Goal: Task Accomplishment & Management: Use online tool/utility

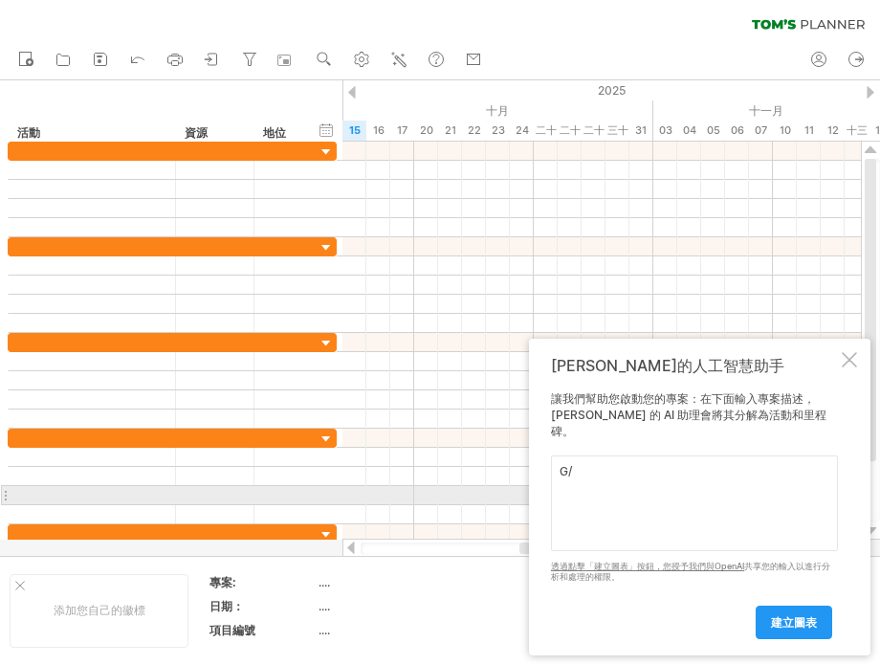
type textarea "G"
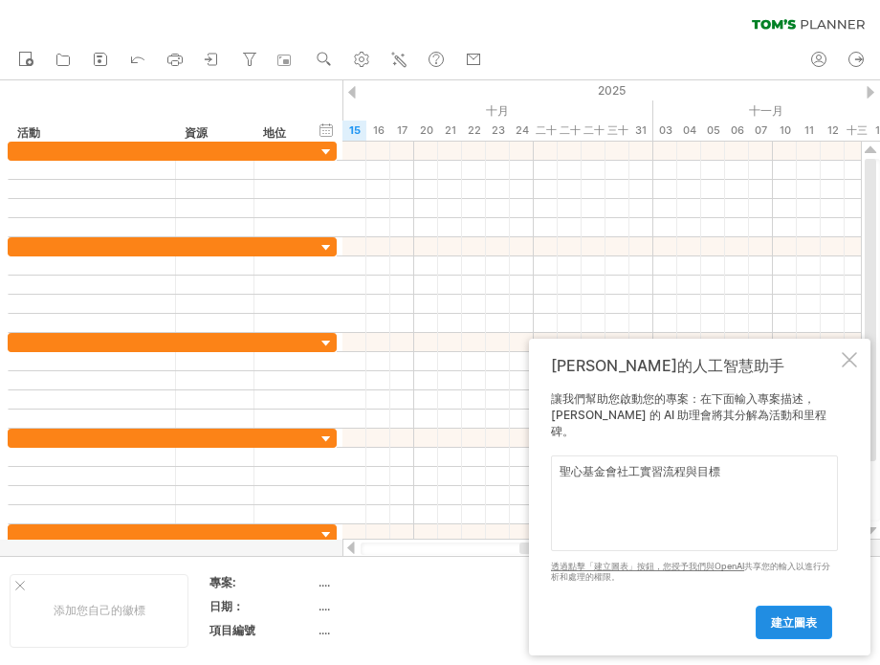
type textarea "聖心基金會社工實習流程與目標"
click at [784, 615] on font "建立圖表" at bounding box center [794, 622] width 46 height 14
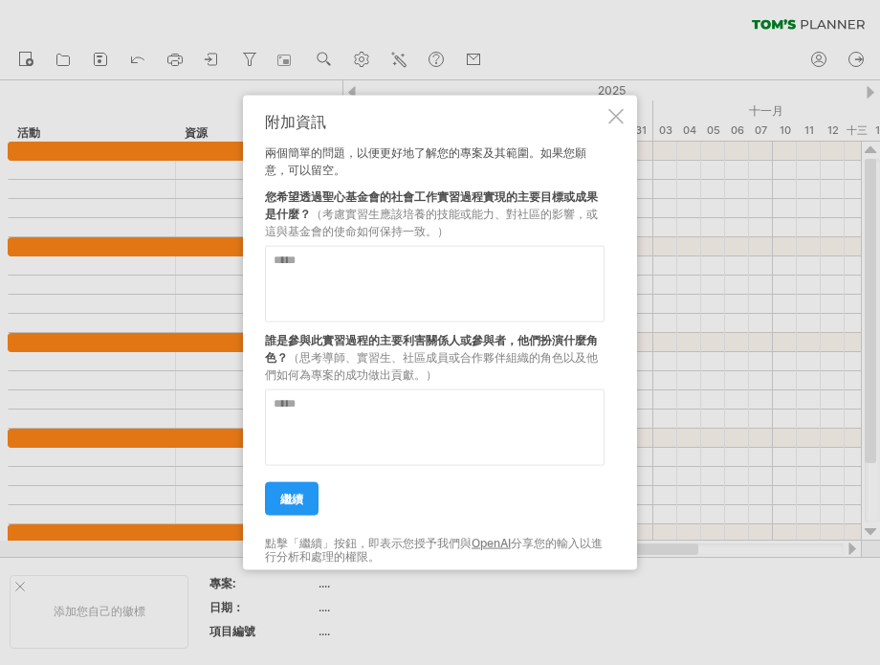
click at [388, 278] on textarea at bounding box center [434, 283] width 339 height 76
type textarea "**********"
click at [437, 426] on textarea at bounding box center [434, 426] width 339 height 76
type textarea "**********"
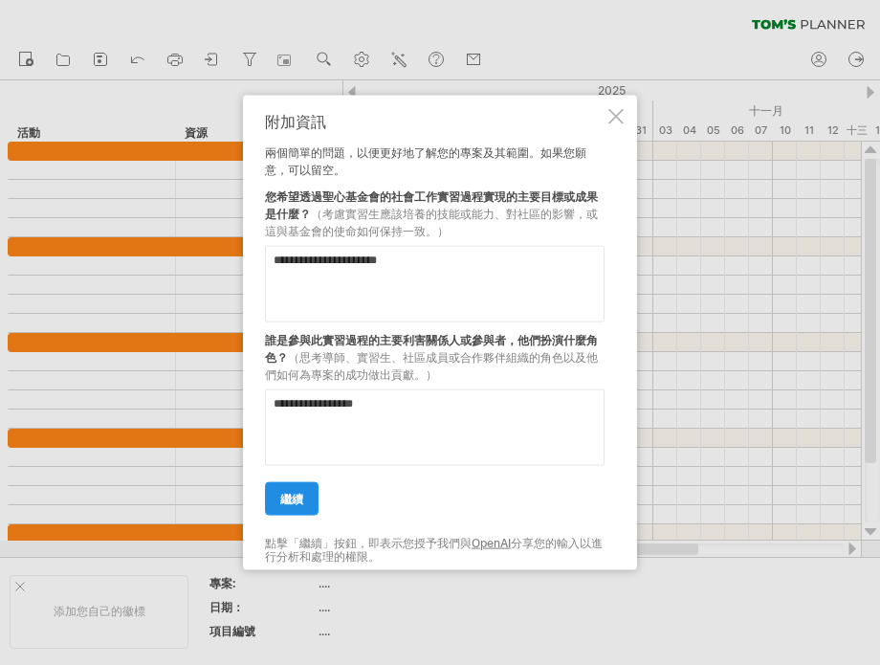
click at [291, 503] on font "繼續" at bounding box center [291, 498] width 23 height 14
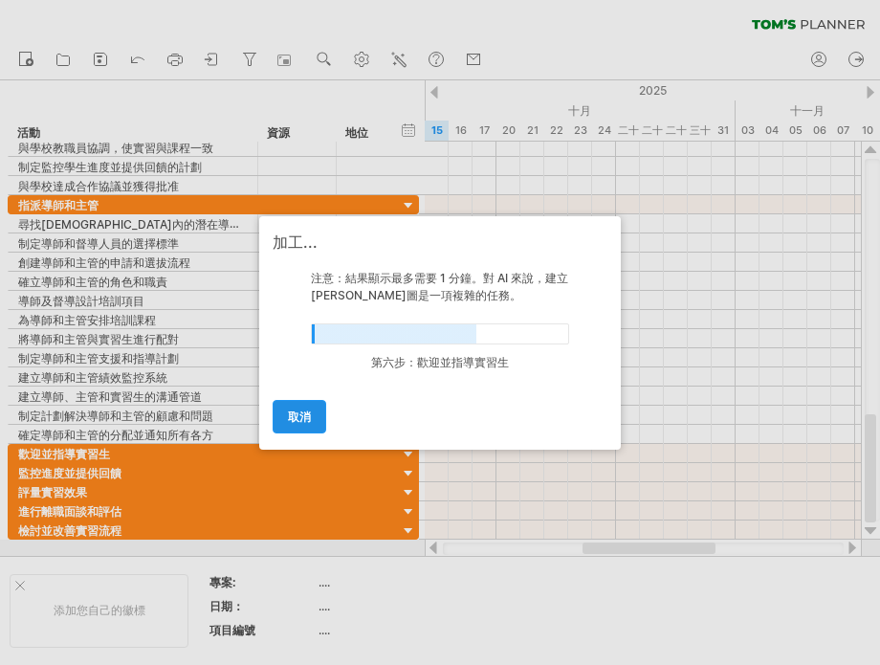
click at [307, 416] on font "取消" at bounding box center [299, 416] width 23 height 14
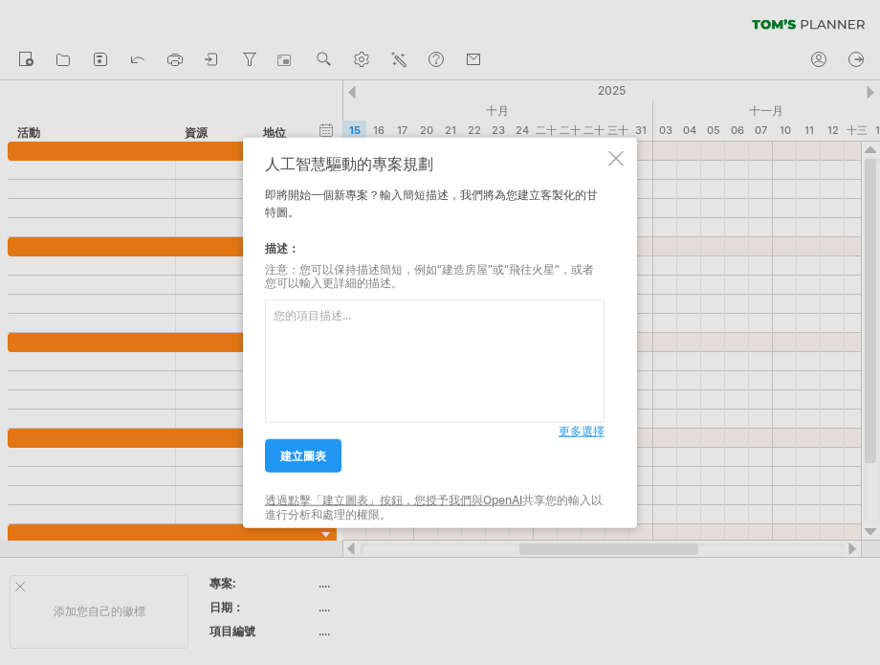
click at [382, 345] on textarea at bounding box center [434, 360] width 339 height 123
type textarea "聖心基金會社工實習進程與目標"
click at [286, 460] on font "建立圖表" at bounding box center [303, 455] width 46 height 14
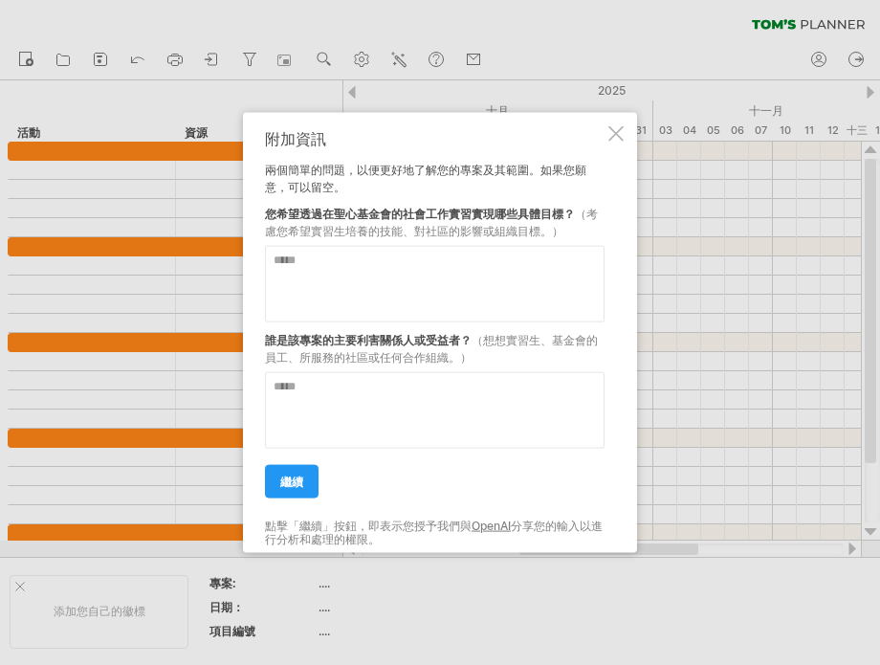
click at [384, 286] on textarea at bounding box center [434, 283] width 339 height 76
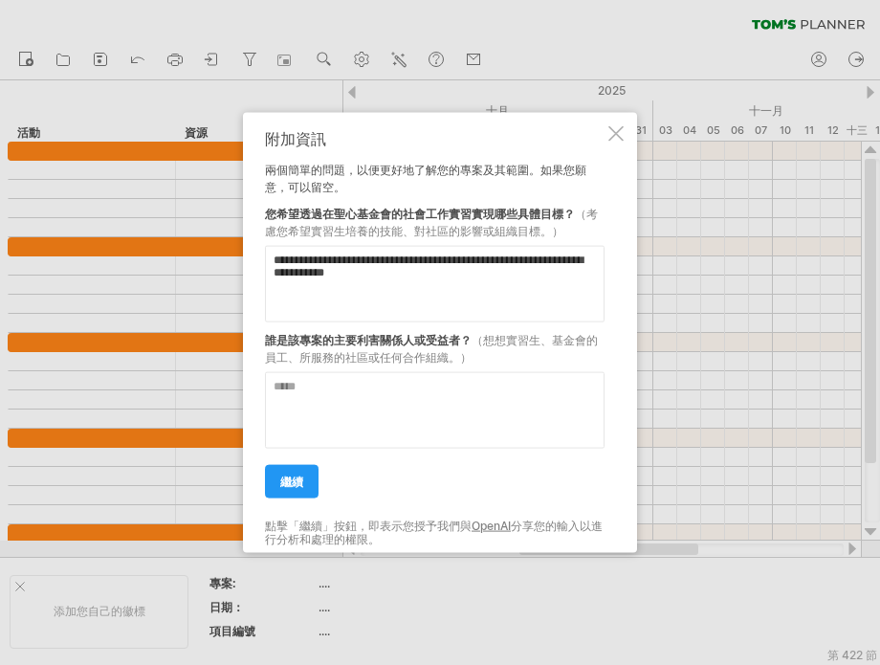
click at [439, 302] on textarea "**********" at bounding box center [434, 283] width 339 height 76
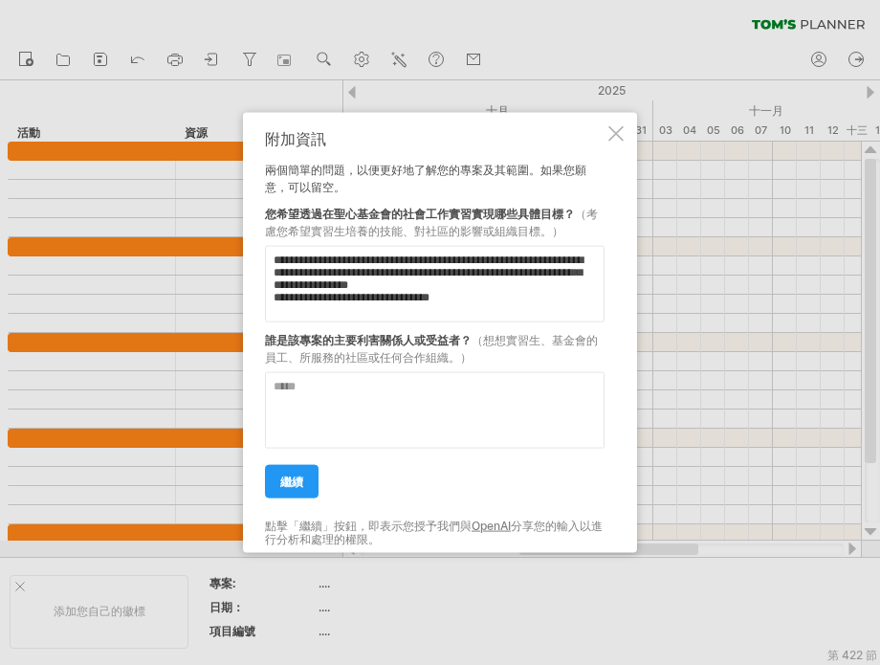
click at [345, 314] on textarea "**********" at bounding box center [434, 283] width 339 height 76
click at [352, 313] on textarea "**********" at bounding box center [434, 283] width 339 height 76
click at [436, 308] on textarea "**********" at bounding box center [434, 283] width 339 height 76
click at [353, 312] on textarea "**********" at bounding box center [434, 283] width 339 height 76
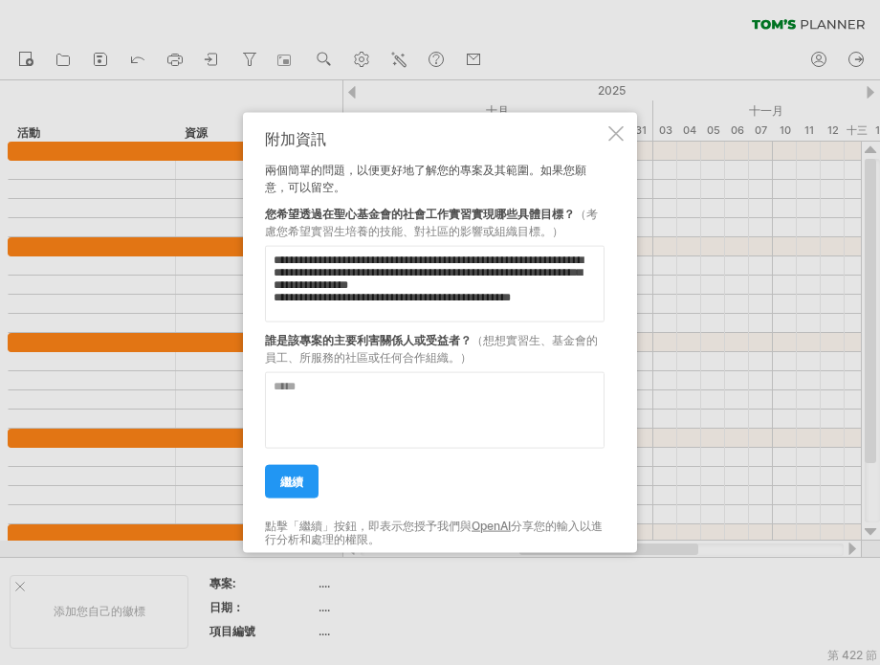
click at [306, 304] on textarea "**********" at bounding box center [434, 283] width 339 height 76
click at [343, 315] on textarea "**********" at bounding box center [434, 283] width 339 height 76
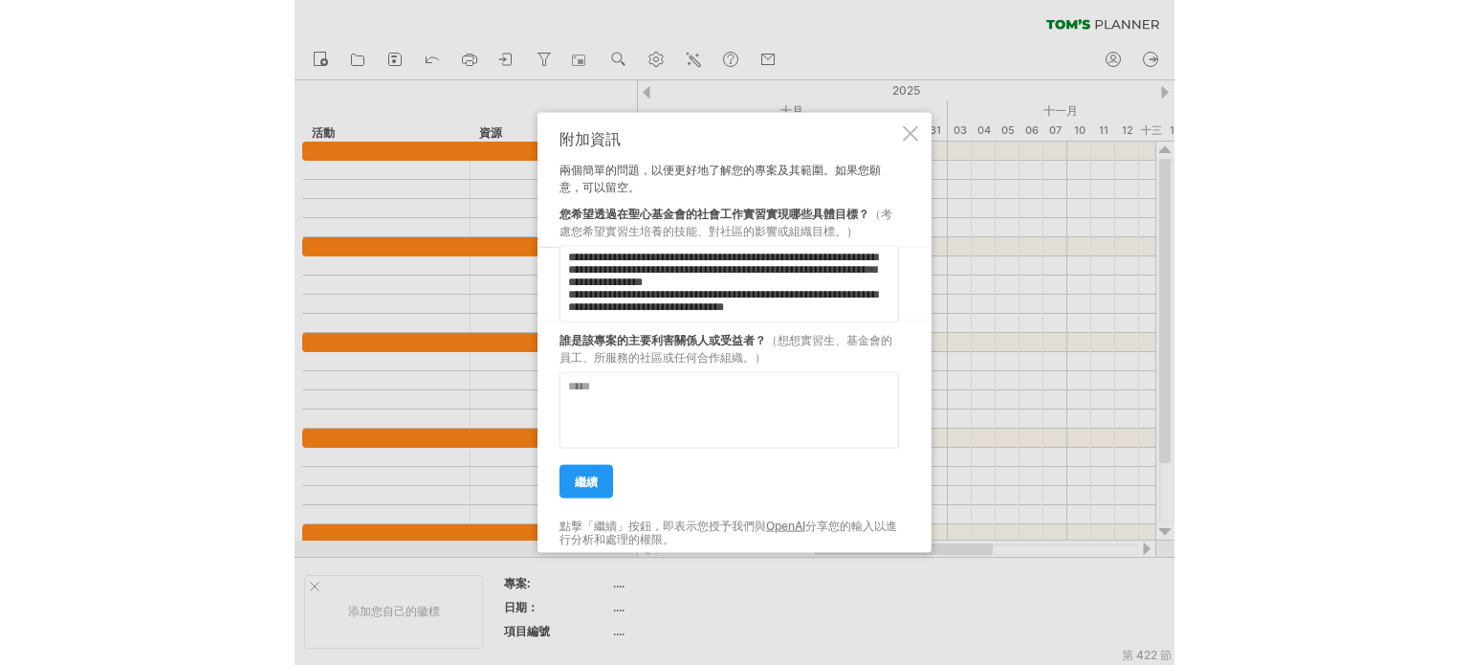
scroll to position [77, 0]
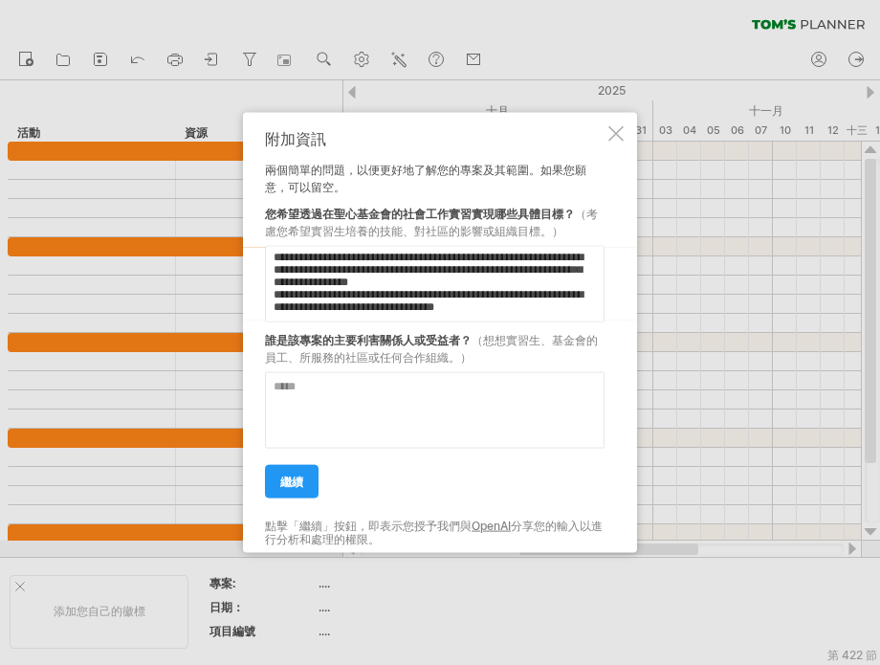
type textarea "**********"
click at [372, 394] on textarea at bounding box center [434, 409] width 339 height 76
click at [292, 478] on font "繼續" at bounding box center [291, 480] width 23 height 14
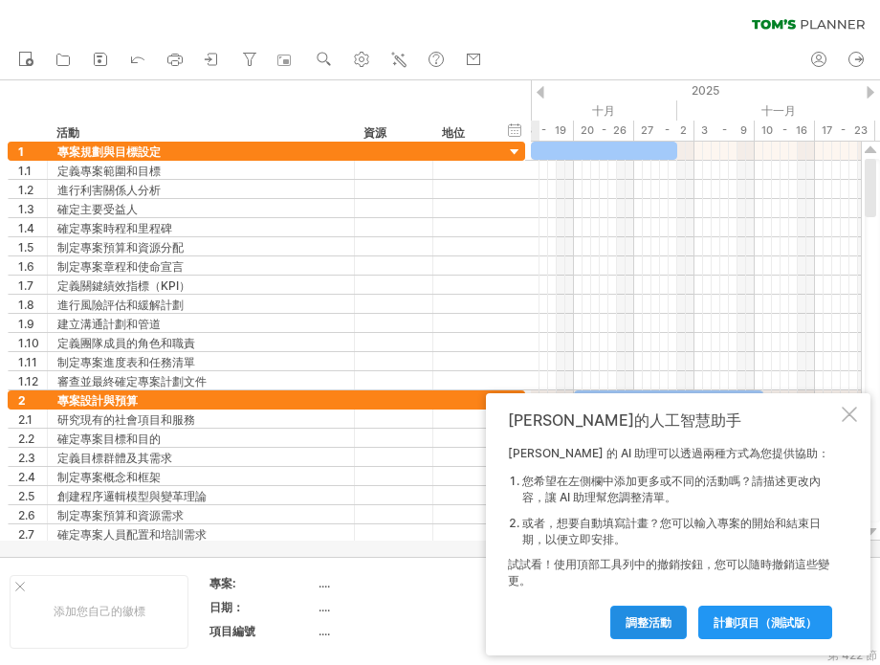
click at [653, 618] on font "調整活動" at bounding box center [648, 622] width 46 height 14
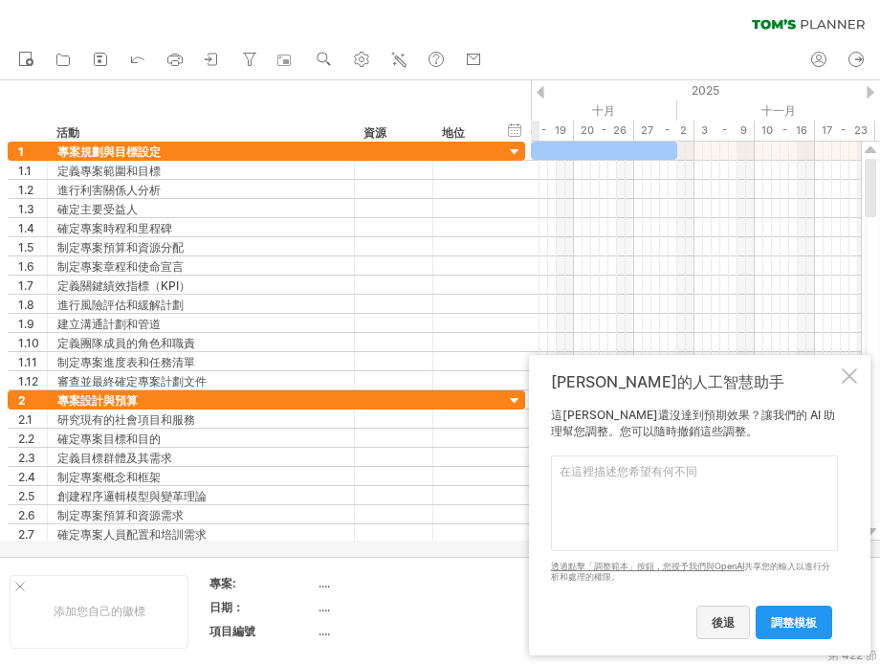
click at [724, 615] on font "後退" at bounding box center [722, 622] width 23 height 14
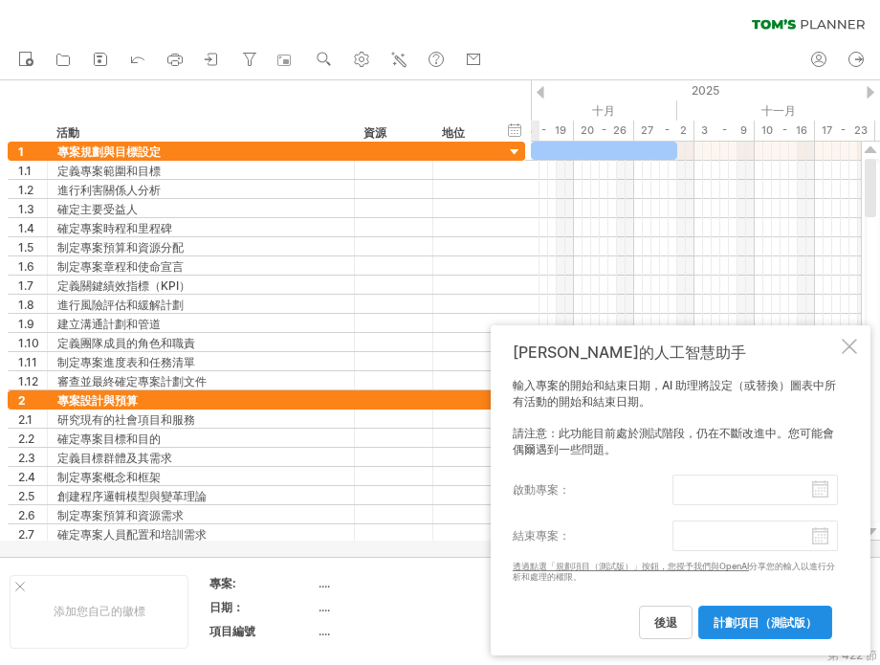
click at [786, 622] on font "計劃項目（測試版）" at bounding box center [764, 622] width 103 height 14
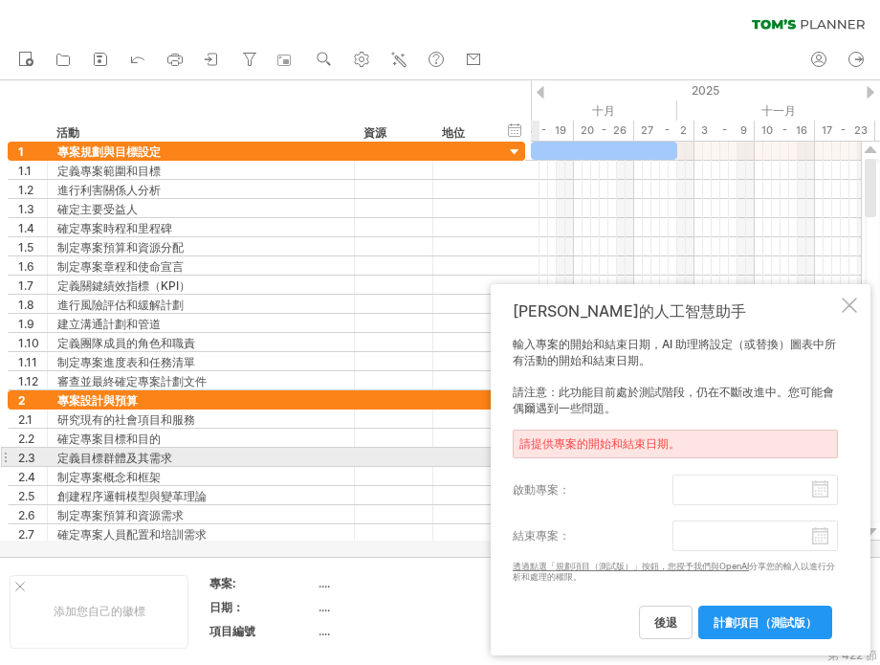
click at [711, 450] on div "請提供專案的開始和結束日期。" at bounding box center [675, 443] width 325 height 29
drag, startPoint x: 711, startPoint y: 450, endPoint x: 731, endPoint y: 473, distance: 30.5
click at [711, 450] on div "請提供專案的開始和結束日期。" at bounding box center [675, 443] width 325 height 29
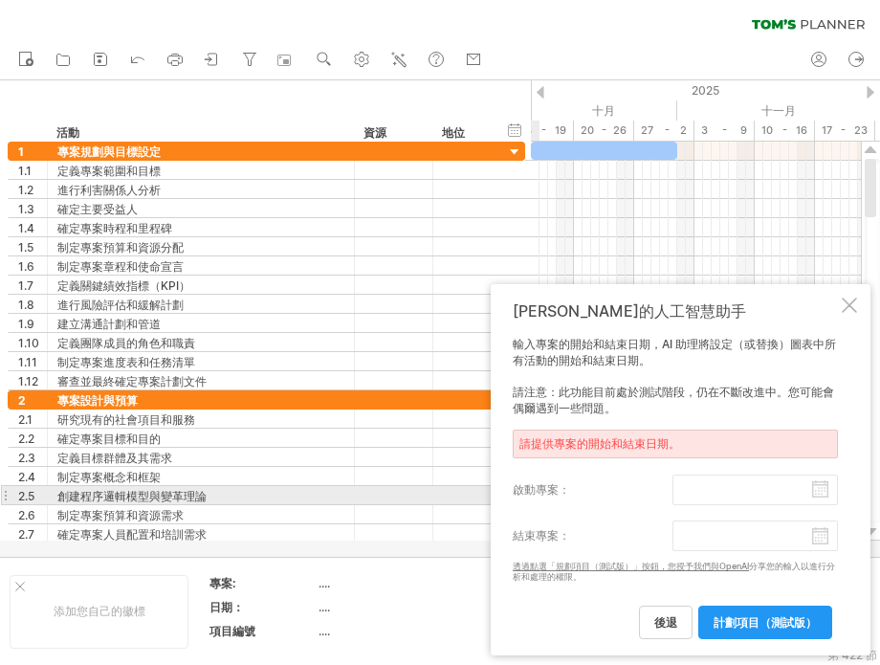
click at [822, 491] on input "啟動專案：" at bounding box center [754, 489] width 165 height 31
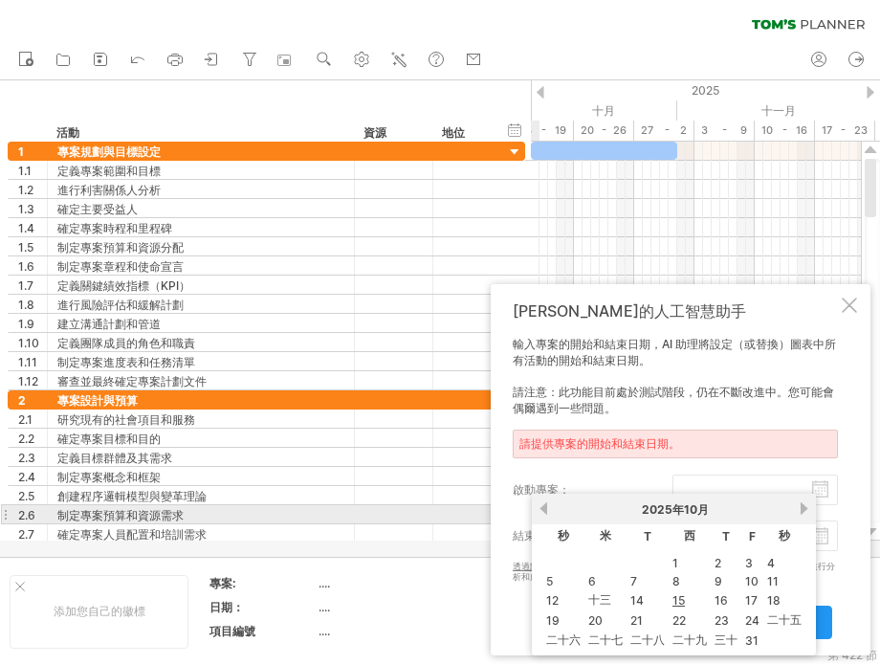
click at [539, 504] on link "以前的" at bounding box center [543, 508] width 14 height 14
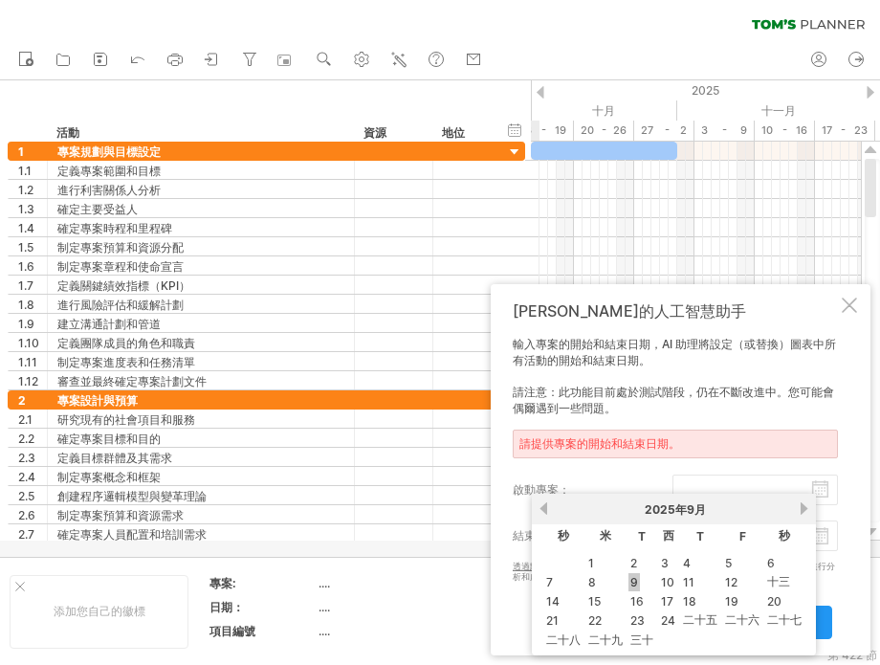
click at [631, 575] on font "9" at bounding box center [634, 582] width 8 height 14
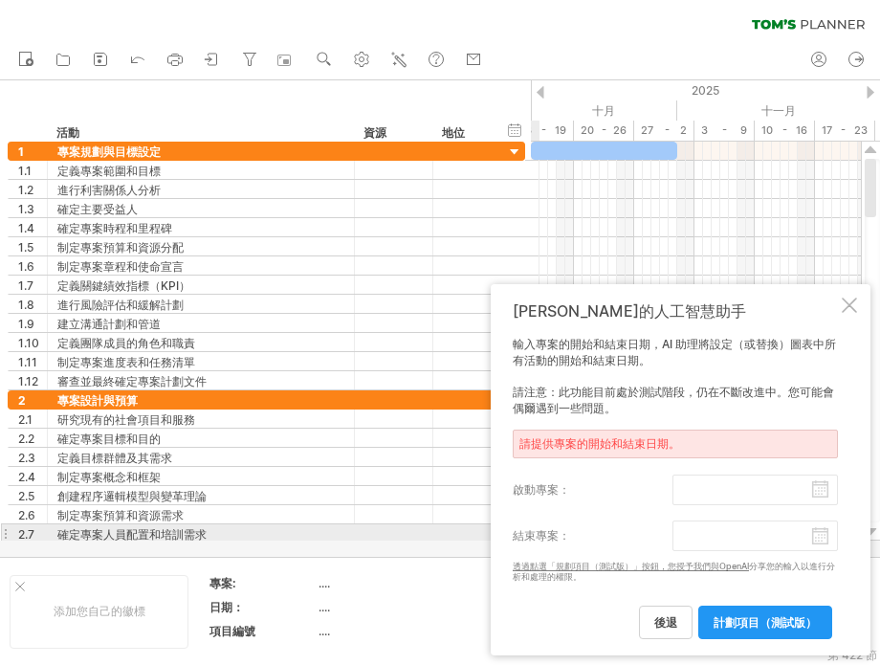
click at [817, 538] on body "進度(100%) 嘗試造訪 [DOMAIN_NAME] 再次連接... 0% 清除過濾器" at bounding box center [440, 334] width 880 height 668
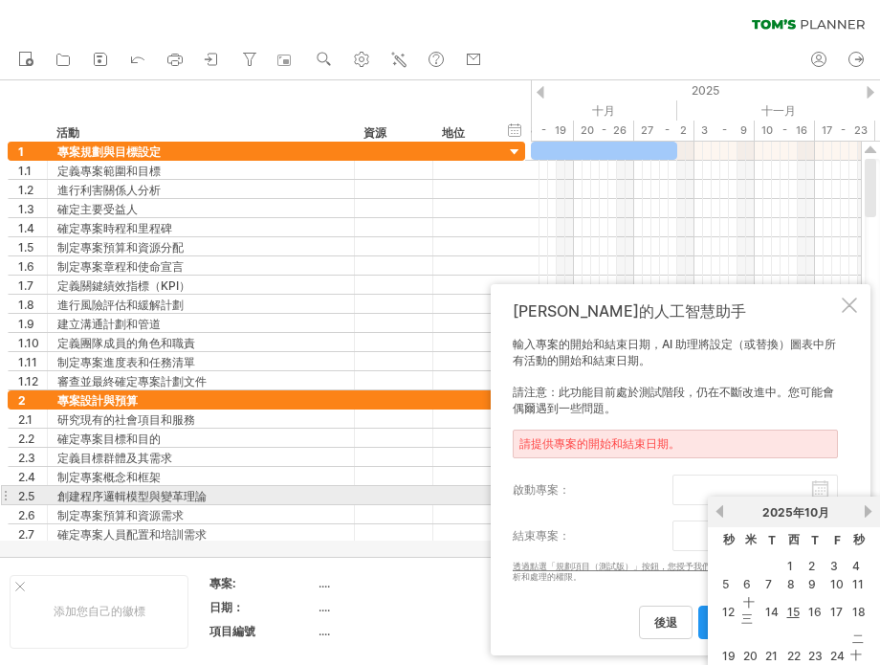
click at [659, 495] on label "啟動專案：" at bounding box center [593, 489] width 160 height 31
click at [672, 495] on input "啟動專案：" at bounding box center [754, 489] width 165 height 31
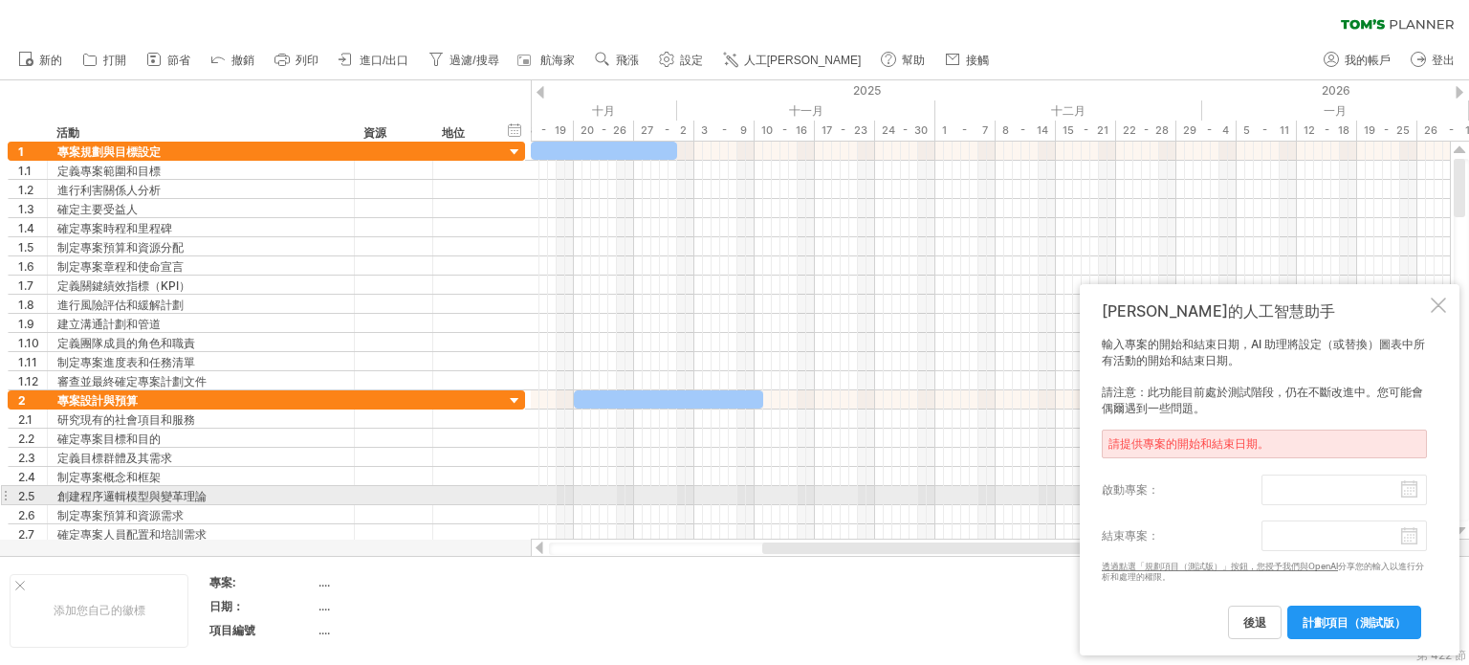
click at [879, 499] on label "啟動專案：" at bounding box center [1182, 489] width 160 height 31
click at [879, 499] on input "啟動專案：" at bounding box center [1343, 489] width 165 height 31
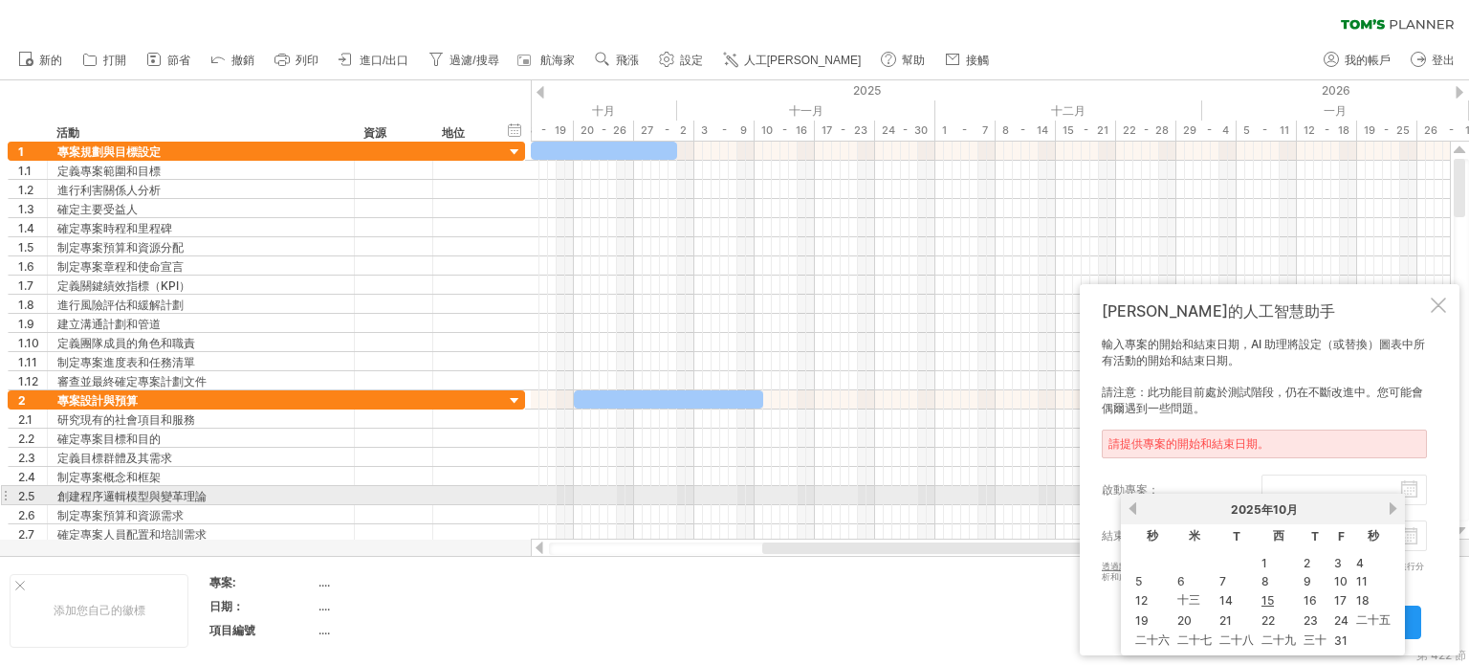
click at [879, 502] on link "以前的" at bounding box center [1132, 508] width 14 height 14
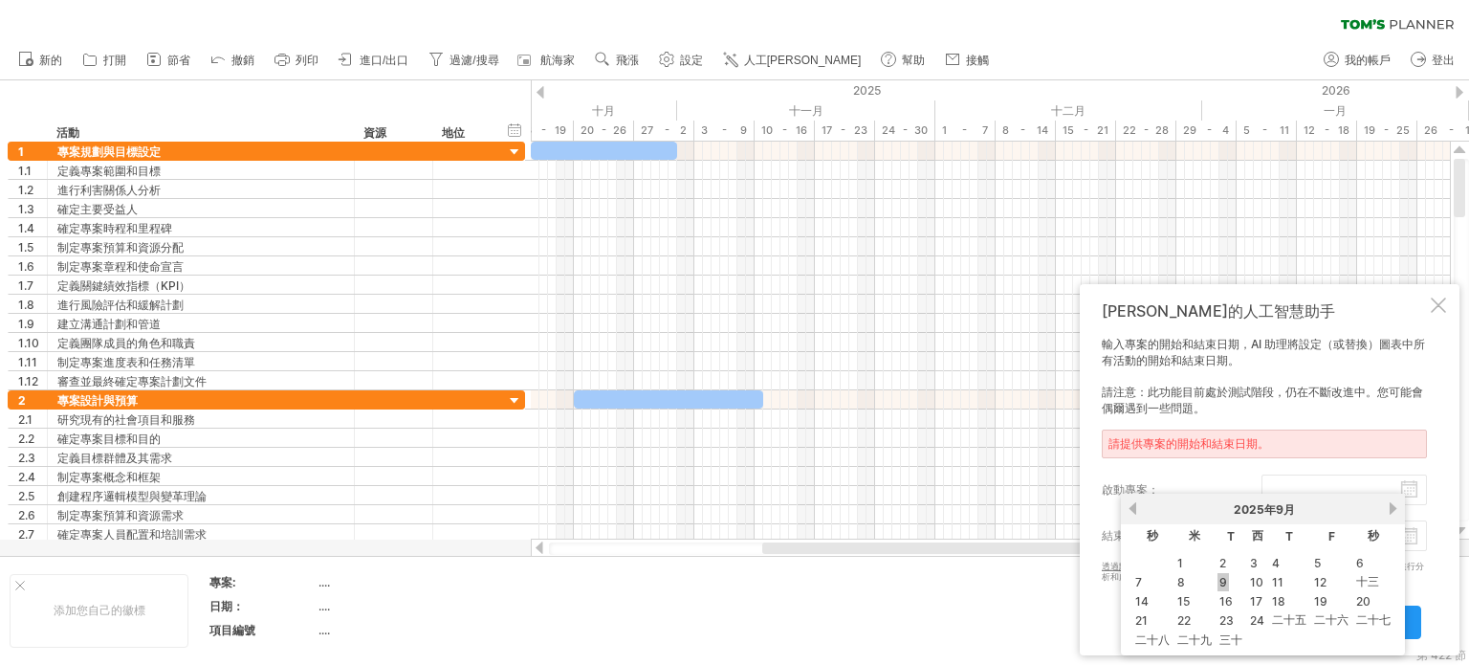
click at [879, 578] on link "9" at bounding box center [1222, 582] width 11 height 18
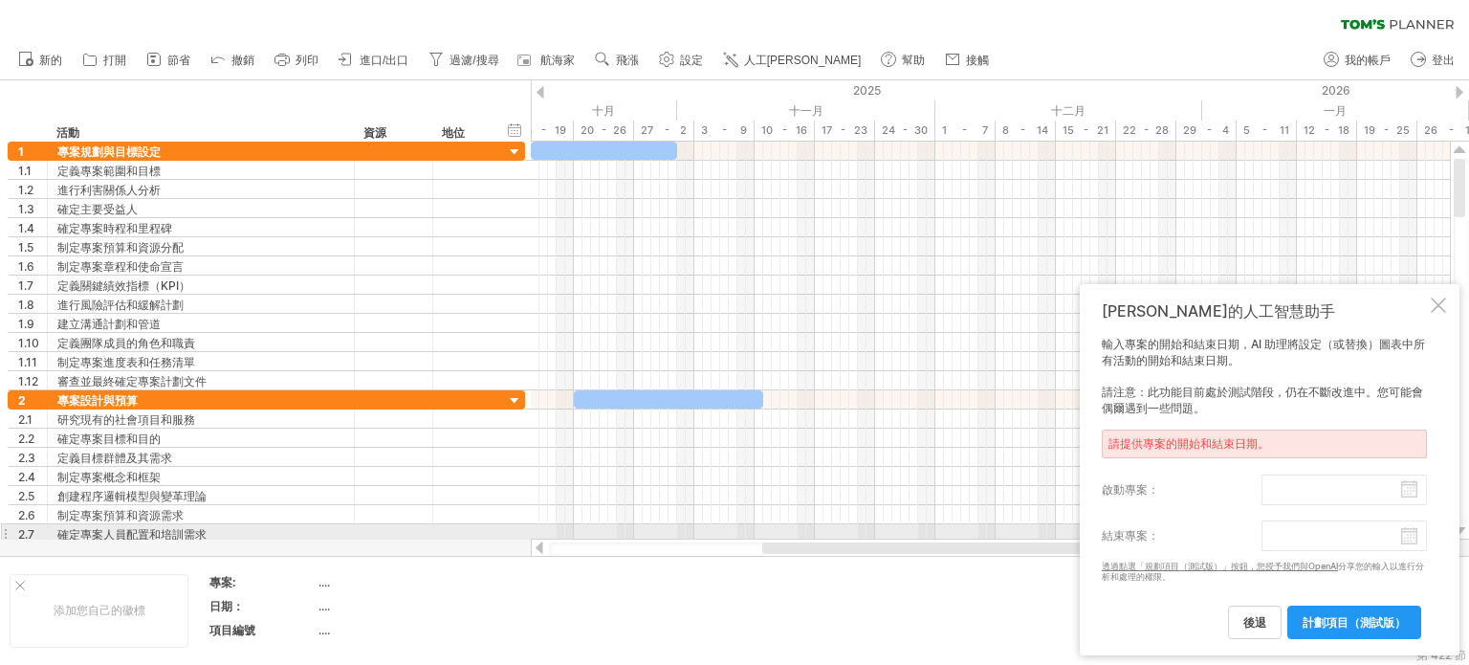
click at [879, 533] on body "進度(100%) 嘗試造訪 [DOMAIN_NAME] 再次連接... 0% 清除過濾器" at bounding box center [734, 334] width 1469 height 668
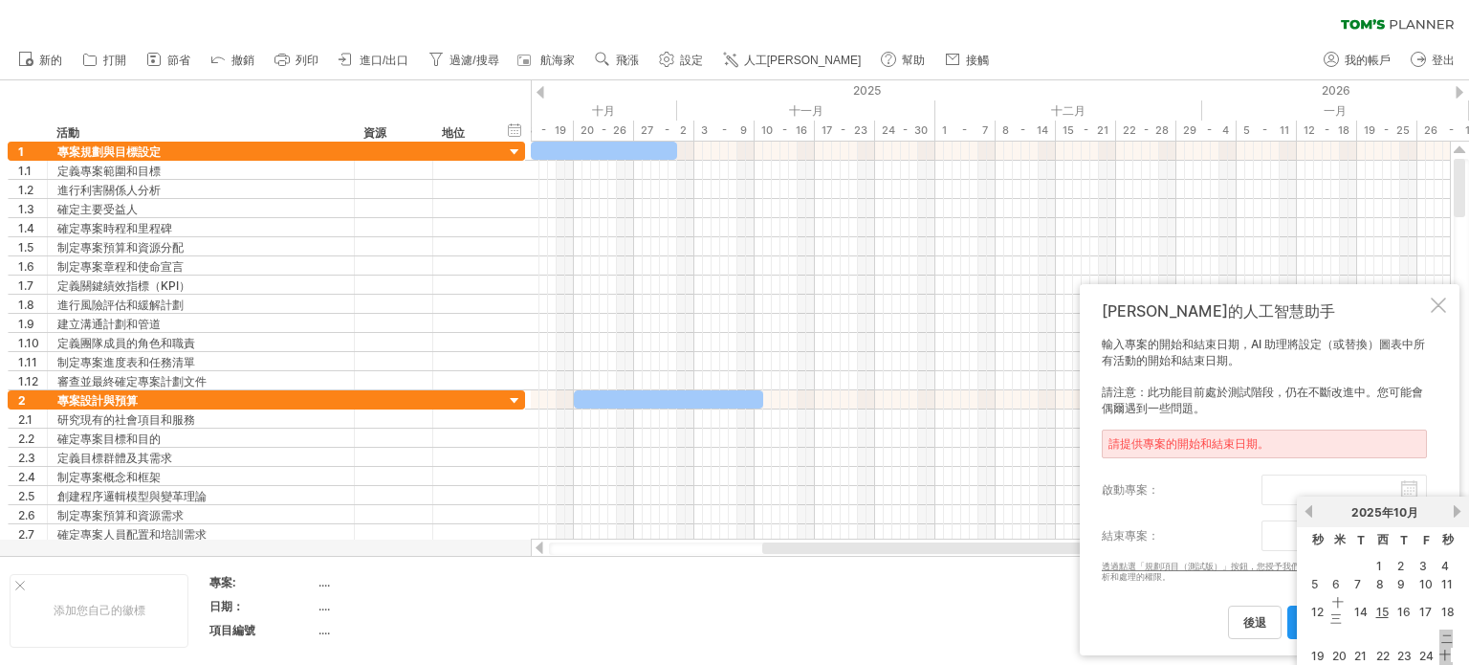
click at [879, 647] on font "二十五" at bounding box center [1445, 654] width 13 height 47
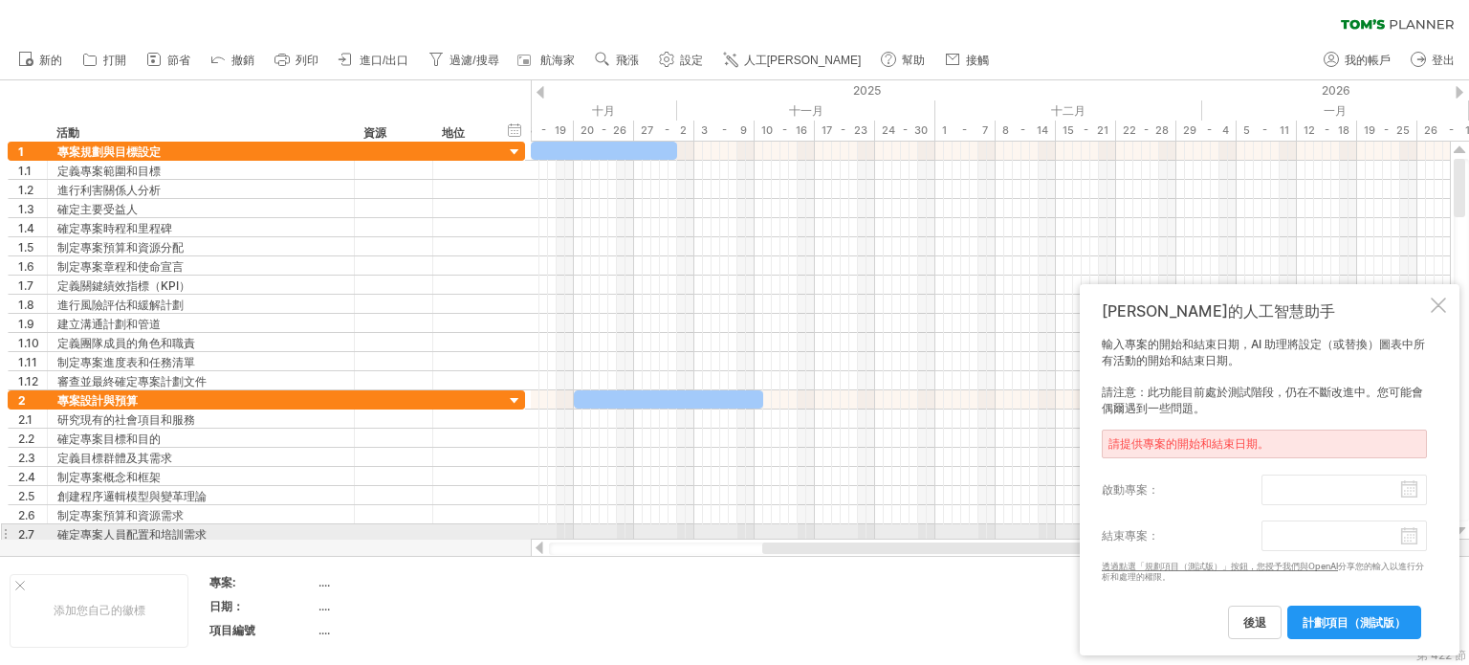
click at [879, 535] on body "進度(100%) 嘗試造訪 [DOMAIN_NAME] 再次連接... 0% 清除過濾器" at bounding box center [734, 334] width 1469 height 668
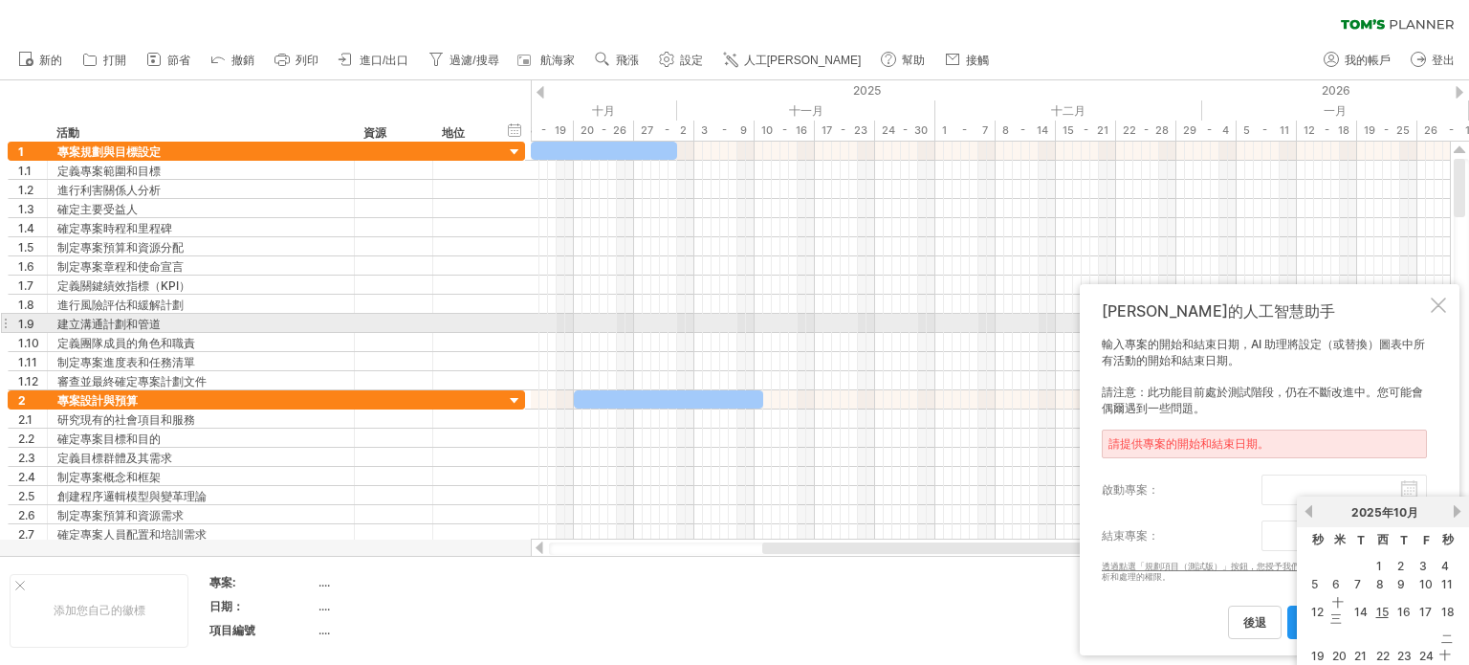
click at [879, 314] on div "[PERSON_NAME]的人工智慧助手" at bounding box center [1264, 311] width 325 height 21
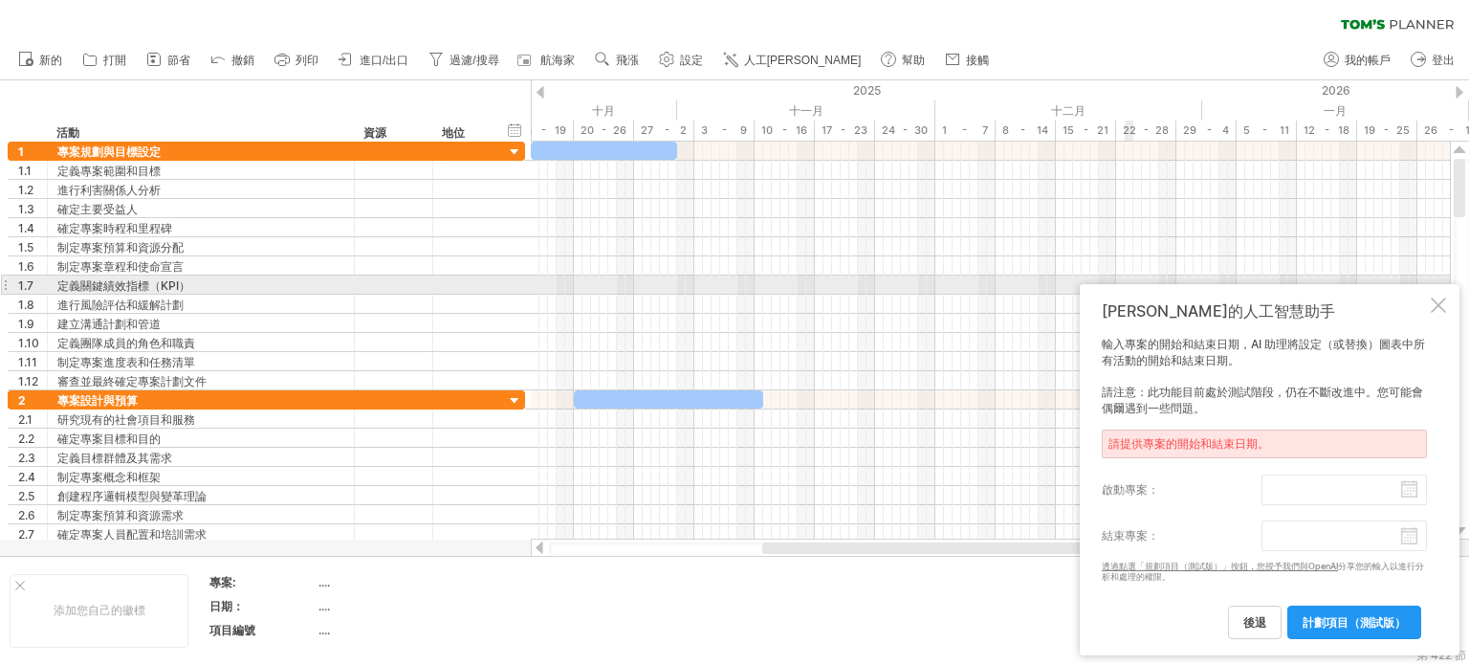
drag, startPoint x: 1320, startPoint y: 323, endPoint x: 1128, endPoint y: 275, distance: 197.1
click at [879, 275] on div "嘗試造訪 [DOMAIN_NAME] 再次連接... 0% 清除過濾器 新的" at bounding box center [734, 332] width 1469 height 665
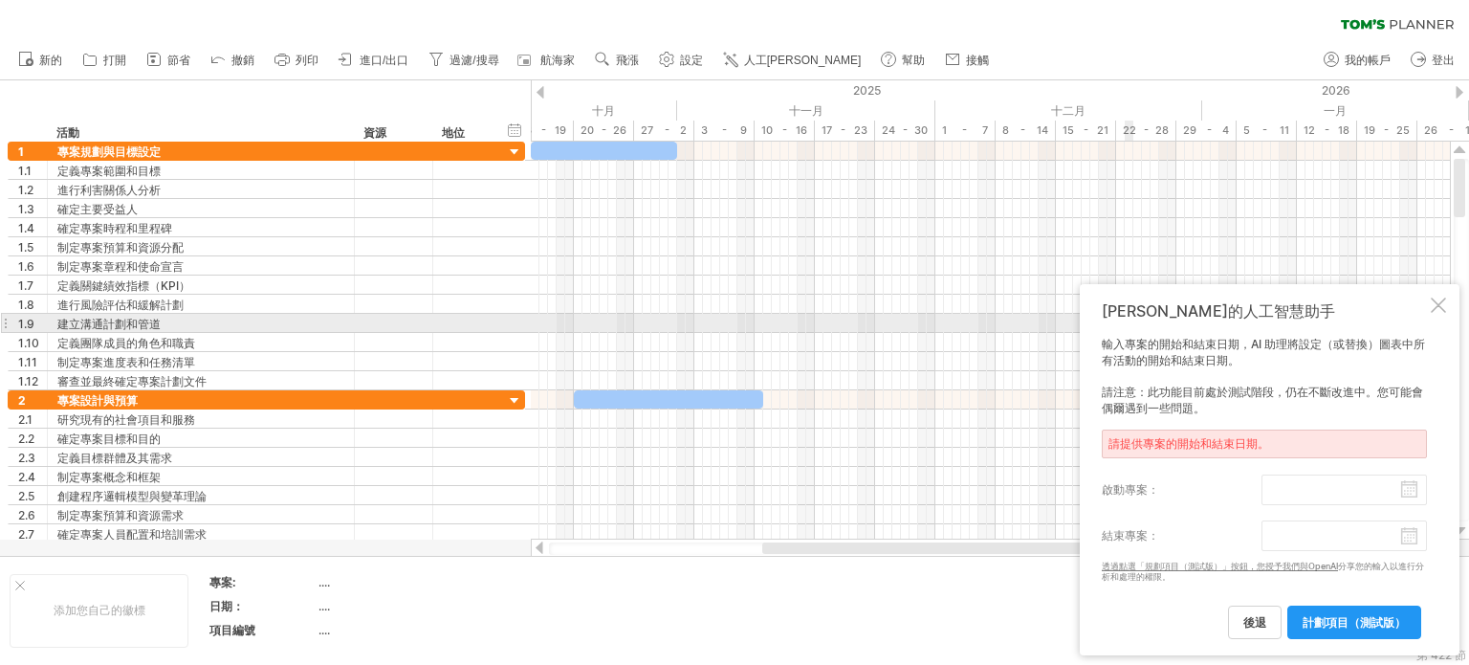
click at [879, 316] on div "[PERSON_NAME]的人工智慧助手" at bounding box center [1264, 311] width 325 height 21
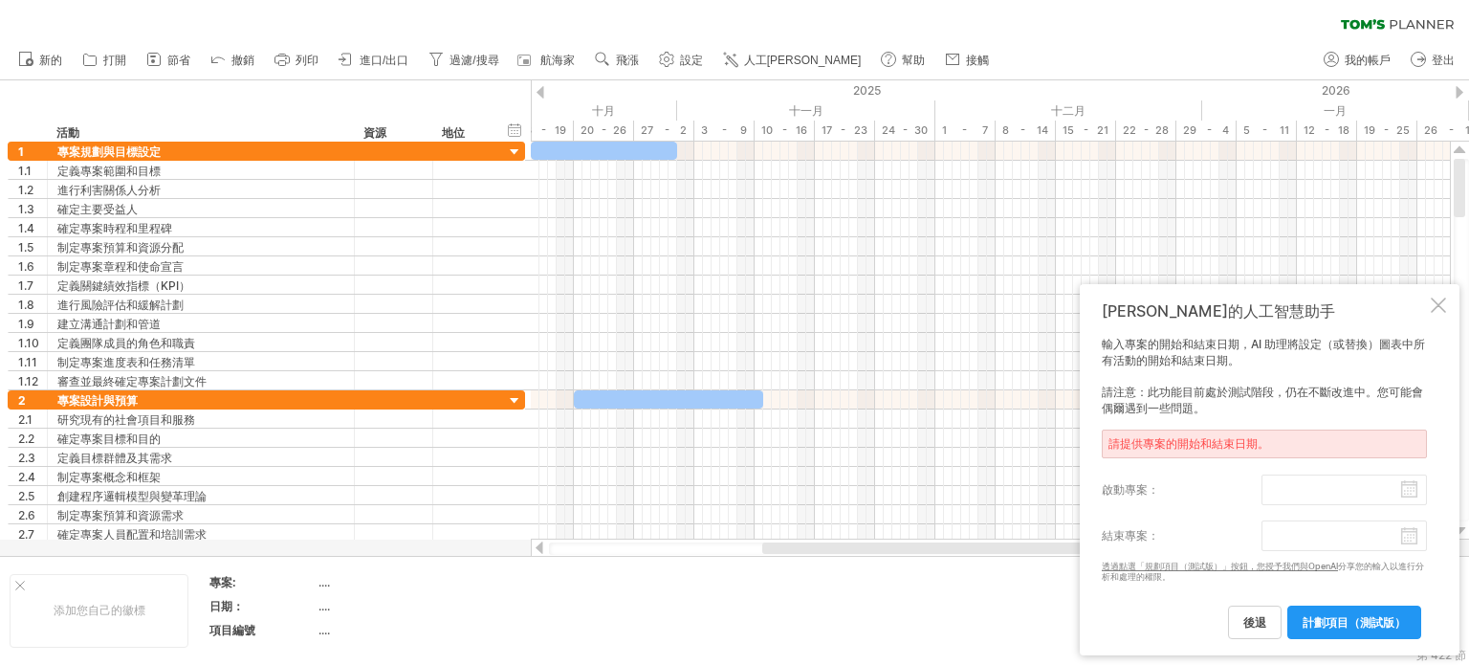
click at [879, 542] on body "進度(100%) 嘗試造訪 [DOMAIN_NAME] 再次連接... 0% 清除過濾器" at bounding box center [734, 334] width 1469 height 668
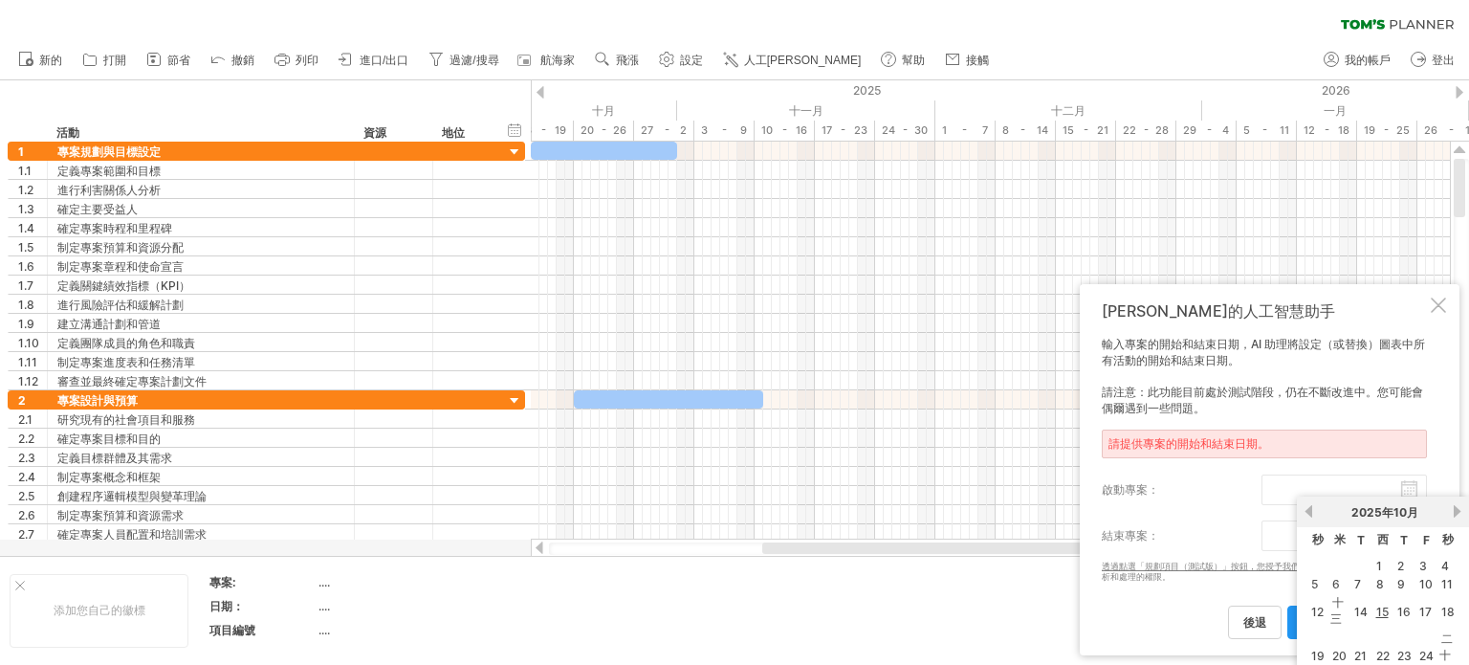
click at [879, 659] on div "以前的 下一個 [DATE] 秒 米 T 西 T F 秒 1 2 3 4 5 6 7 8 9 10 11 12 十三 14 15 16 17 18 19 20…" at bounding box center [1383, 617] width 172 height 243
click at [879, 644] on link "二十五" at bounding box center [1445, 654] width 13 height 51
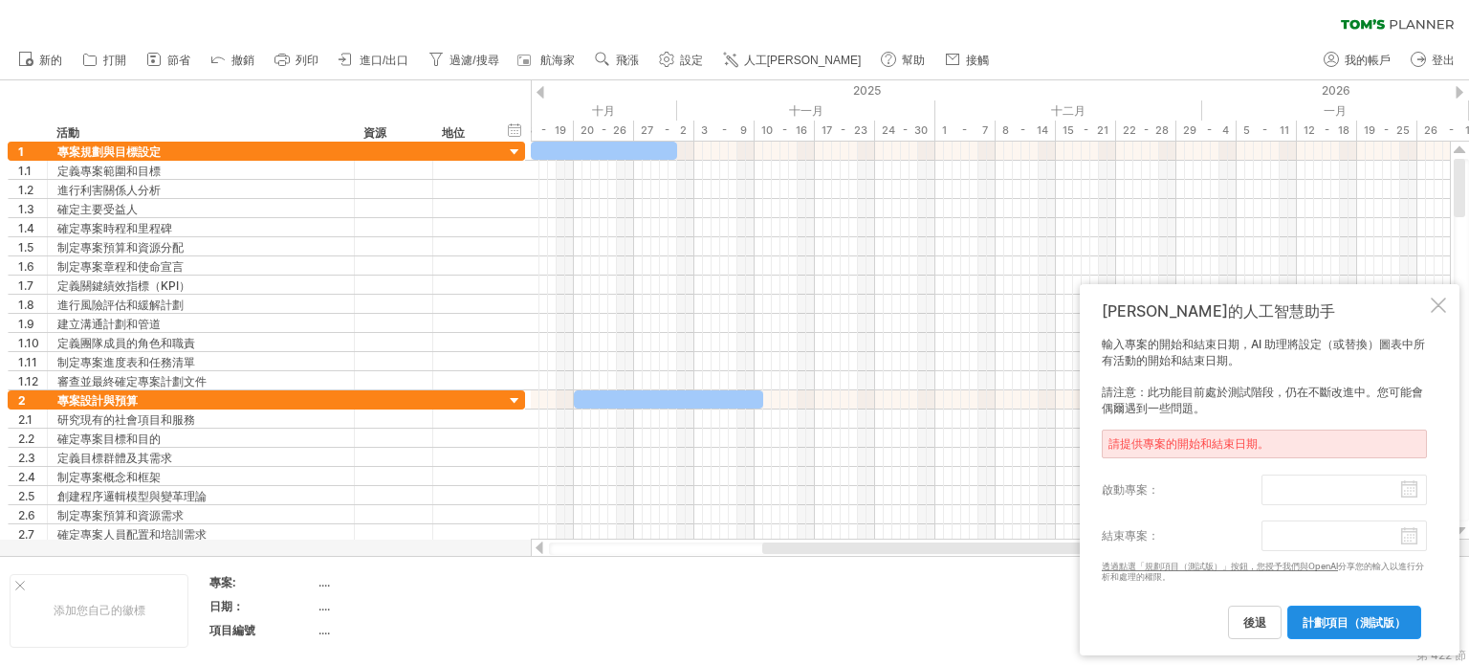
click at [879, 619] on font "計劃項目（測試版）" at bounding box center [1353, 622] width 103 height 14
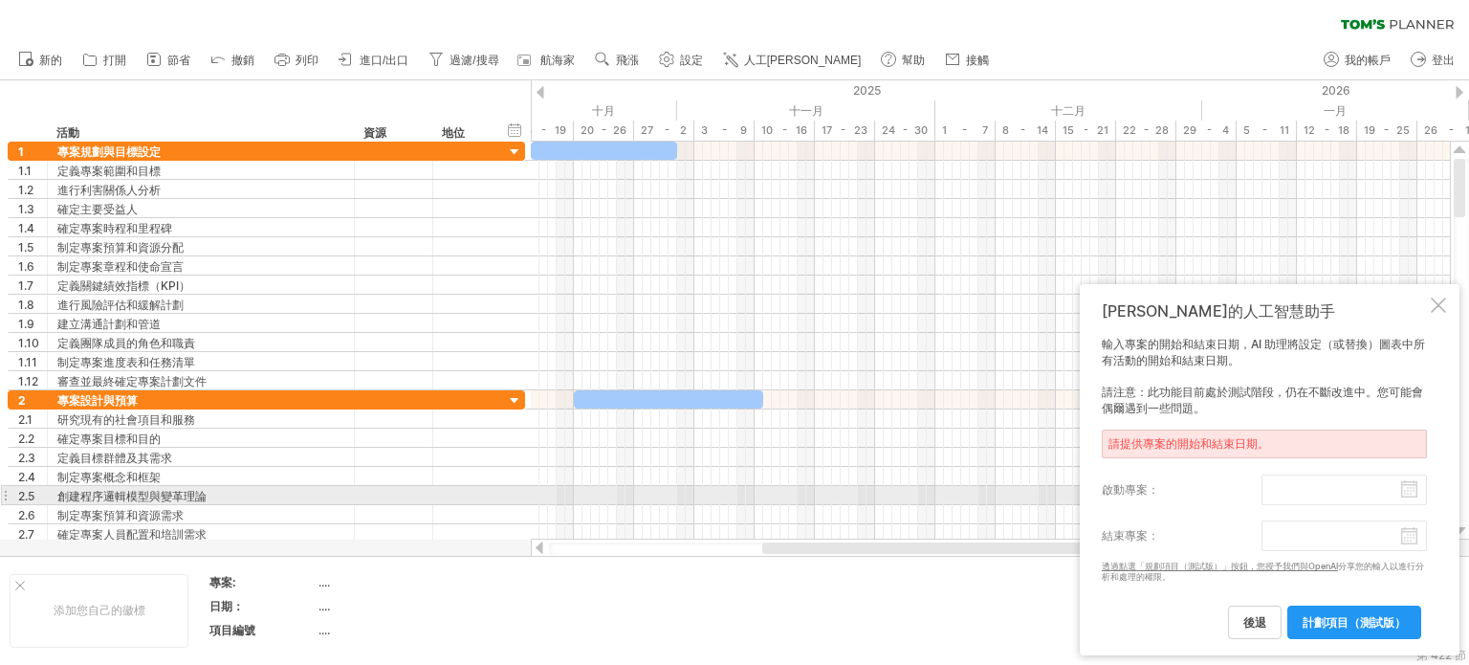
click at [879, 496] on input "啟動專案：" at bounding box center [1343, 489] width 165 height 31
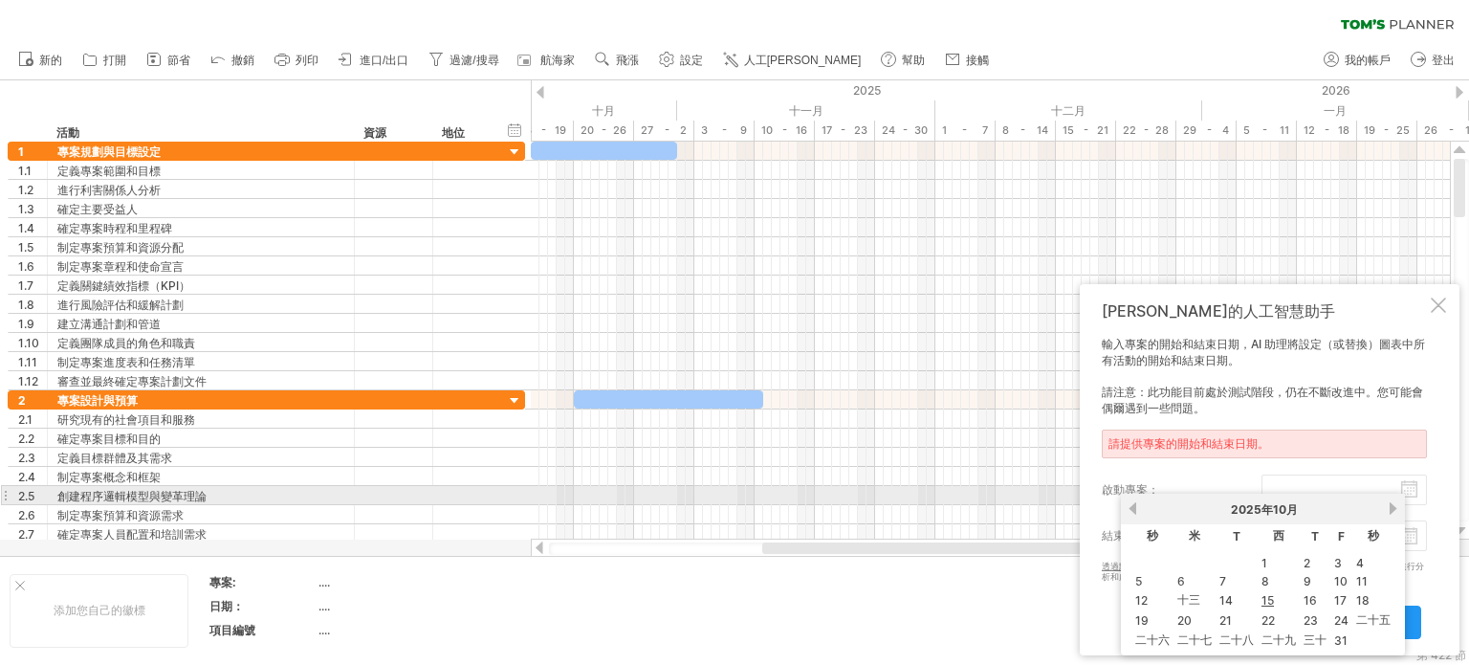
click at [879, 504] on link "以前的" at bounding box center [1132, 508] width 14 height 14
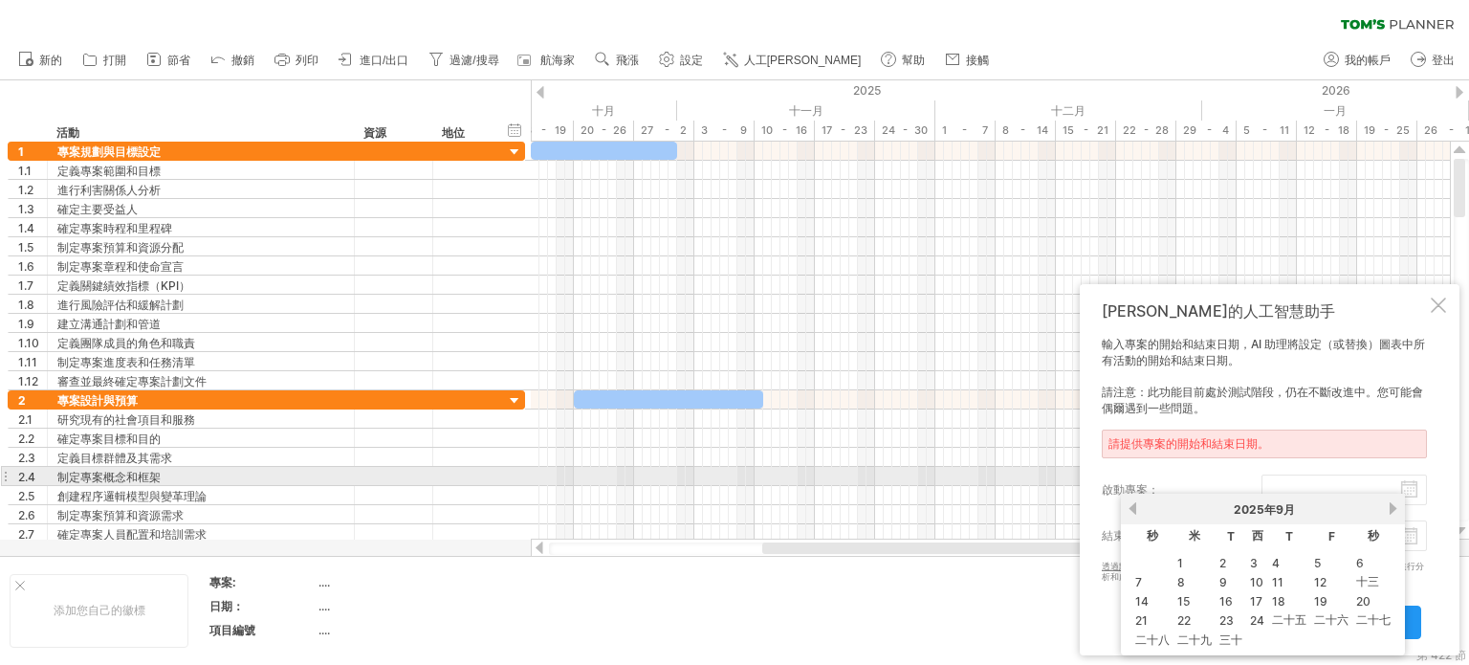
click at [879, 493] on div "以前的 下一個 [DATE]" at bounding box center [1263, 508] width 284 height 31
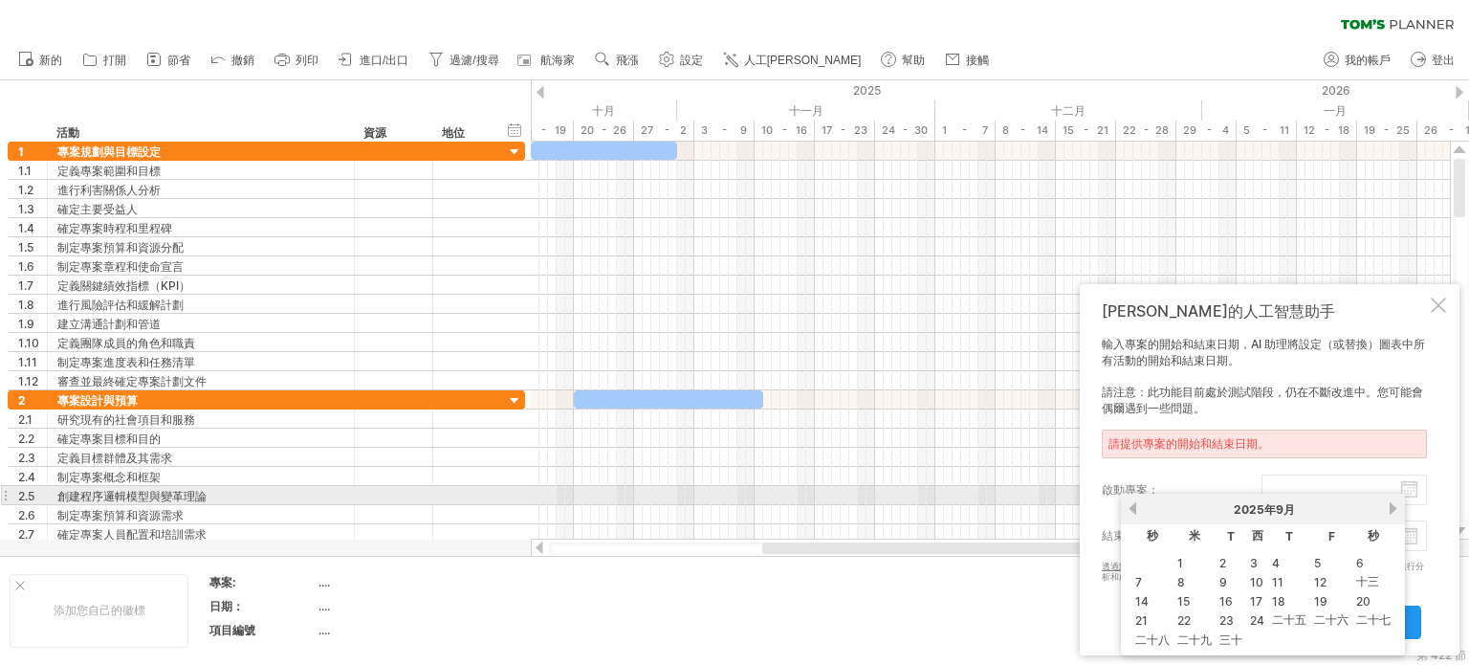
click at [879, 487] on label "啟動專案：" at bounding box center [1182, 489] width 160 height 31
click at [879, 487] on input "啟動專案：" at bounding box center [1343, 489] width 165 height 31
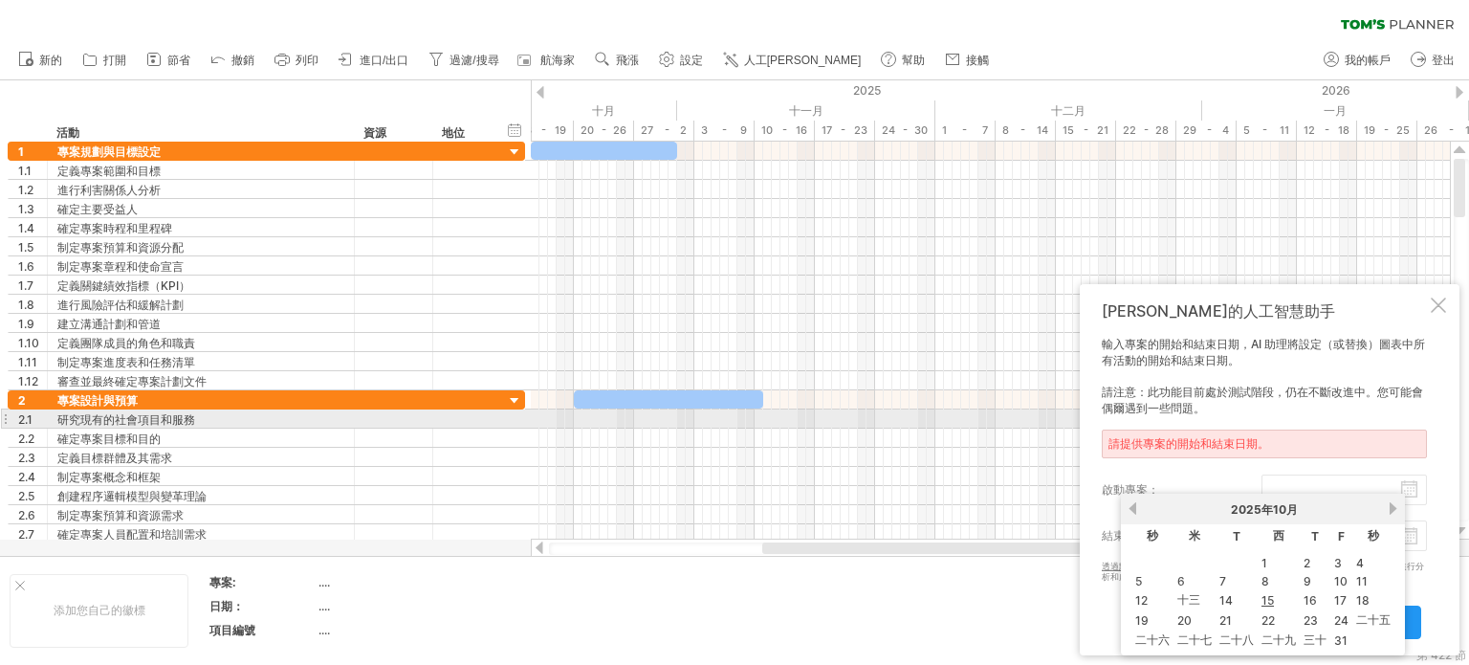
click at [879, 408] on div "輸入專案的開始和結束日期，AI 助理將設定（或替換）圖表中所有活動的開始和結束日期。 請注意：此功能目前處於測試階段，仍在不斷改進中。您可能會偶爾遇到一些問題…" at bounding box center [1264, 487] width 325 height 301
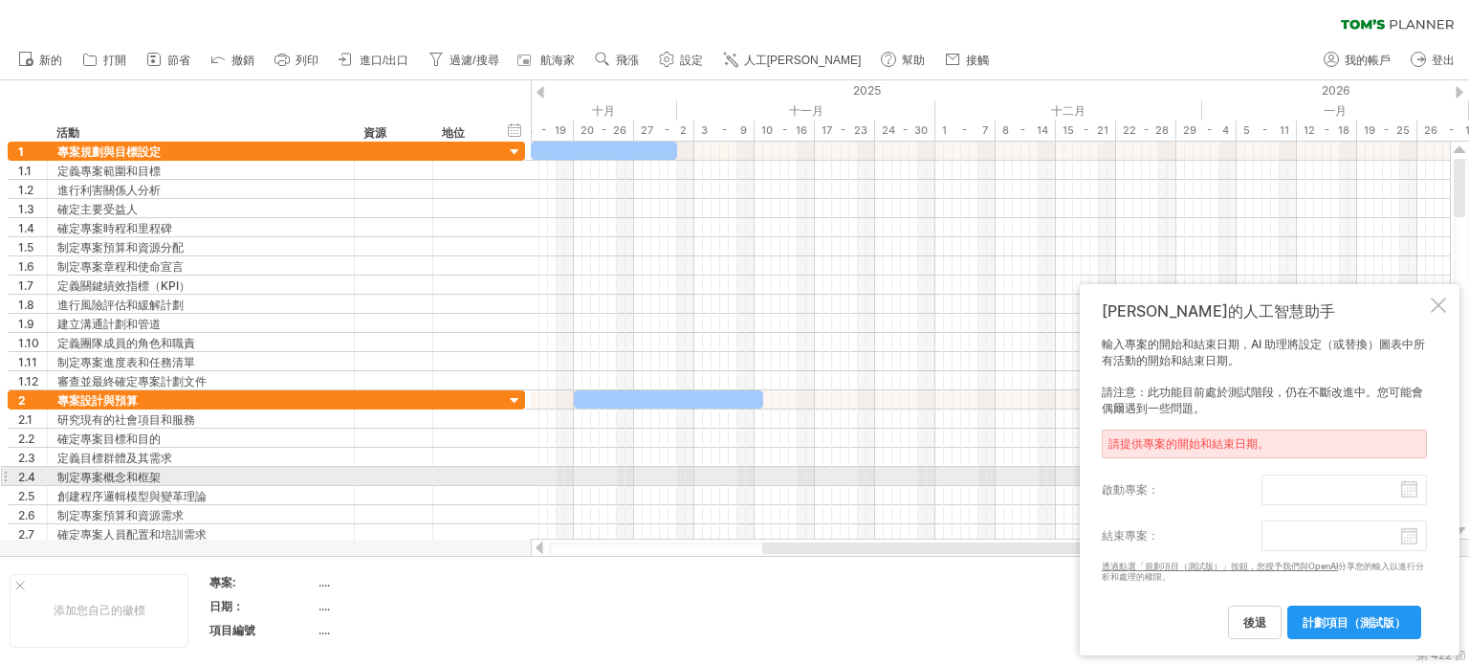
click at [879, 483] on label "啟動專案：" at bounding box center [1182, 489] width 160 height 31
click at [879, 483] on input "啟動專案：" at bounding box center [1343, 489] width 165 height 31
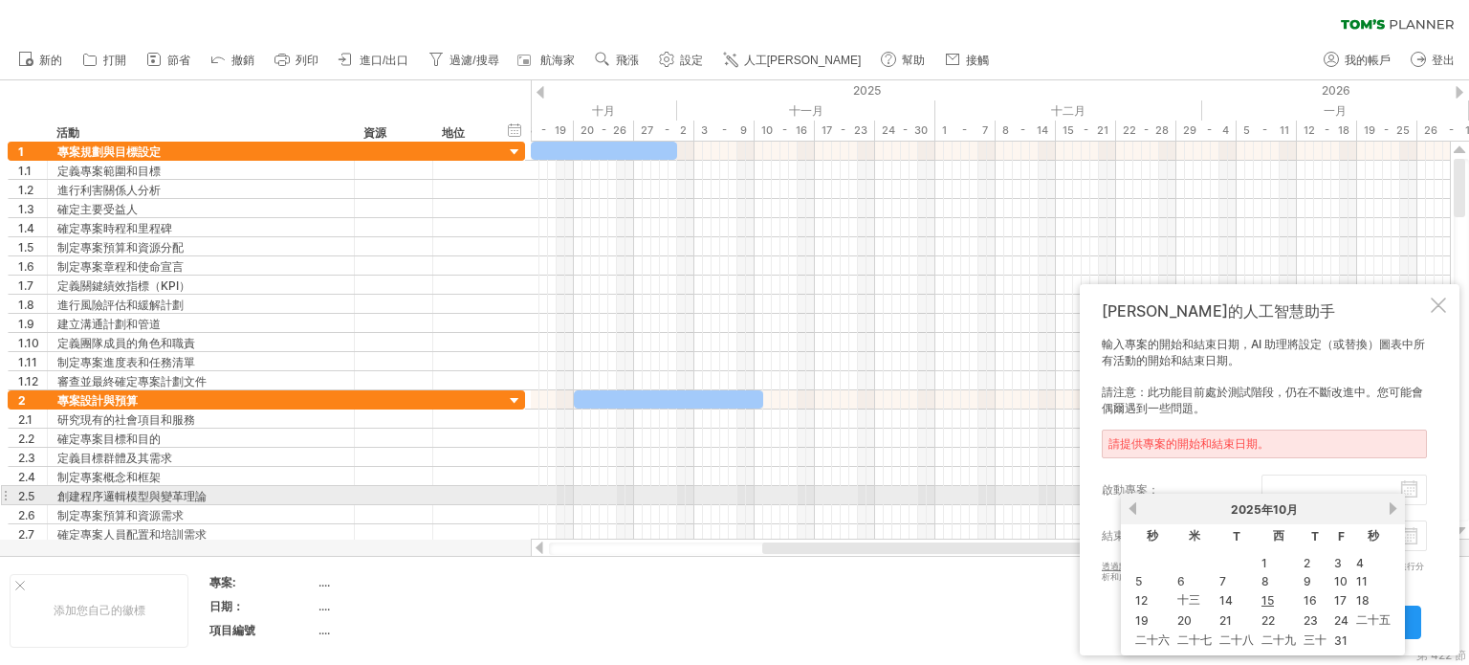
click at [879, 497] on div "以前的 下一個 [DATE]" at bounding box center [1263, 508] width 284 height 31
click at [879, 513] on div "[DATE]" at bounding box center [1263, 510] width 248 height 16
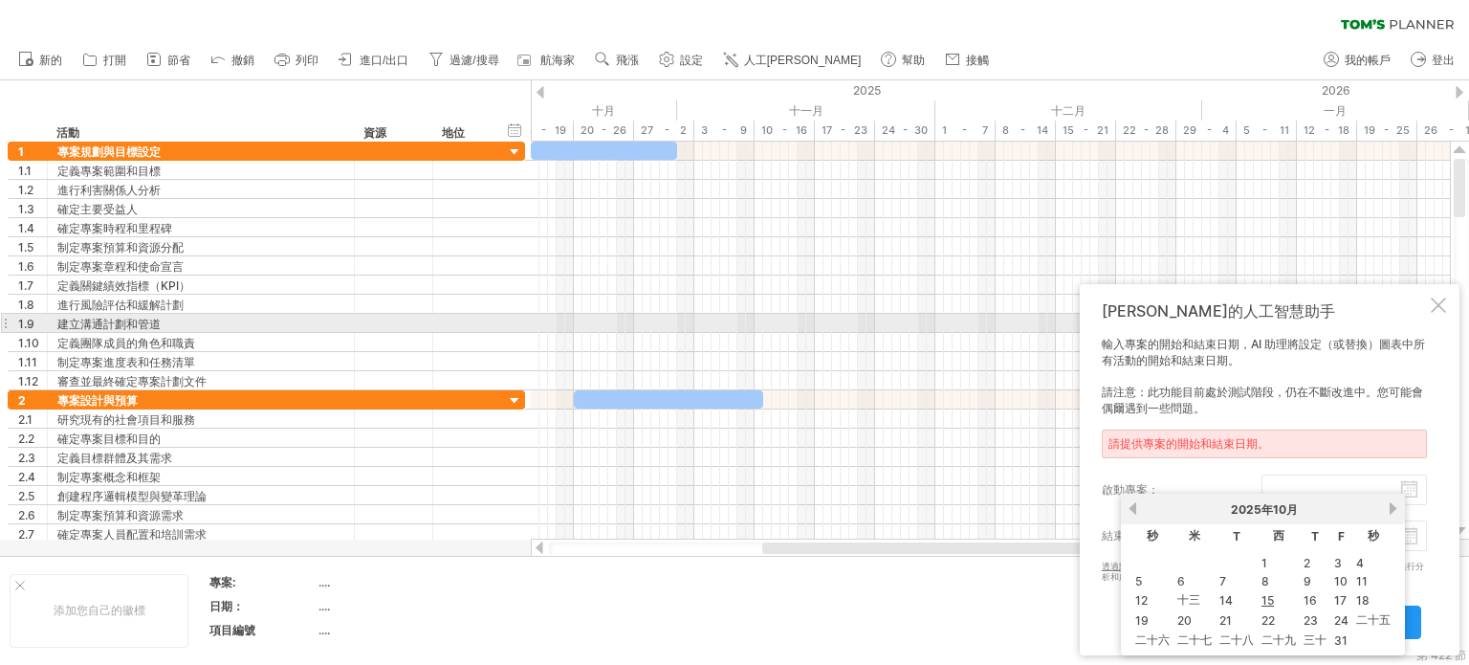
click at [879, 323] on div "[PERSON_NAME]的人工智慧助手 輸入專案的開始和結束日期，AI 助理將設定（或替換）圖表中所有活動的開始和結束日期。 請注意：此功能目前處於測試階段…" at bounding box center [1270, 469] width 380 height 371
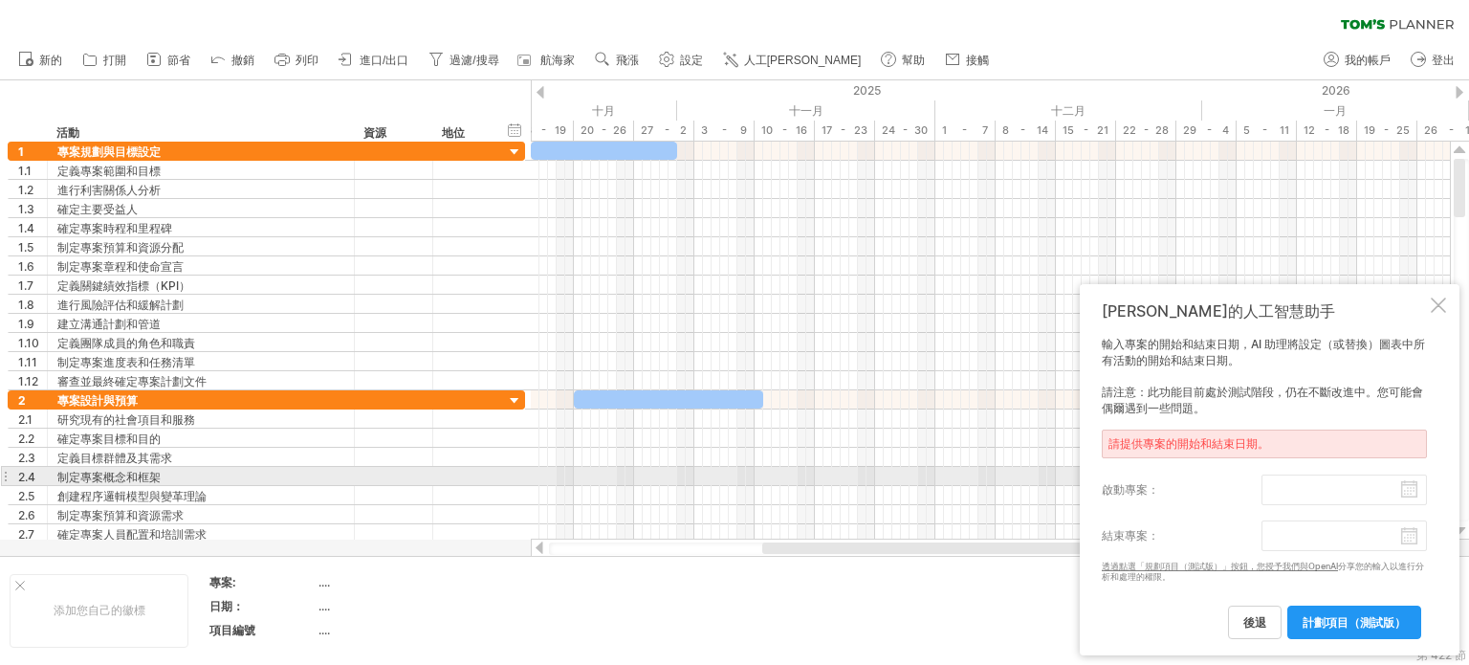
click at [879, 485] on label "啟動專案：" at bounding box center [1182, 489] width 160 height 31
click at [879, 485] on input "啟動專案：" at bounding box center [1343, 489] width 165 height 31
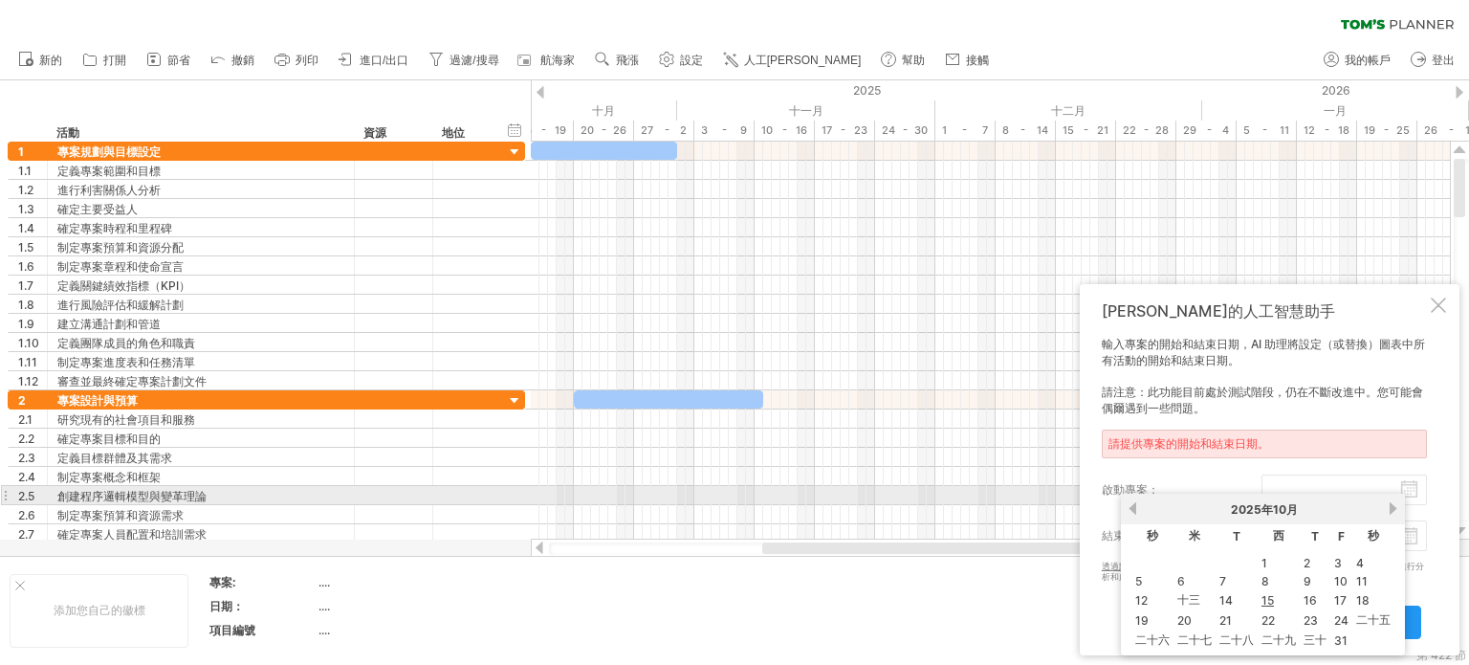
click at [879, 501] on link "以前的" at bounding box center [1132, 508] width 14 height 14
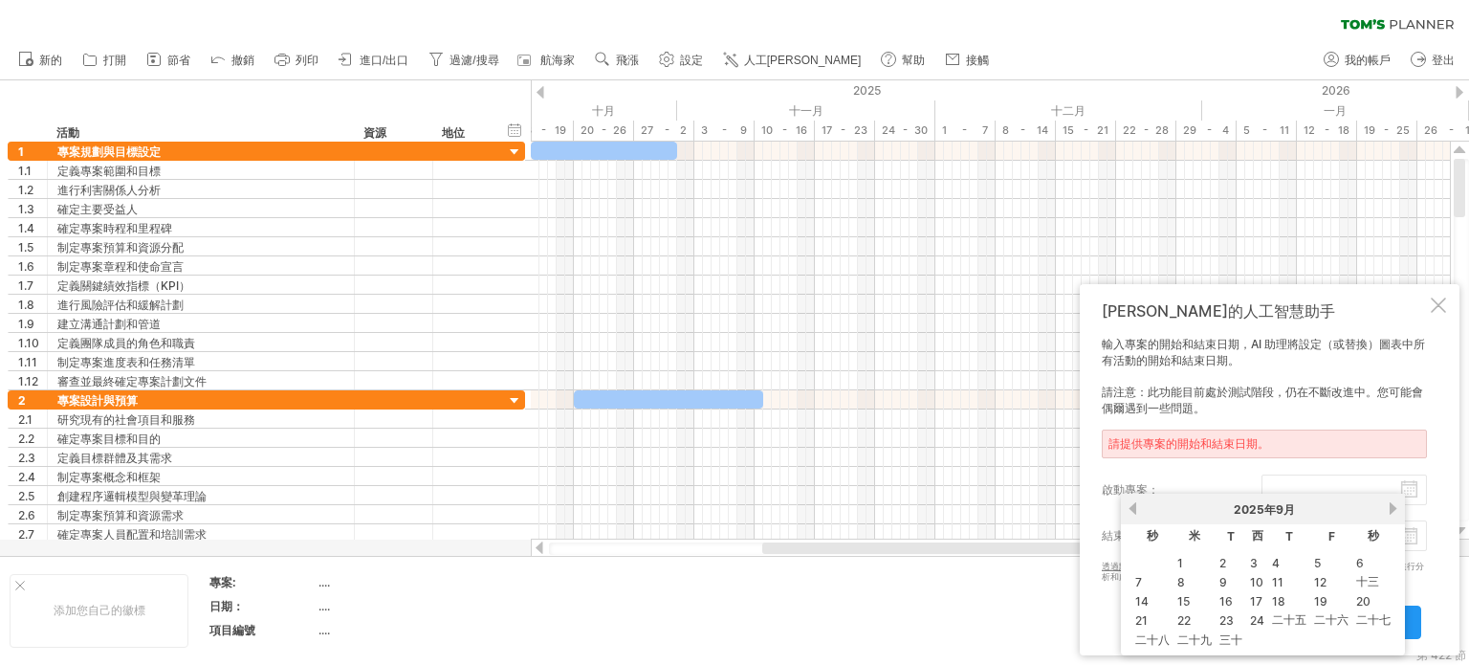
click at [879, 577] on font "9" at bounding box center [1223, 582] width 8 height 14
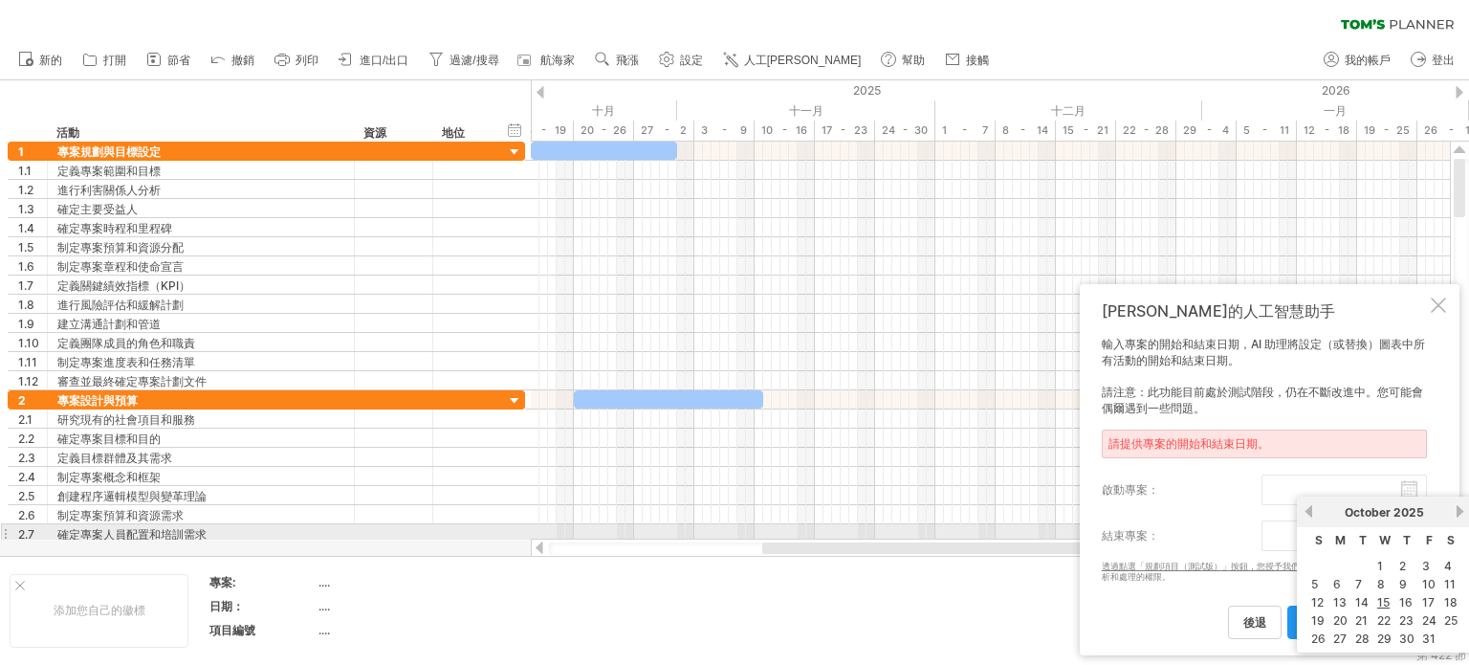
click at [879, 535] on body "進度(100%) 嘗試造訪 [DOMAIN_NAME] 再次連接... 0% 清除過濾器" at bounding box center [734, 334] width 1469 height 668
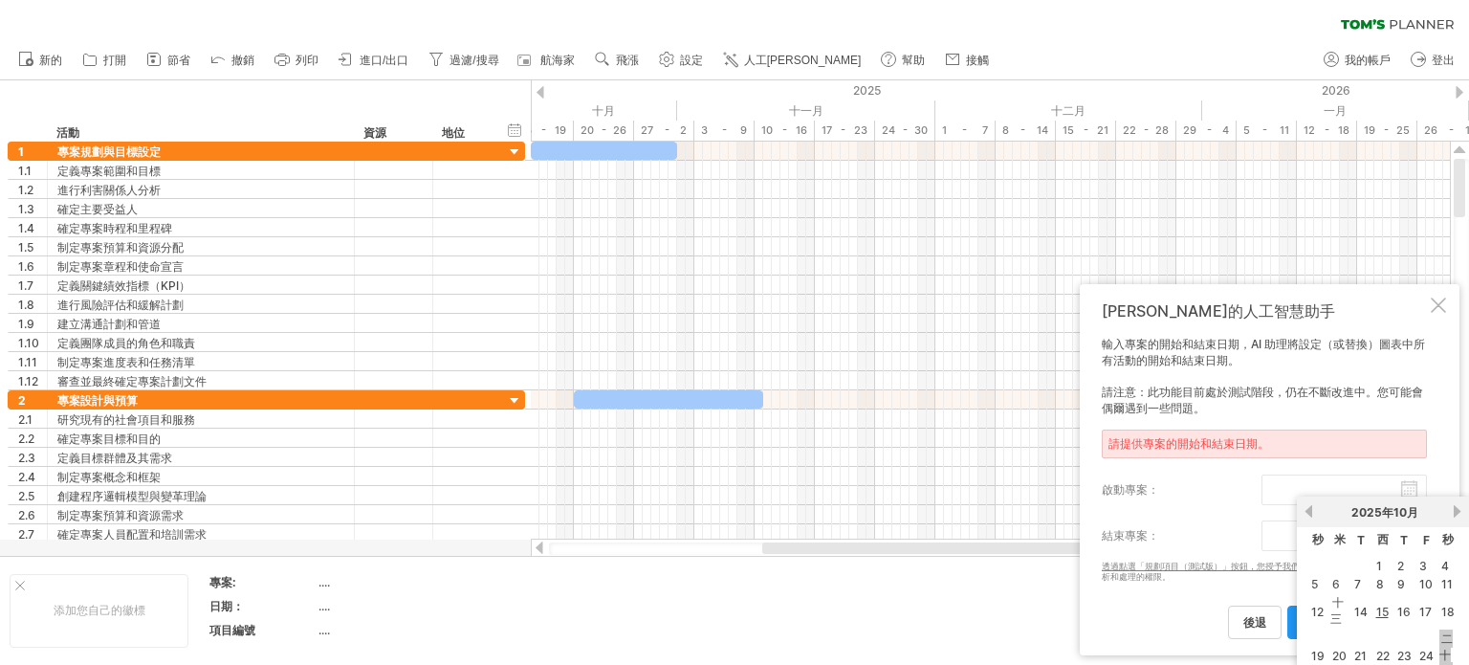
click at [879, 651] on font "二十五" at bounding box center [1445, 654] width 13 height 47
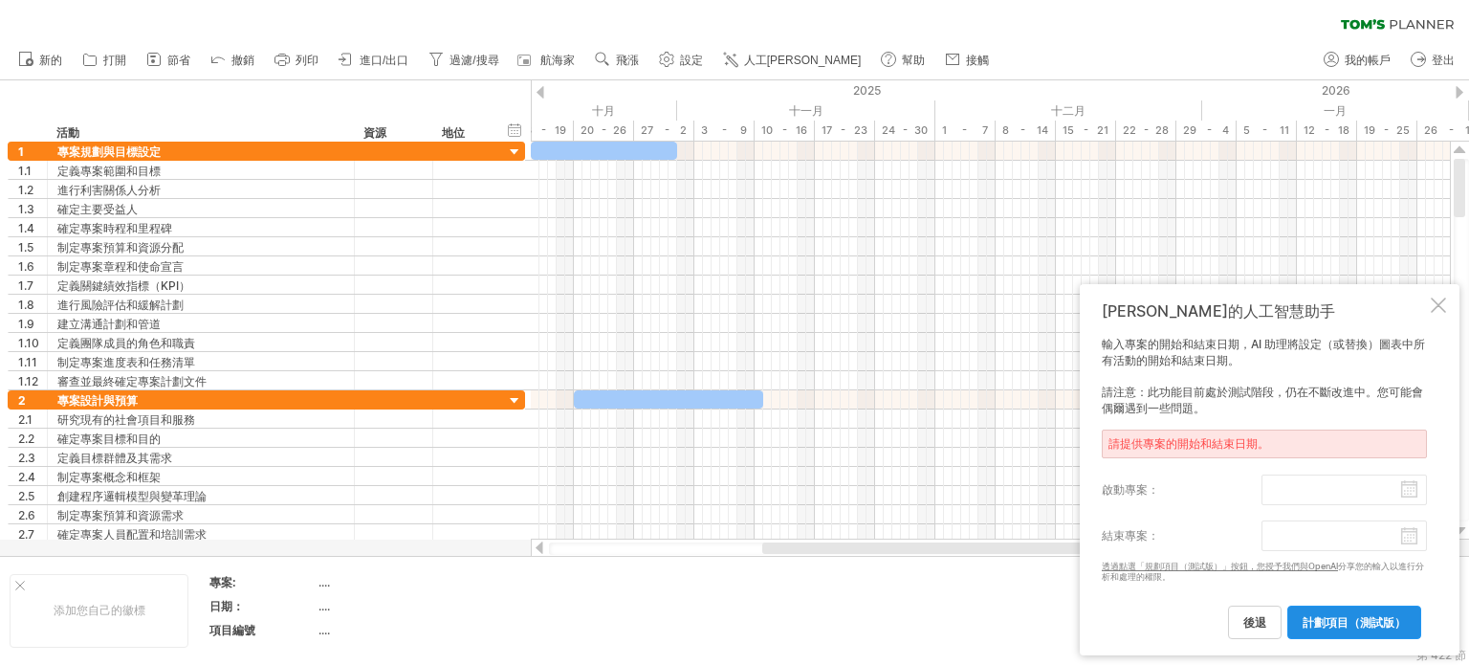
click at [879, 610] on link "計劃項目（測試版）" at bounding box center [1354, 621] width 134 height 33
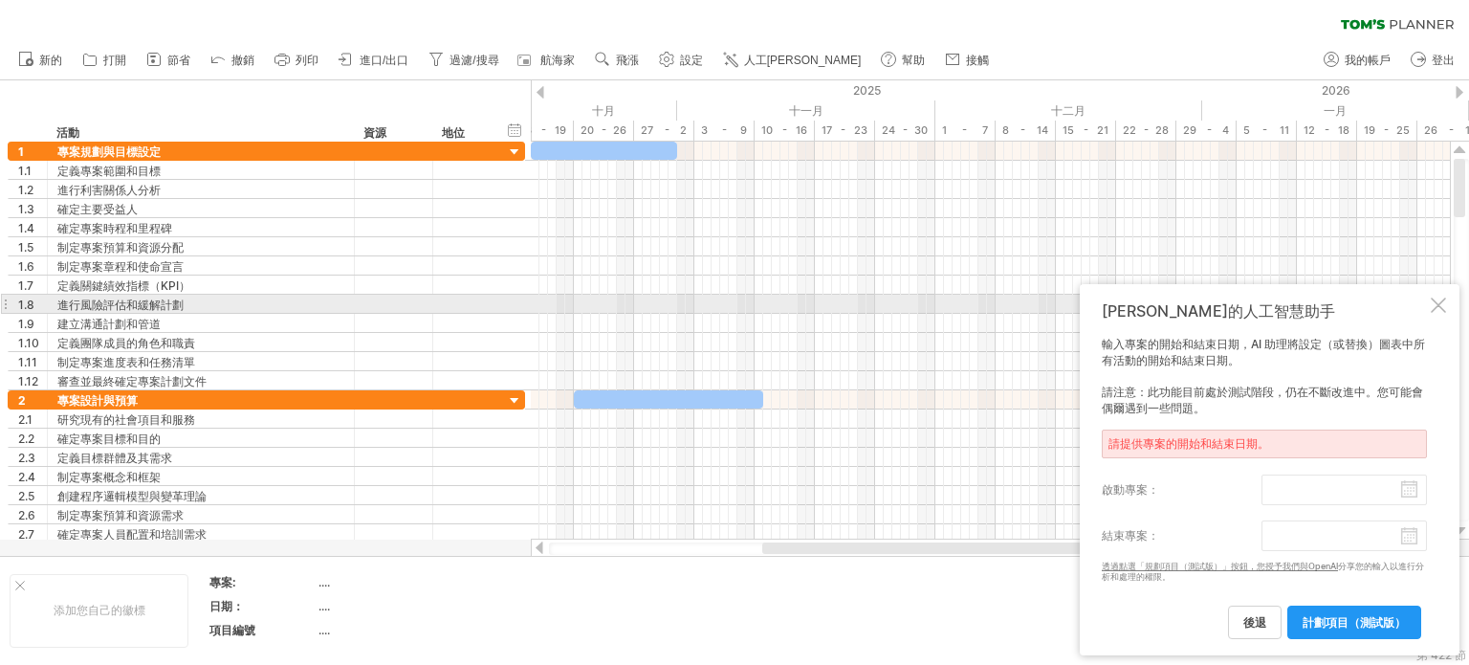
click at [879, 304] on div at bounding box center [1437, 304] width 15 height 15
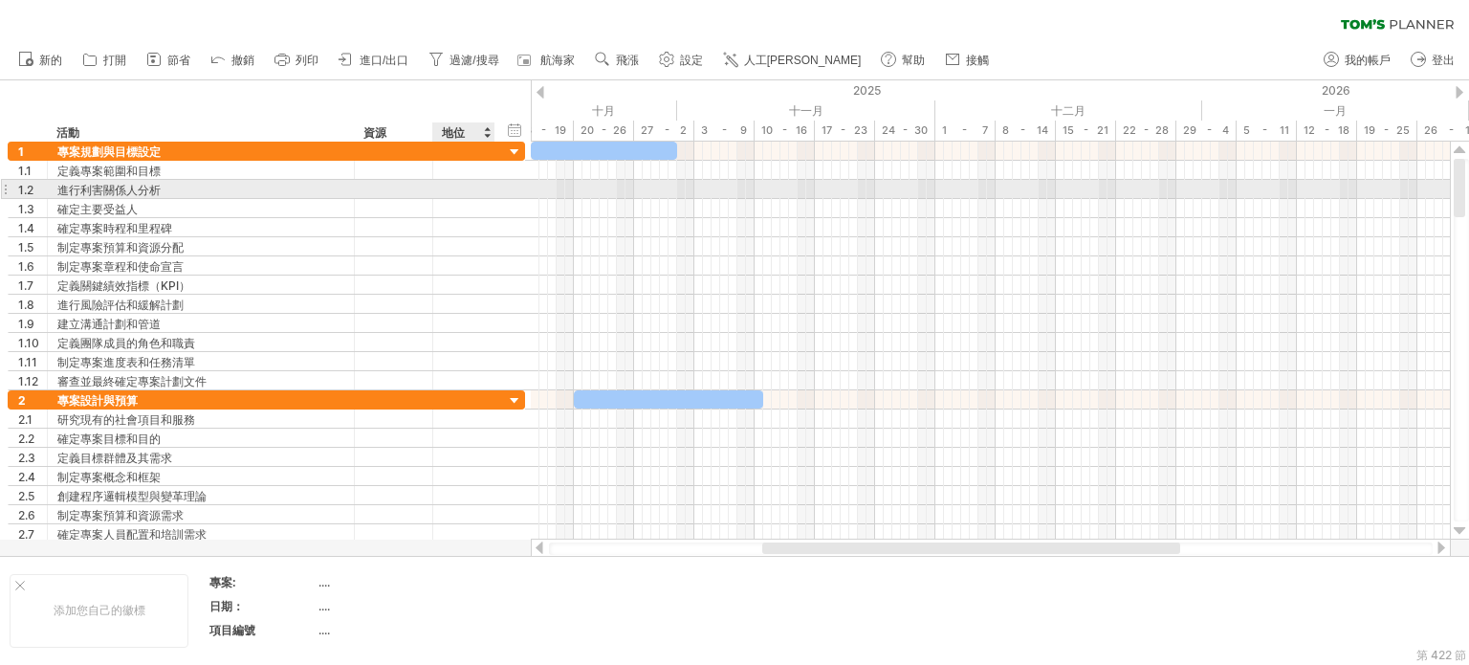
click at [501, 185] on div "**********" at bounding box center [266, 189] width 517 height 19
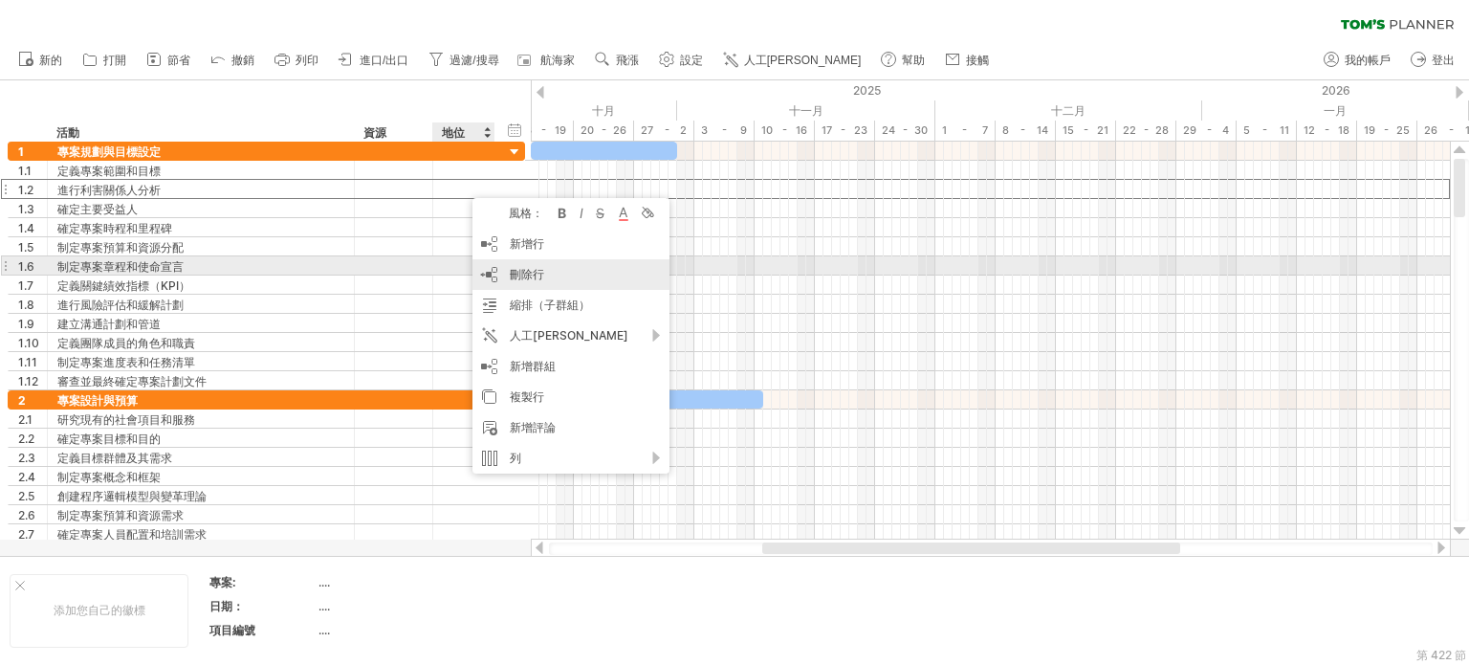
click at [528, 267] on font "刪除行" at bounding box center [527, 274] width 34 height 14
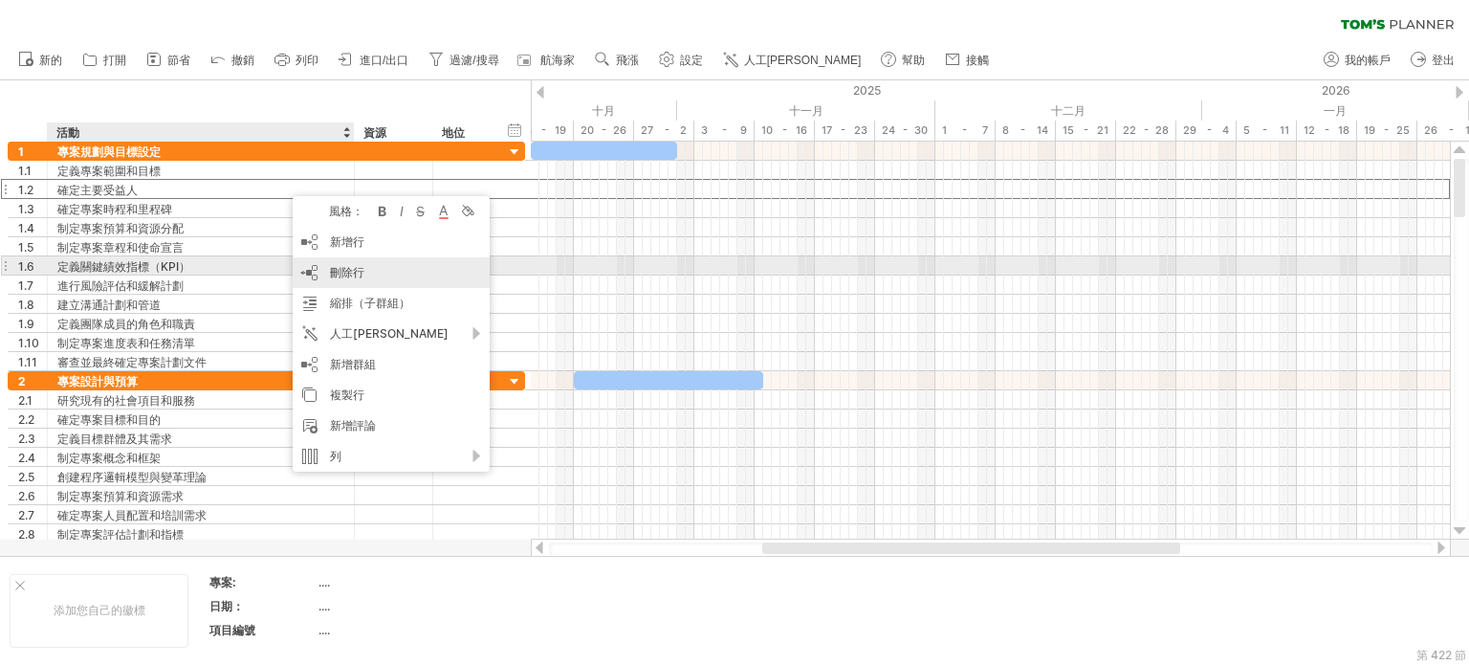
click at [370, 267] on div "刪除行 刪除選取的行" at bounding box center [391, 272] width 197 height 31
click at [370, 275] on div at bounding box center [393, 284] width 58 height 18
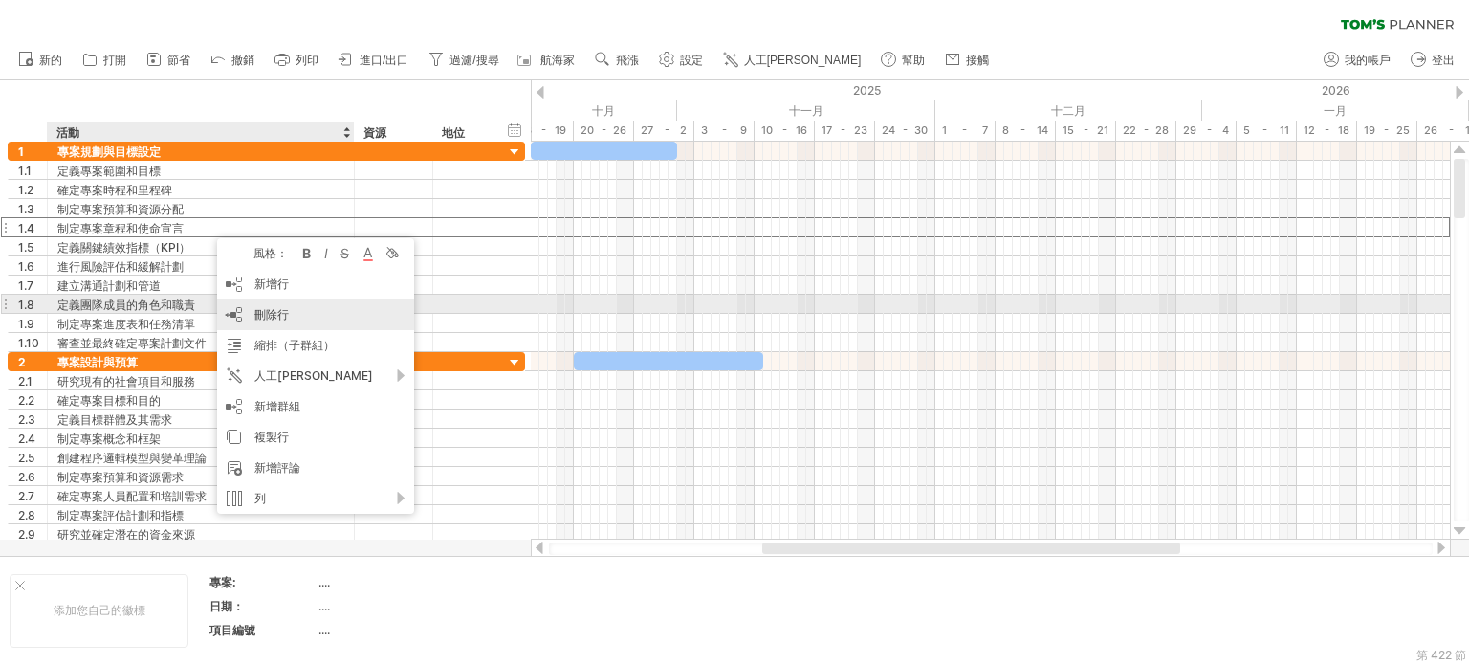
click at [282, 312] on font "刪除行" at bounding box center [271, 314] width 34 height 14
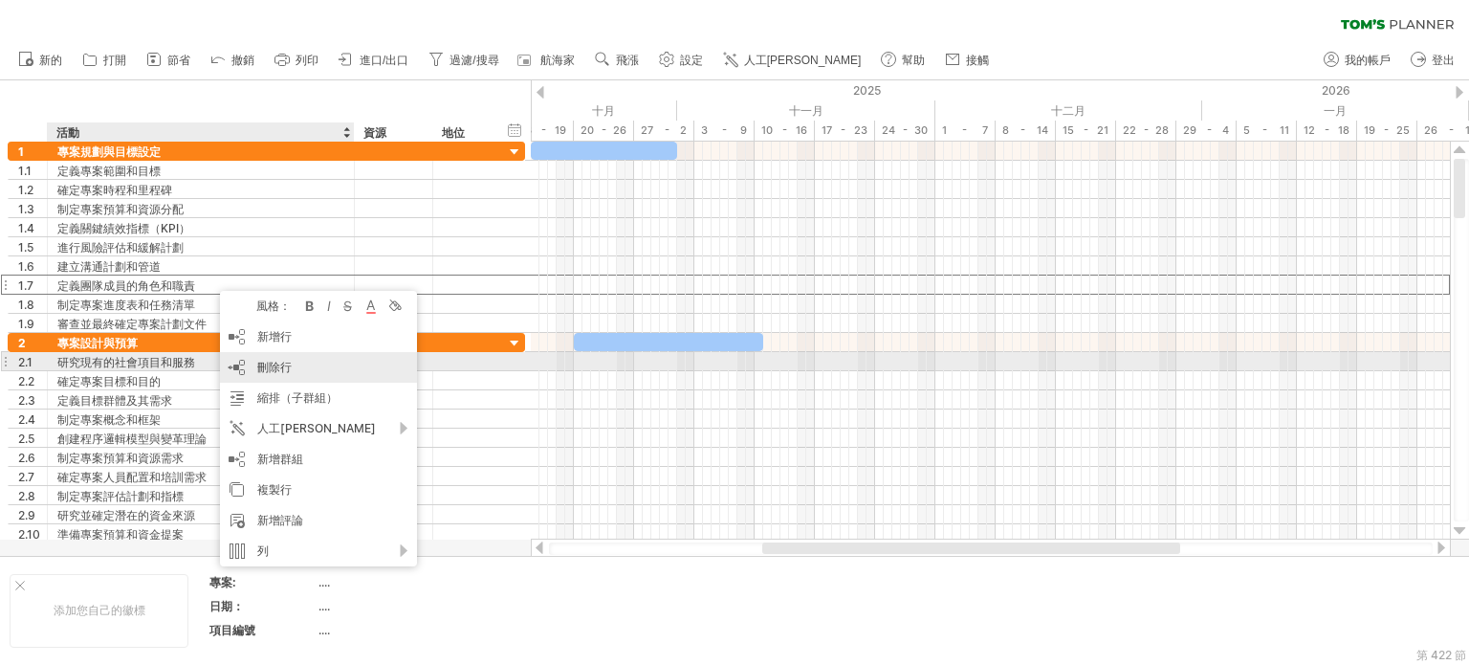
click at [270, 360] on font "刪除行" at bounding box center [274, 367] width 34 height 14
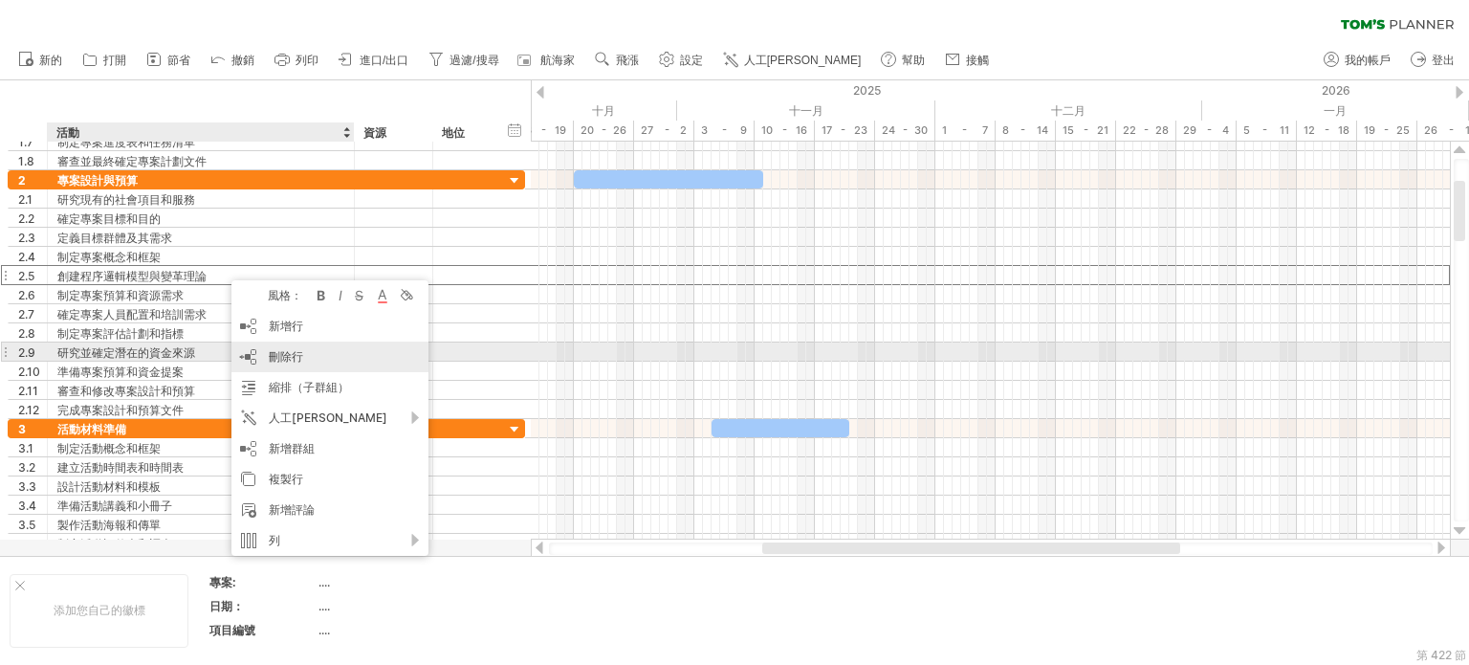
click at [275, 356] on font "刪除行" at bounding box center [286, 356] width 34 height 14
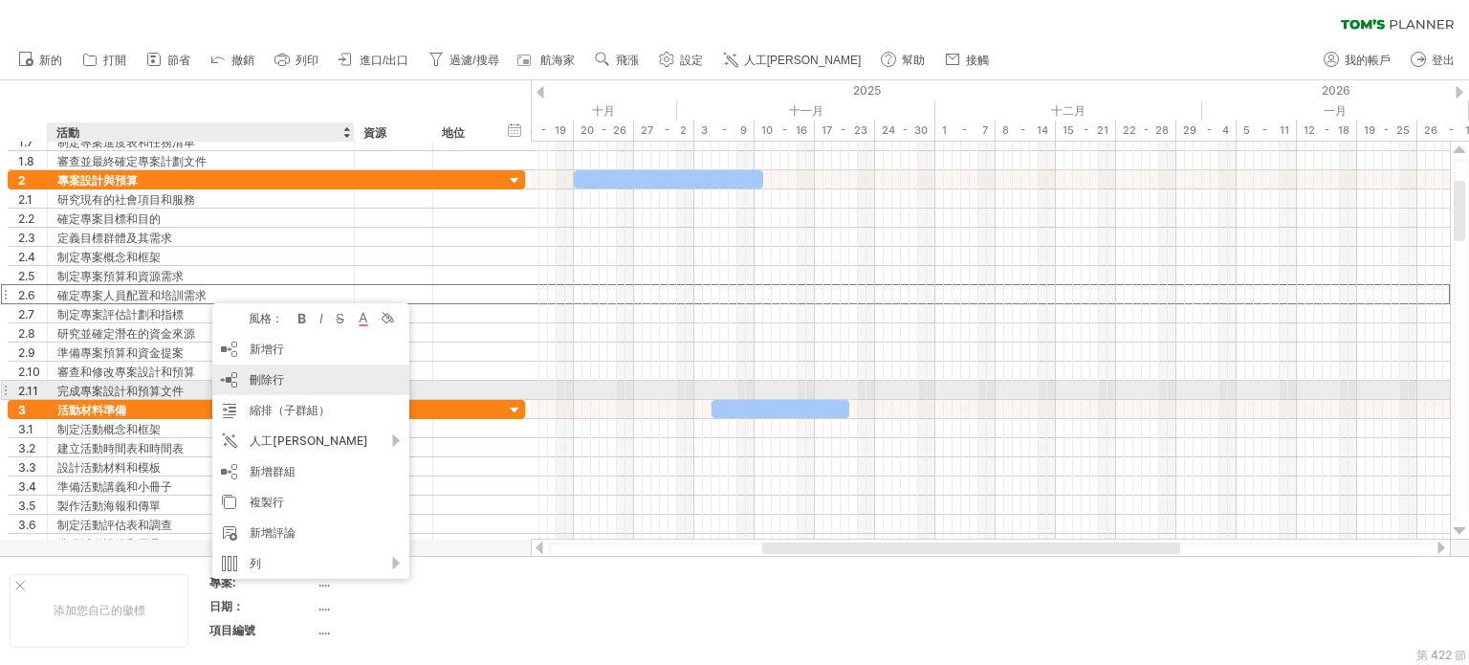
click at [282, 383] on font "刪除行" at bounding box center [267, 379] width 34 height 14
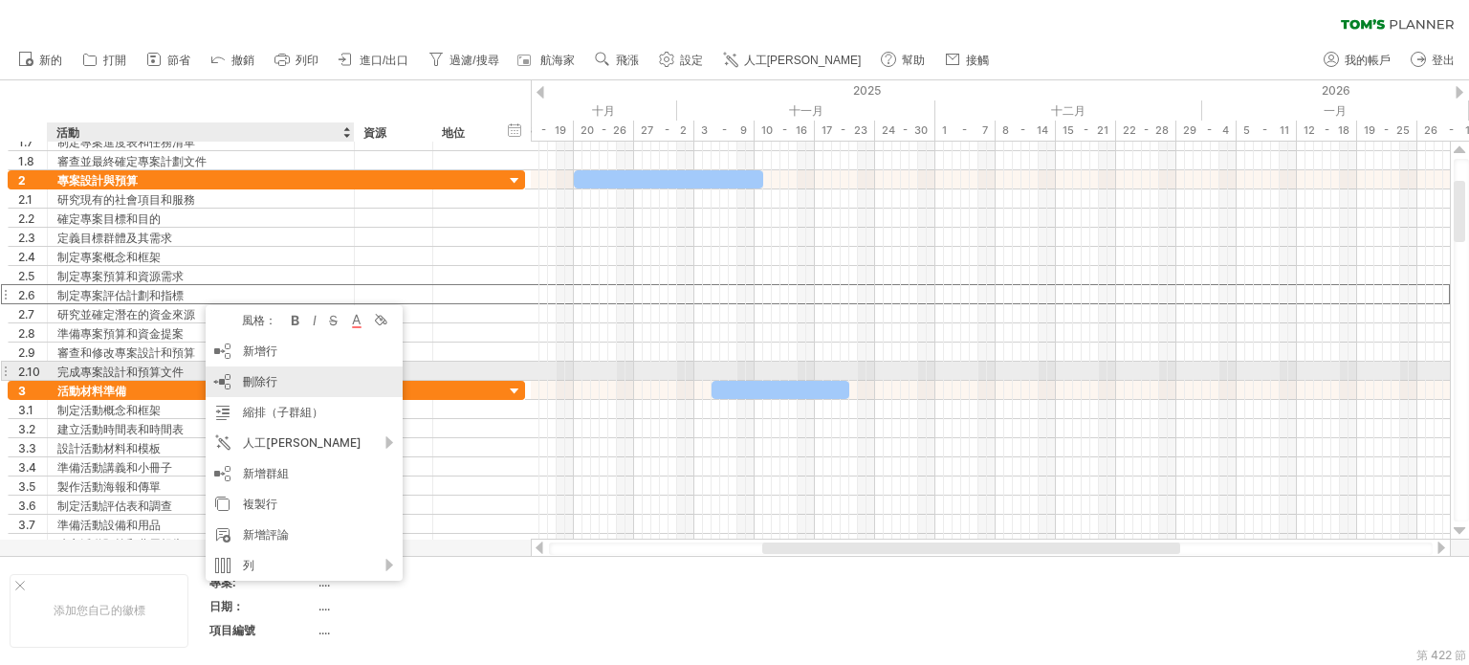
click at [252, 376] on font "刪除行" at bounding box center [260, 381] width 34 height 14
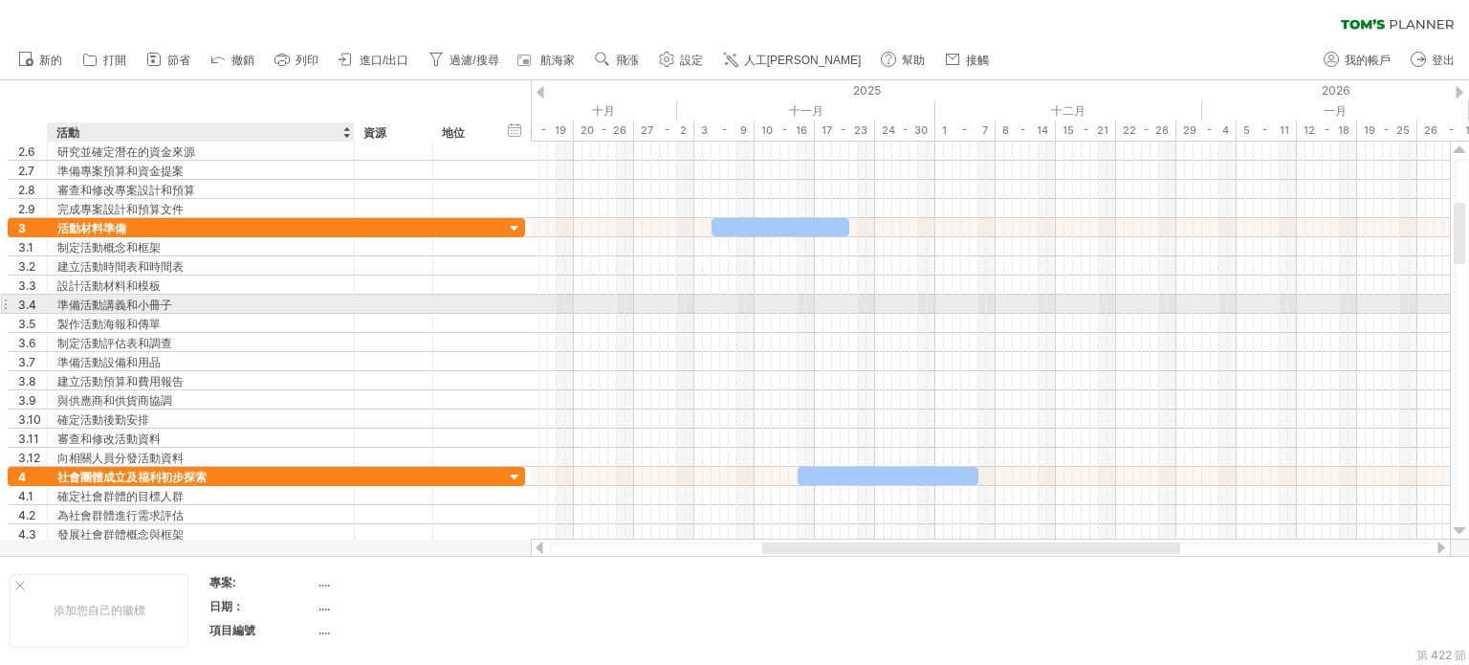
click at [190, 305] on div "準備活動講義和小冊子" at bounding box center [200, 304] width 287 height 18
click at [291, 295] on input "**********" at bounding box center [200, 304] width 287 height 18
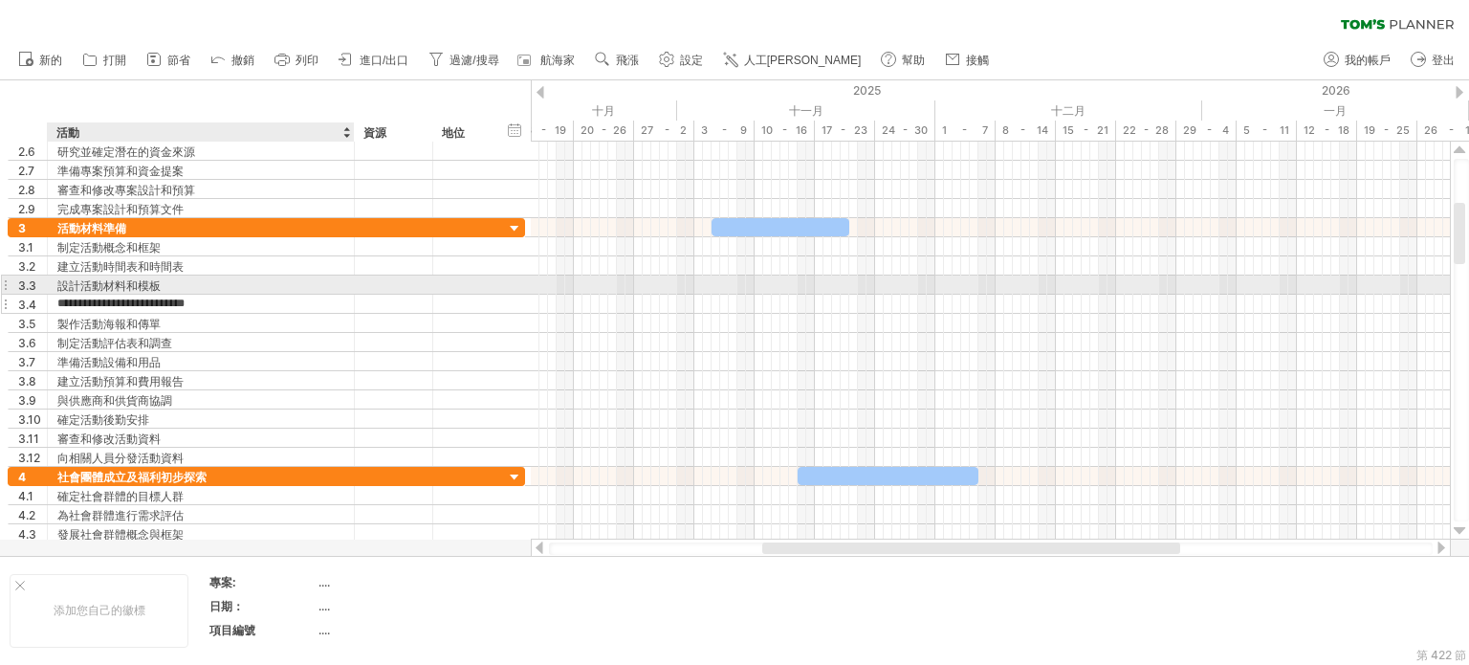
type input "**********"
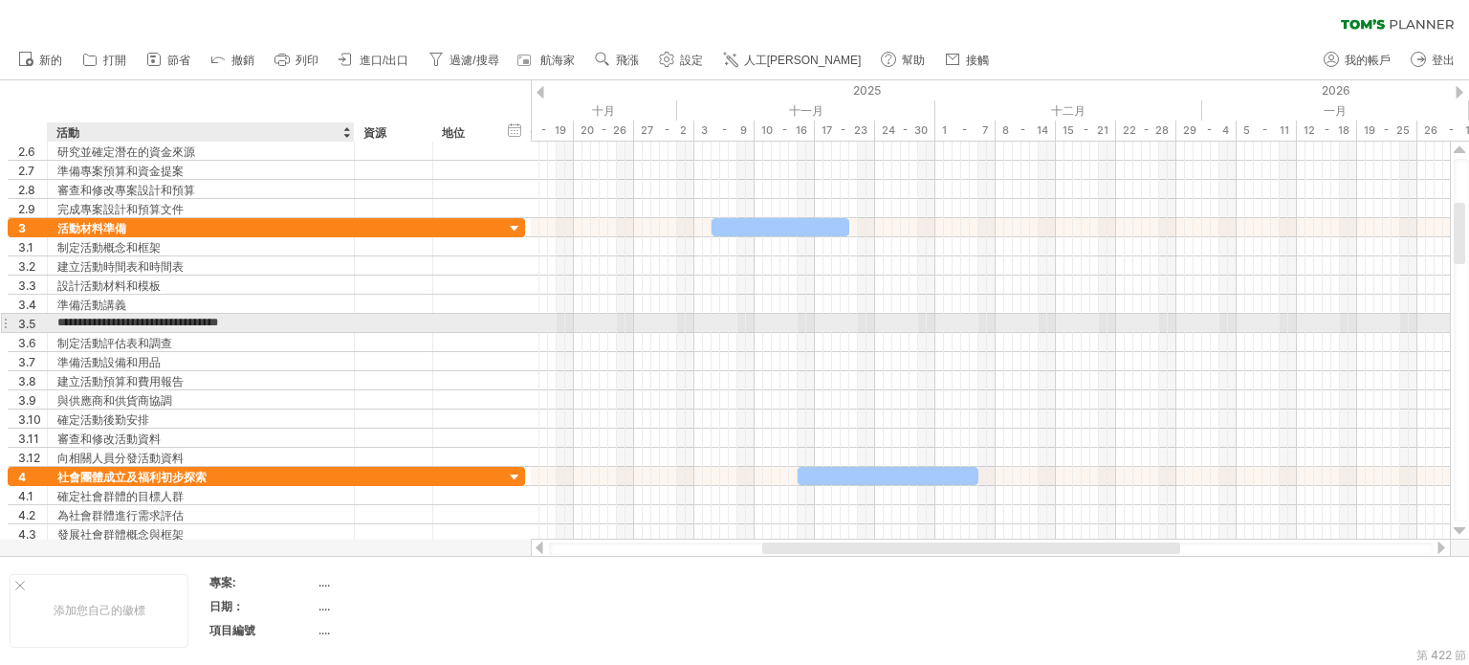
click at [219, 320] on input "**********" at bounding box center [200, 323] width 287 height 18
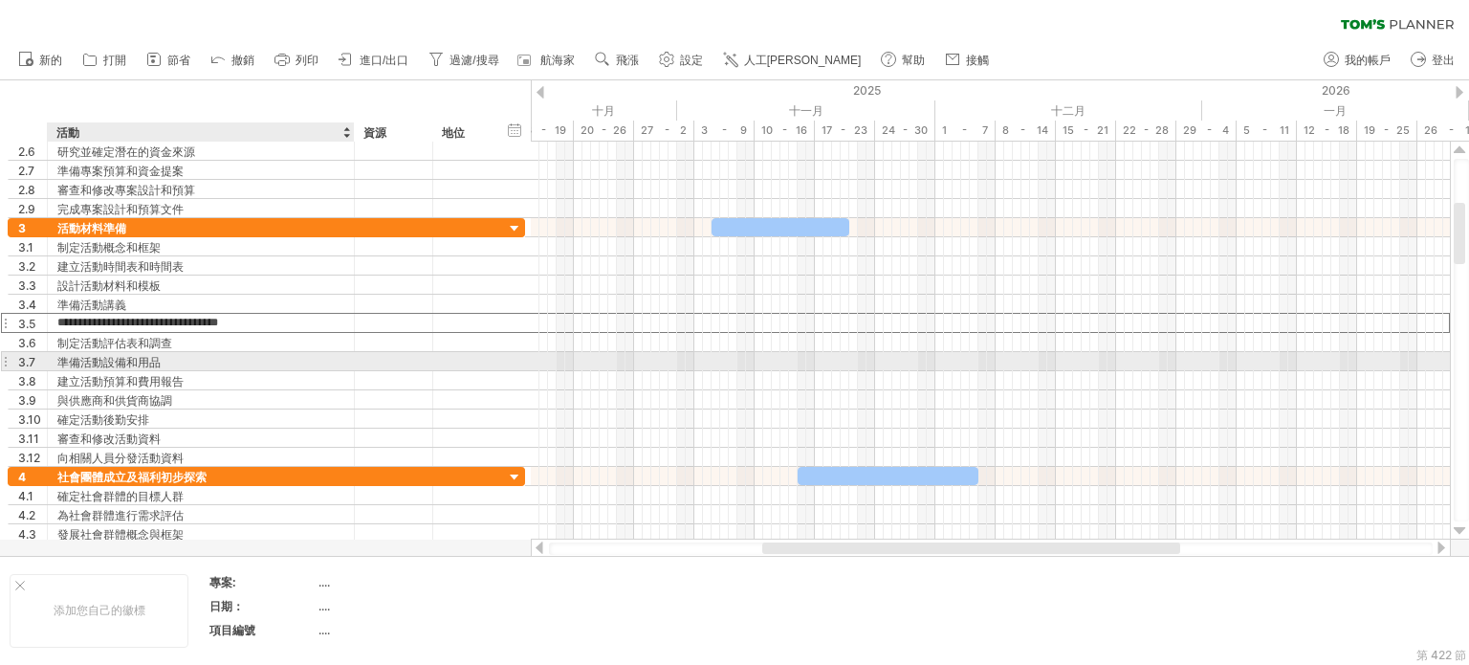
click at [235, 364] on div "準備活動設備和用品" at bounding box center [200, 361] width 287 height 18
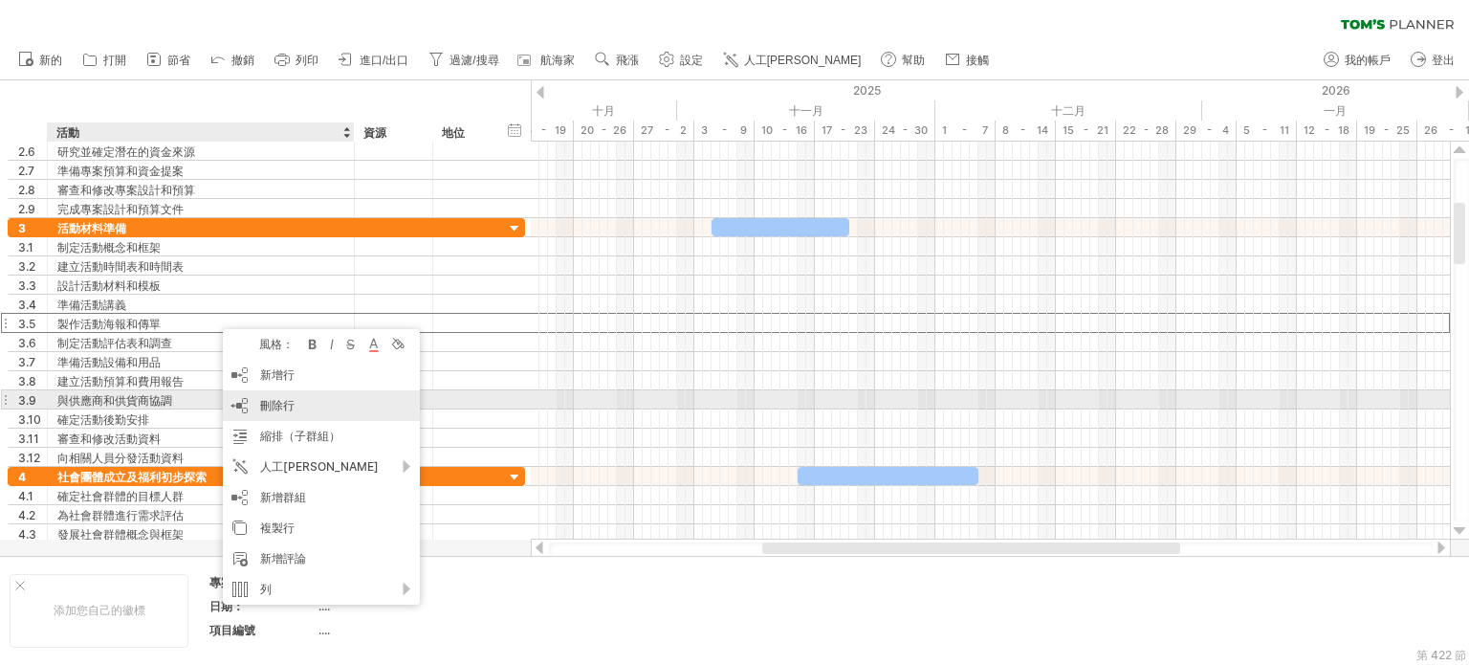
click at [270, 406] on font "刪除行" at bounding box center [277, 405] width 34 height 14
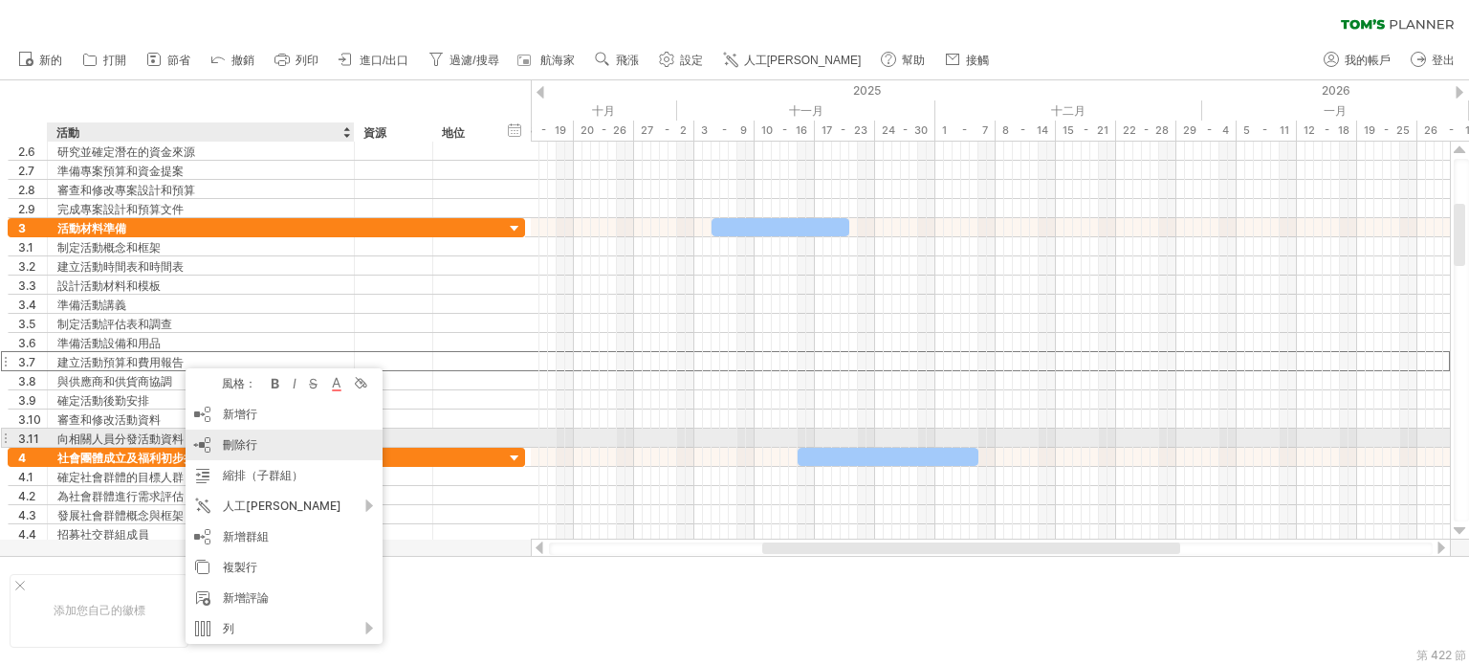
click at [229, 441] on font "刪除行" at bounding box center [240, 444] width 34 height 14
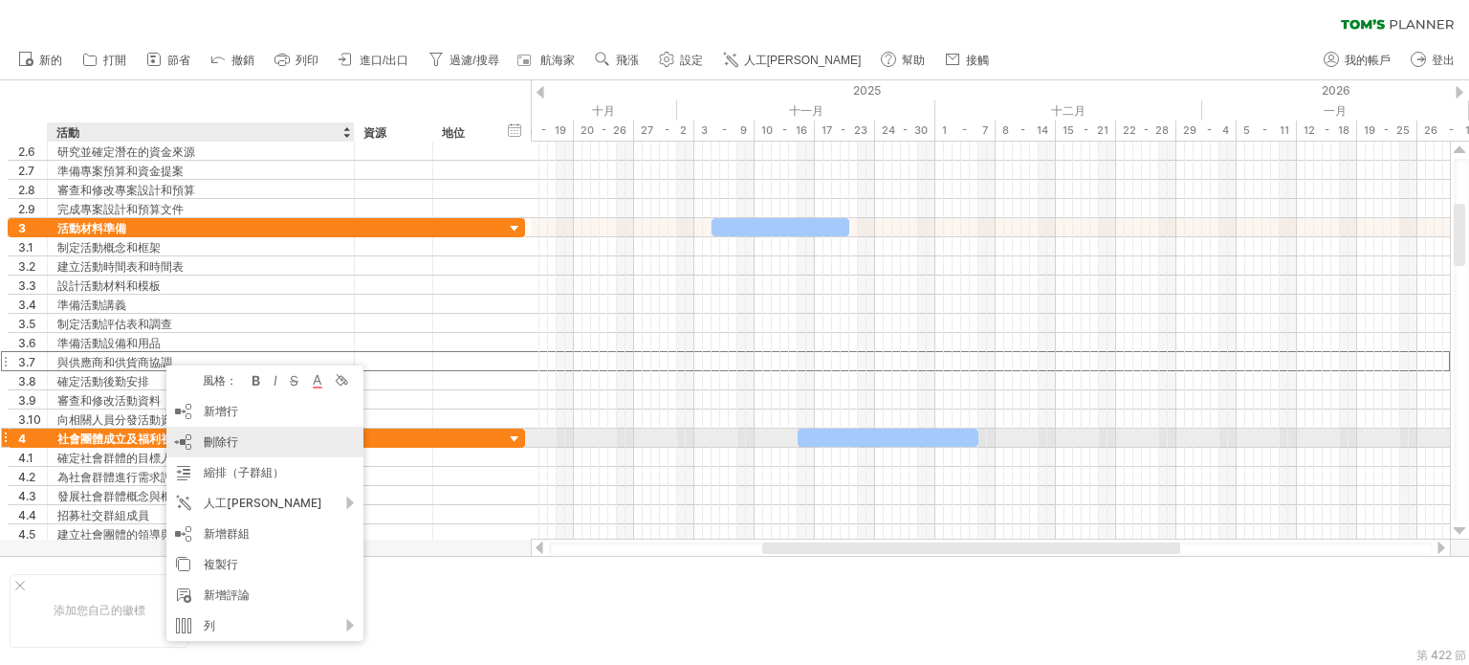
click at [214, 435] on font "刪除行" at bounding box center [221, 441] width 34 height 14
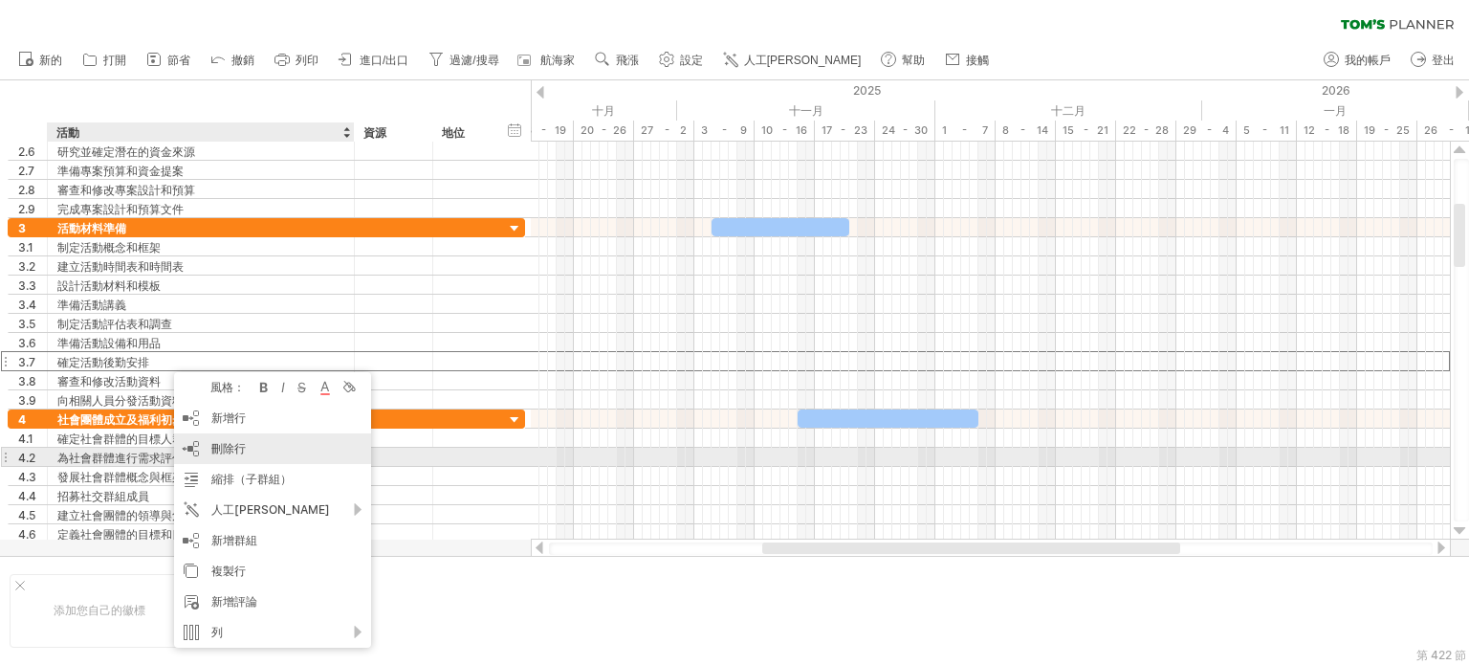
click at [230, 447] on font "刪除行" at bounding box center [228, 448] width 34 height 14
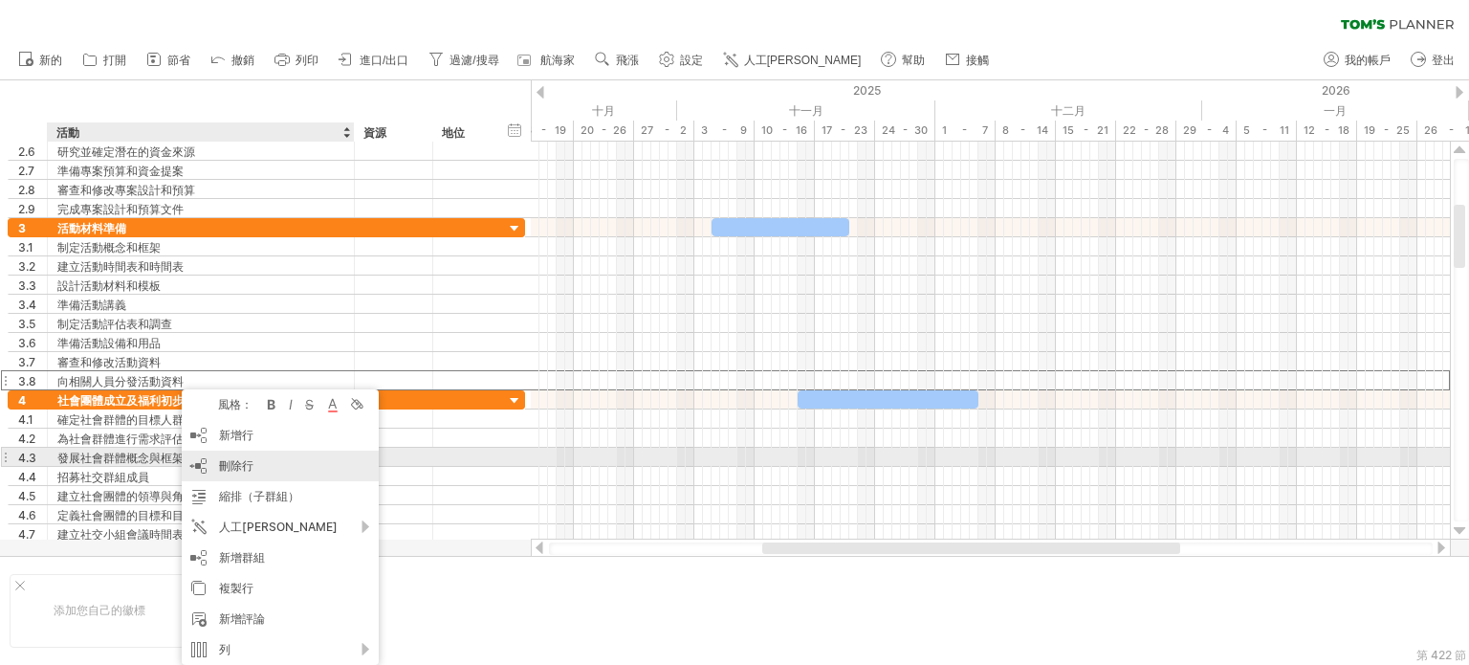
click at [249, 461] on font "刪除行" at bounding box center [236, 465] width 34 height 14
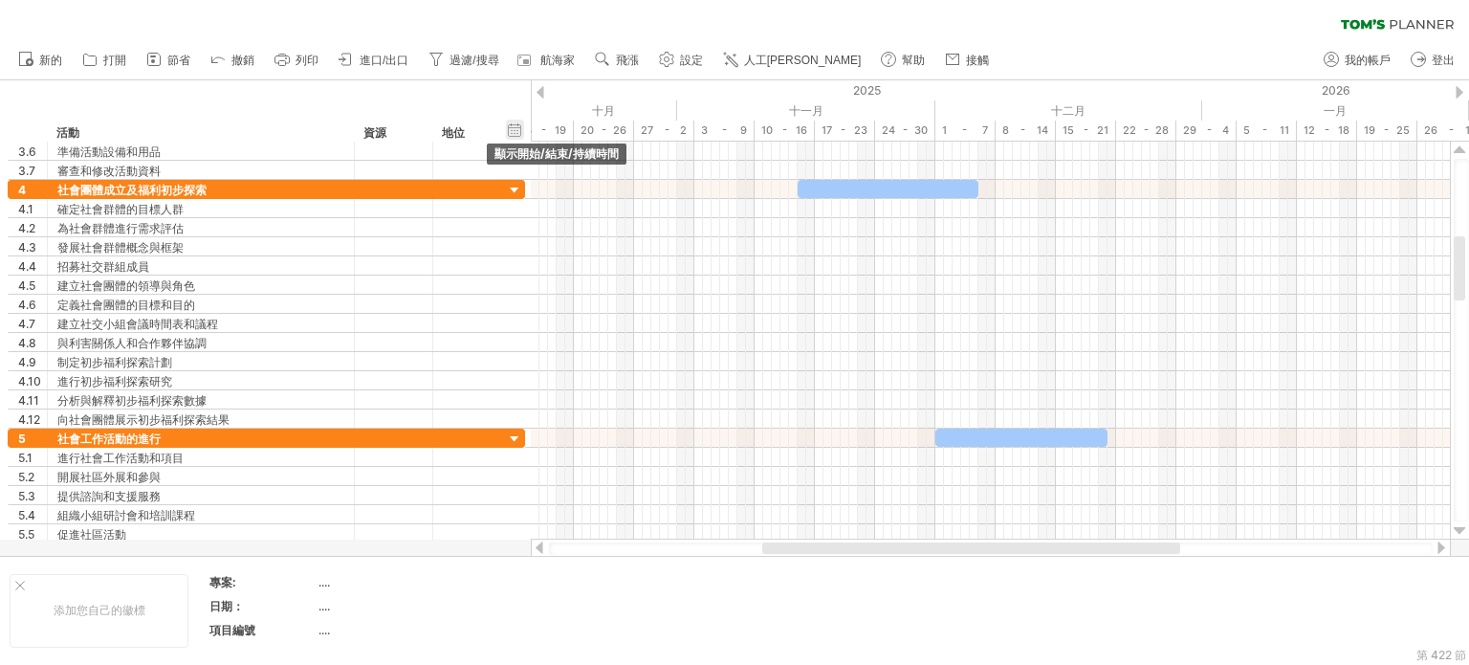
click at [517, 126] on div "隱藏開始/結束/持續時間 顯示開始/結束/持續時間" at bounding box center [515, 130] width 18 height 20
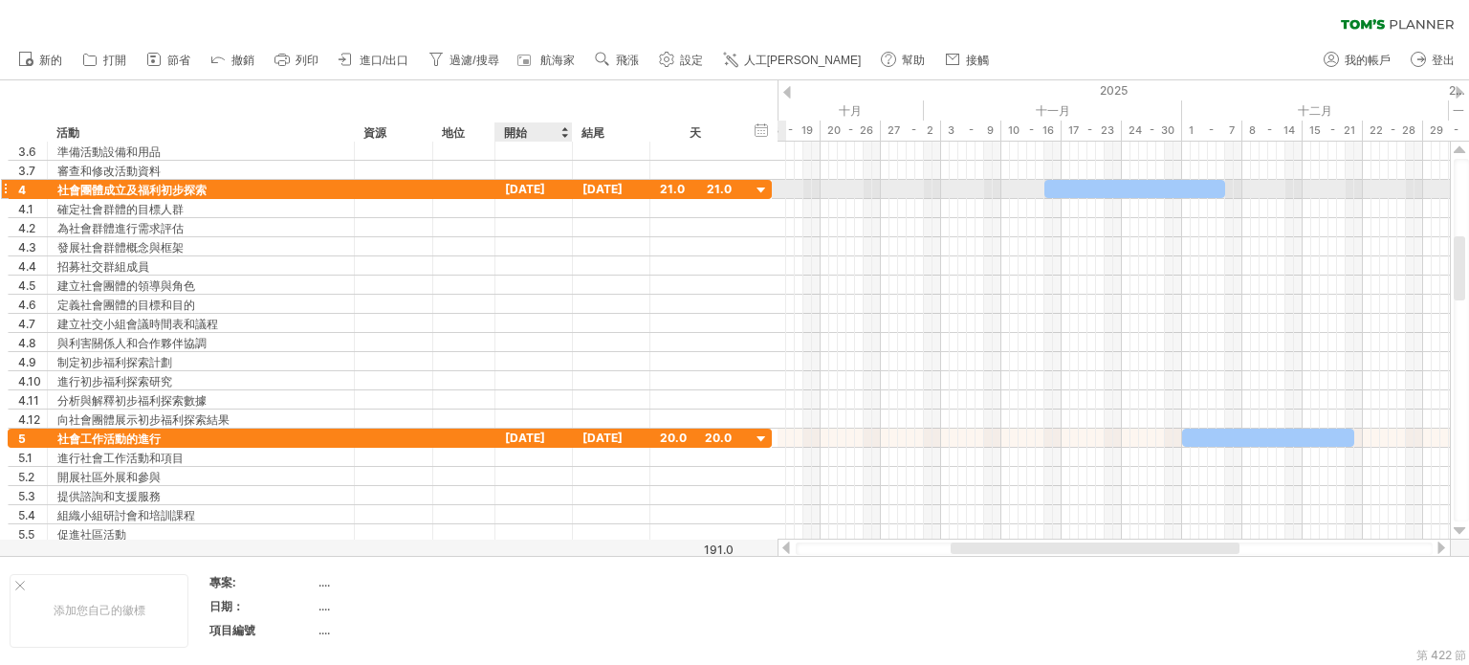
click at [530, 186] on font "[DATE]" at bounding box center [525, 189] width 40 height 14
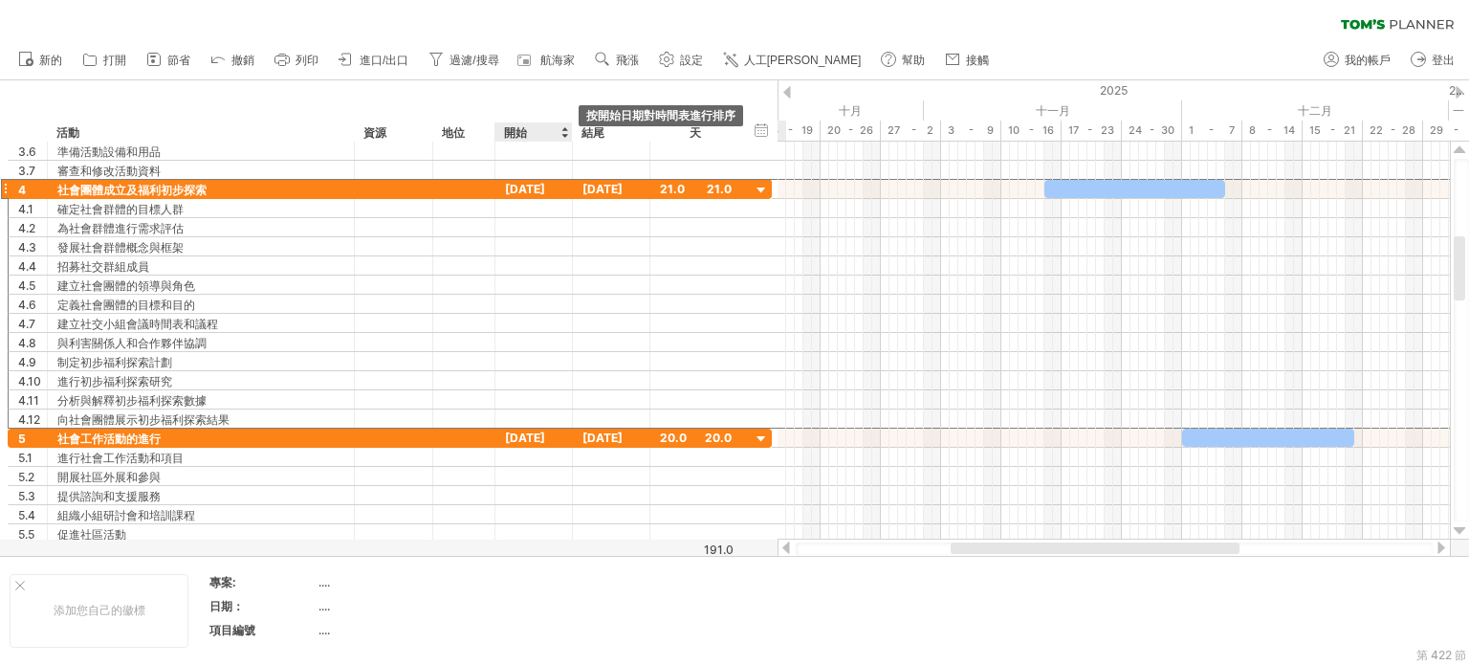
click at [563, 131] on div at bounding box center [564, 131] width 8 height 19
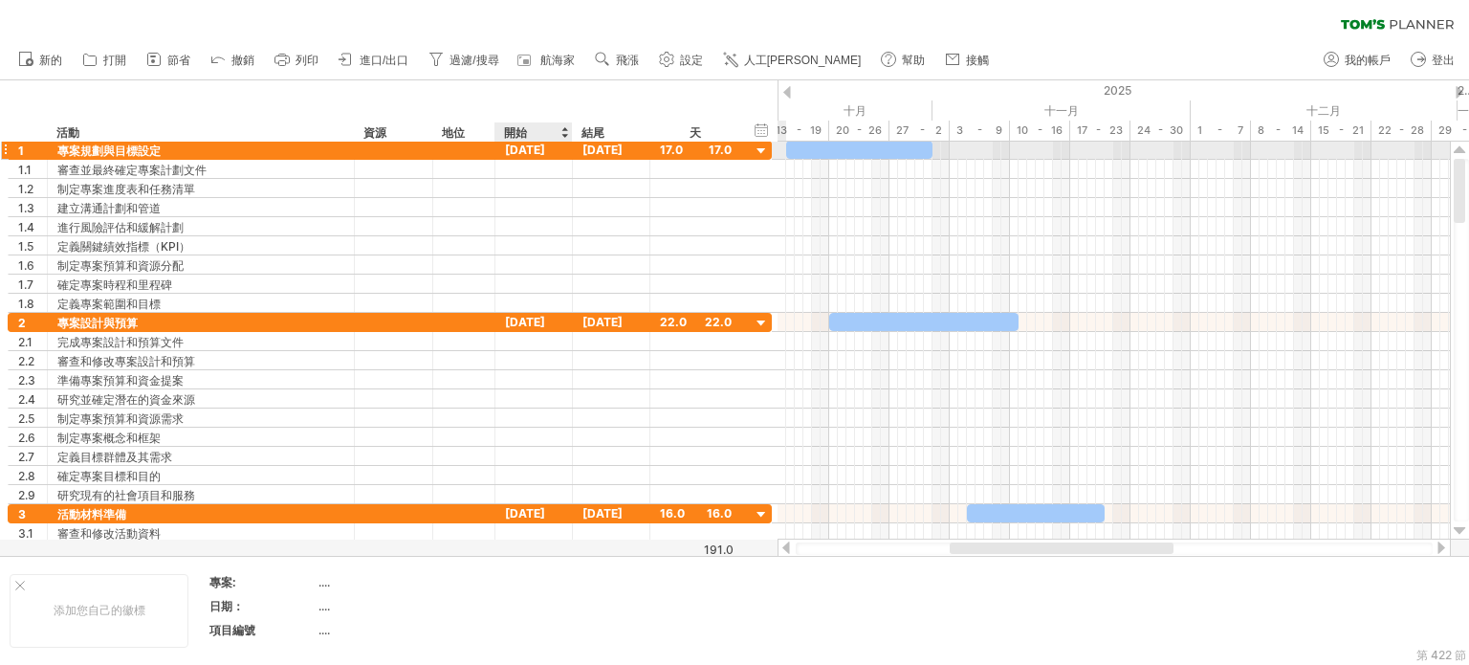
click at [528, 150] on font "[DATE]" at bounding box center [525, 149] width 40 height 14
click at [792, 87] on div "2025" at bounding box center [385, 90] width 2143 height 20
click at [540, 146] on font "[DATE]" at bounding box center [525, 149] width 40 height 14
click at [560, 130] on div at bounding box center [564, 131] width 8 height 19
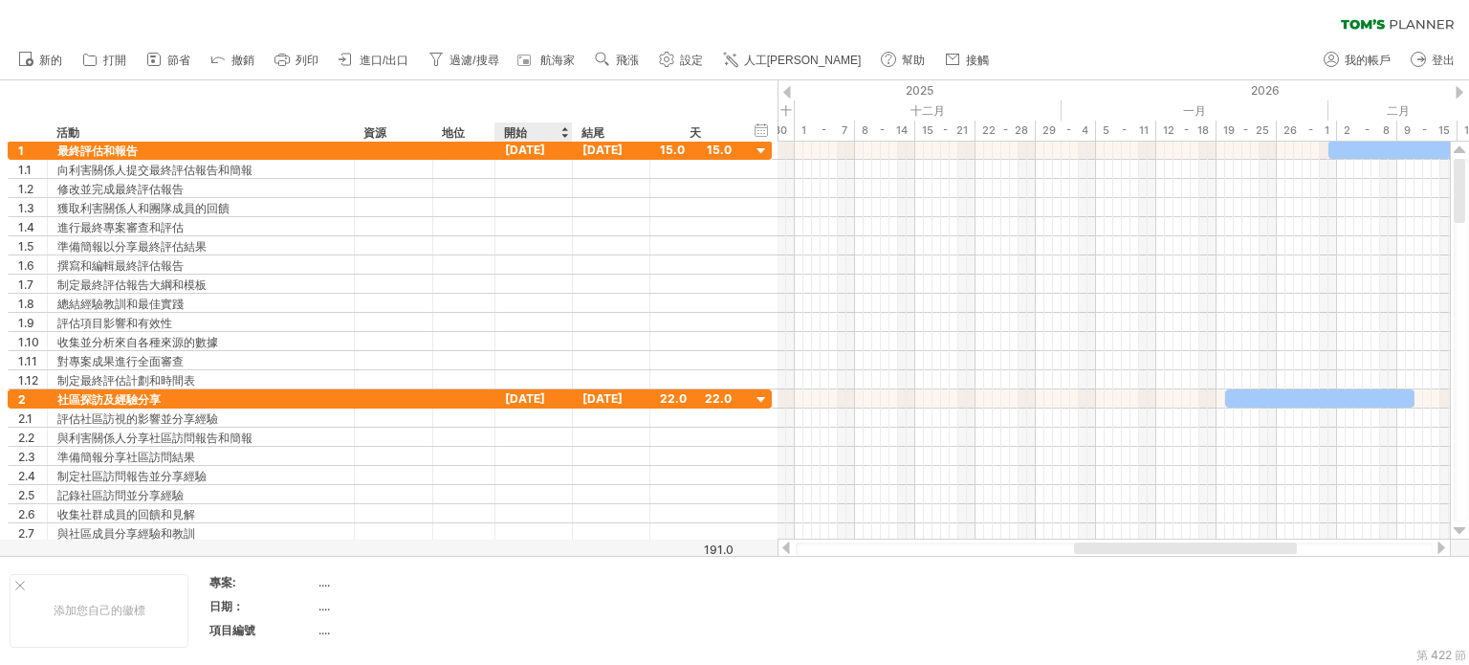
click at [562, 125] on div at bounding box center [564, 131] width 8 height 19
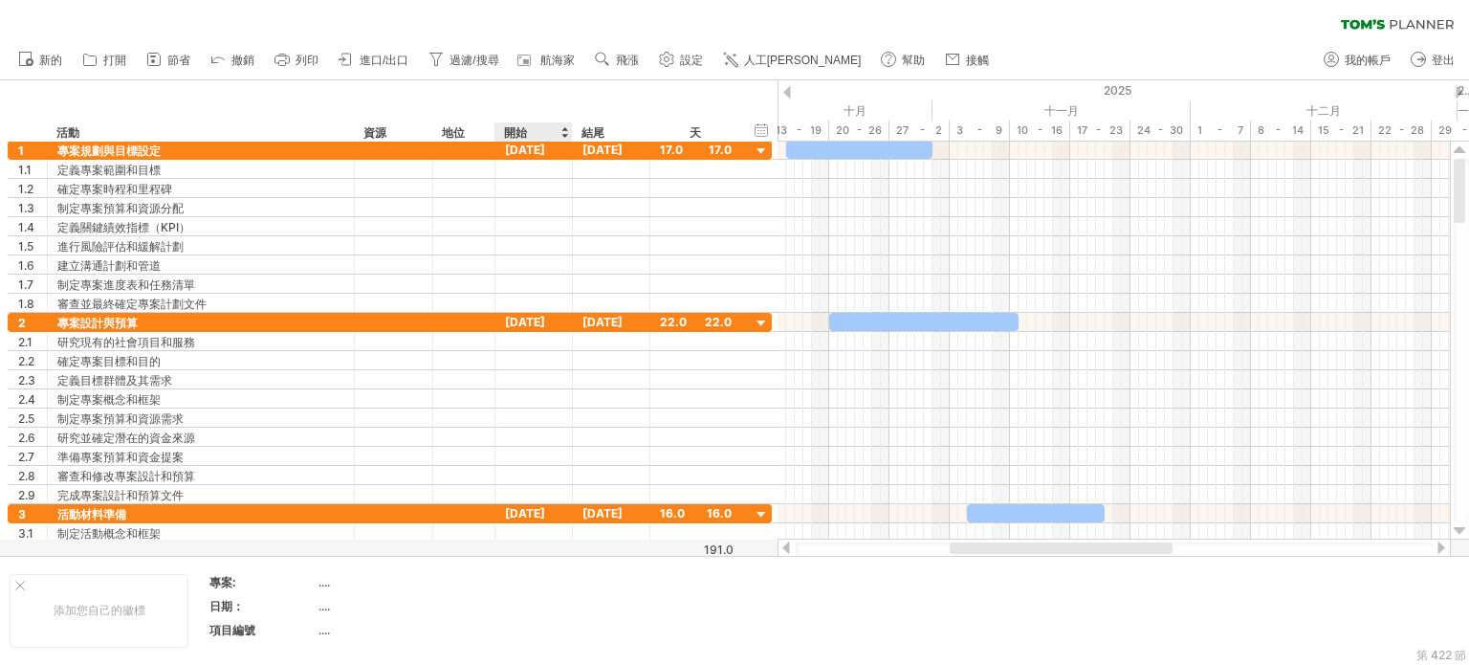
click at [562, 125] on div at bounding box center [564, 131] width 8 height 19
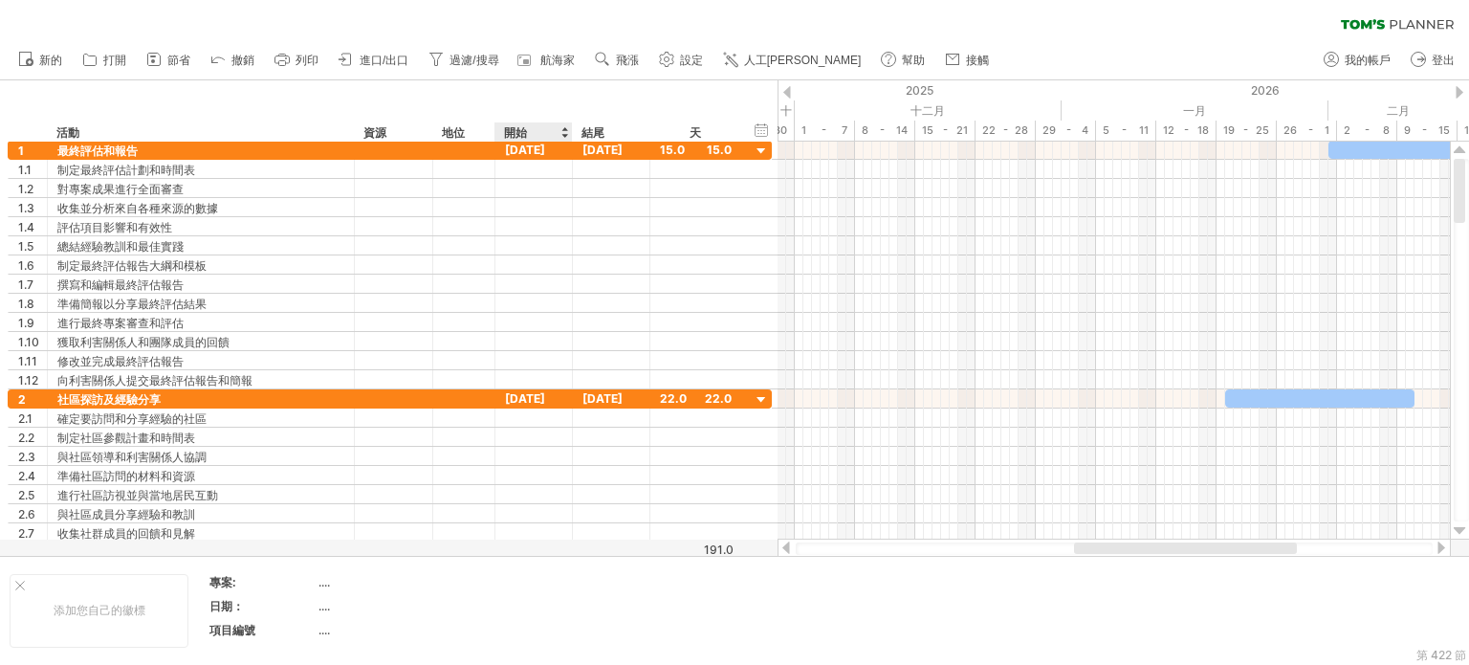
click at [562, 135] on div at bounding box center [564, 131] width 8 height 19
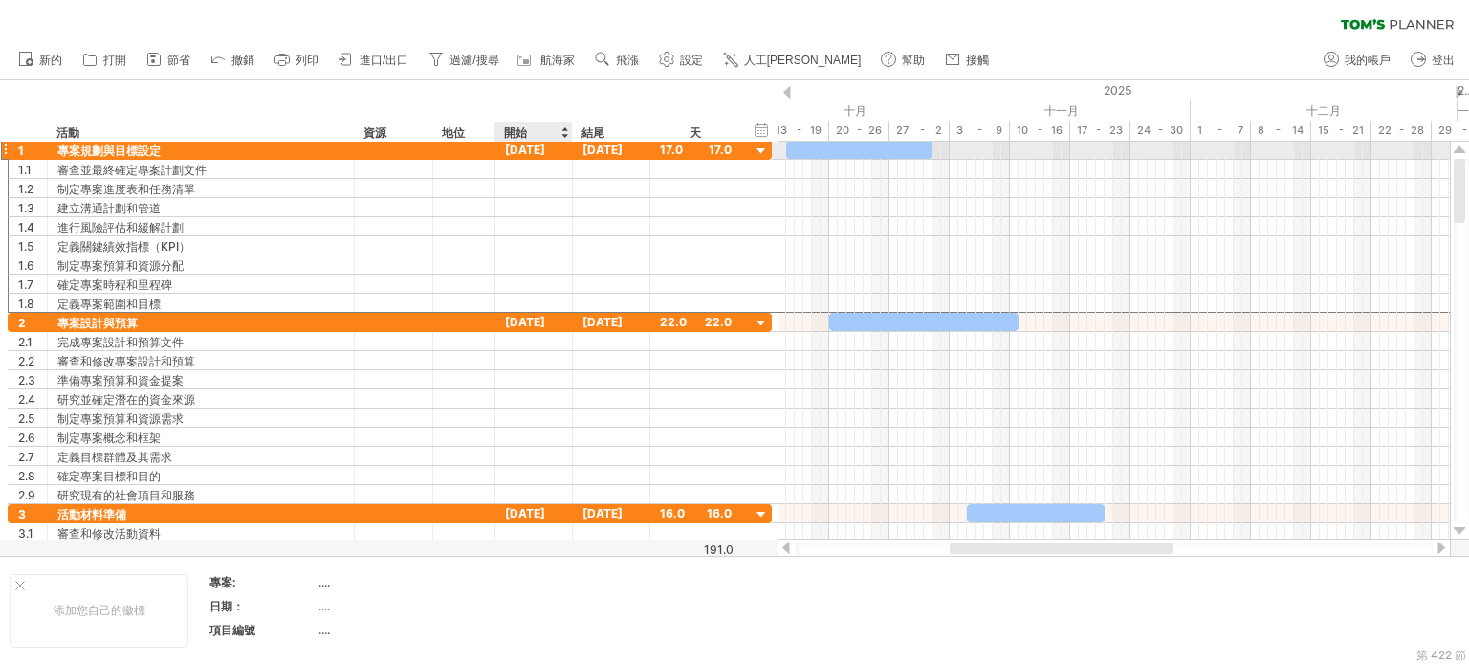
click at [531, 144] on font "[DATE]" at bounding box center [525, 149] width 40 height 14
click at [528, 146] on font "[DATE]" at bounding box center [525, 149] width 40 height 14
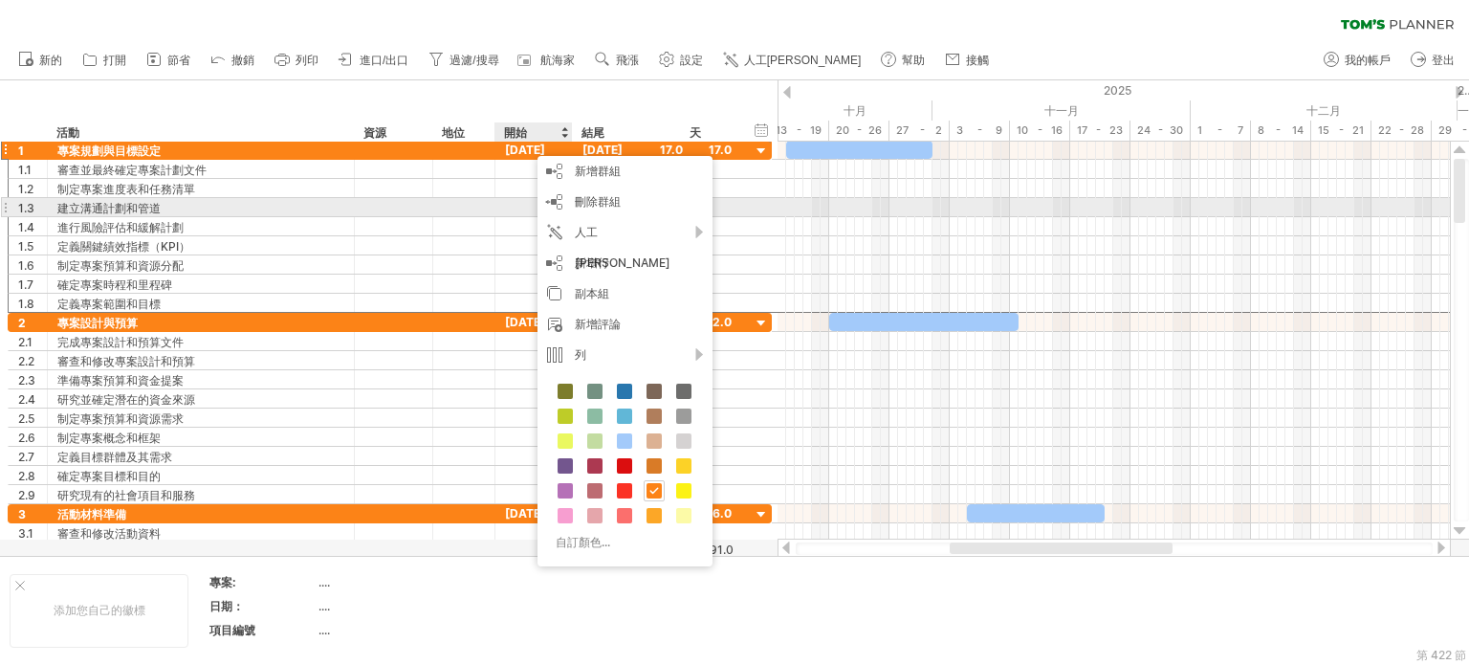
click at [502, 213] on div at bounding box center [533, 207] width 77 height 18
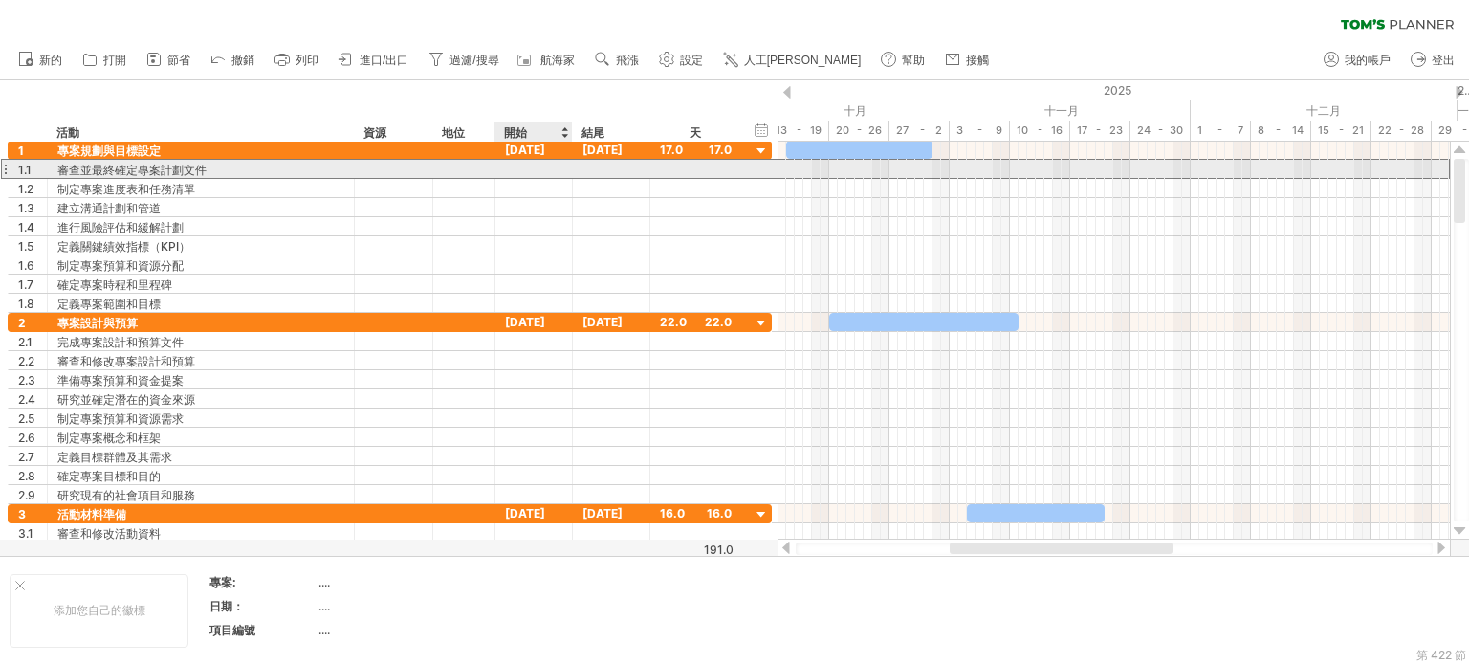
click at [520, 167] on div at bounding box center [533, 169] width 77 height 18
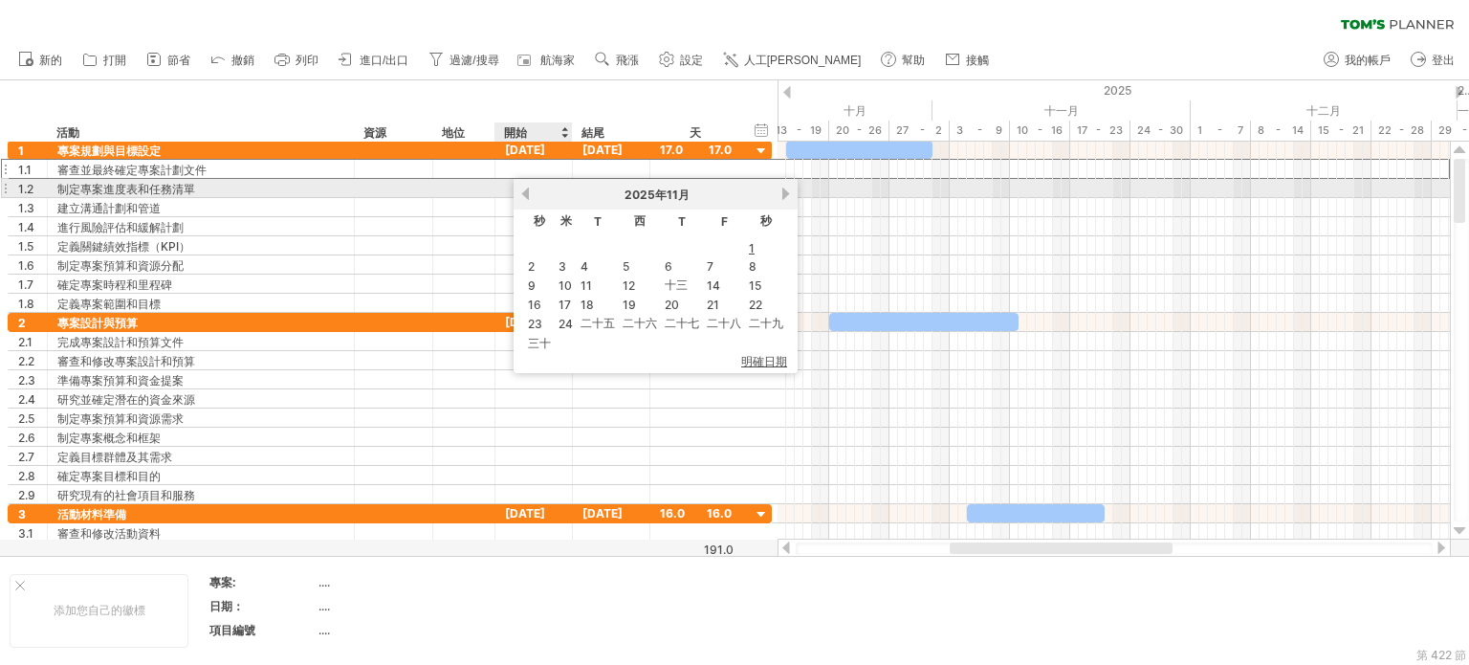
click at [528, 190] on link "以前的" at bounding box center [525, 193] width 14 height 14
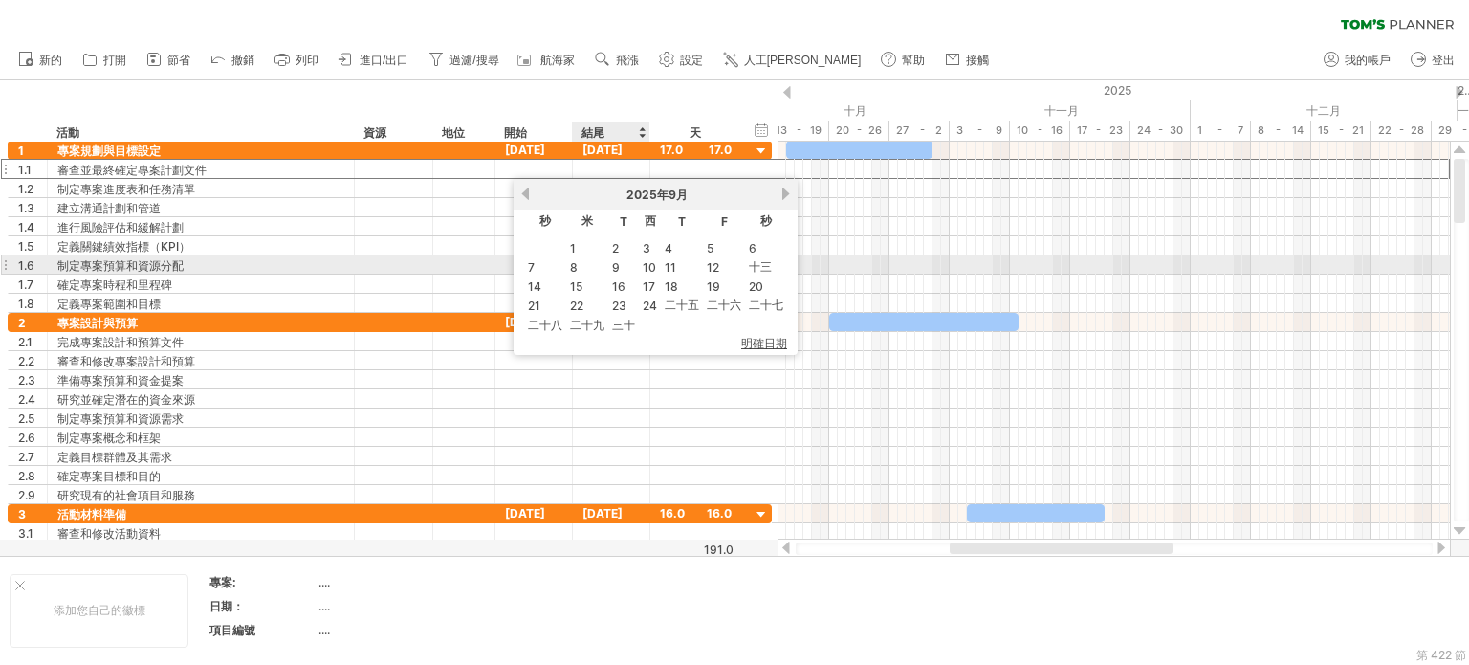
click at [609, 261] on td "9" at bounding box center [623, 267] width 29 height 18
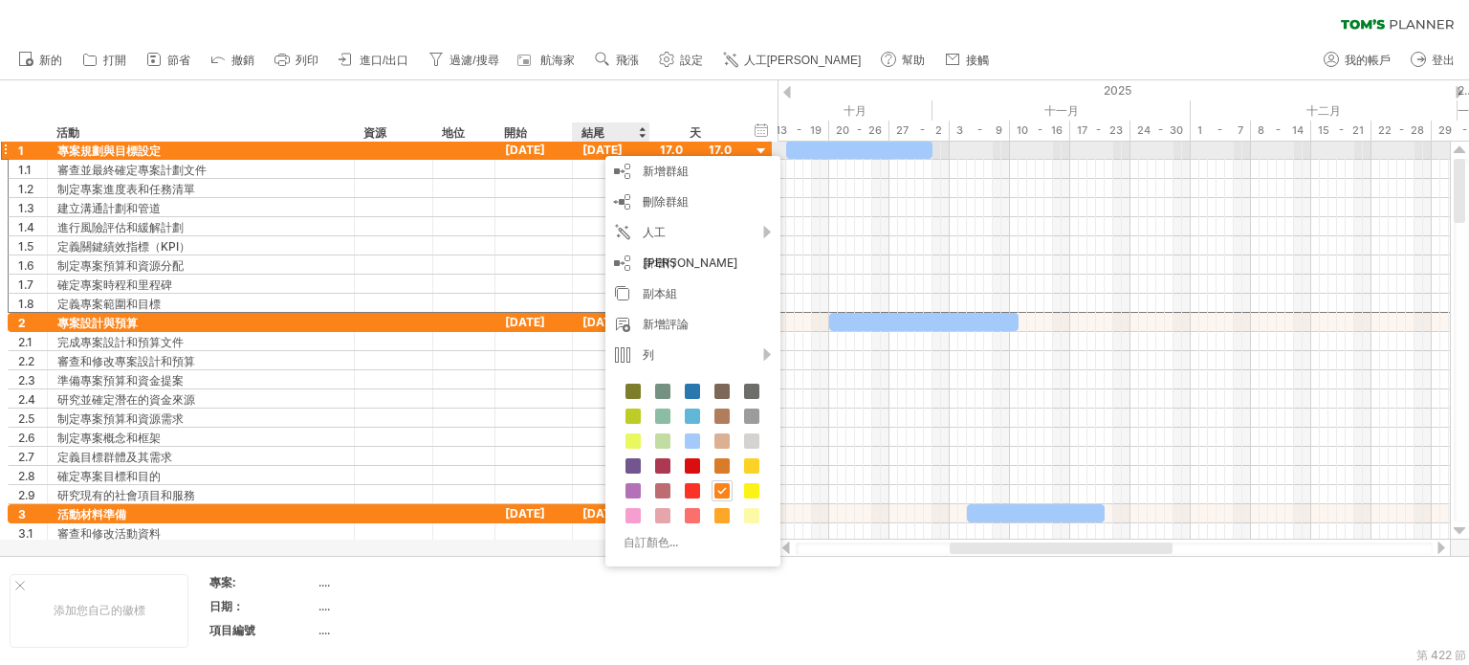
click at [589, 142] on font "[DATE]" at bounding box center [602, 149] width 40 height 14
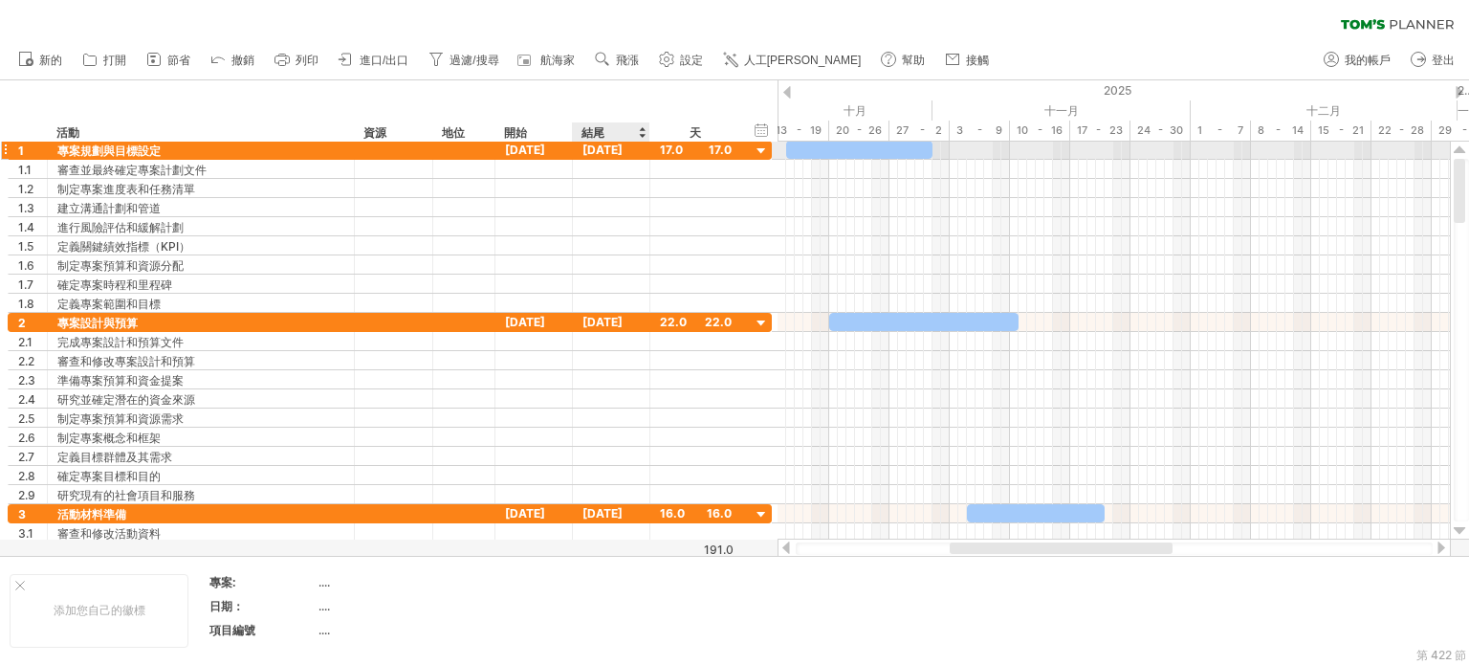
click at [605, 145] on font "[DATE]" at bounding box center [602, 149] width 40 height 14
click at [608, 145] on font "[DATE]" at bounding box center [602, 149] width 40 height 14
click at [616, 156] on font "[DATE]" at bounding box center [602, 149] width 40 height 14
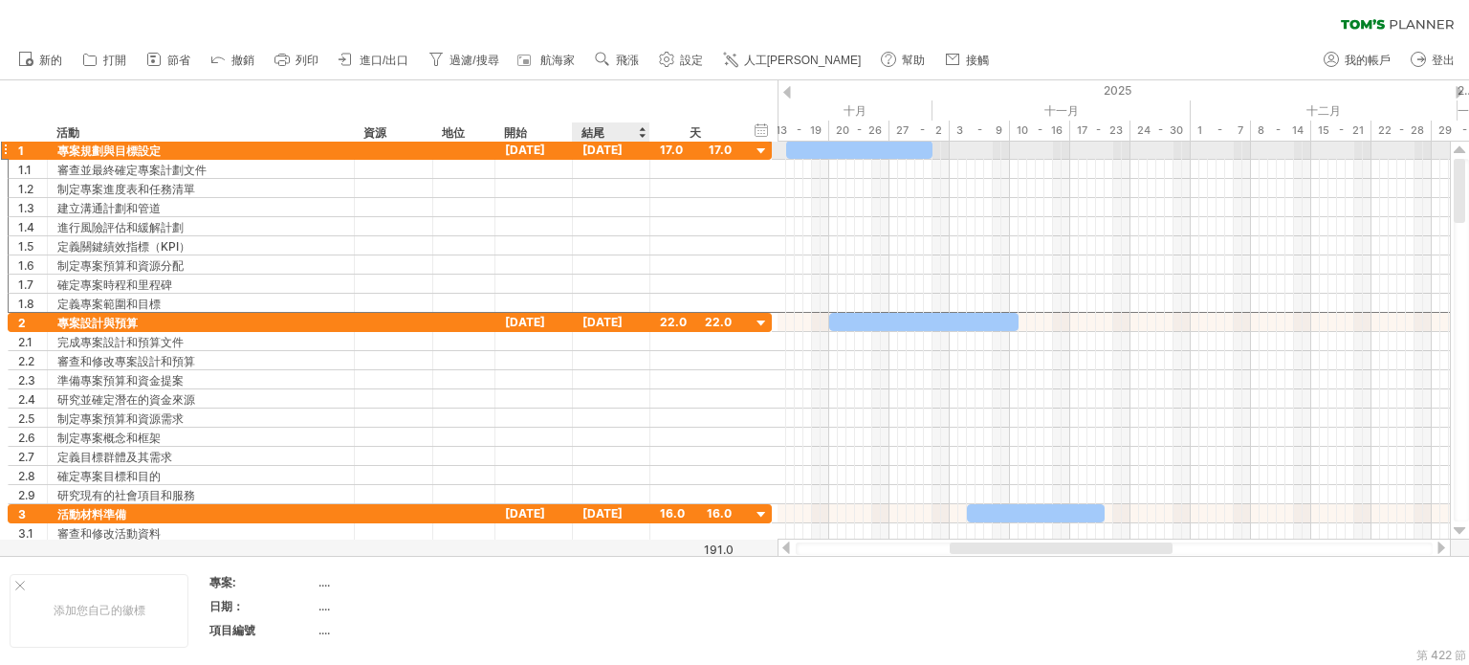
click at [616, 156] on font "[DATE]" at bounding box center [602, 149] width 40 height 14
click at [617, 153] on font "[DATE]" at bounding box center [602, 149] width 40 height 14
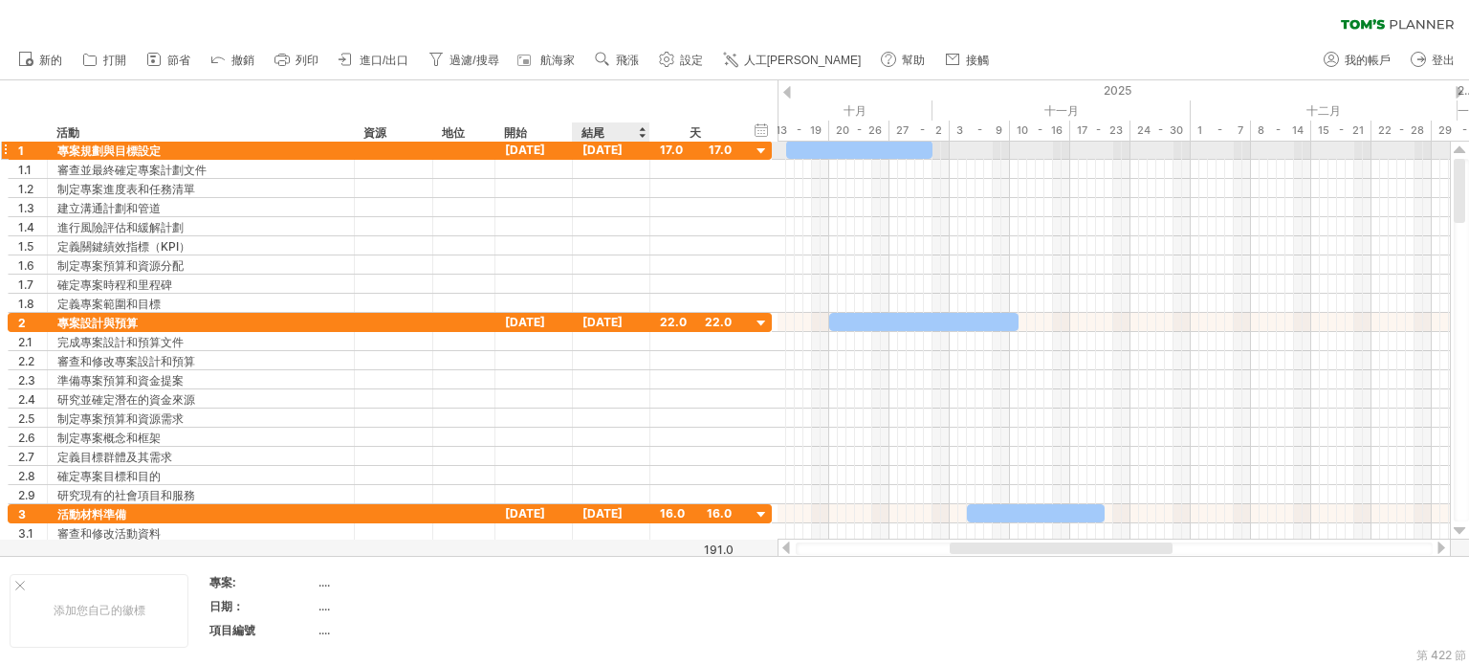
click at [617, 153] on font "[DATE]" at bounding box center [602, 149] width 40 height 14
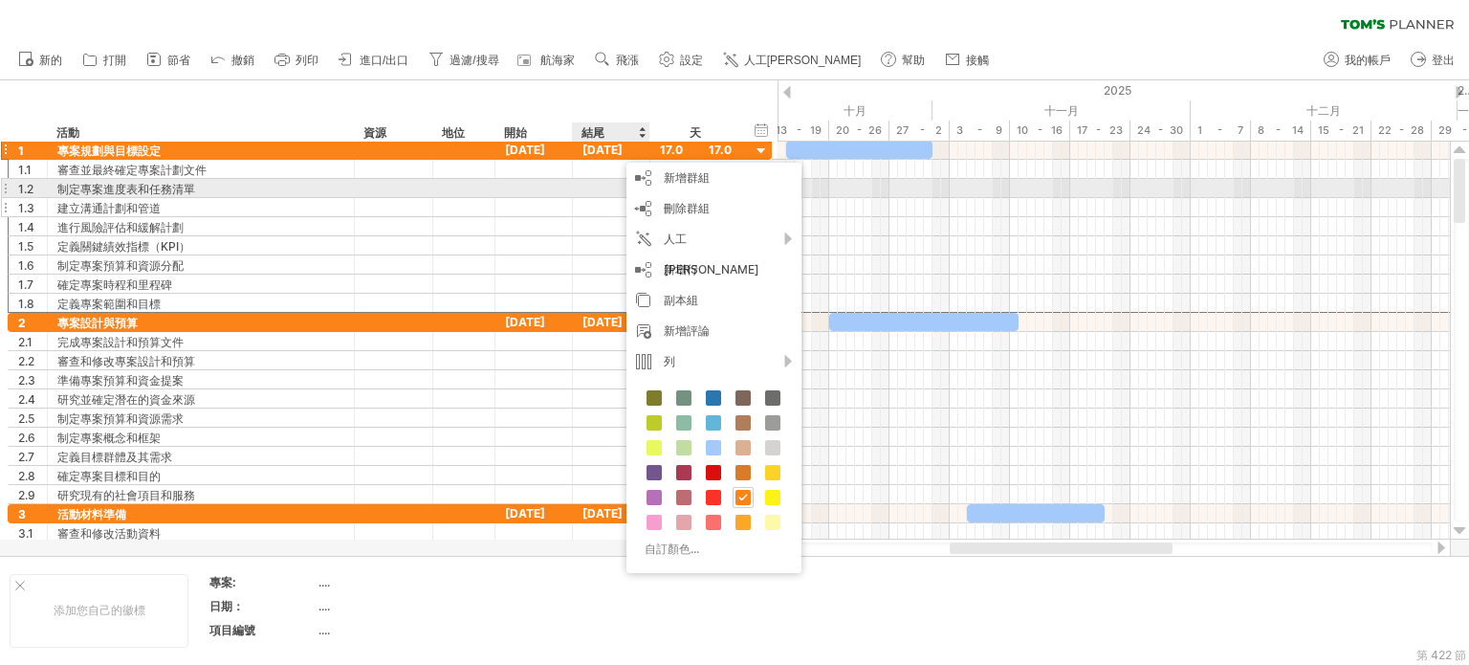
click at [616, 189] on div at bounding box center [611, 188] width 77 height 18
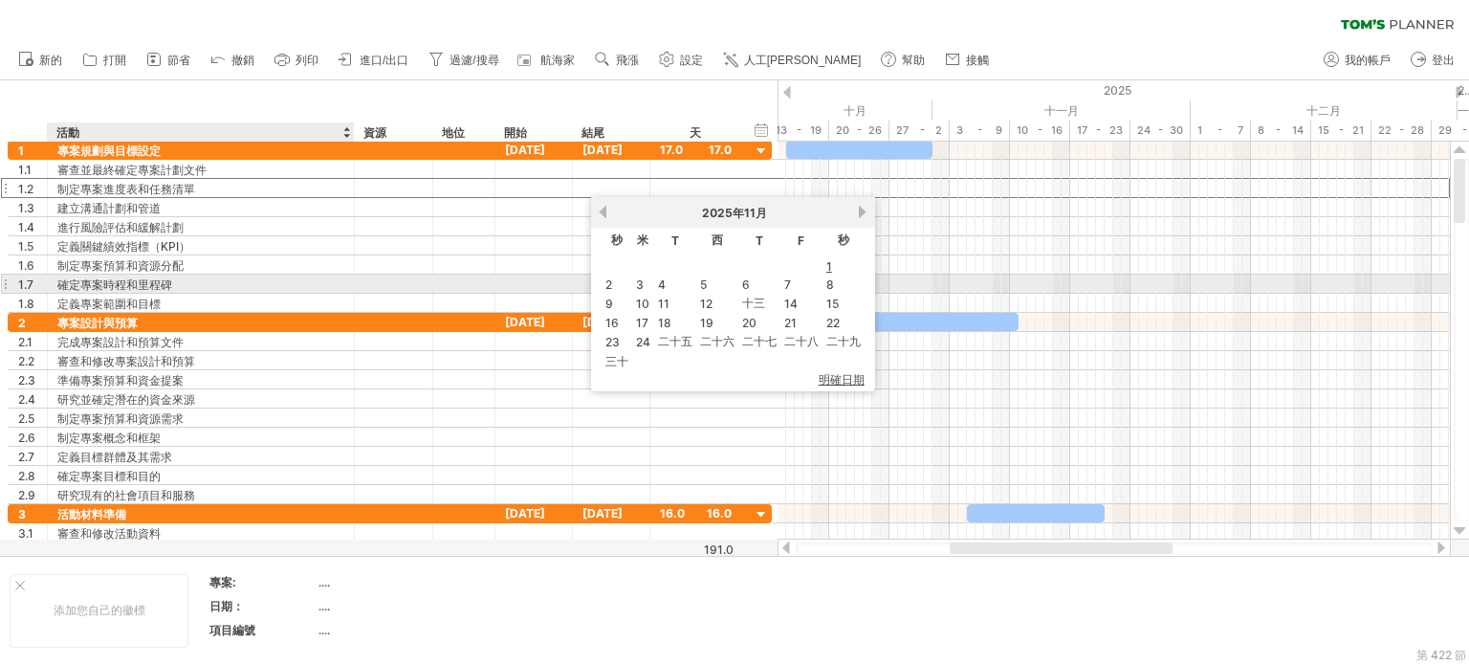
click at [250, 282] on div "確定專案時程和里程碑" at bounding box center [200, 283] width 287 height 18
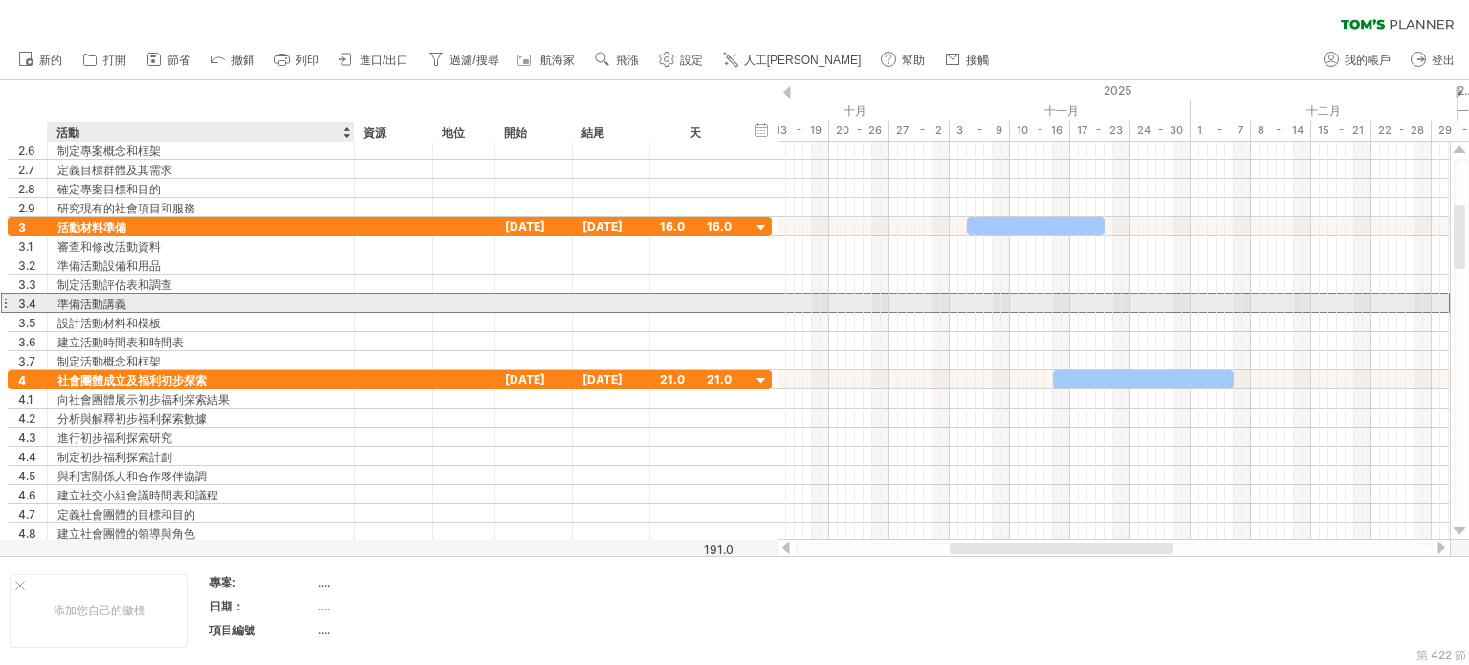
click at [142, 301] on div "準備活動講義" at bounding box center [200, 303] width 287 height 18
click at [142, 301] on input "**********" at bounding box center [200, 303] width 287 height 18
click at [238, 294] on input "**********" at bounding box center [200, 303] width 287 height 18
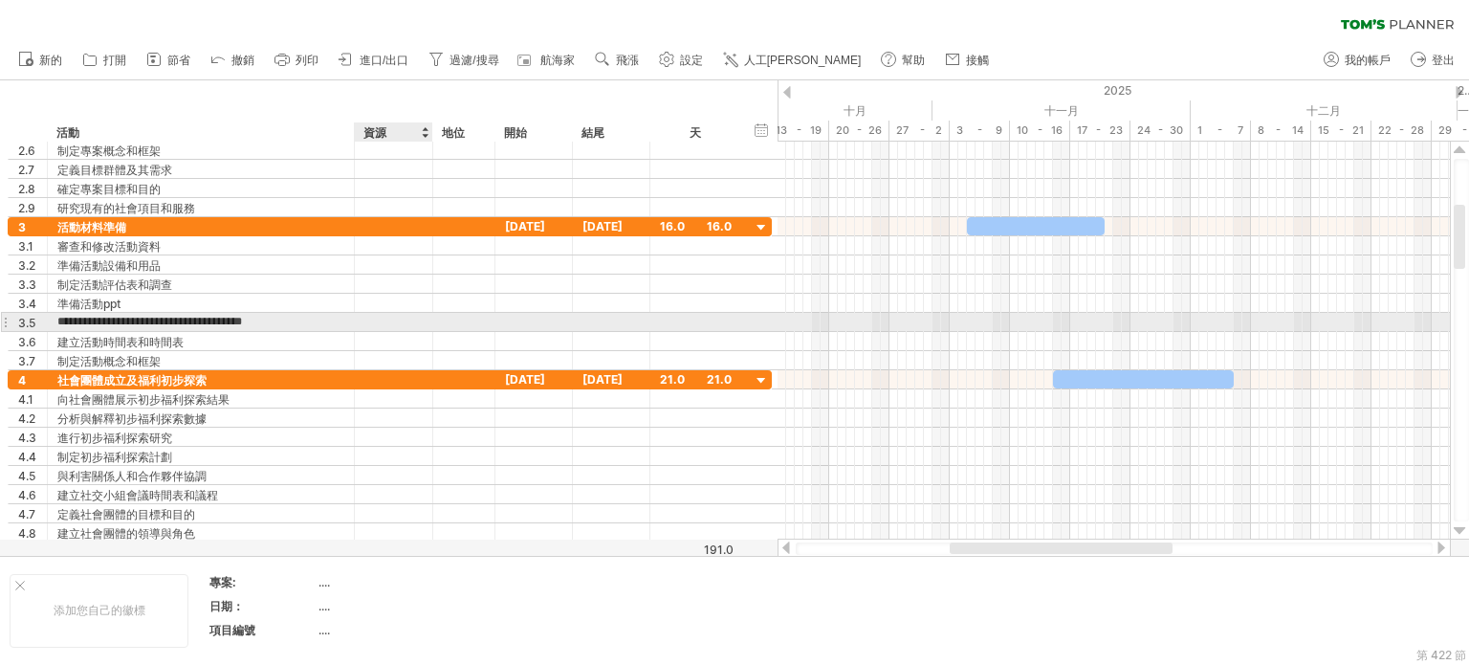
click at [380, 320] on div at bounding box center [393, 322] width 58 height 18
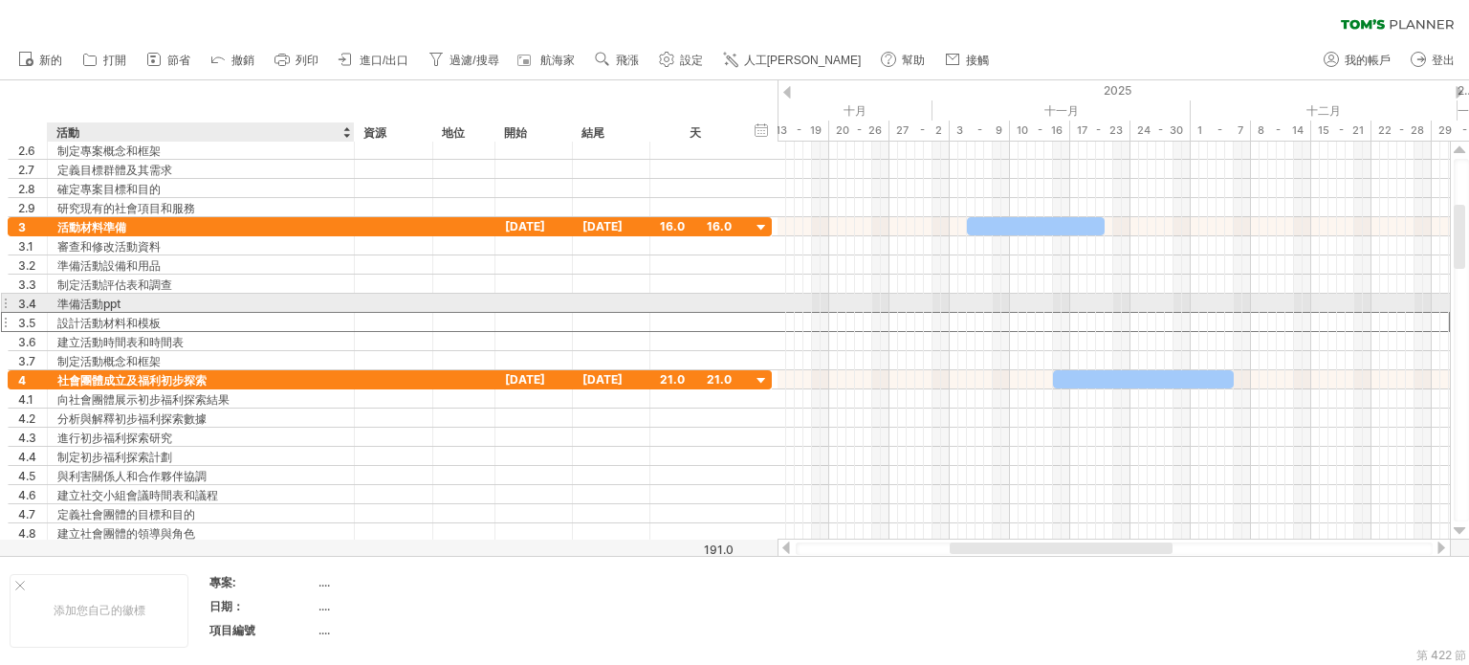
click at [164, 296] on div "準備活動ppt" at bounding box center [200, 303] width 287 height 18
click at [182, 300] on input "**********" at bounding box center [200, 303] width 287 height 18
type input "**********"
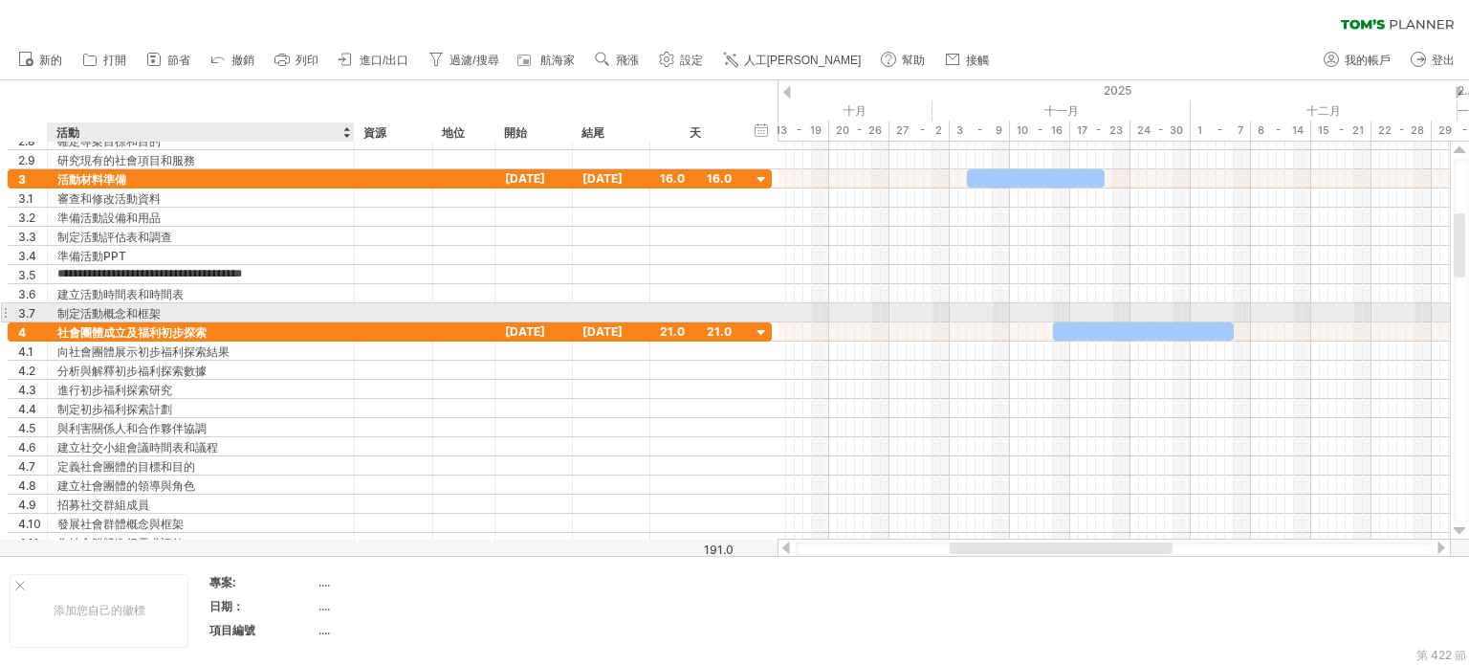
click at [172, 309] on div "制定活動概念和框架" at bounding box center [200, 312] width 287 height 18
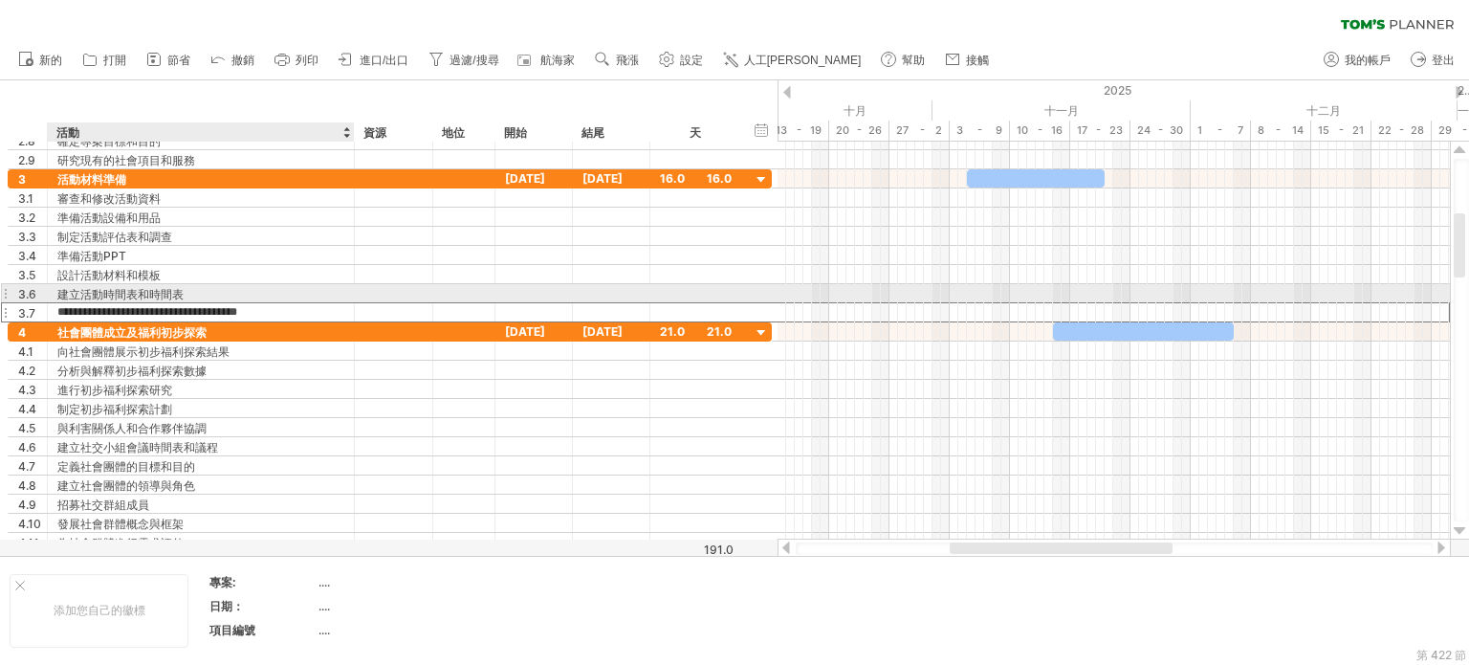
click at [182, 294] on font "建立活動時間表和時間表" at bounding box center [120, 294] width 126 height 14
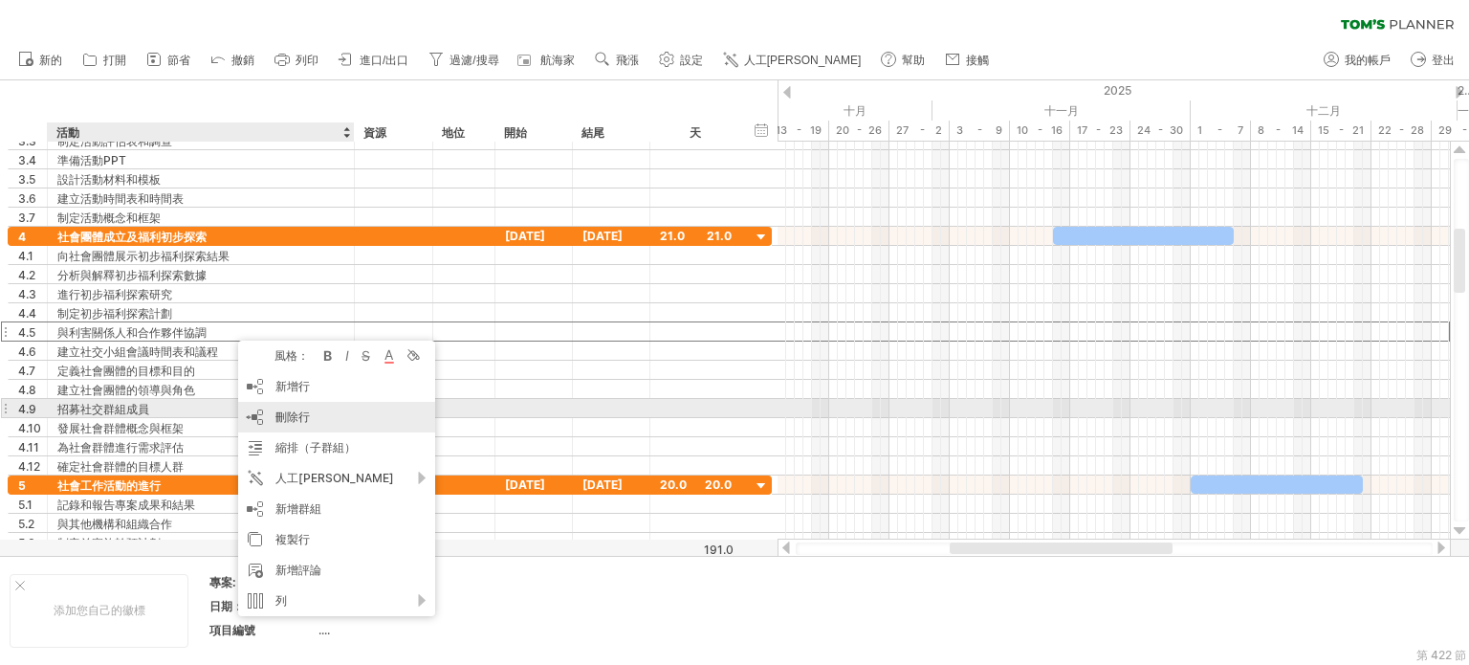
click at [285, 415] on font "刪除行" at bounding box center [292, 416] width 34 height 14
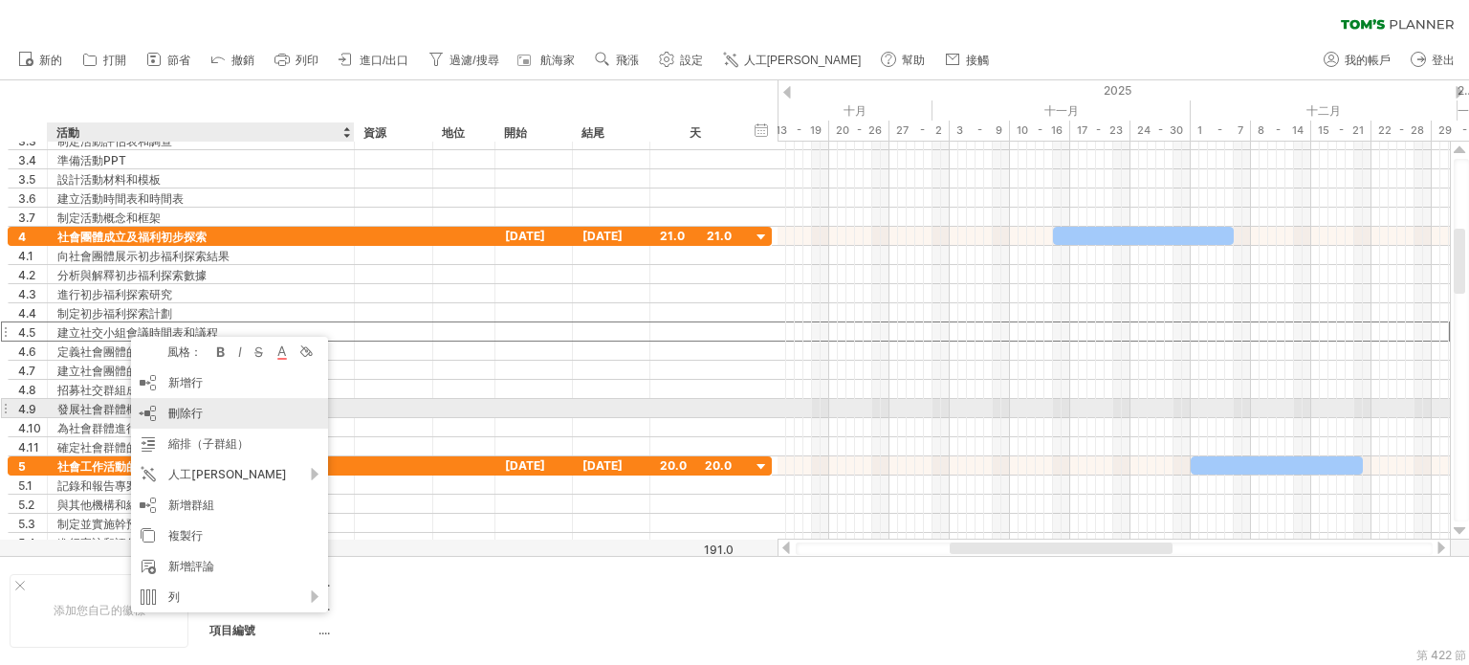
click at [203, 416] on div "刪除行 刪除選取的行" at bounding box center [229, 413] width 197 height 31
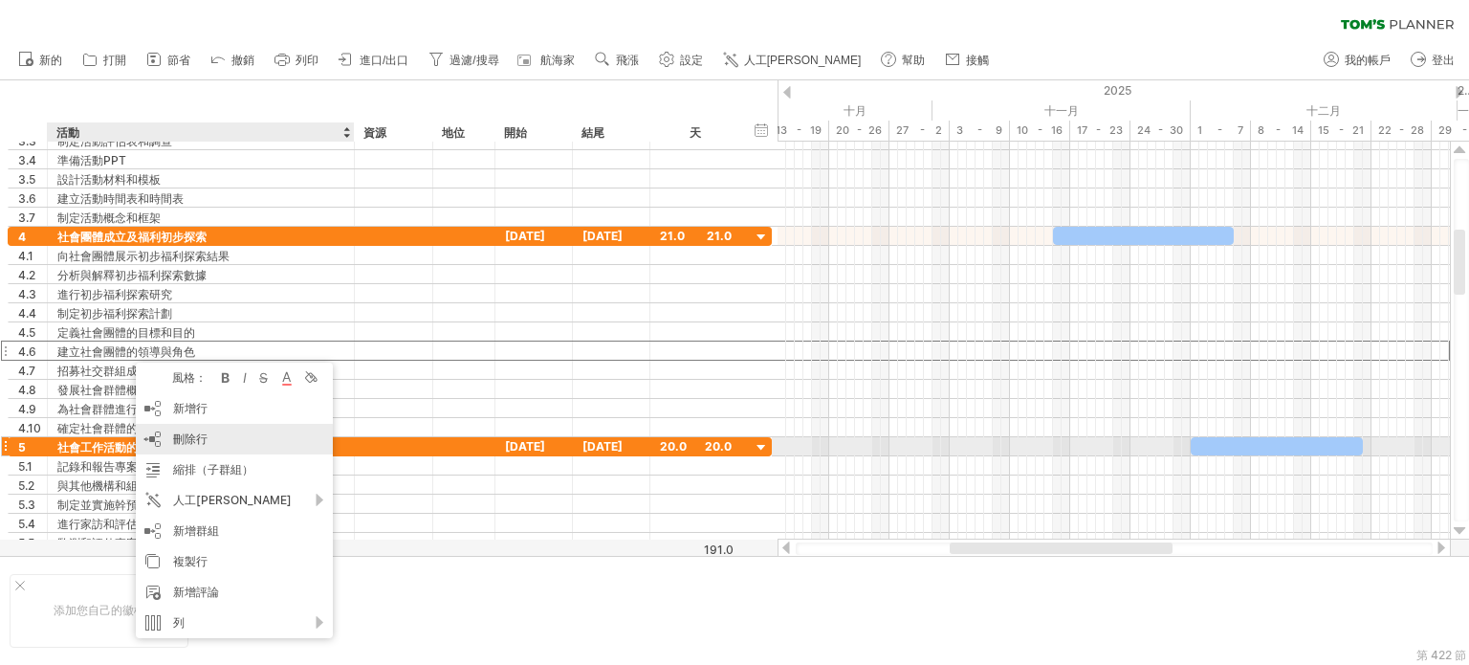
click at [182, 439] on font "刪除行" at bounding box center [190, 438] width 34 height 14
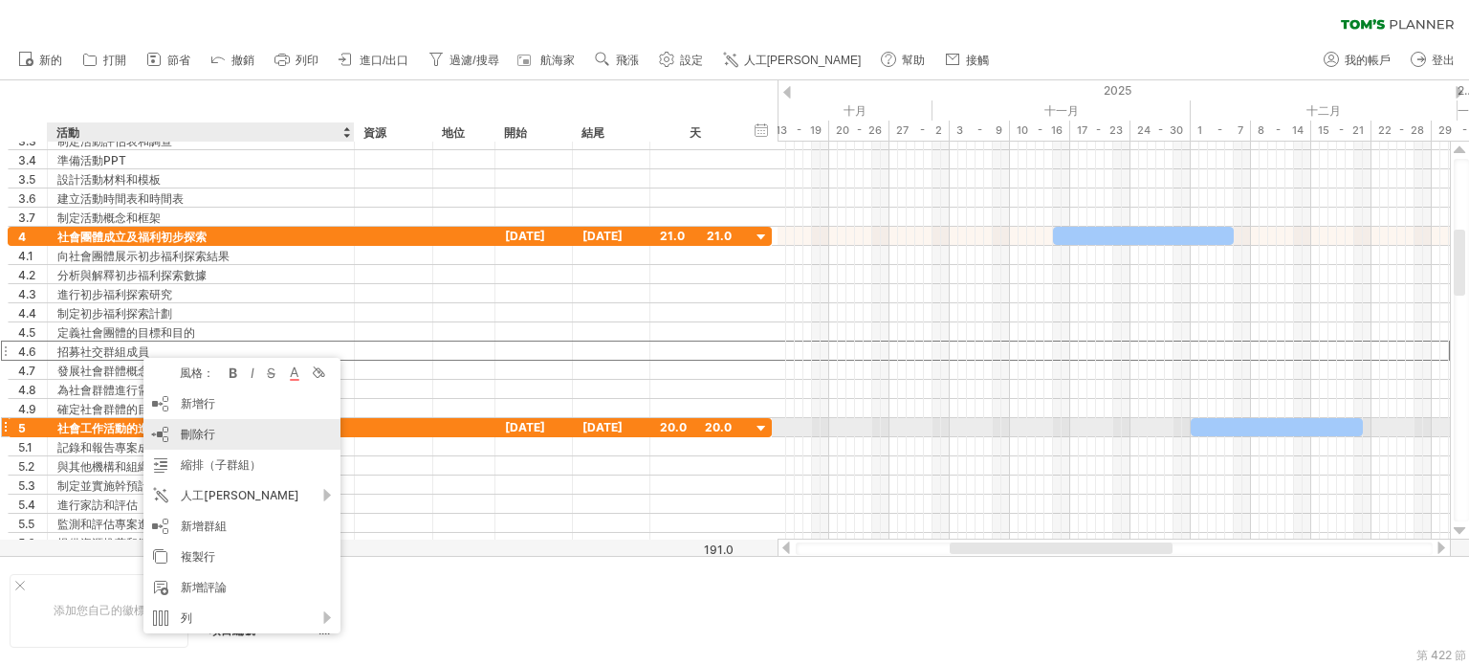
click at [187, 435] on font "刪除行" at bounding box center [198, 433] width 34 height 14
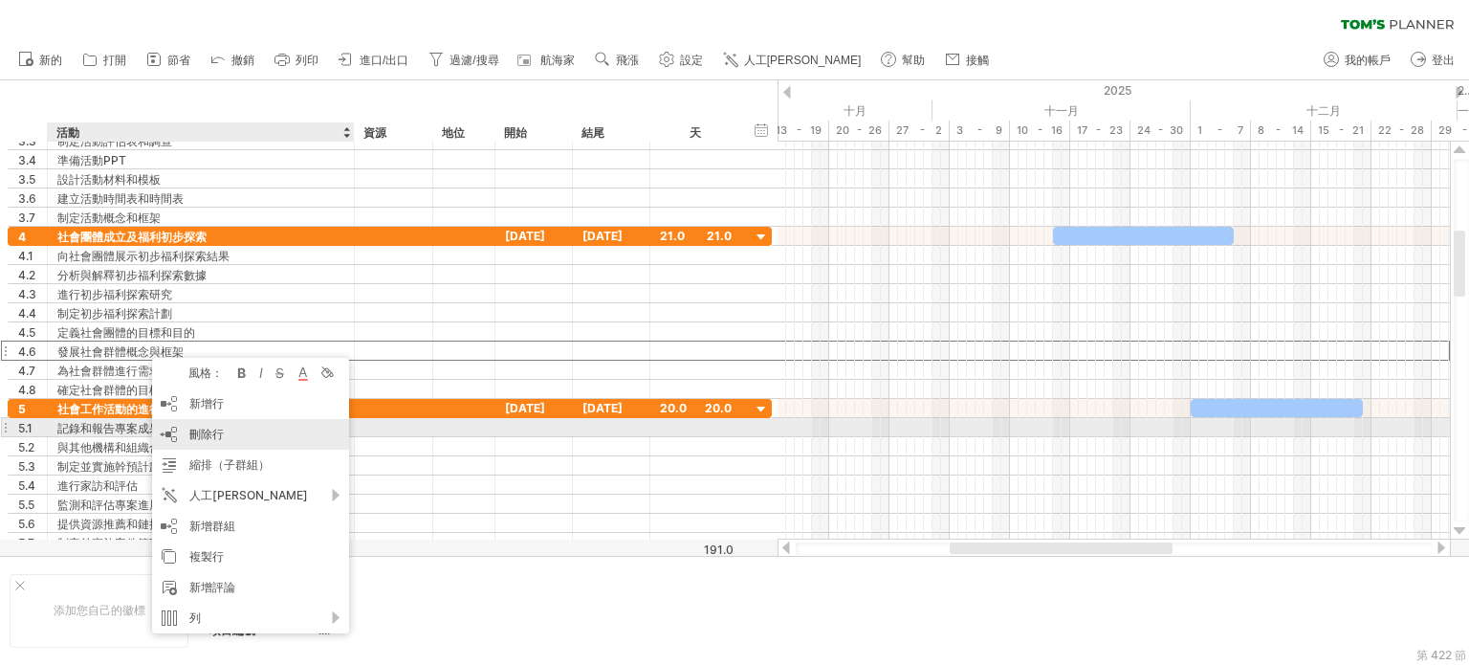
click at [202, 433] on font "刪除行" at bounding box center [206, 433] width 34 height 14
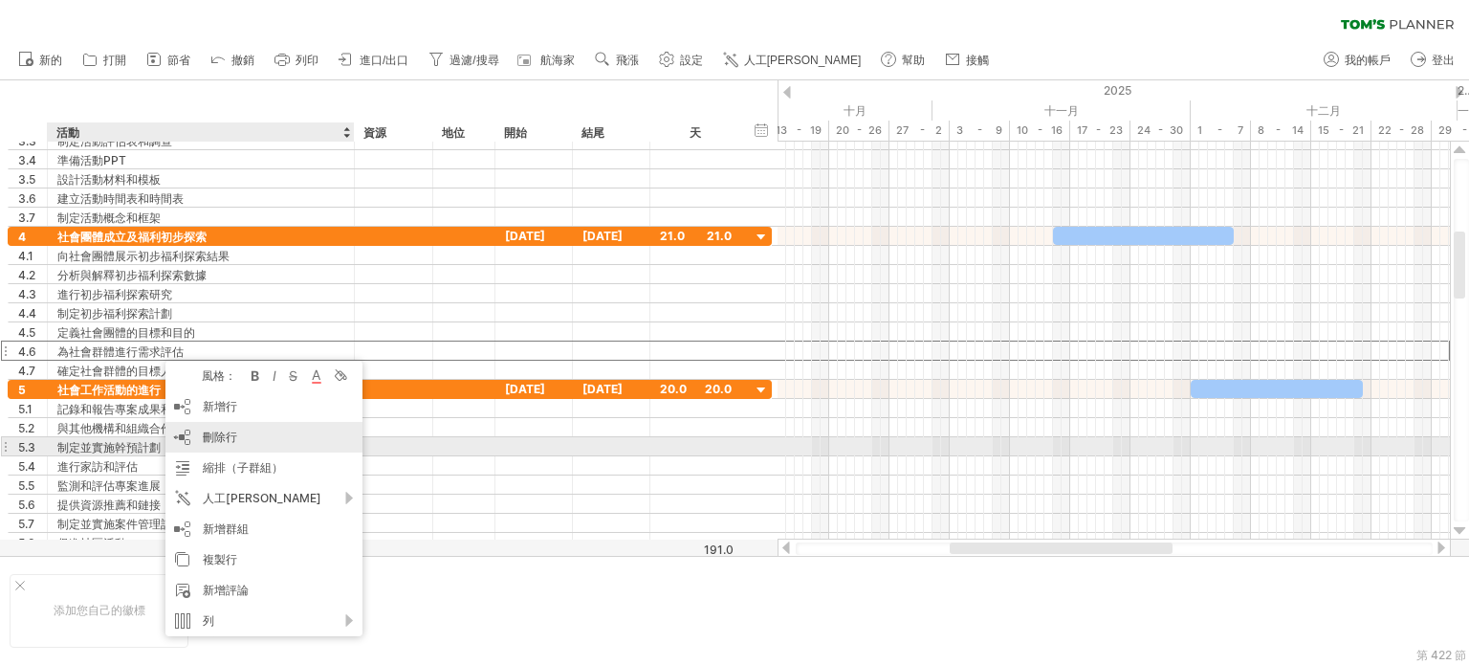
click at [221, 441] on font "刪除行" at bounding box center [220, 436] width 34 height 14
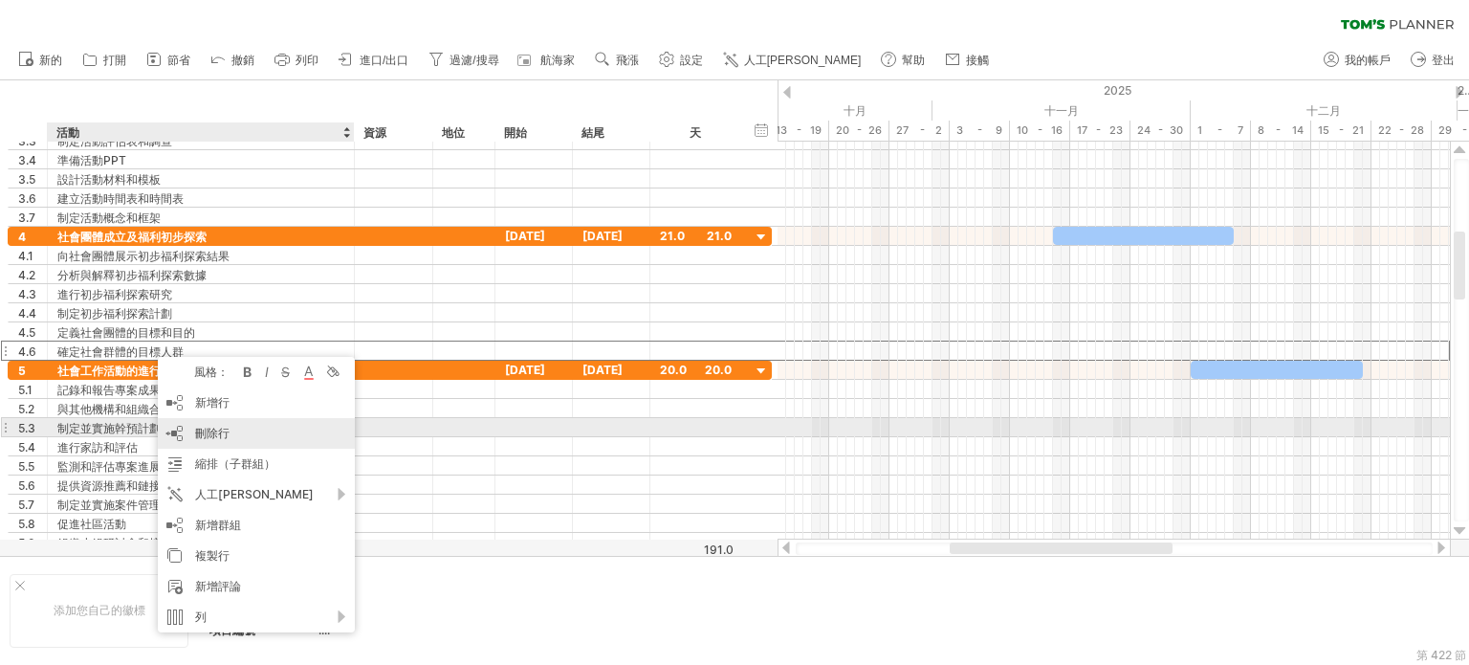
click at [210, 437] on font "刪除行" at bounding box center [212, 432] width 34 height 14
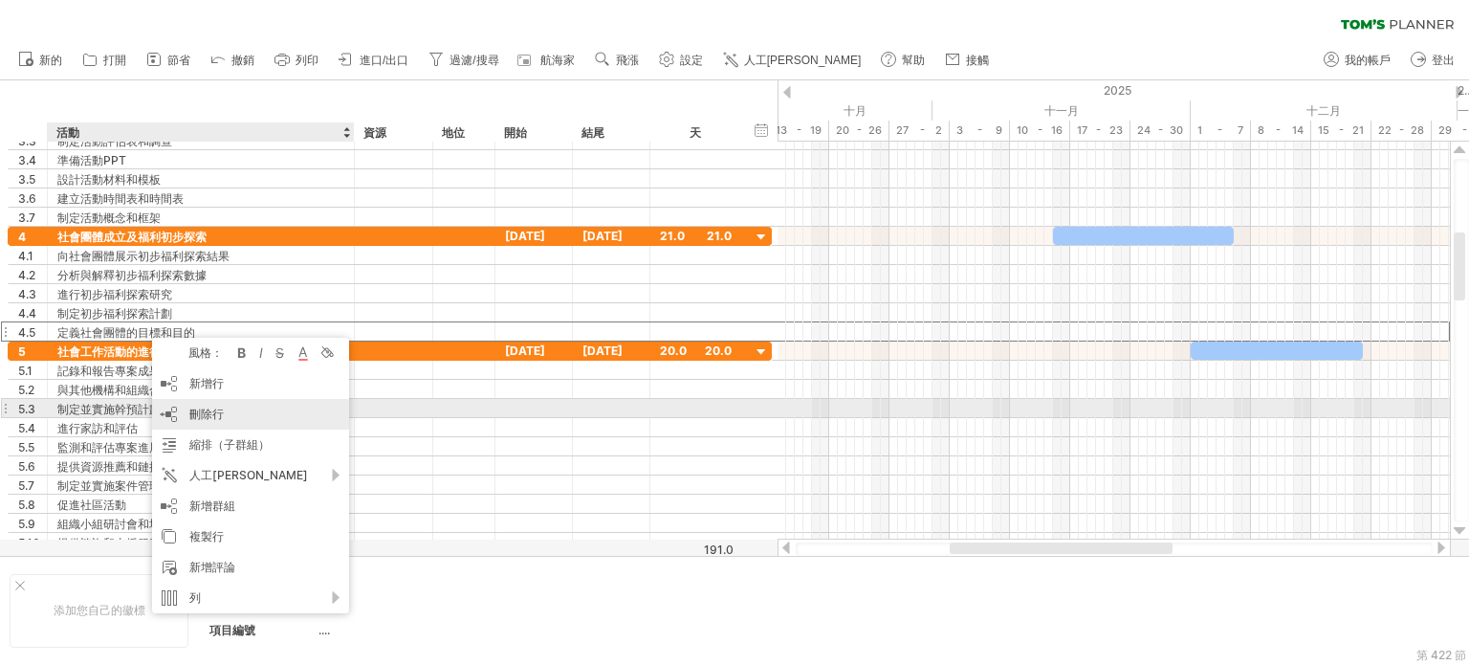
click at [236, 412] on div "刪除行 刪除選取的行" at bounding box center [250, 414] width 197 height 31
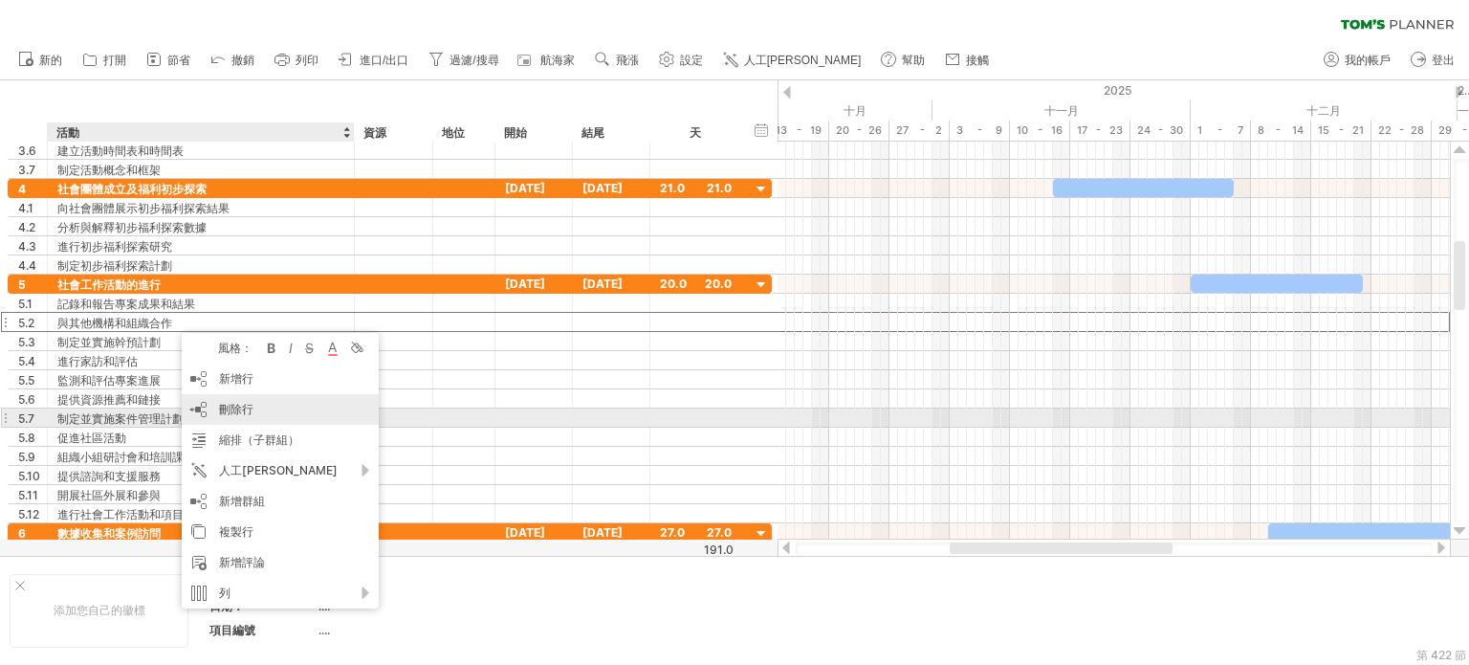
click at [238, 412] on font "刪除行" at bounding box center [236, 409] width 34 height 14
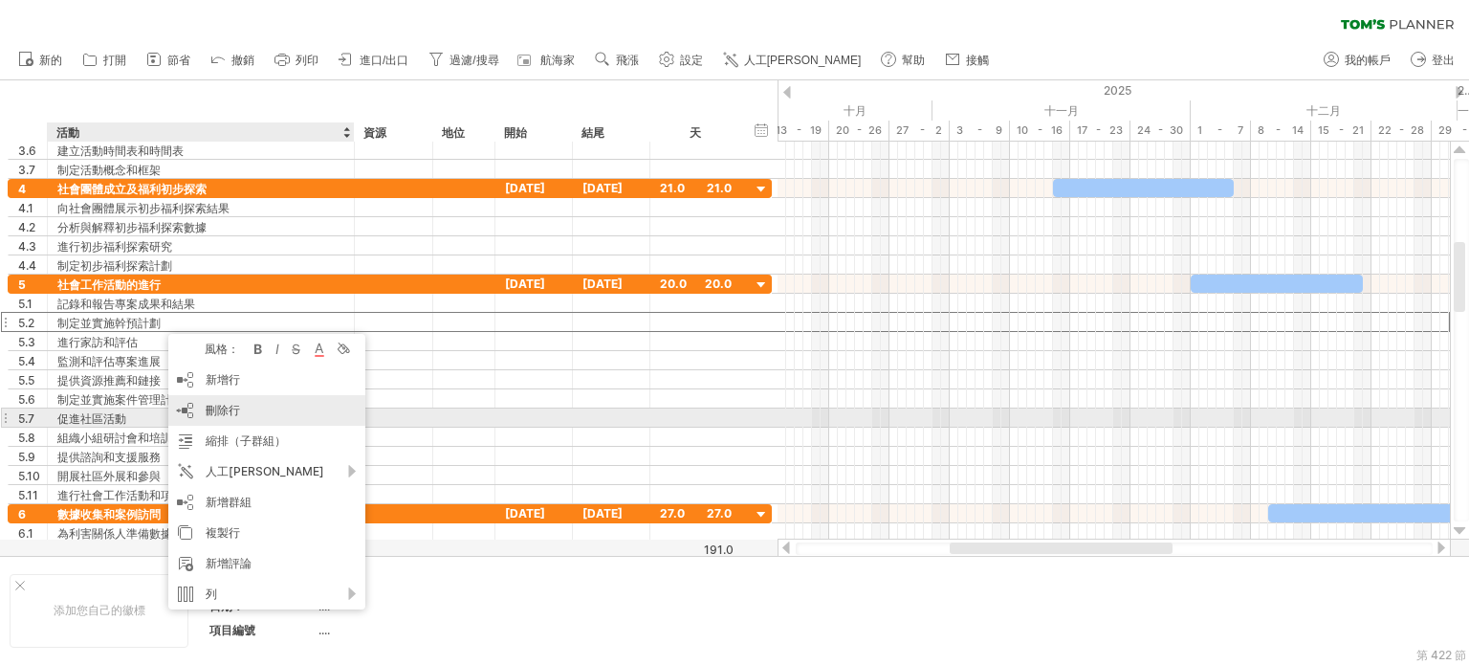
click at [221, 408] on font "刪除行" at bounding box center [223, 410] width 34 height 14
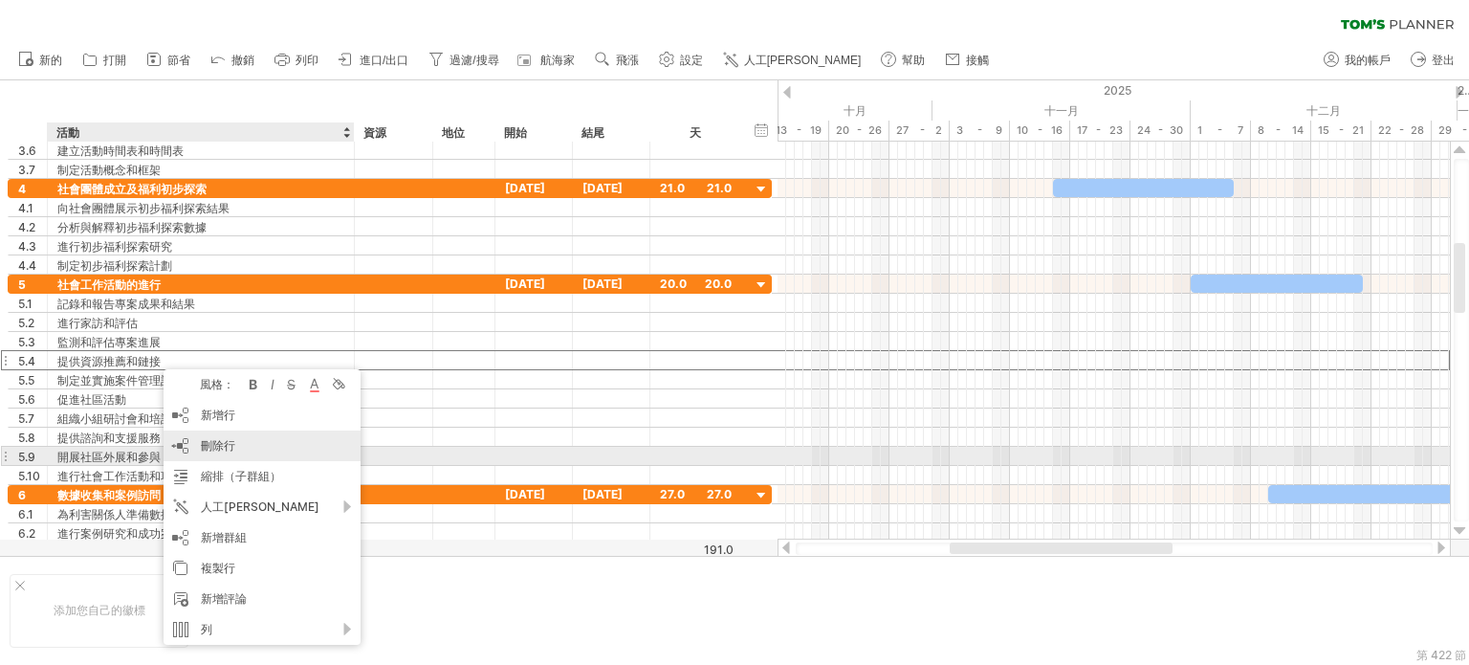
click at [218, 448] on font "刪除行" at bounding box center [218, 445] width 34 height 14
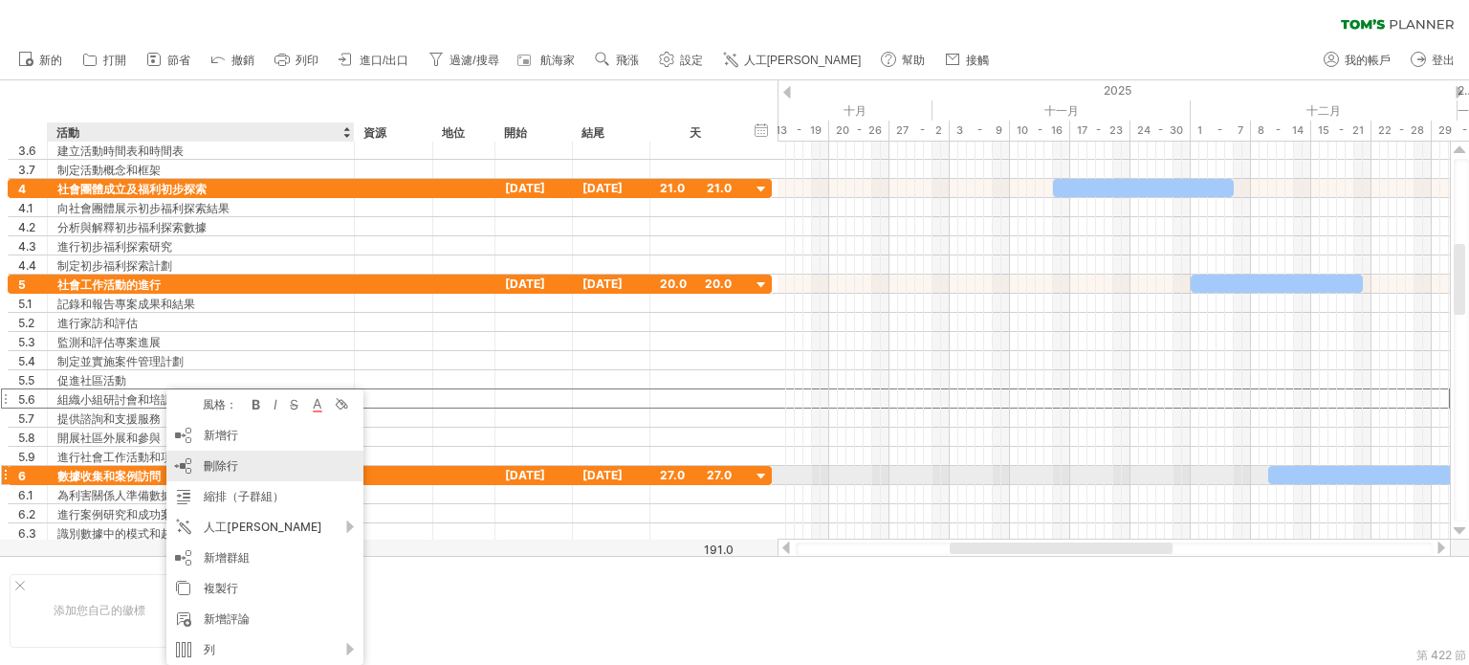
click at [214, 469] on font "刪除行" at bounding box center [221, 465] width 34 height 14
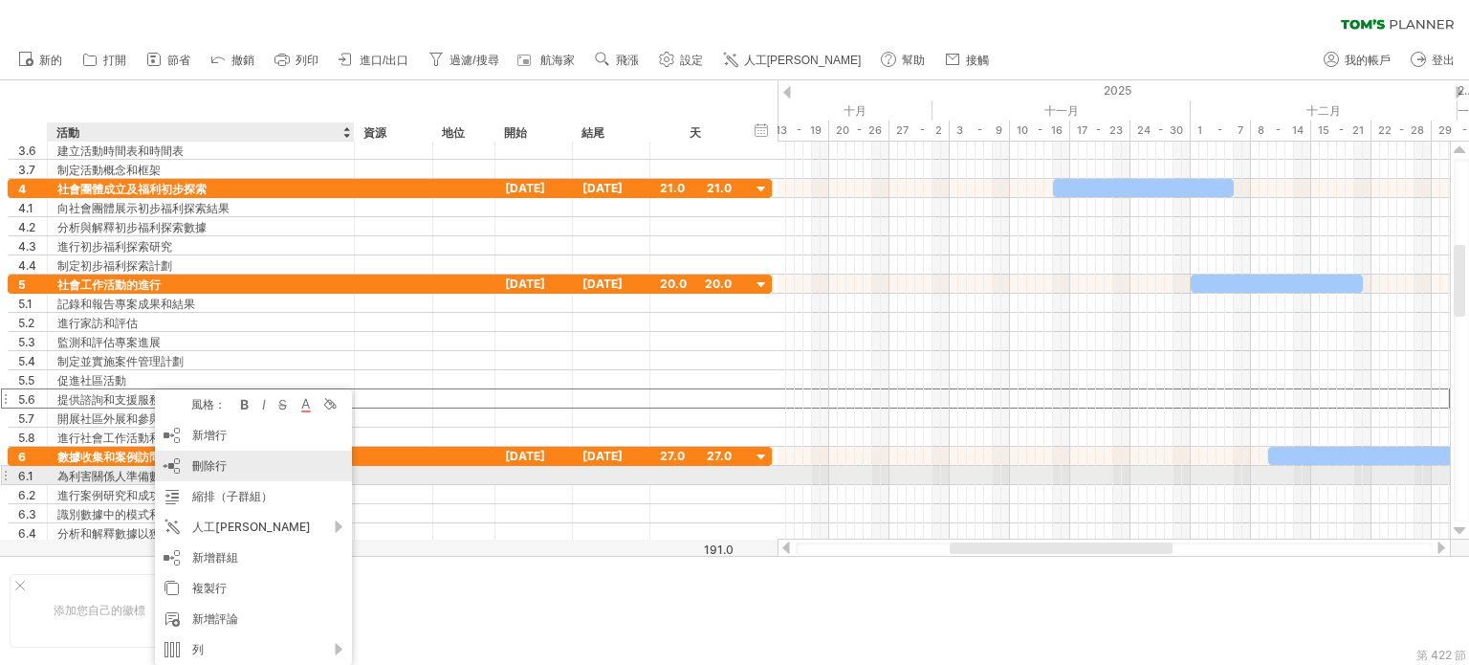
click at [210, 471] on font "刪除行" at bounding box center [209, 465] width 34 height 14
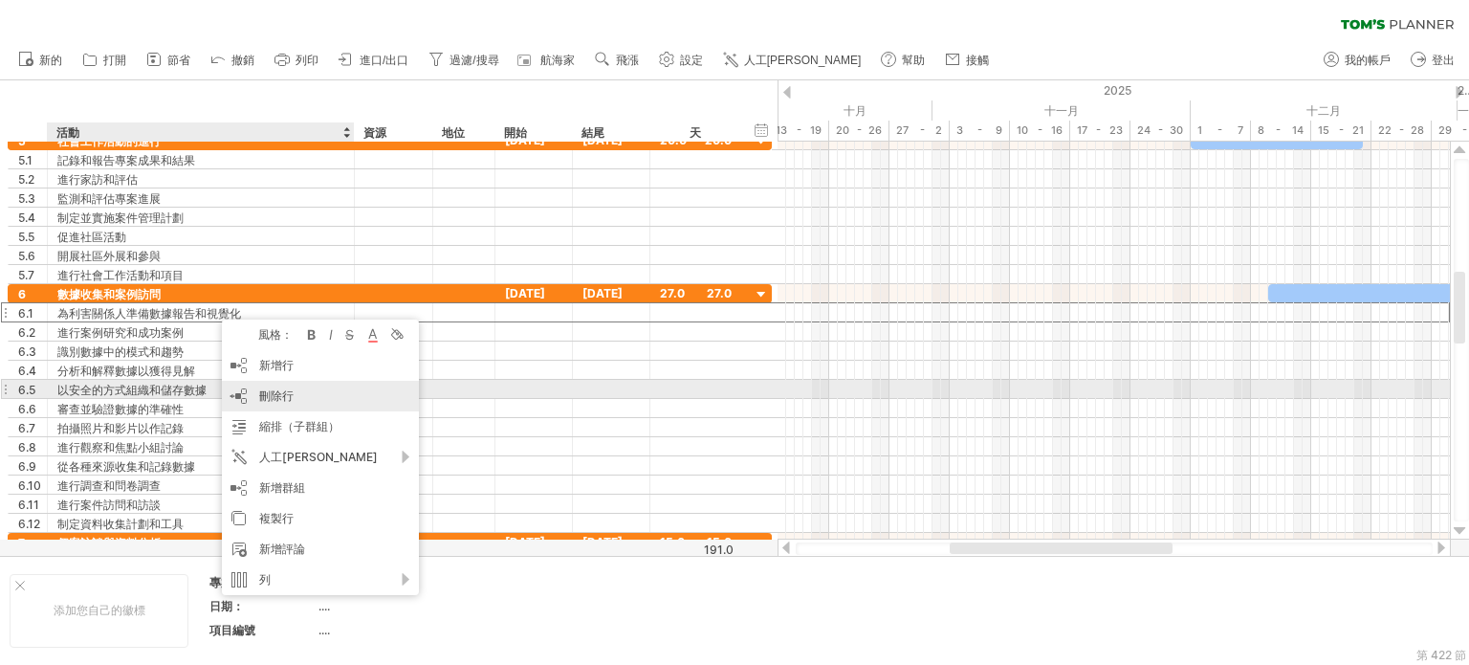
click at [283, 397] on font "刪除行" at bounding box center [276, 395] width 34 height 14
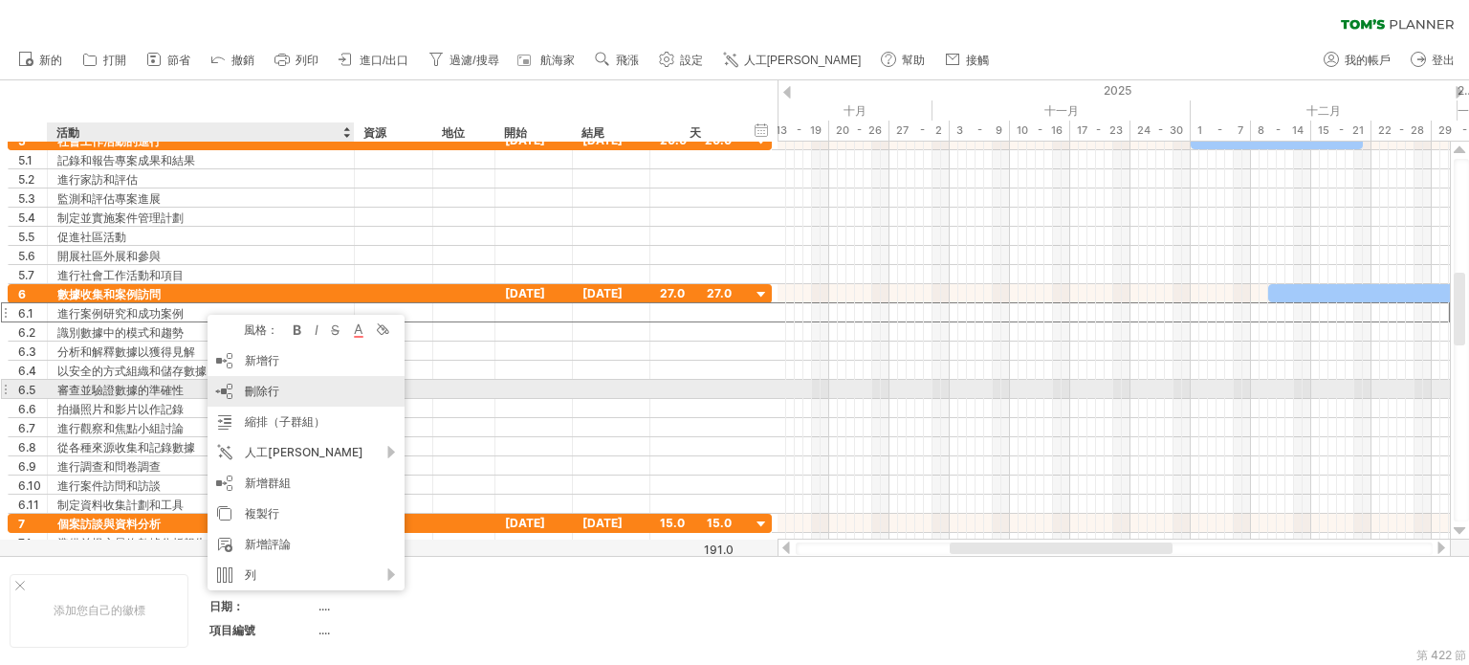
click at [275, 387] on font "刪除行" at bounding box center [262, 390] width 34 height 14
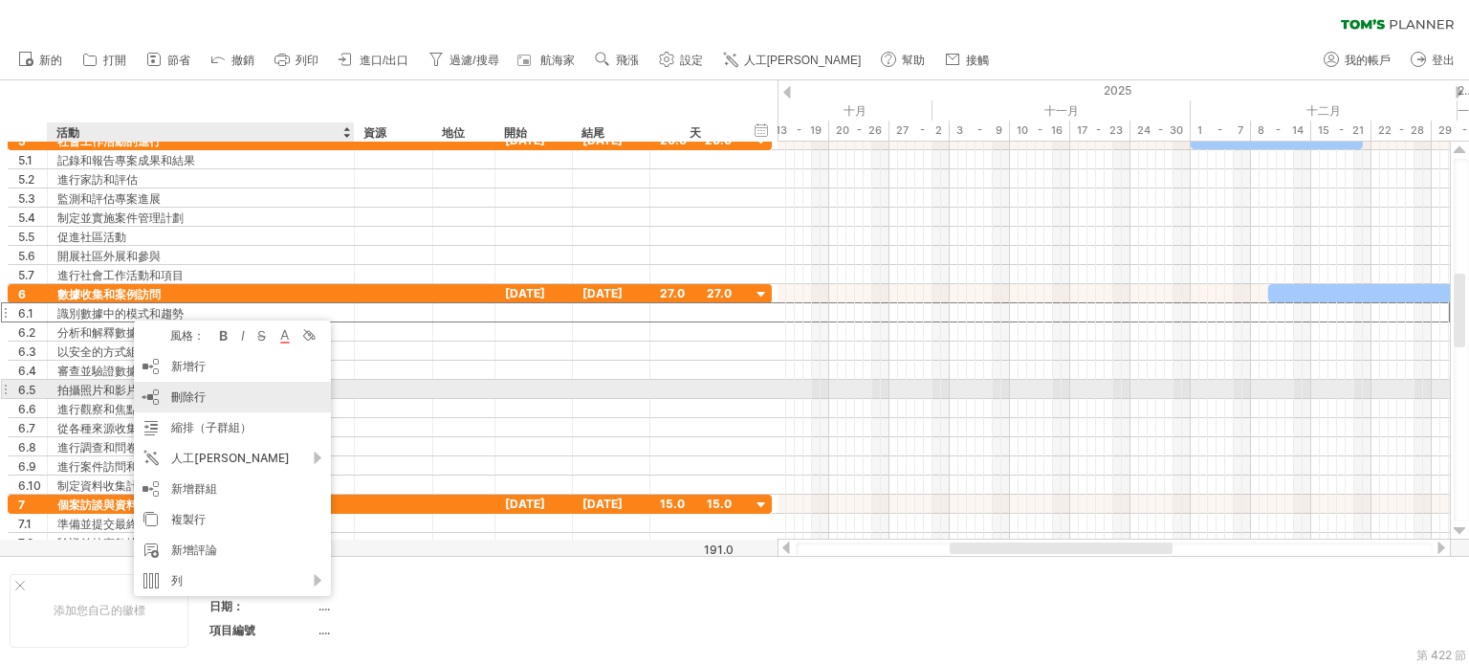
click at [187, 390] on font "刪除行" at bounding box center [188, 396] width 34 height 14
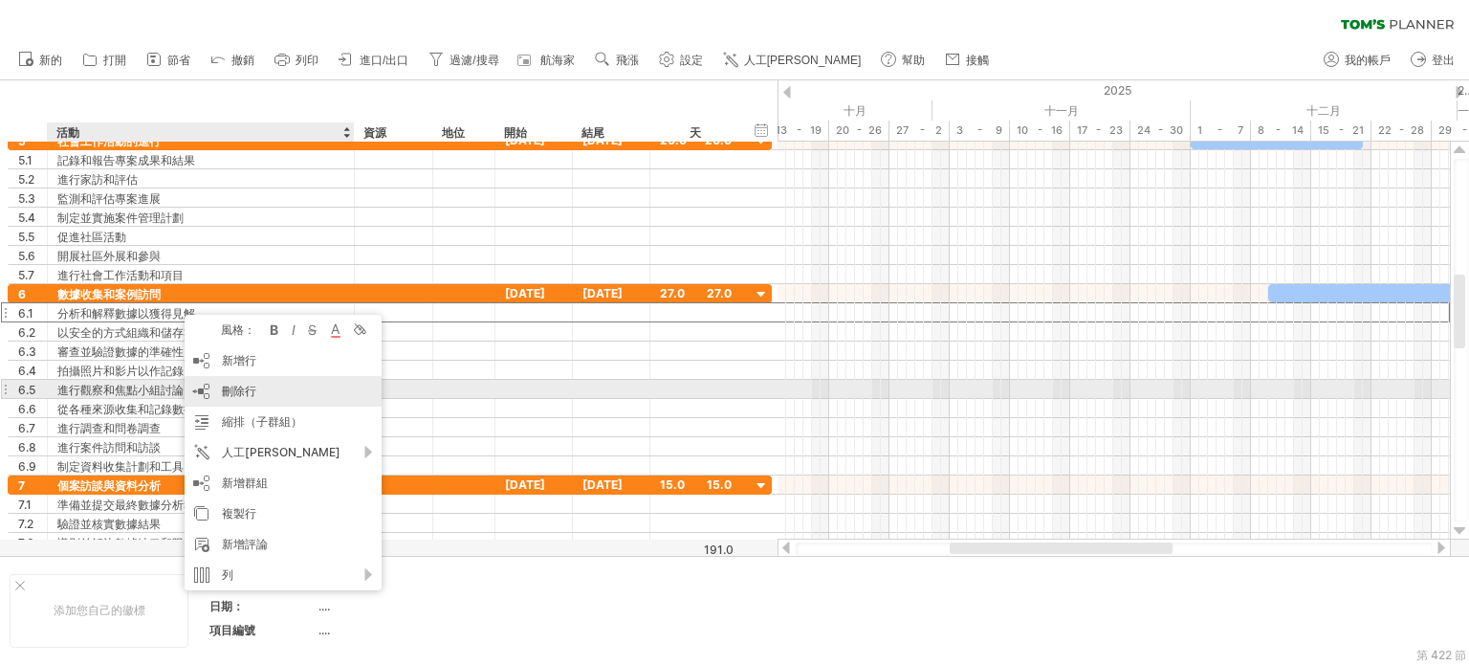
click at [235, 393] on font "刪除行" at bounding box center [239, 390] width 34 height 14
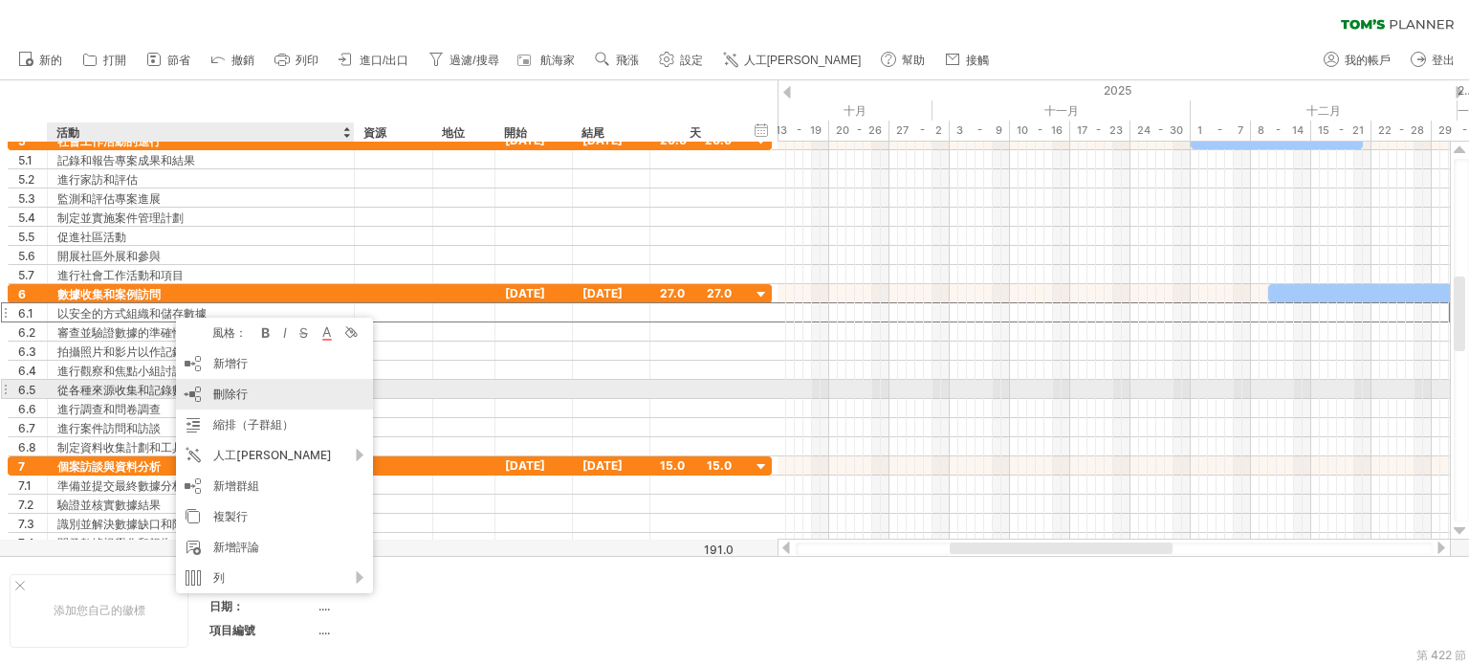
click at [225, 397] on font "刪除行" at bounding box center [230, 393] width 34 height 14
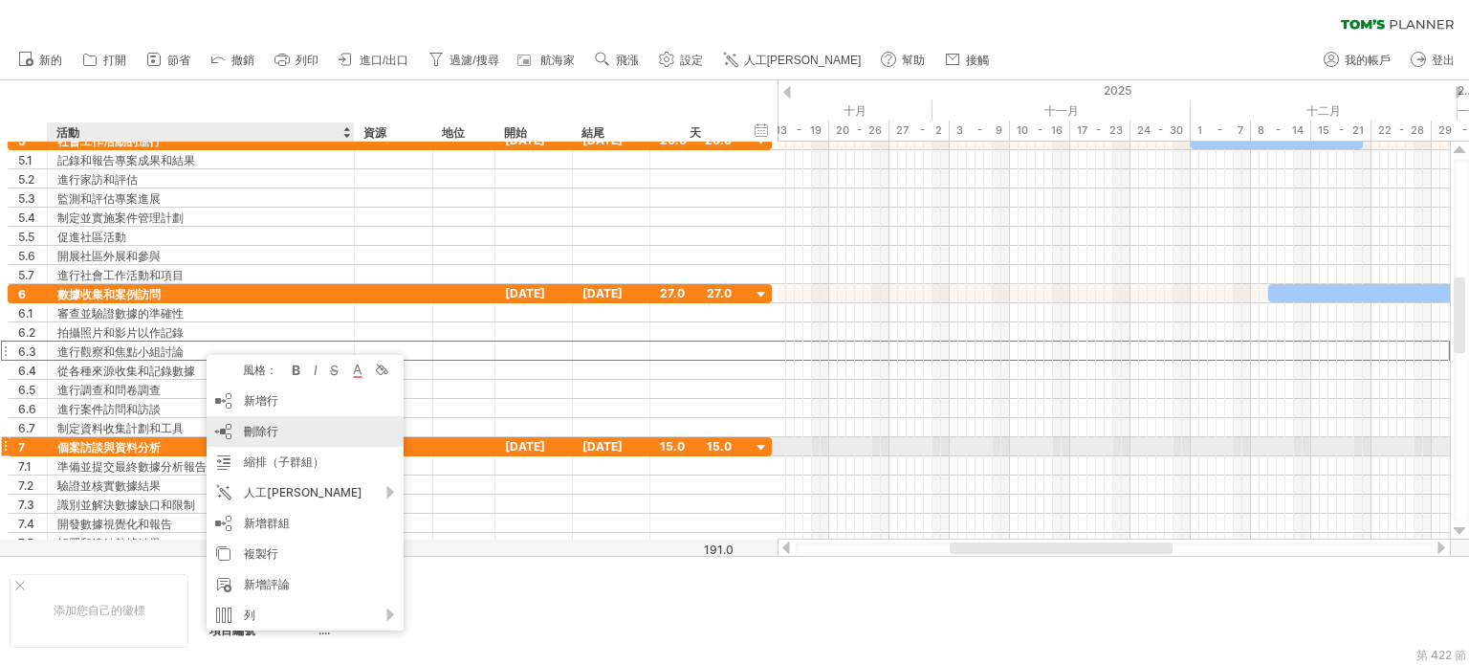
click at [272, 432] on font "刪除行" at bounding box center [261, 431] width 34 height 14
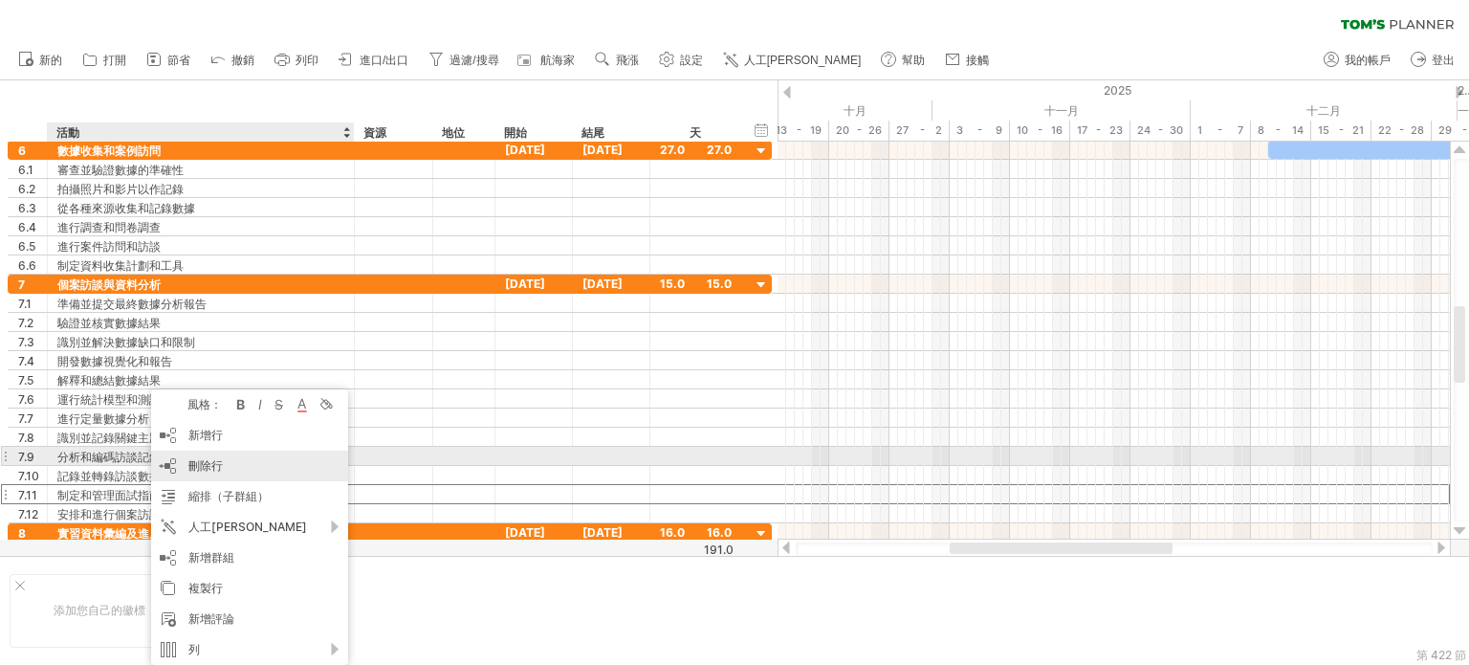
click at [233, 463] on div "刪除行 刪除選取的行" at bounding box center [249, 465] width 197 height 31
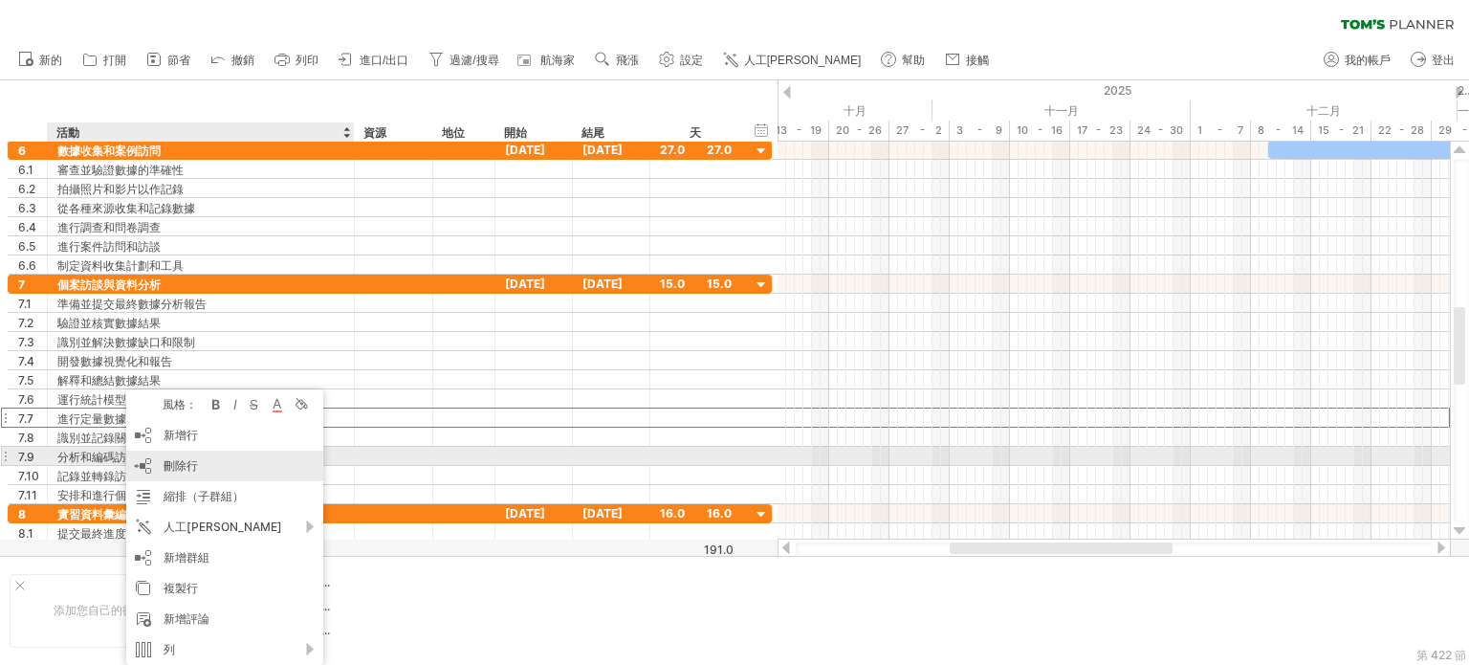
click at [185, 460] on font "刪除行" at bounding box center [181, 465] width 34 height 14
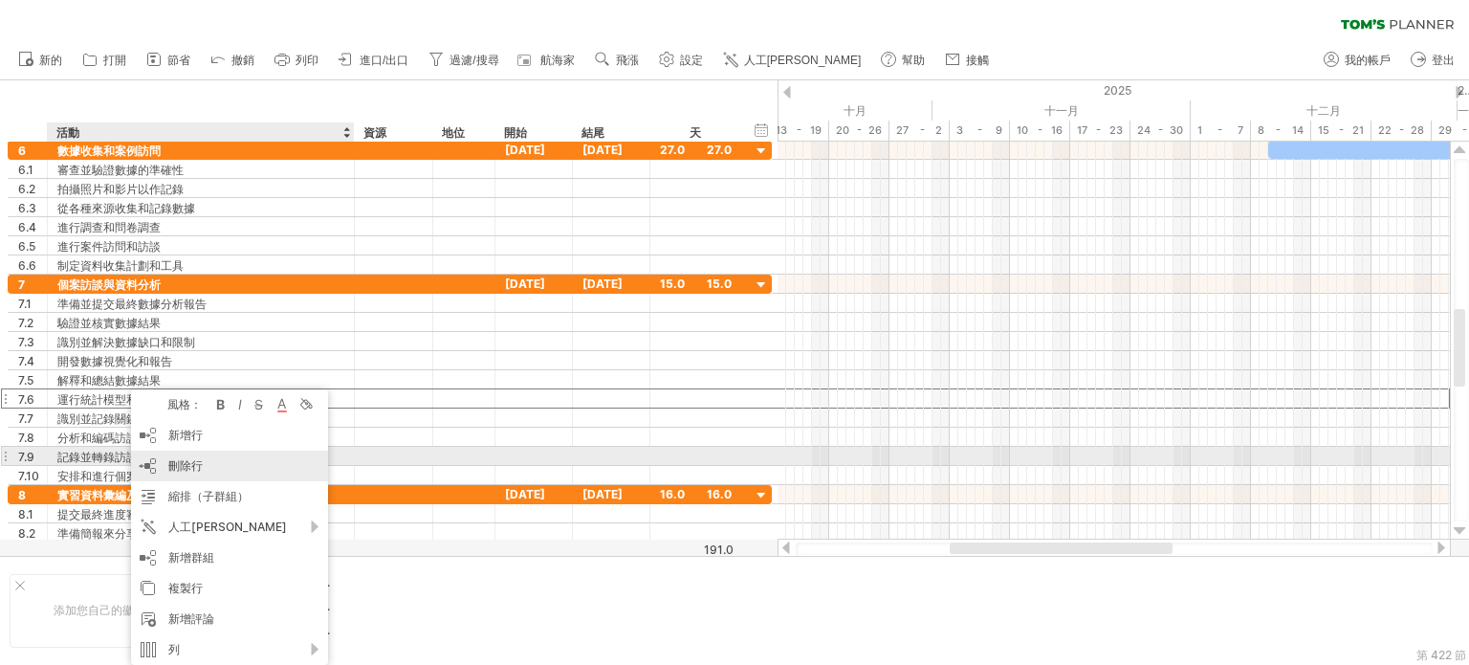
click at [187, 462] on font "刪除行" at bounding box center [185, 465] width 34 height 14
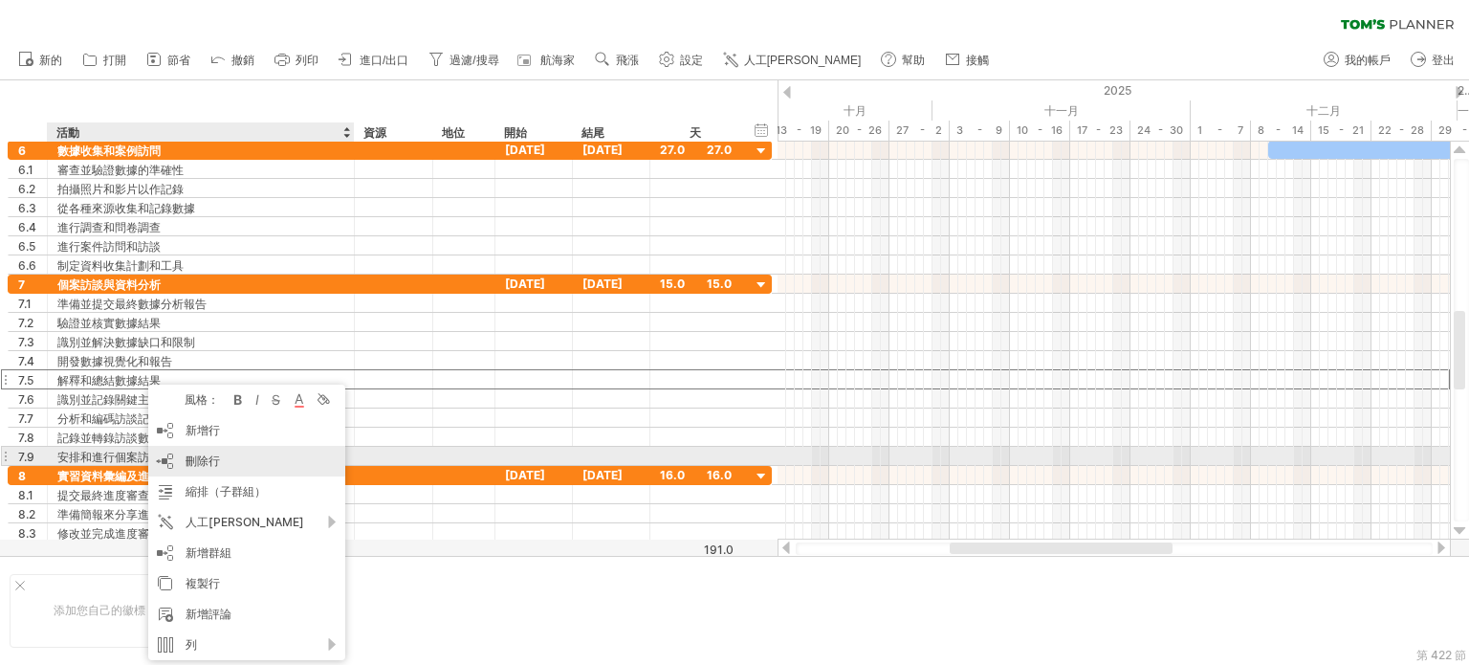
click at [204, 458] on font "刪除行" at bounding box center [202, 460] width 34 height 14
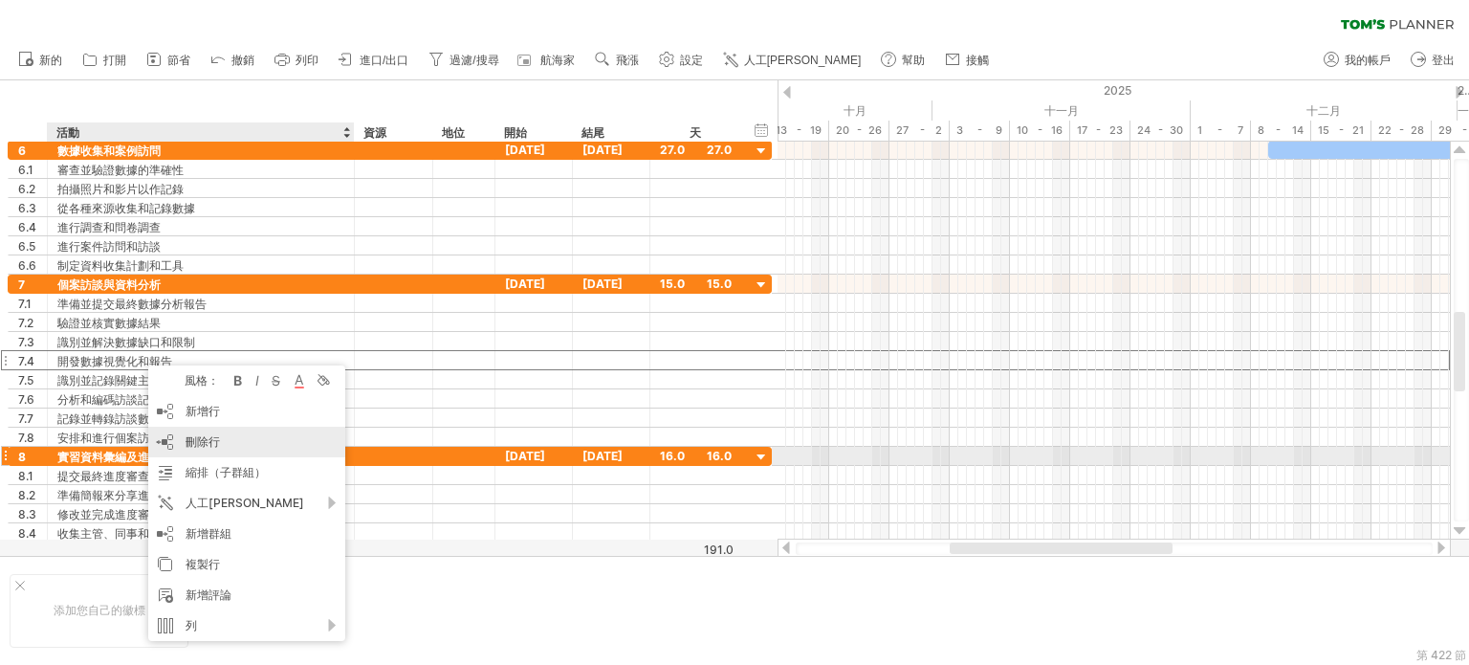
click at [229, 447] on div "刪除行 刪除選取的行" at bounding box center [246, 441] width 197 height 31
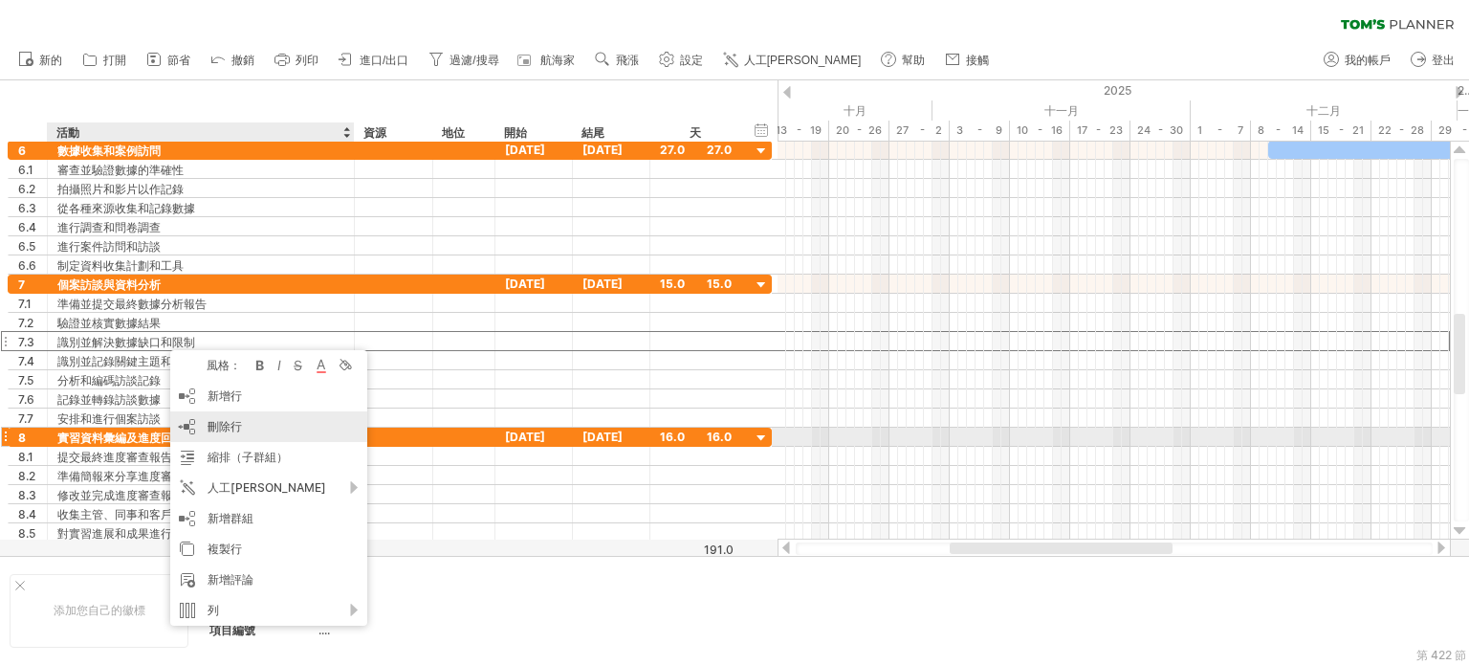
click at [231, 431] on font "刪除行" at bounding box center [224, 426] width 34 height 14
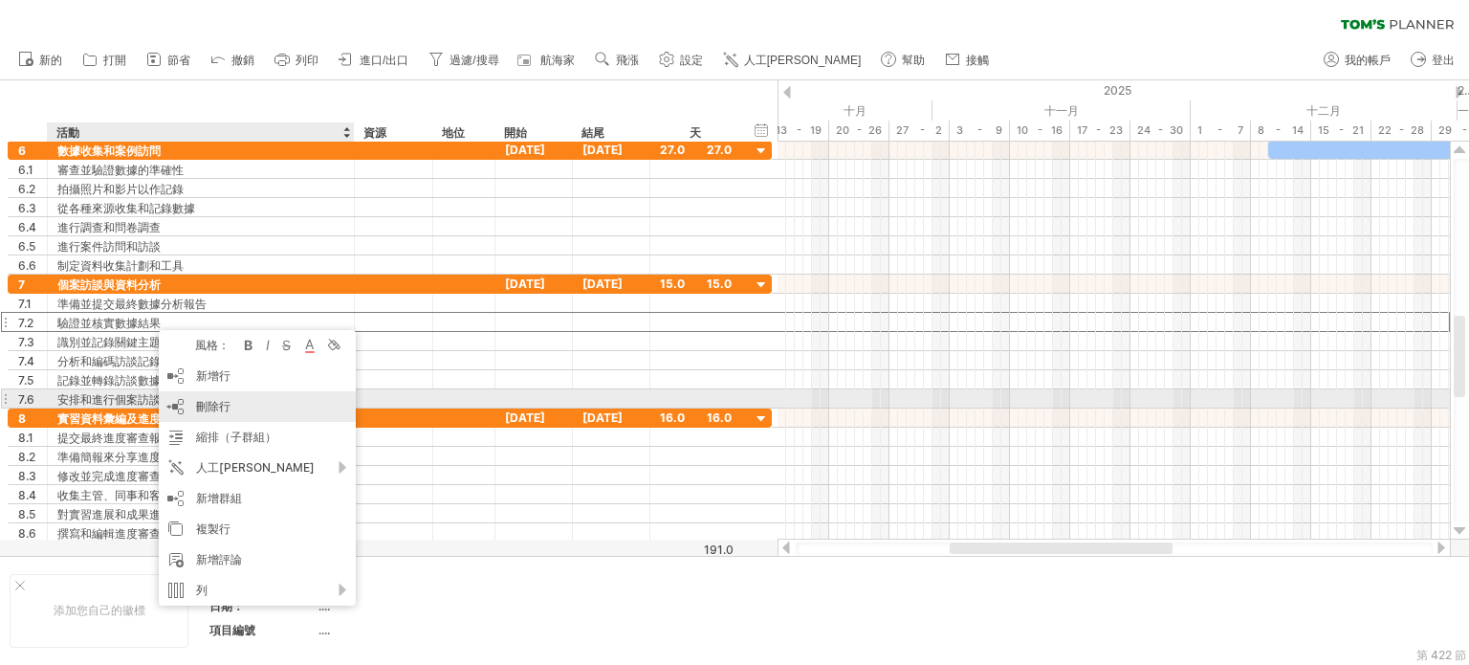
click at [229, 401] on font "刪除行" at bounding box center [213, 406] width 34 height 14
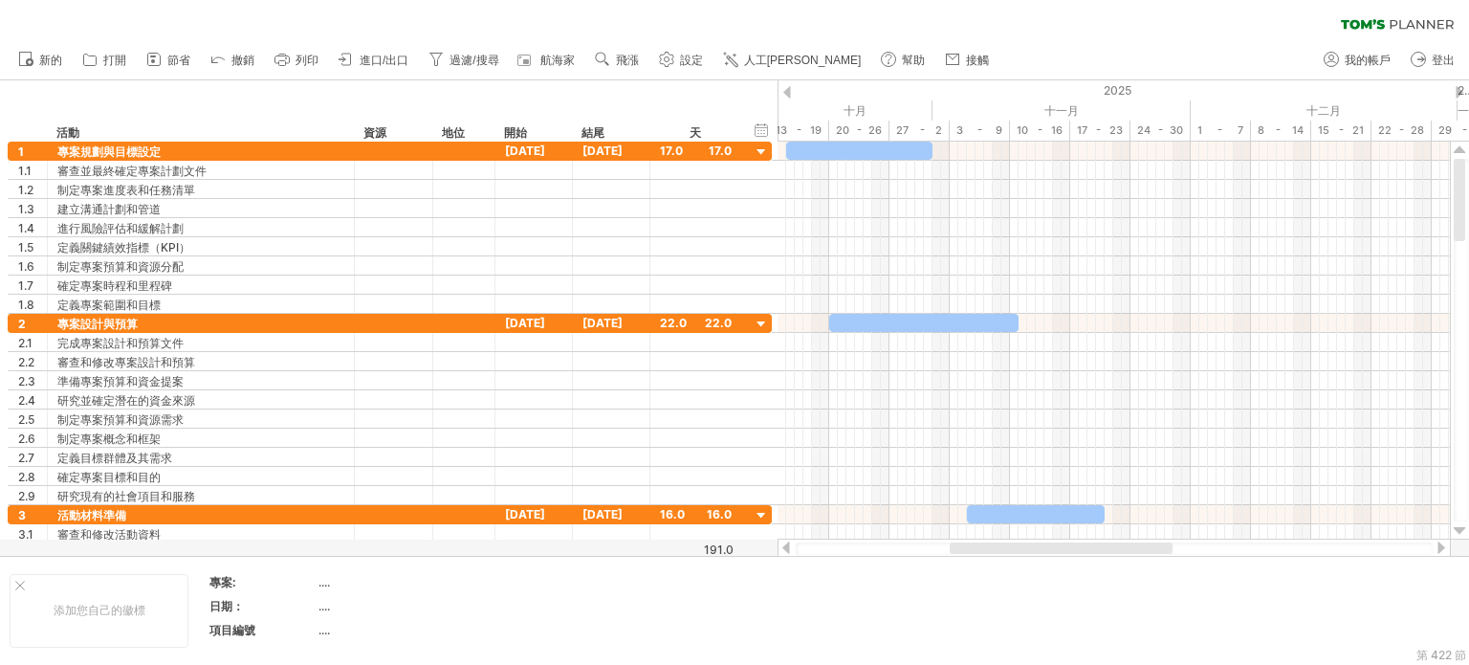
click at [783, 52] on link "人工[PERSON_NAME]" at bounding box center [792, 60] width 149 height 25
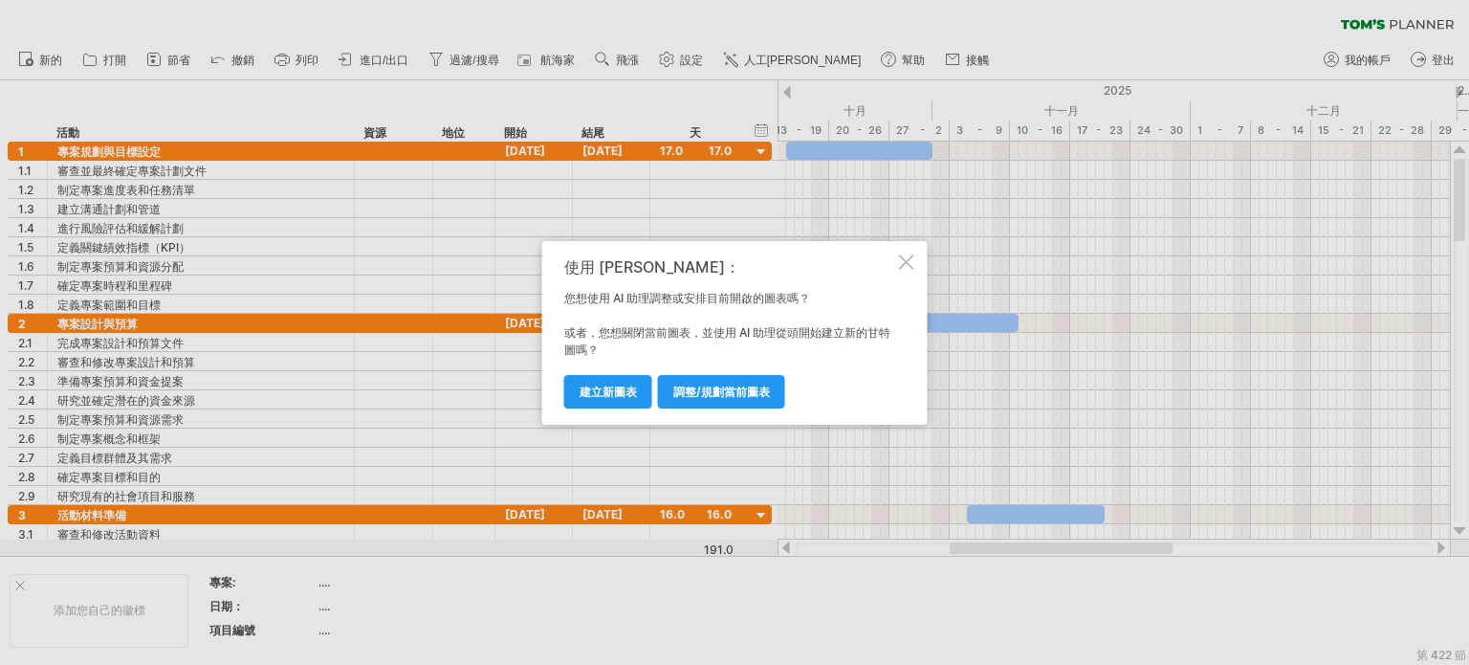
click at [879, 251] on div "使用 AI 輔助： 您想使用 AI 助理調整或安排目前開啟的圖表嗎？ 或者，您想關閉當前圖表，並使用 AI 助理從頭開始建立新的甘特圖嗎？ 調整/規劃當前圖表…" at bounding box center [734, 333] width 385 height 184
click at [879, 272] on div "使用 AI 輔助： 您想使用 AI 助理調整或安排目前開啟的圖表嗎？ 或者，您想關閉當前圖表，並使用 AI 助理從頭開始建立新的甘特圖嗎？ 調整/規劃當前圖表…" at bounding box center [734, 333] width 385 height 184
click at [879, 259] on div at bounding box center [906, 261] width 15 height 15
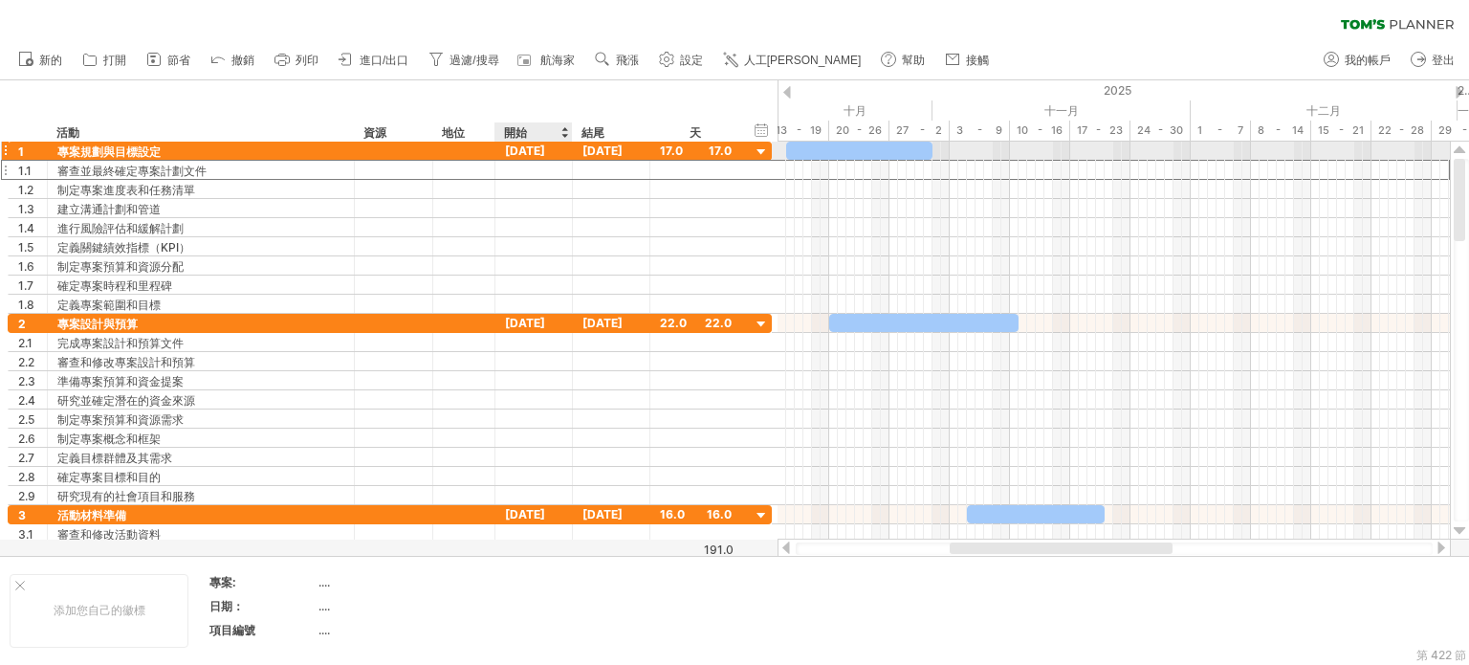
click at [539, 161] on div at bounding box center [533, 170] width 77 height 18
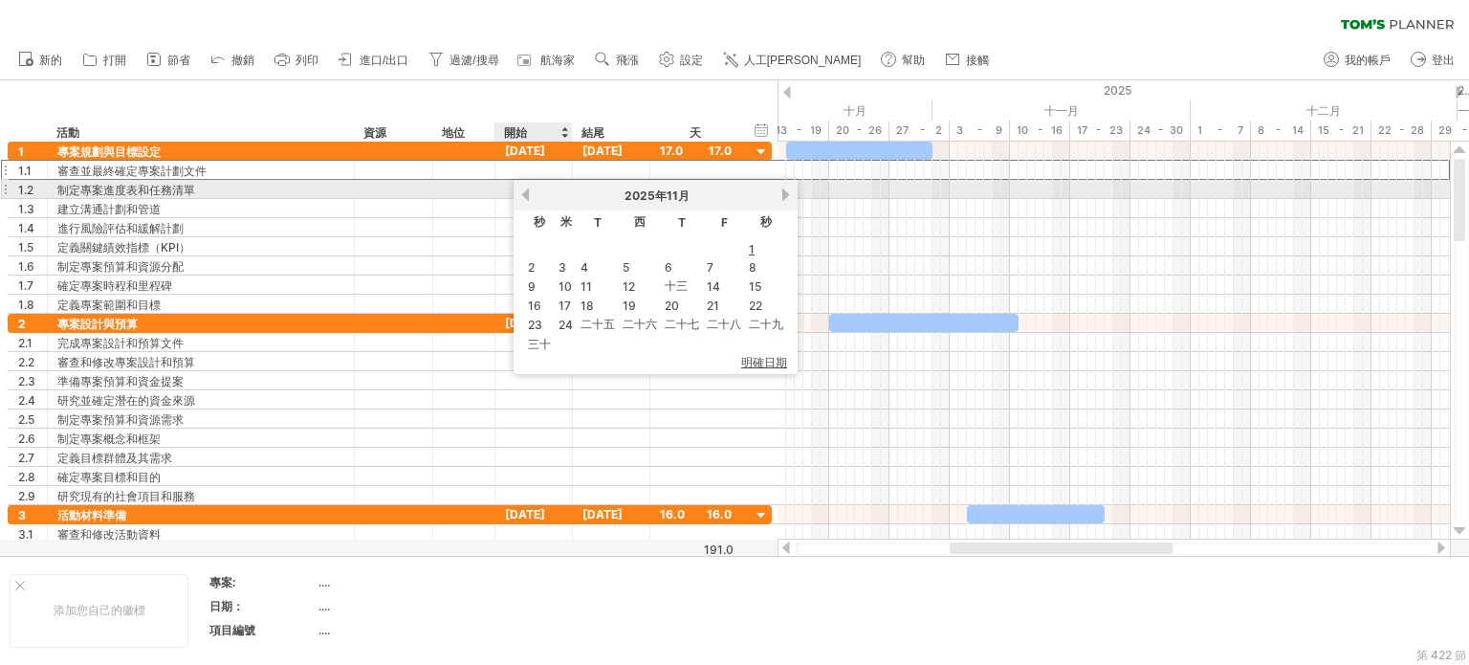
click at [534, 185] on div "以前的 下一個 [DATE]" at bounding box center [655, 195] width 284 height 31
click at [532, 186] on div "以前的 下一個 [DATE]" at bounding box center [655, 195] width 284 height 31
click at [528, 187] on link "以前的" at bounding box center [525, 194] width 14 height 14
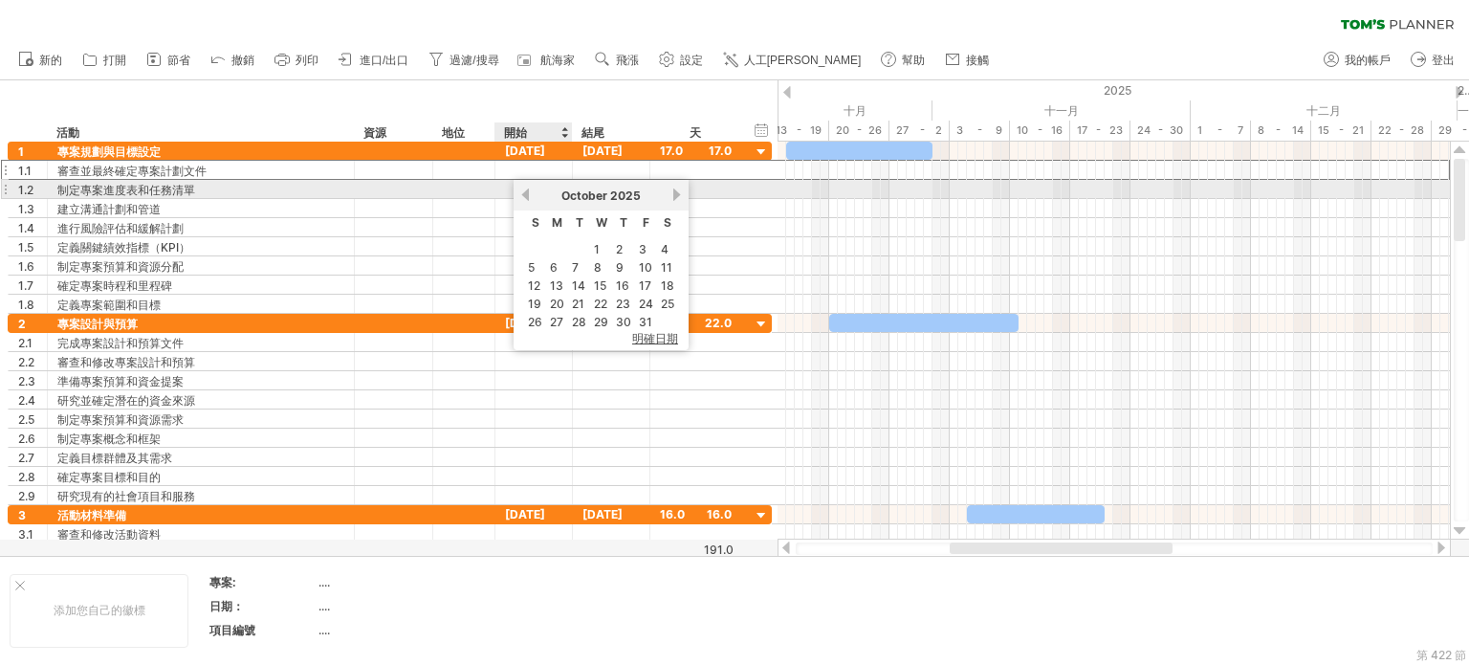
click at [528, 187] on link "previous" at bounding box center [525, 194] width 14 height 14
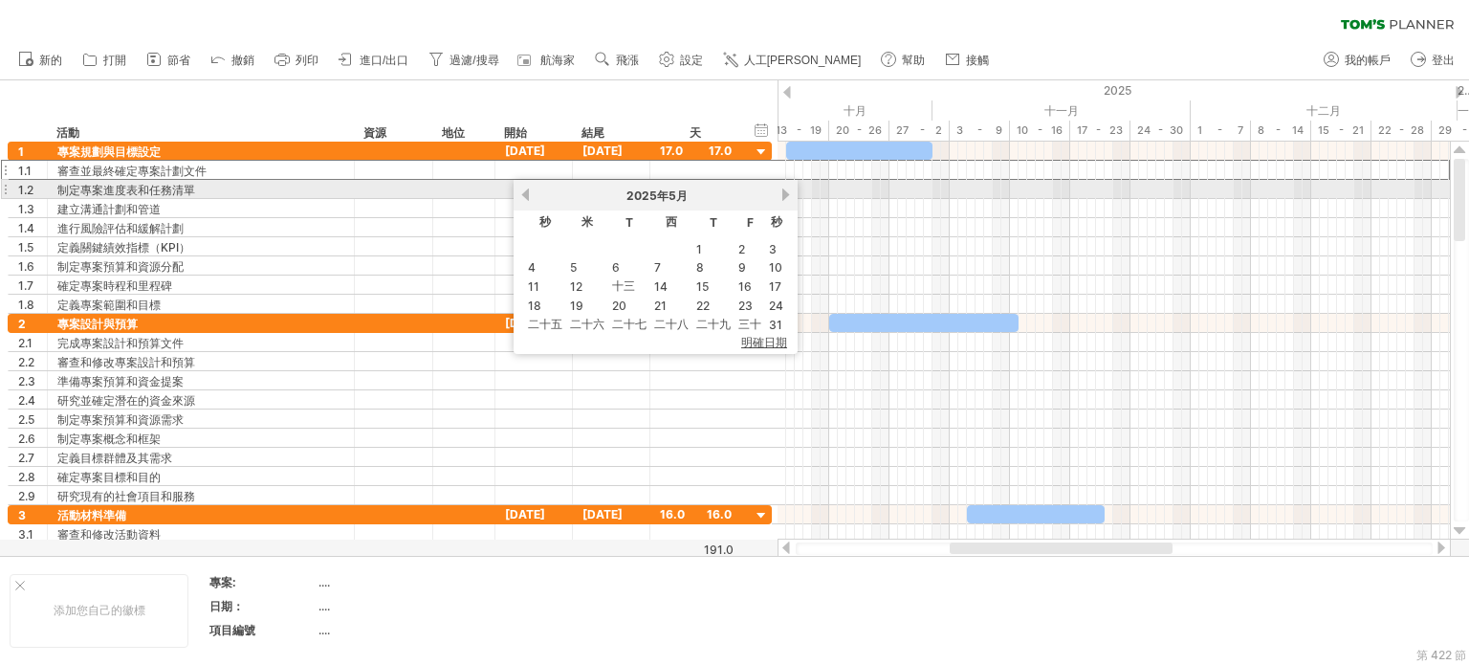
click at [784, 190] on link "下一個" at bounding box center [785, 194] width 14 height 14
click at [784, 190] on div at bounding box center [1113, 189] width 672 height 19
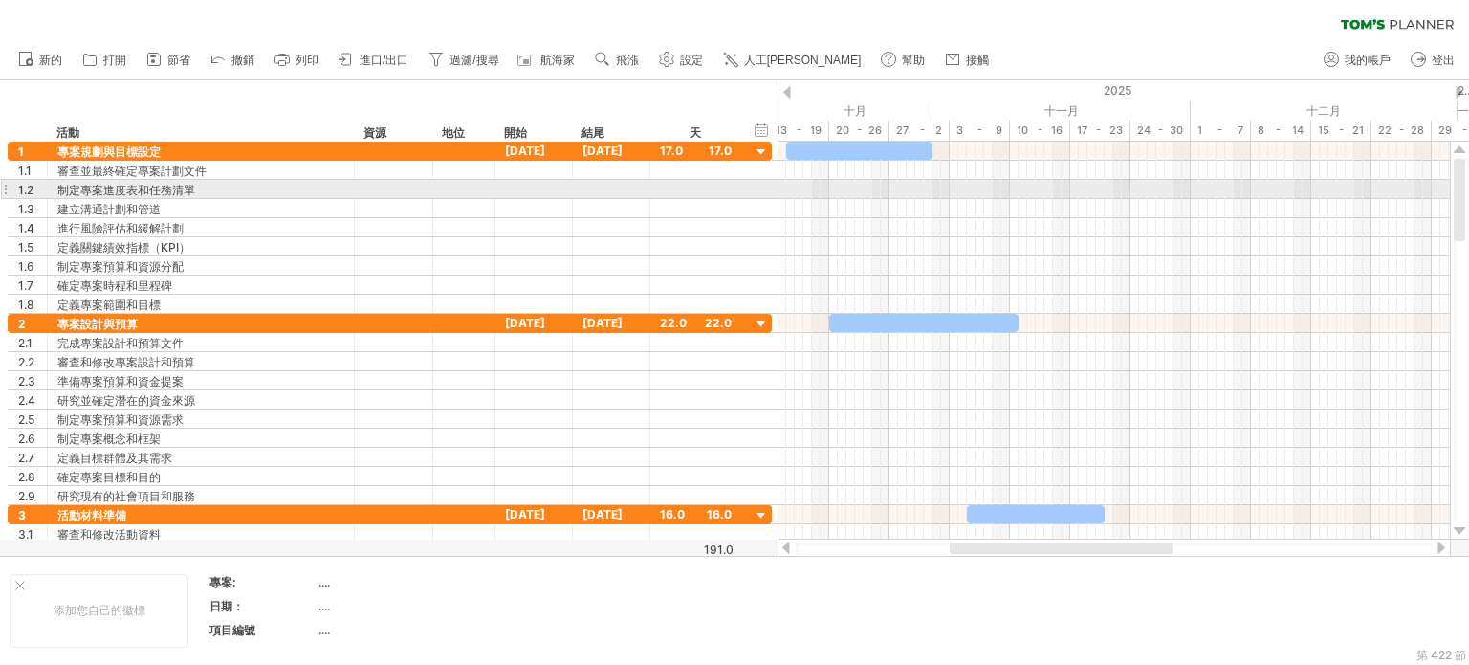
click at [784, 190] on div at bounding box center [1113, 189] width 672 height 19
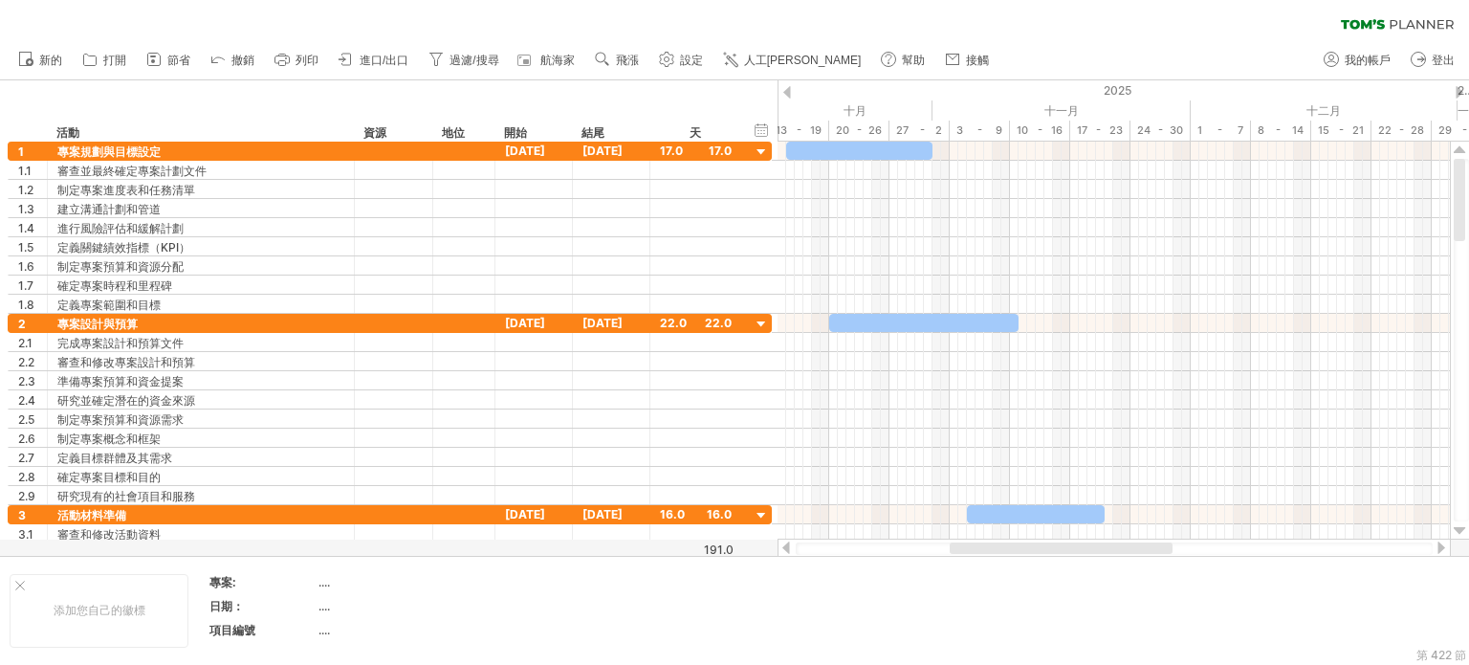
click at [788, 91] on div at bounding box center [787, 92] width 8 height 12
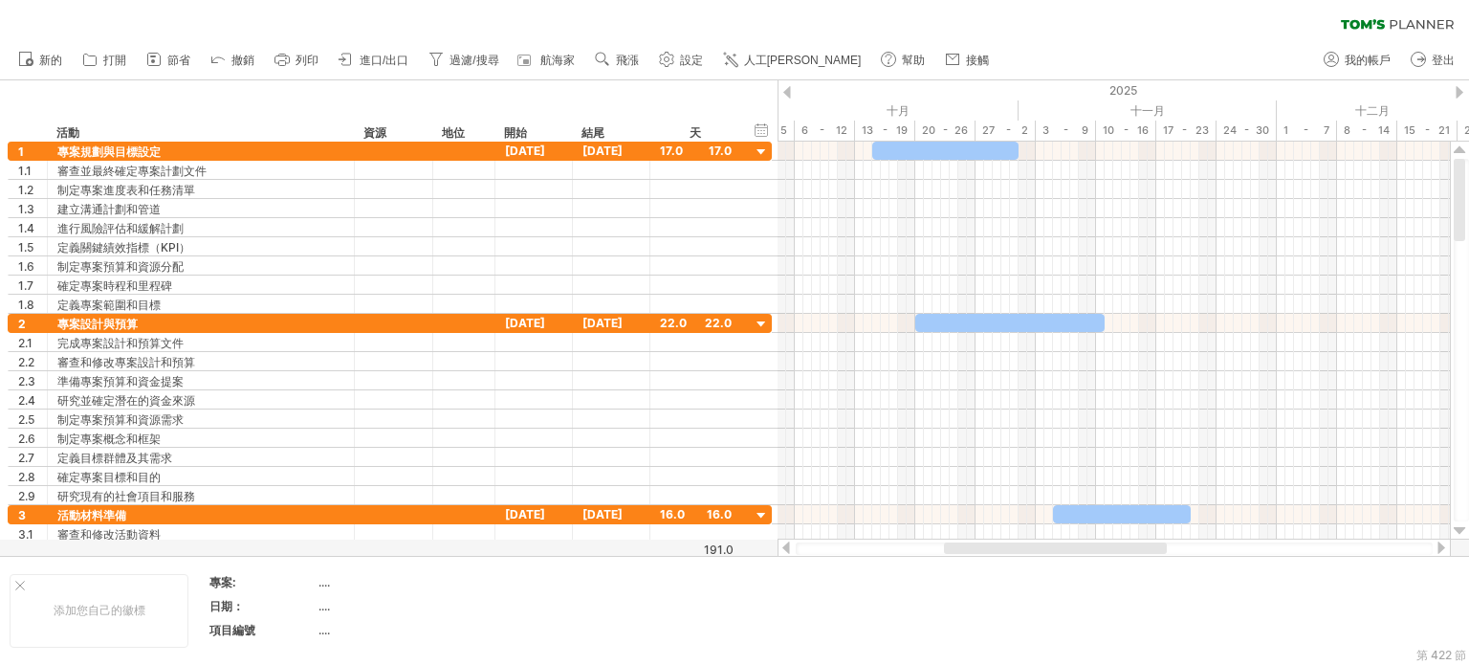
click at [788, 91] on div at bounding box center [787, 92] width 8 height 12
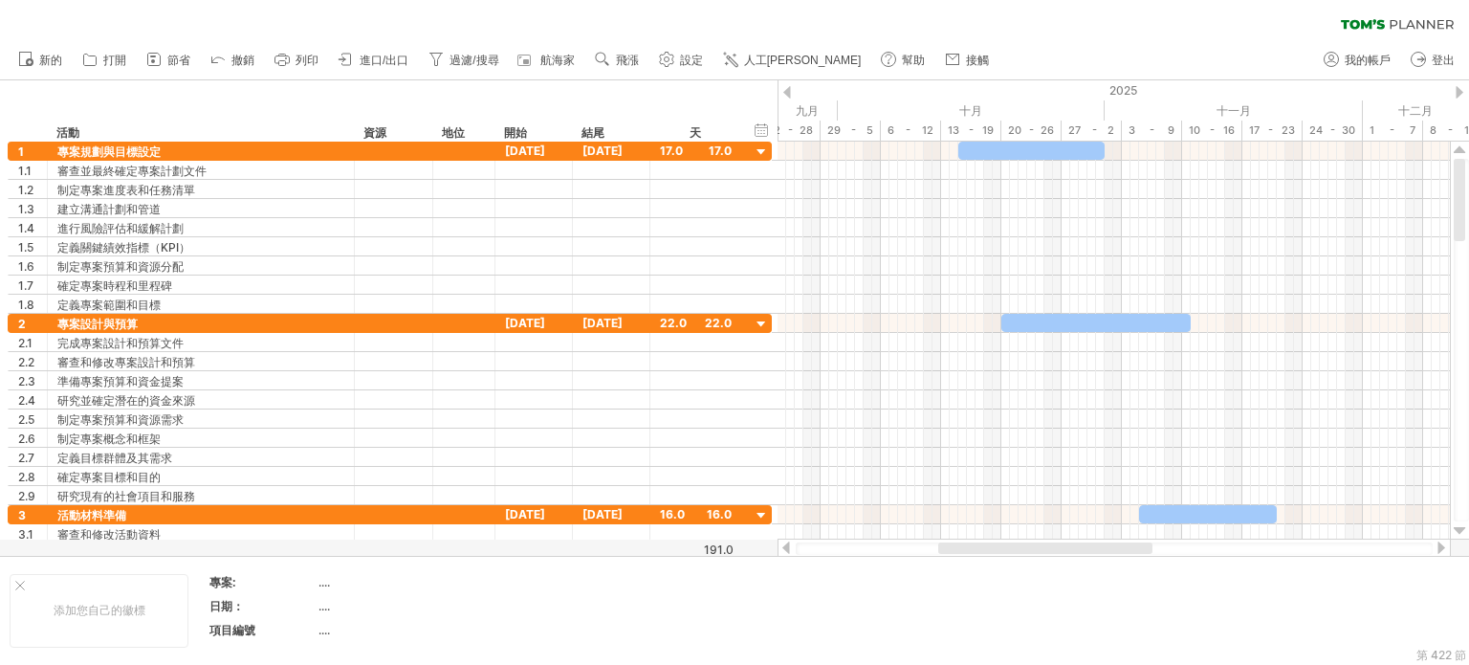
click at [788, 91] on div at bounding box center [787, 92] width 8 height 12
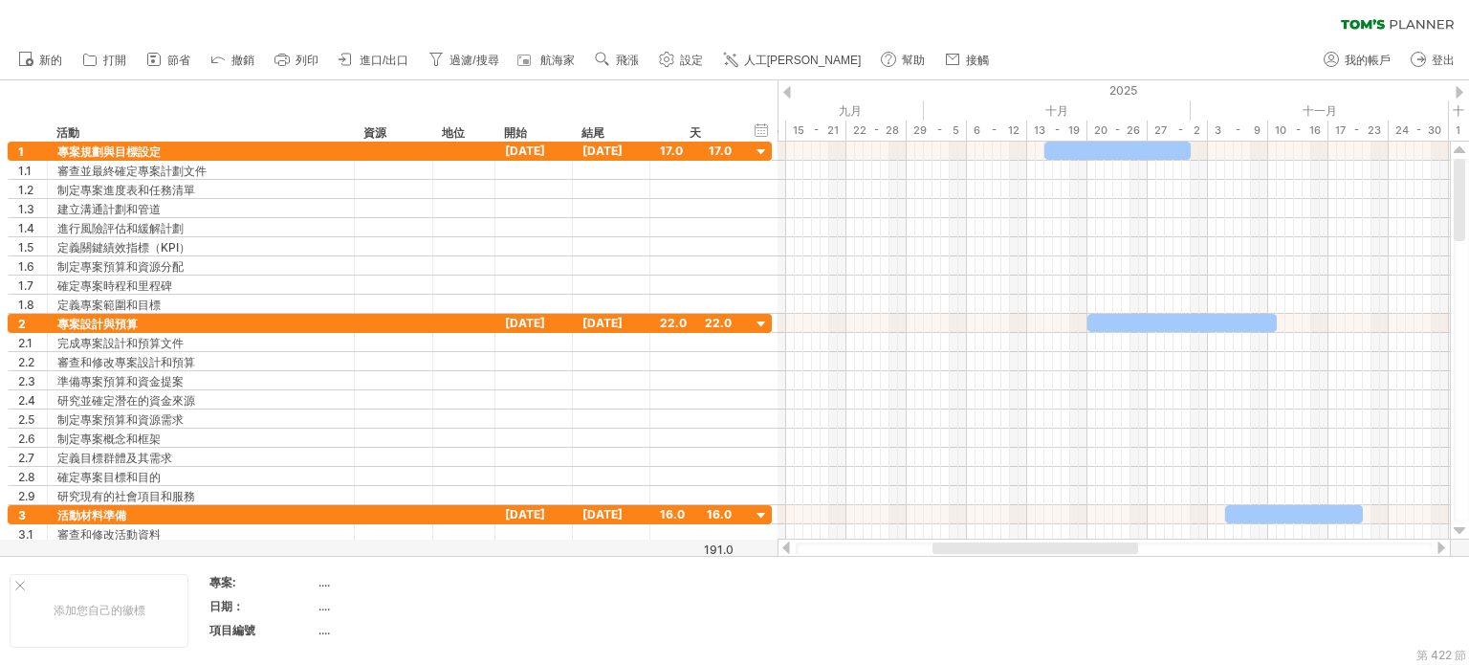
click at [788, 91] on div at bounding box center [787, 92] width 8 height 12
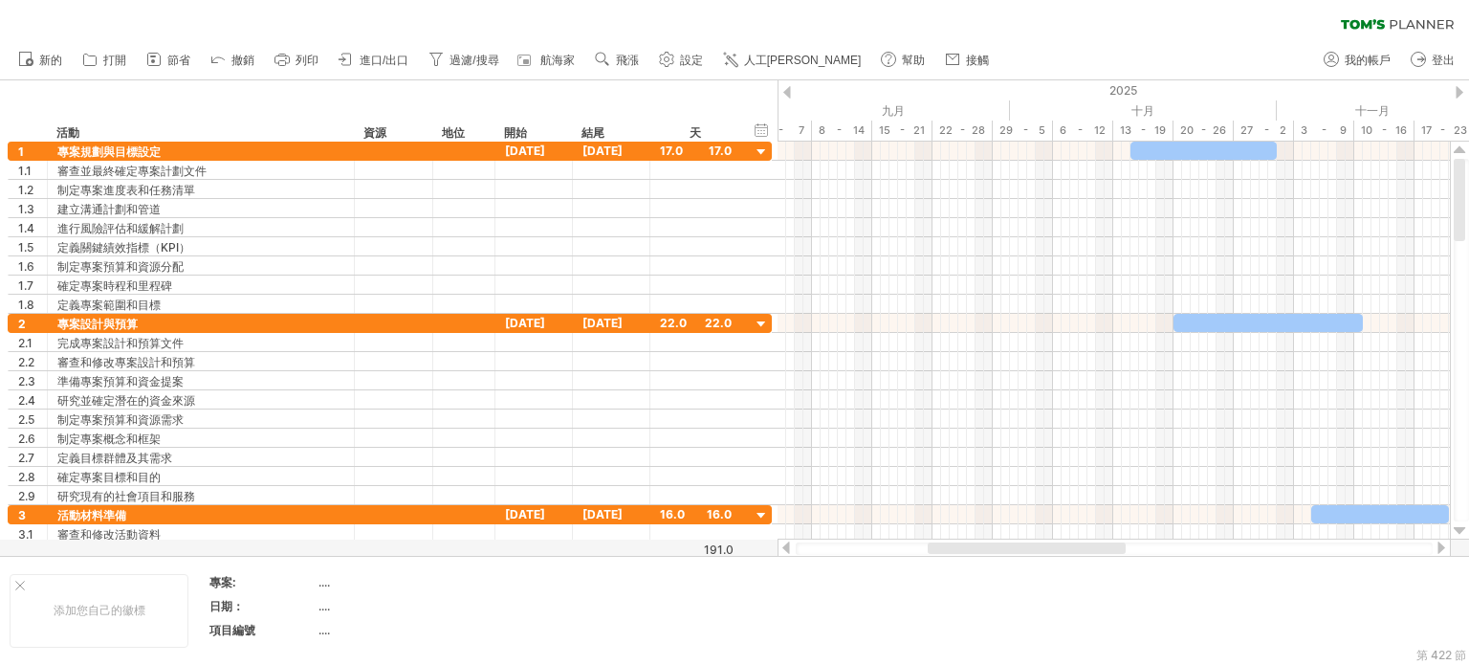
click at [788, 91] on div at bounding box center [787, 92] width 8 height 12
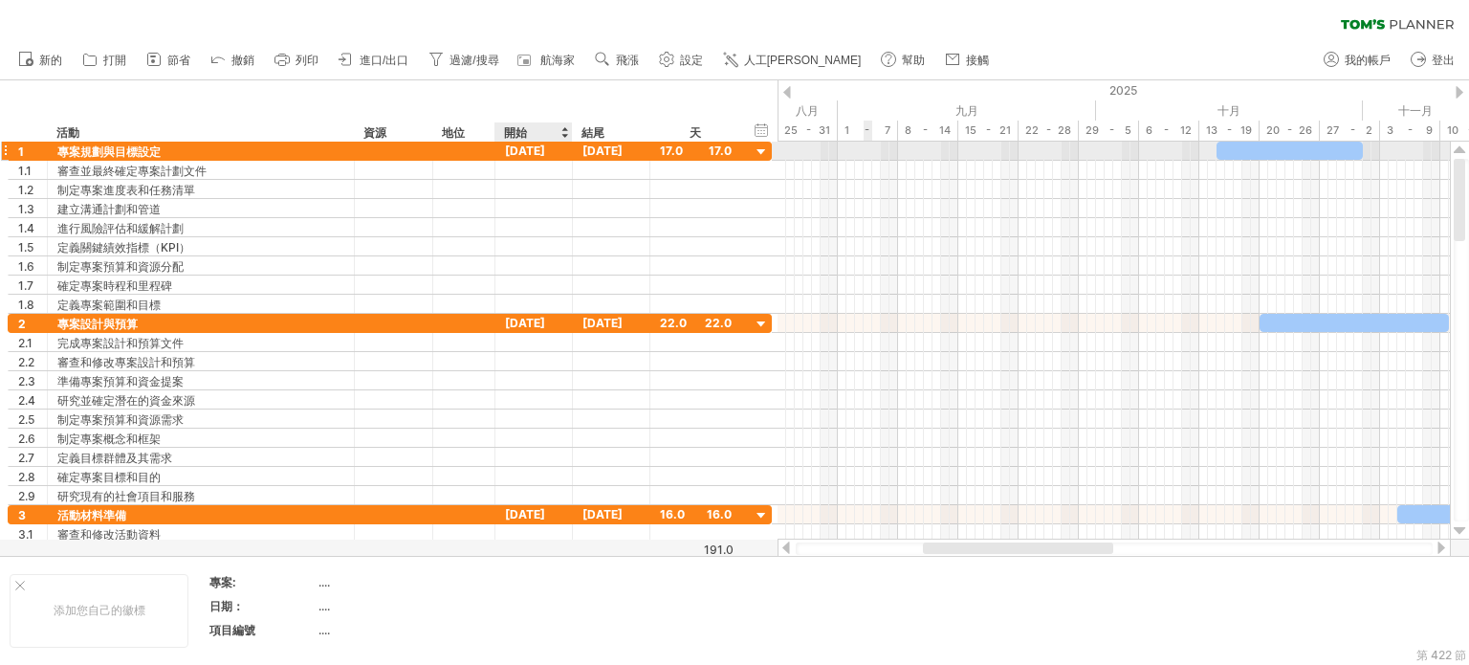
click at [541, 152] on font "[DATE]" at bounding box center [525, 150] width 40 height 14
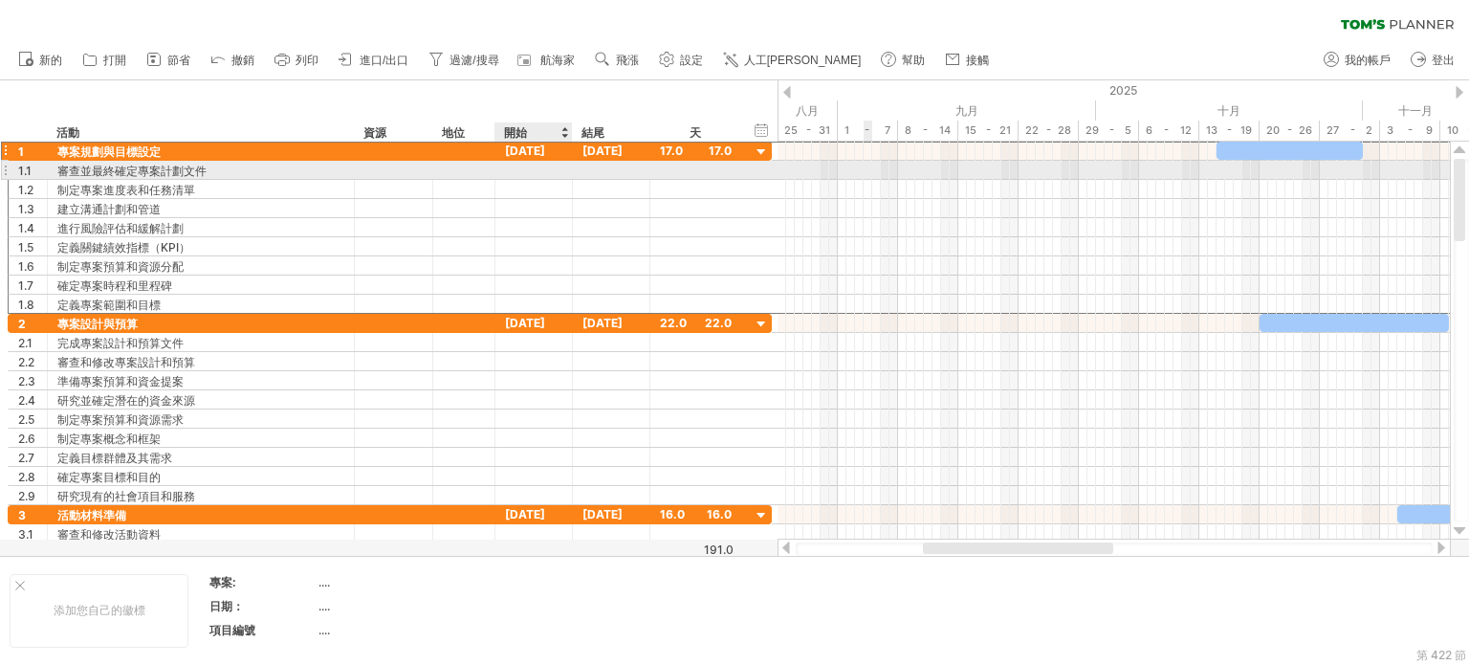
click at [539, 171] on div at bounding box center [533, 170] width 77 height 18
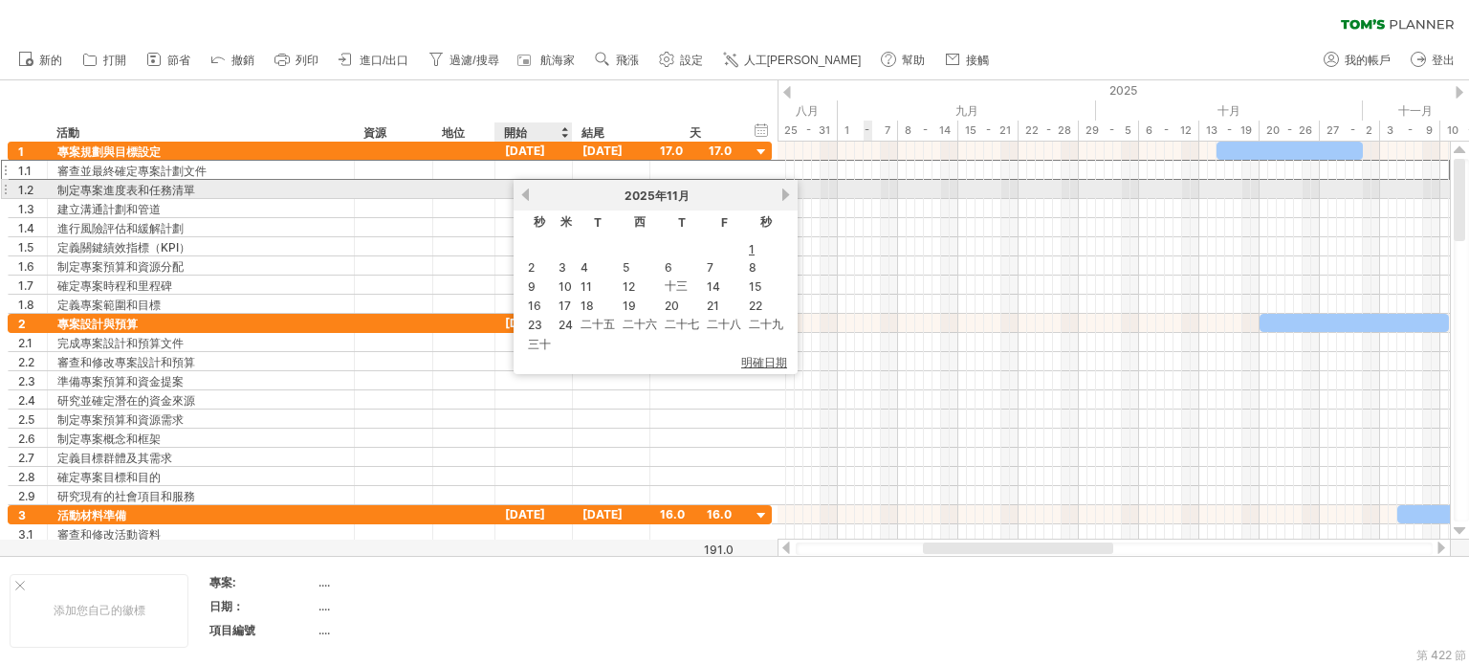
click at [530, 192] on link "以前的" at bounding box center [525, 194] width 14 height 14
click at [534, 195] on div "[DATE]" at bounding box center [656, 196] width 248 height 16
click at [529, 198] on link "以前的" at bounding box center [525, 194] width 14 height 14
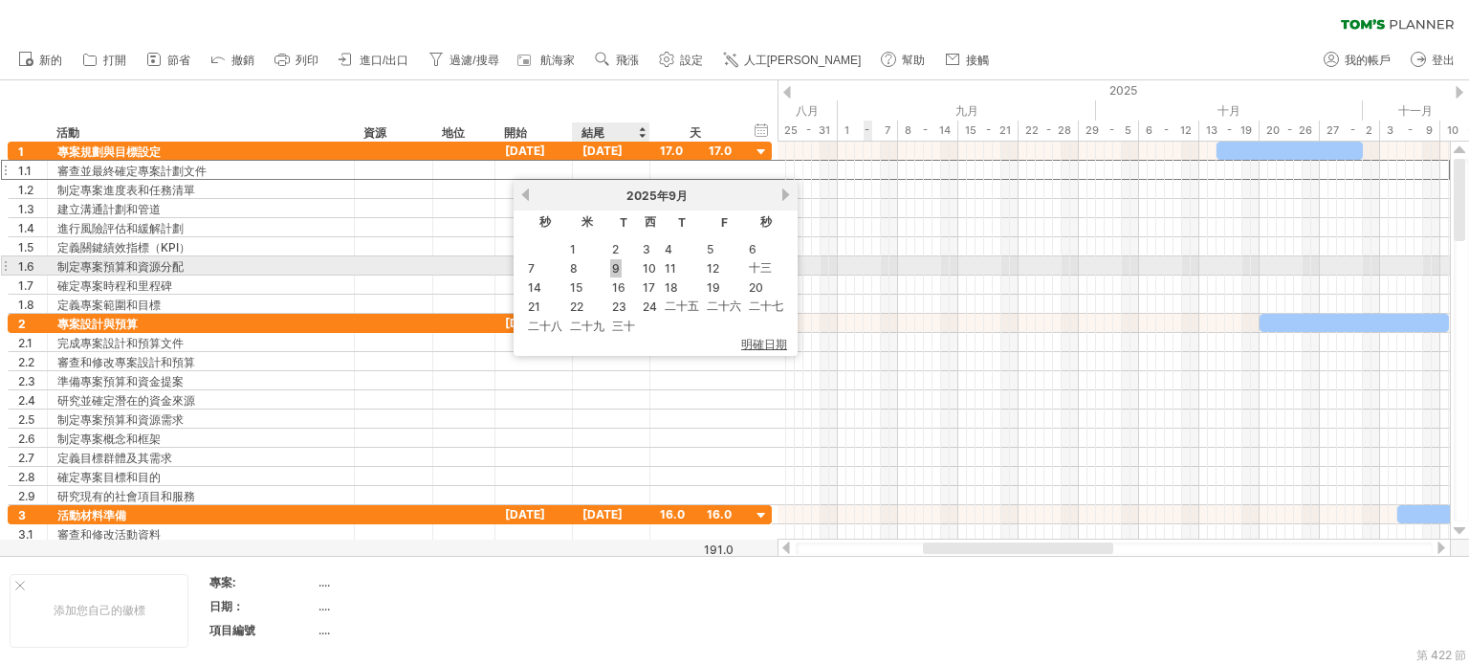
click at [612, 265] on font "9" at bounding box center [616, 268] width 8 height 14
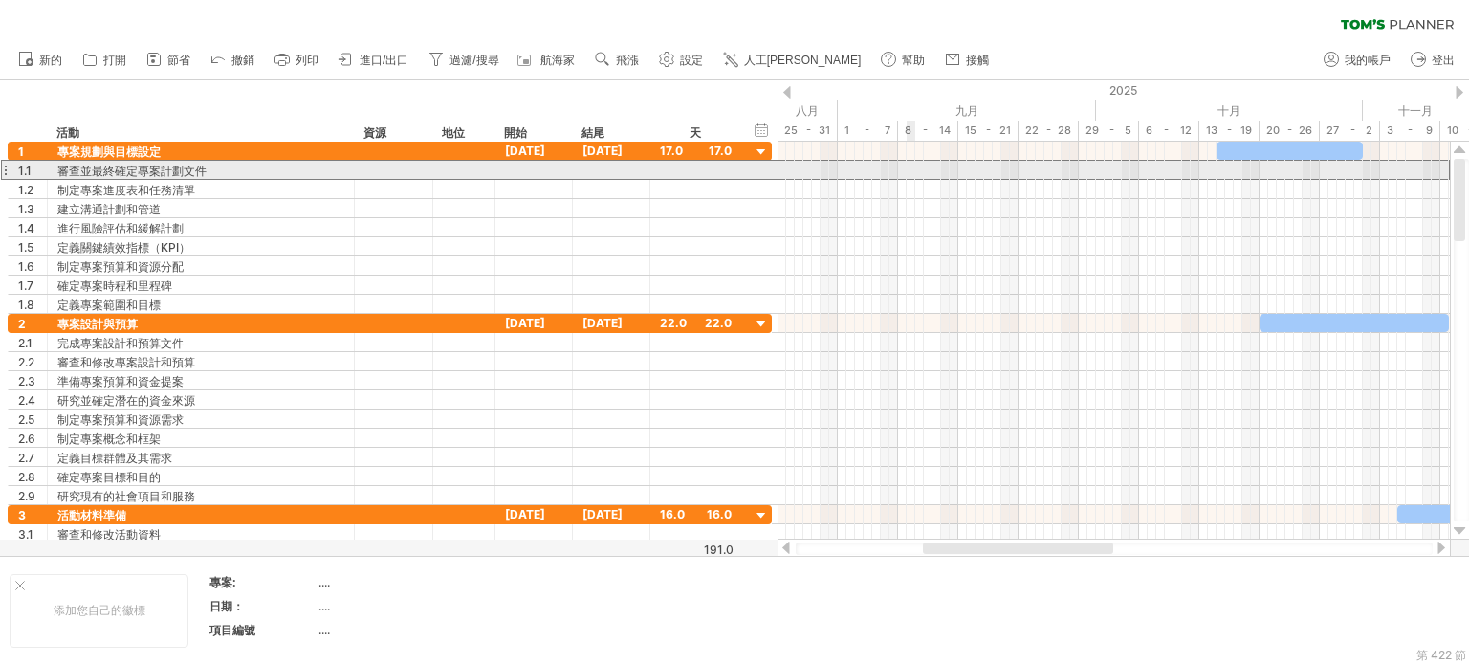
click at [879, 173] on div at bounding box center [1113, 170] width 672 height 20
click at [879, 173] on div at bounding box center [1113, 170] width 672 height 19
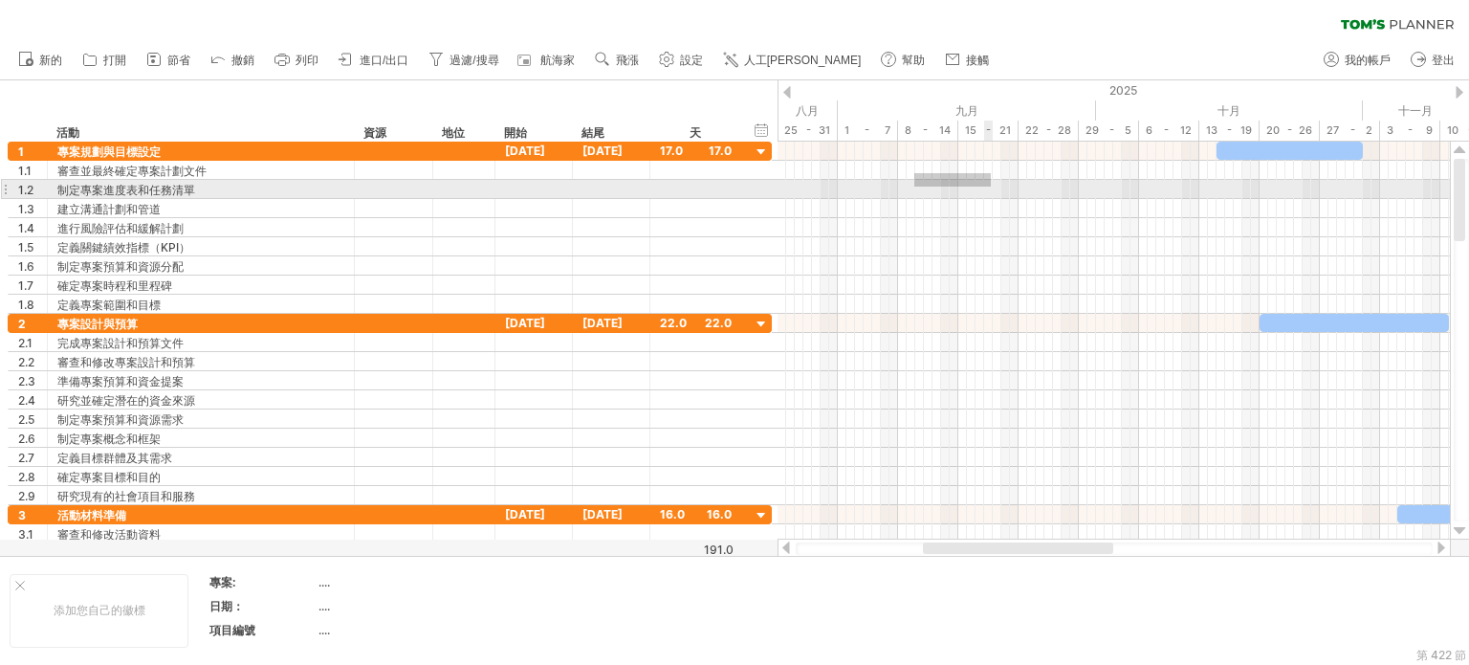
drag, startPoint x: 914, startPoint y: 173, endPoint x: 991, endPoint y: 186, distance: 77.7
click at [879, 186] on div at bounding box center [1113, 228] width 672 height 172
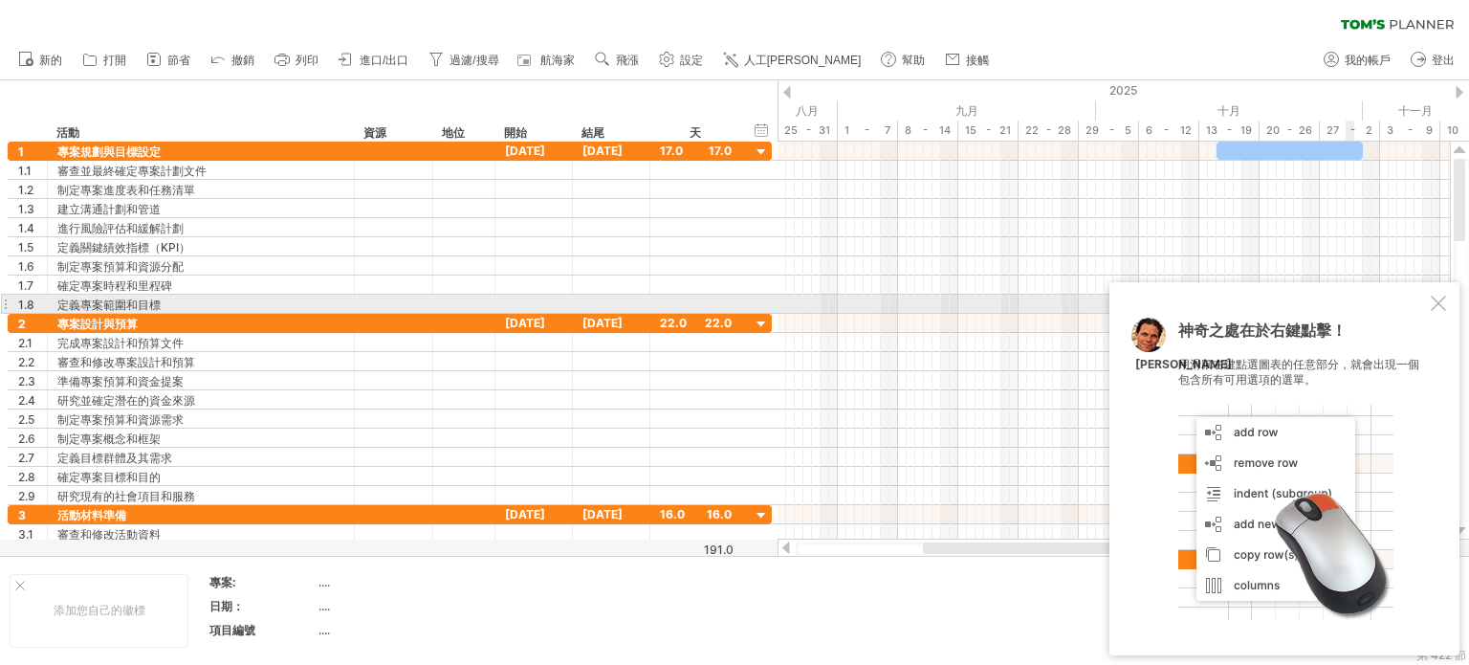
click at [879, 299] on div at bounding box center [1437, 302] width 15 height 15
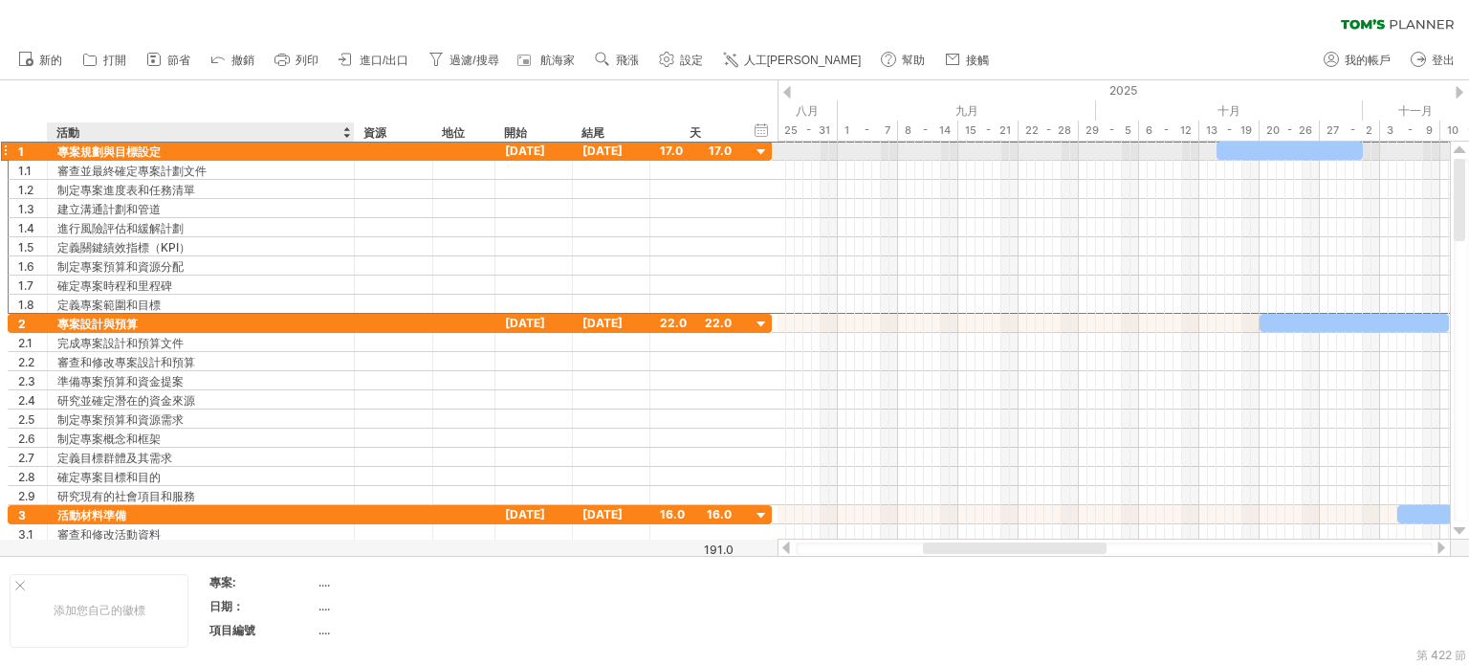
click at [129, 152] on font "專案規劃與目標設定" at bounding box center [108, 151] width 103 height 14
click at [545, 152] on font "[DATE]" at bounding box center [525, 150] width 40 height 14
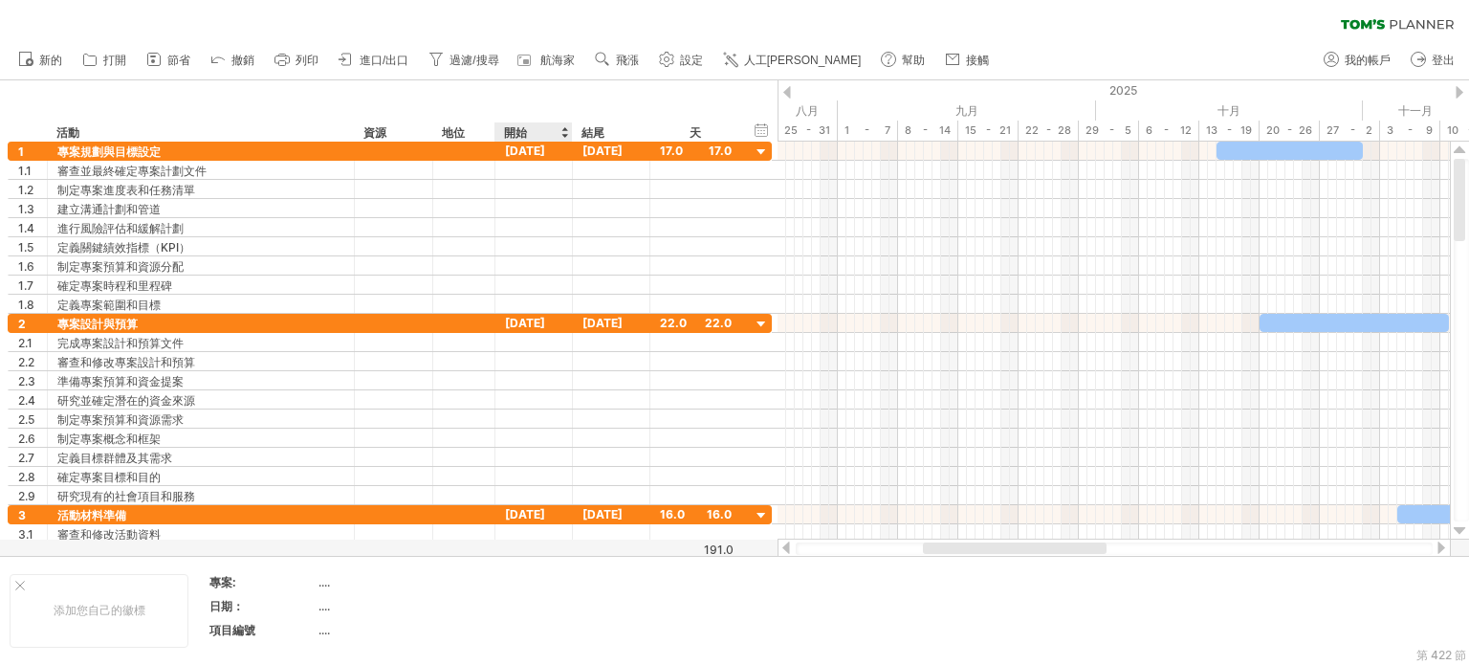
click at [562, 137] on div at bounding box center [564, 131] width 8 height 19
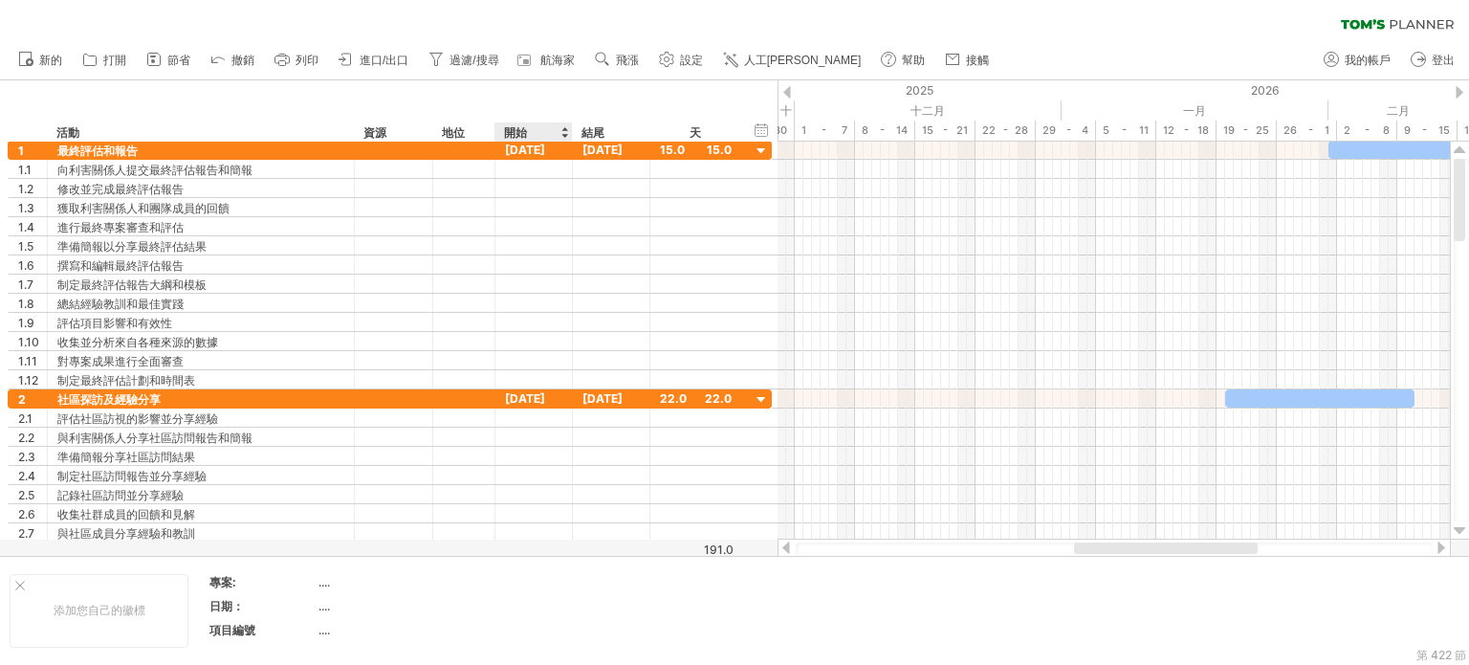
click at [563, 128] on div at bounding box center [564, 131] width 8 height 19
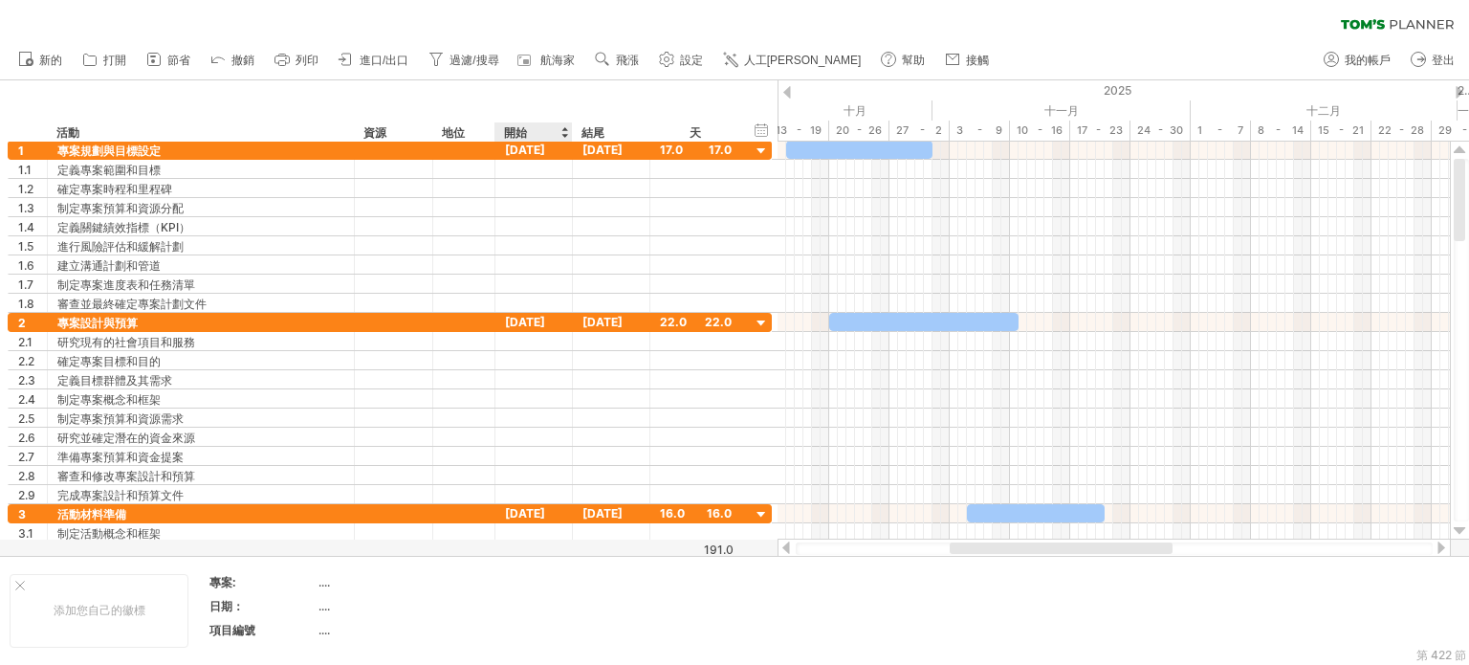
click at [563, 128] on div at bounding box center [564, 131] width 8 height 19
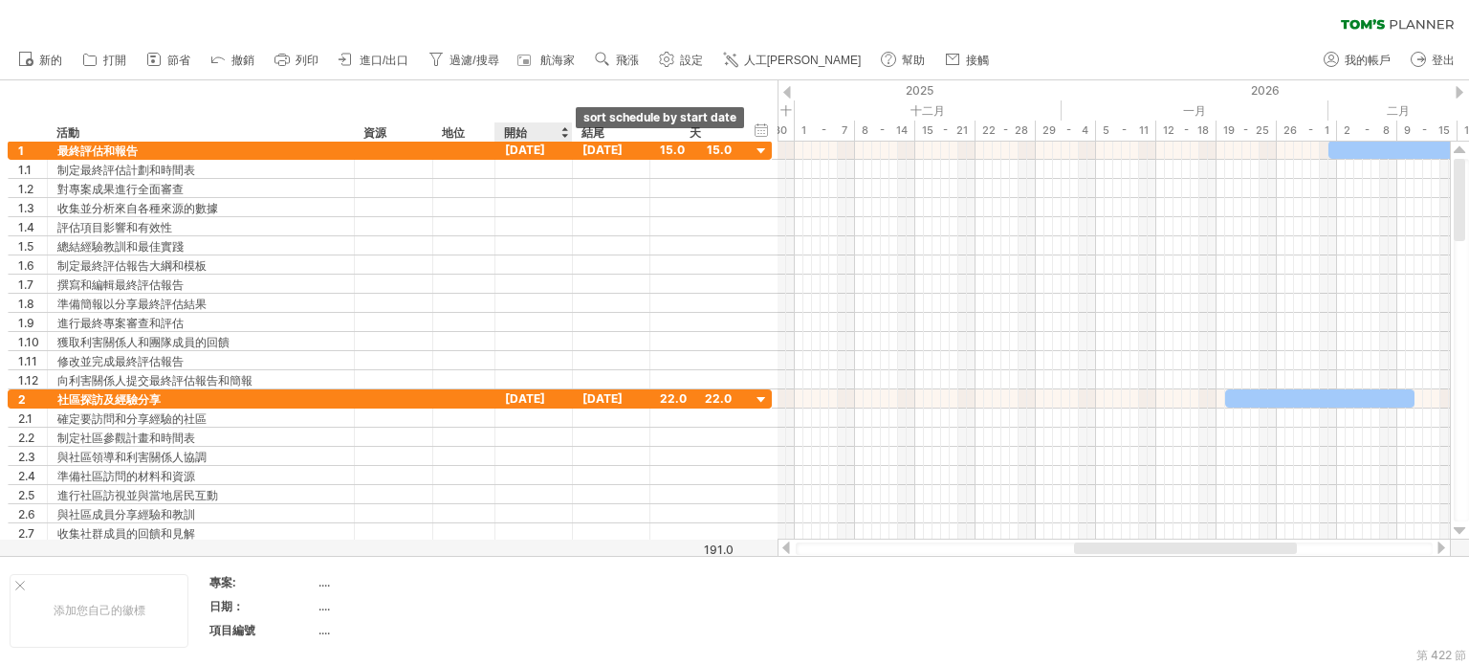
click at [562, 134] on div at bounding box center [564, 131] width 8 height 19
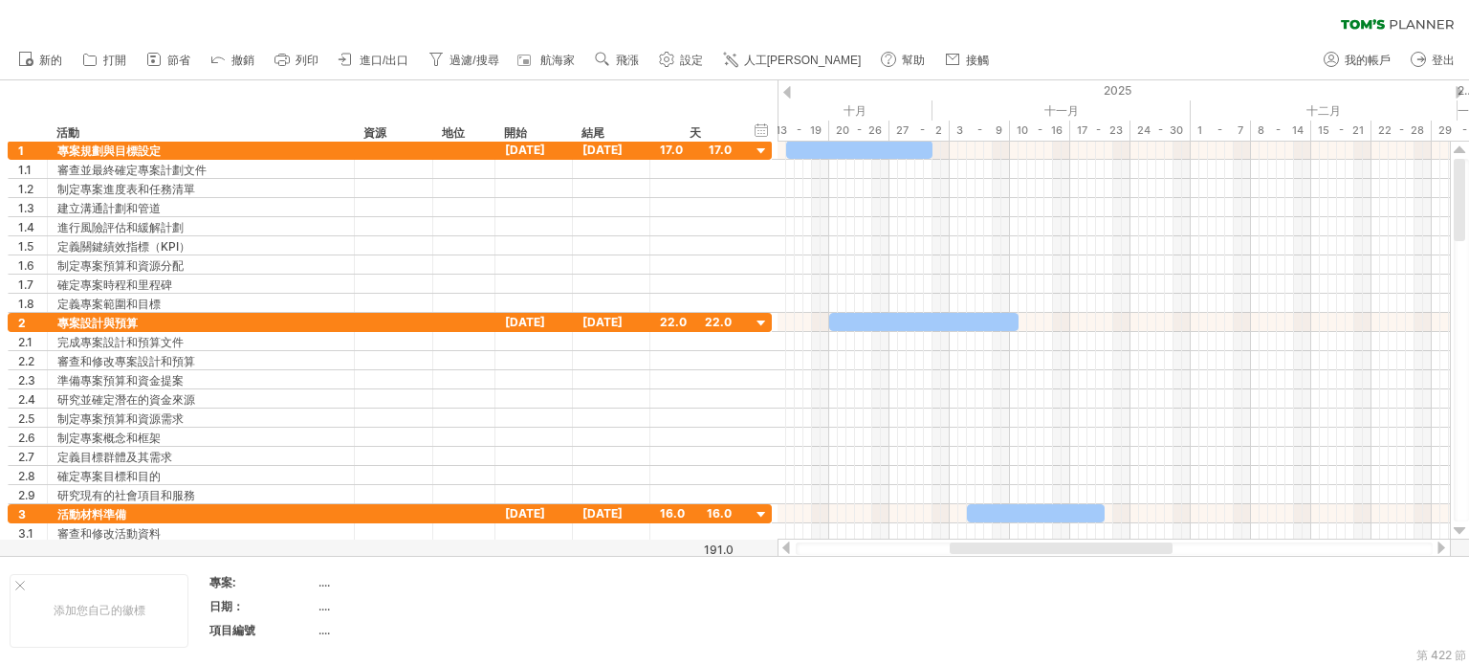
click at [788, 92] on div at bounding box center [787, 92] width 8 height 12
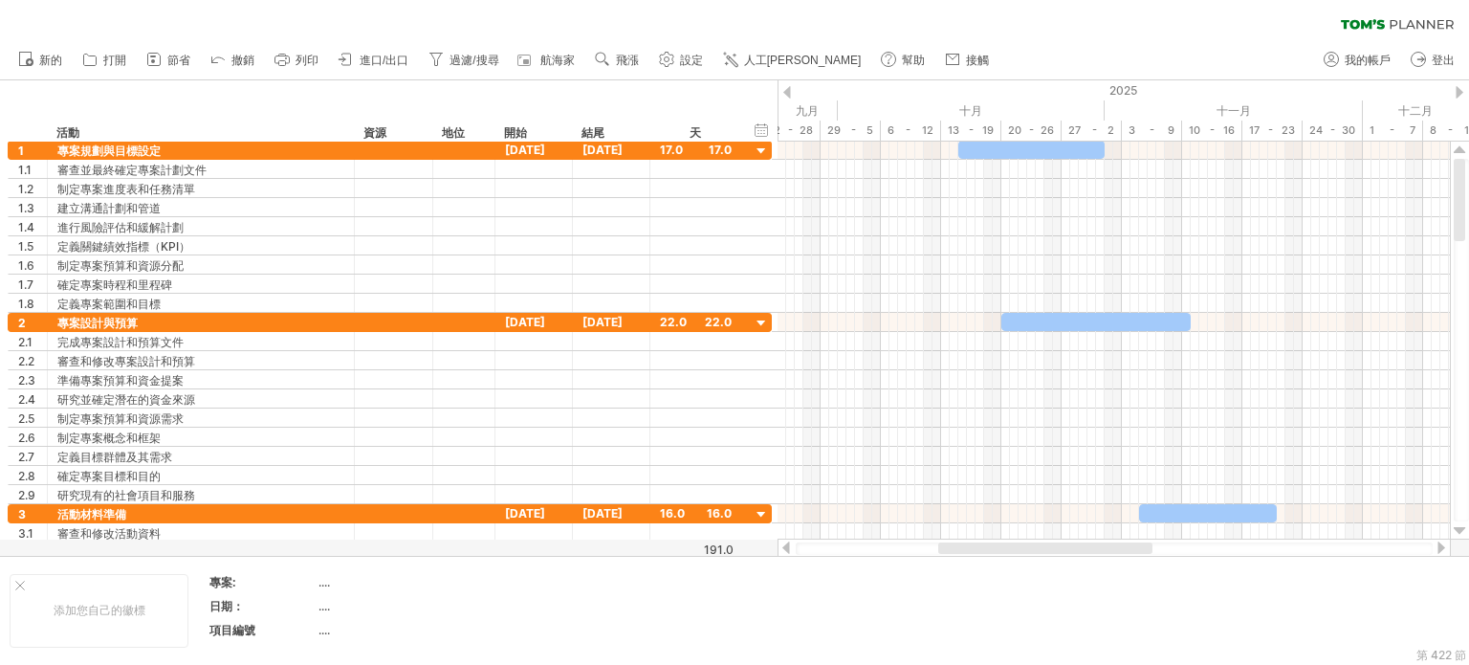
click at [788, 92] on div at bounding box center [787, 92] width 8 height 12
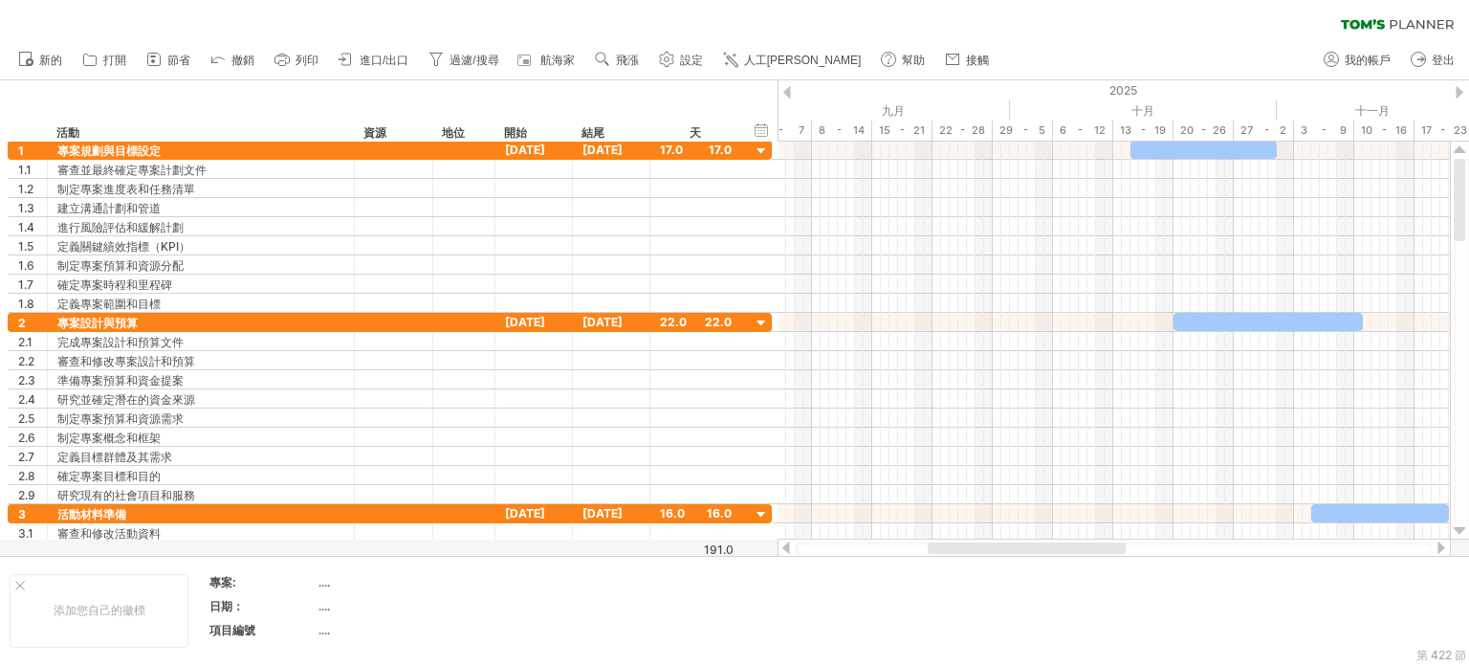
click at [788, 92] on div at bounding box center [787, 92] width 8 height 12
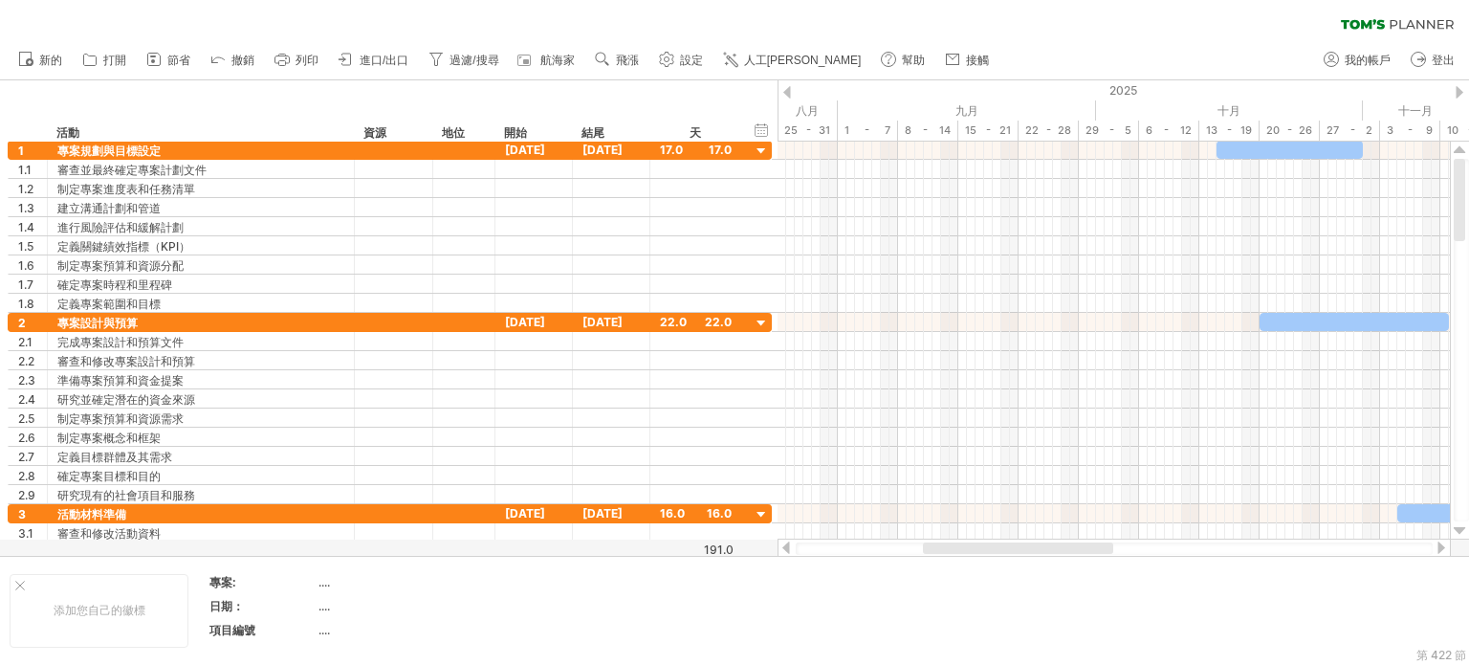
click at [788, 92] on div at bounding box center [787, 92] width 8 height 12
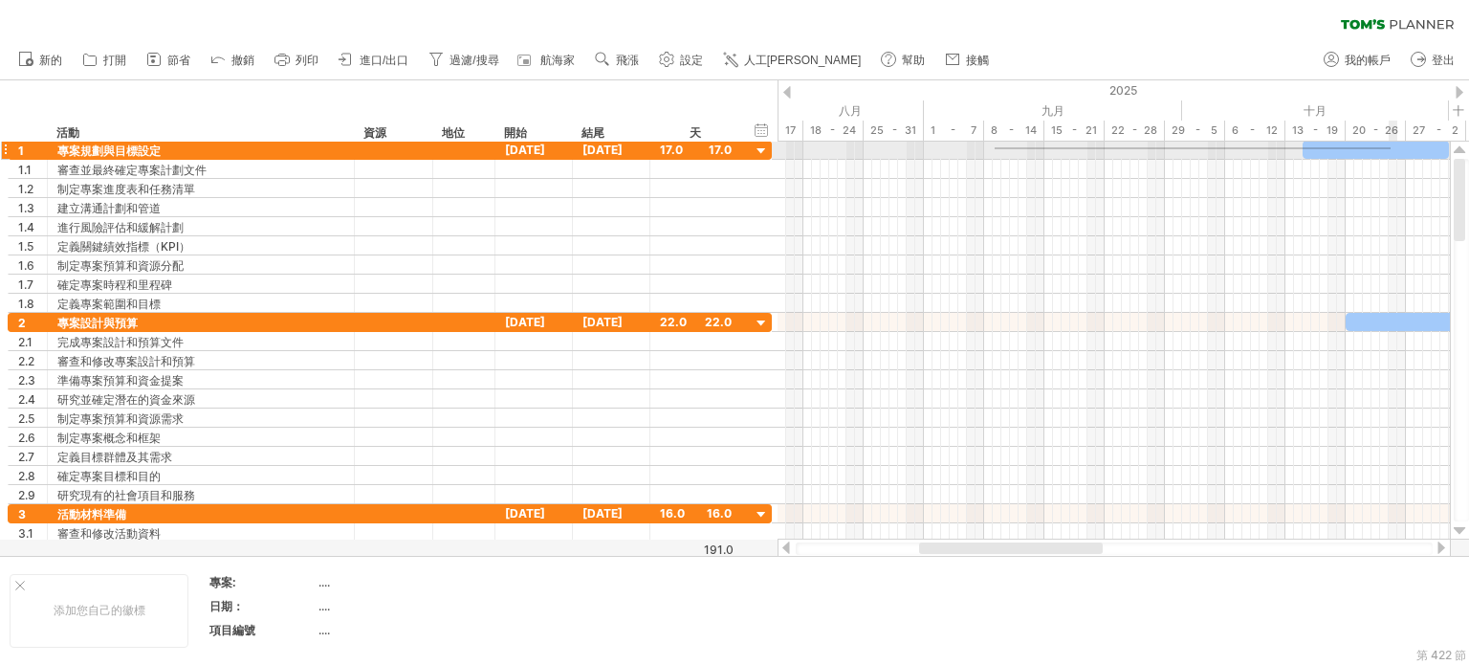
drag, startPoint x: 994, startPoint y: 147, endPoint x: 1390, endPoint y: 149, distance: 395.9
click at [879, 149] on div at bounding box center [1113, 341] width 672 height 398
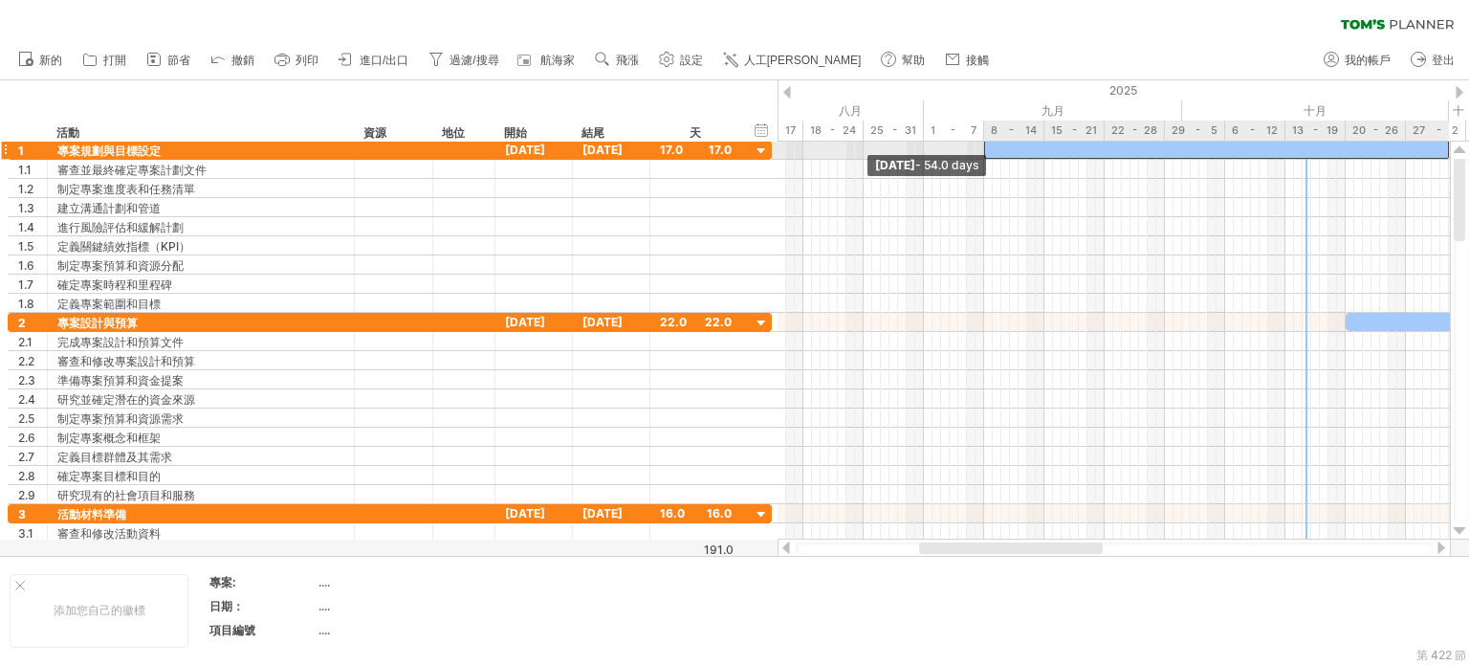
drag, startPoint x: 1304, startPoint y: 151, endPoint x: 985, endPoint y: 153, distance: 319.4
click at [879, 153] on span at bounding box center [984, 150] width 8 height 18
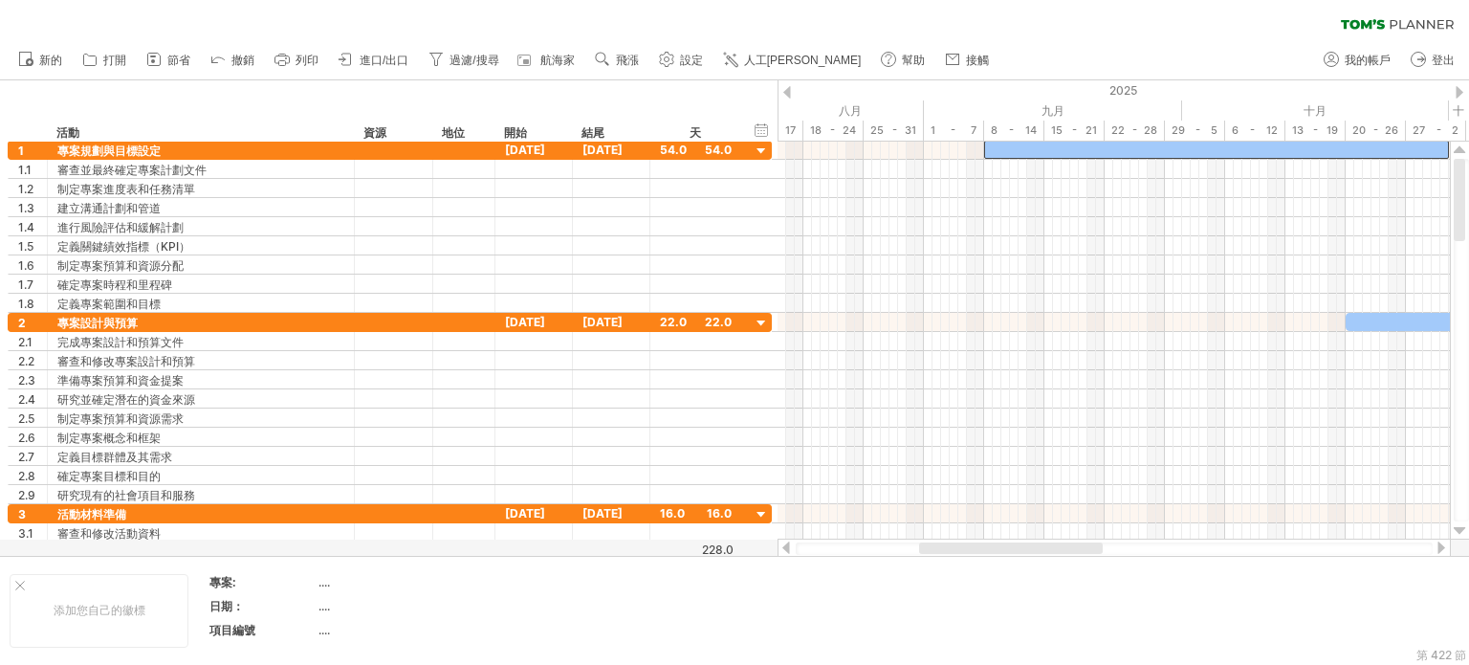
click at [879, 91] on div at bounding box center [1459, 92] width 8 height 12
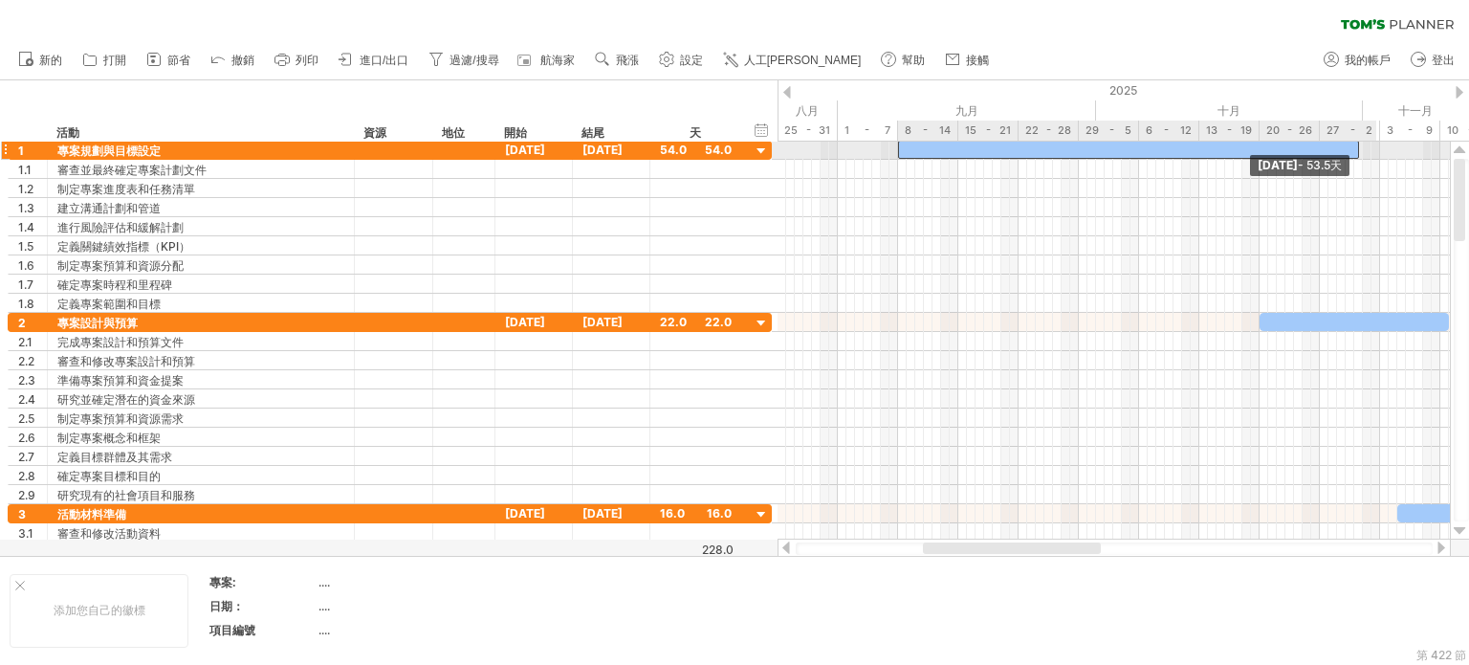
click at [879, 152] on span at bounding box center [1359, 150] width 8 height 18
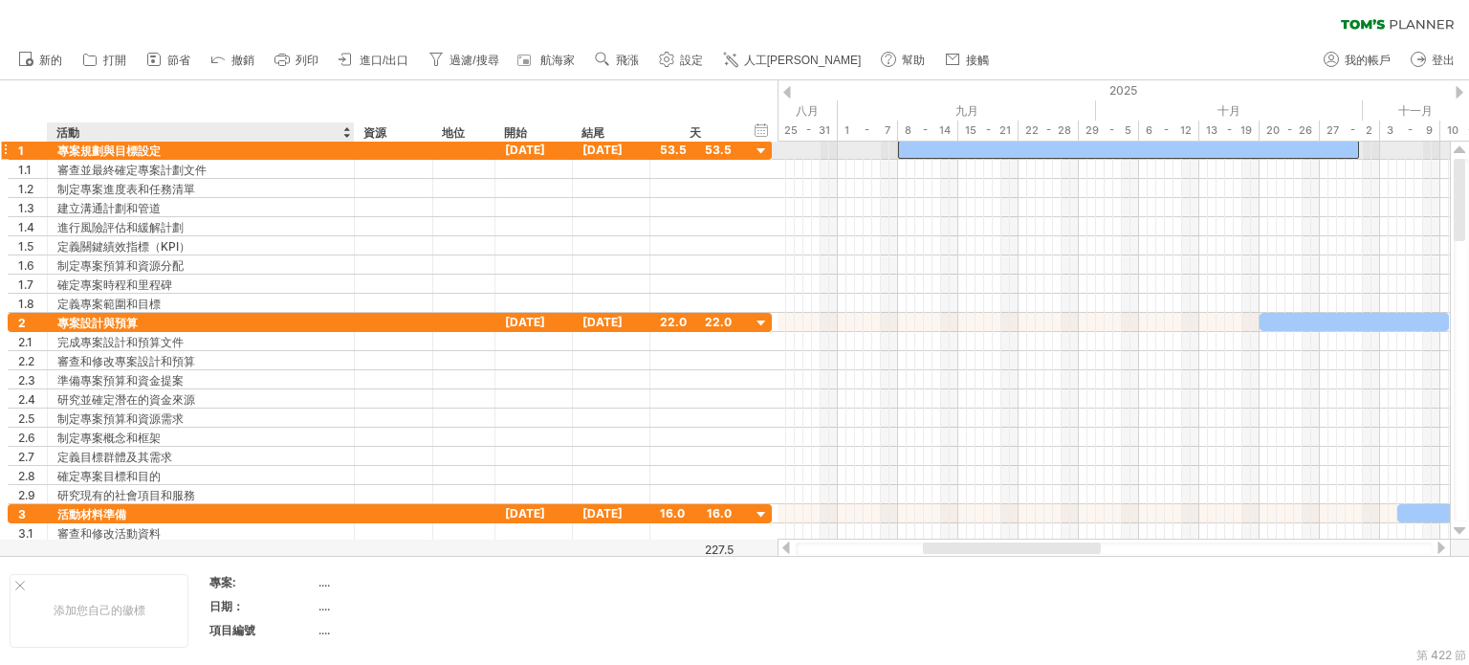
click at [130, 156] on font "專案規劃與目標設定" at bounding box center [108, 150] width 103 height 14
click at [134, 150] on font "專案規劃與目標設定" at bounding box center [108, 150] width 103 height 14
click at [134, 129] on div "活動" at bounding box center [199, 131] width 287 height 19
click at [147, 148] on font "專案規劃與目標設定" at bounding box center [108, 150] width 103 height 14
click at [74, 150] on font "專案規劃與目標設定" at bounding box center [108, 150] width 103 height 14
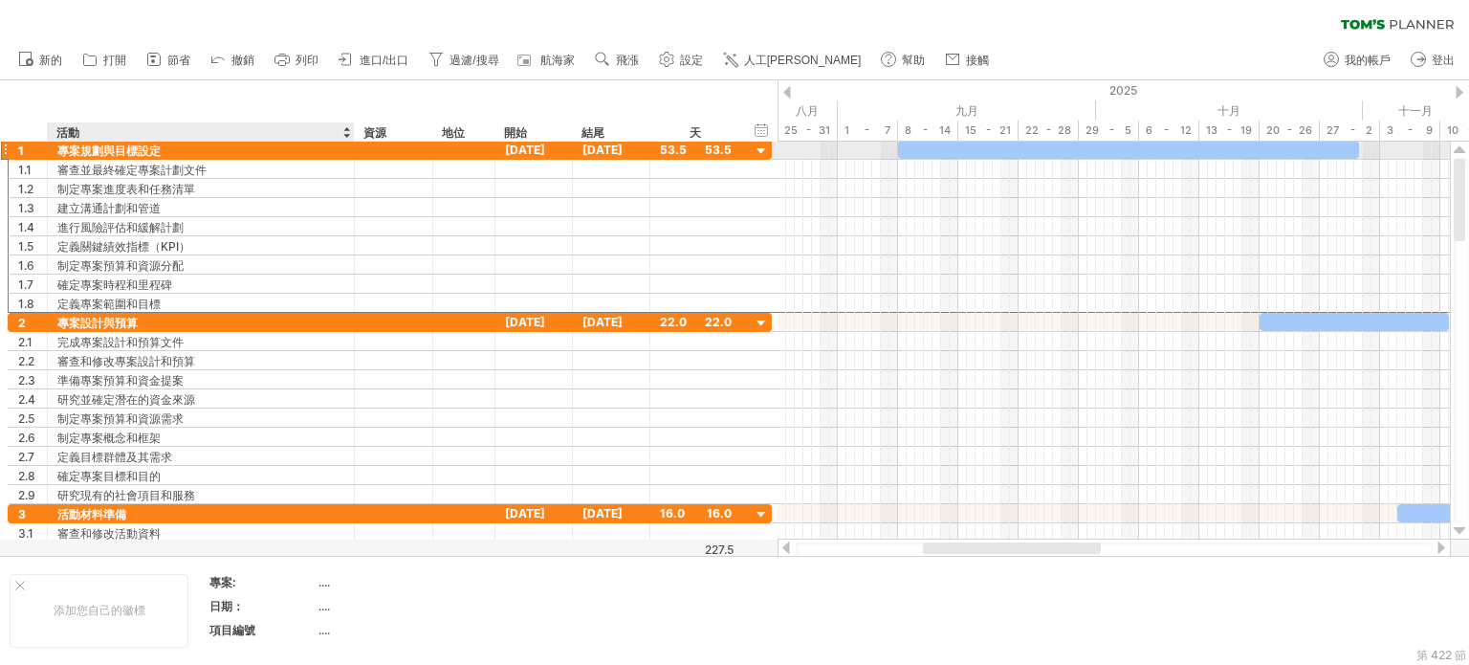
click at [74, 150] on font "專案規劃與目標設定" at bounding box center [108, 150] width 103 height 14
click at [149, 145] on font "專案規劃與目標設定" at bounding box center [108, 150] width 103 height 14
click at [158, 151] on font "專案規劃與目標設定" at bounding box center [108, 150] width 103 height 14
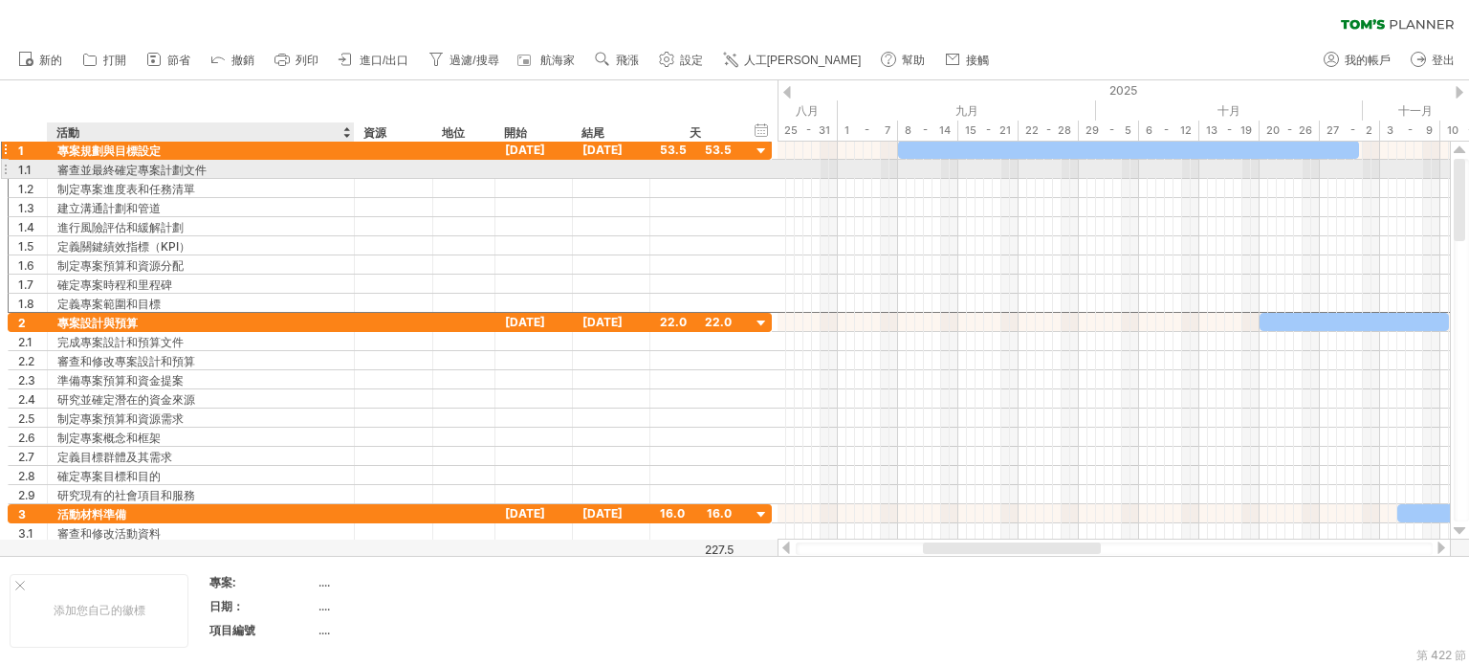
click at [151, 169] on font "審查並最終確定專案計劃文件" at bounding box center [131, 170] width 149 height 14
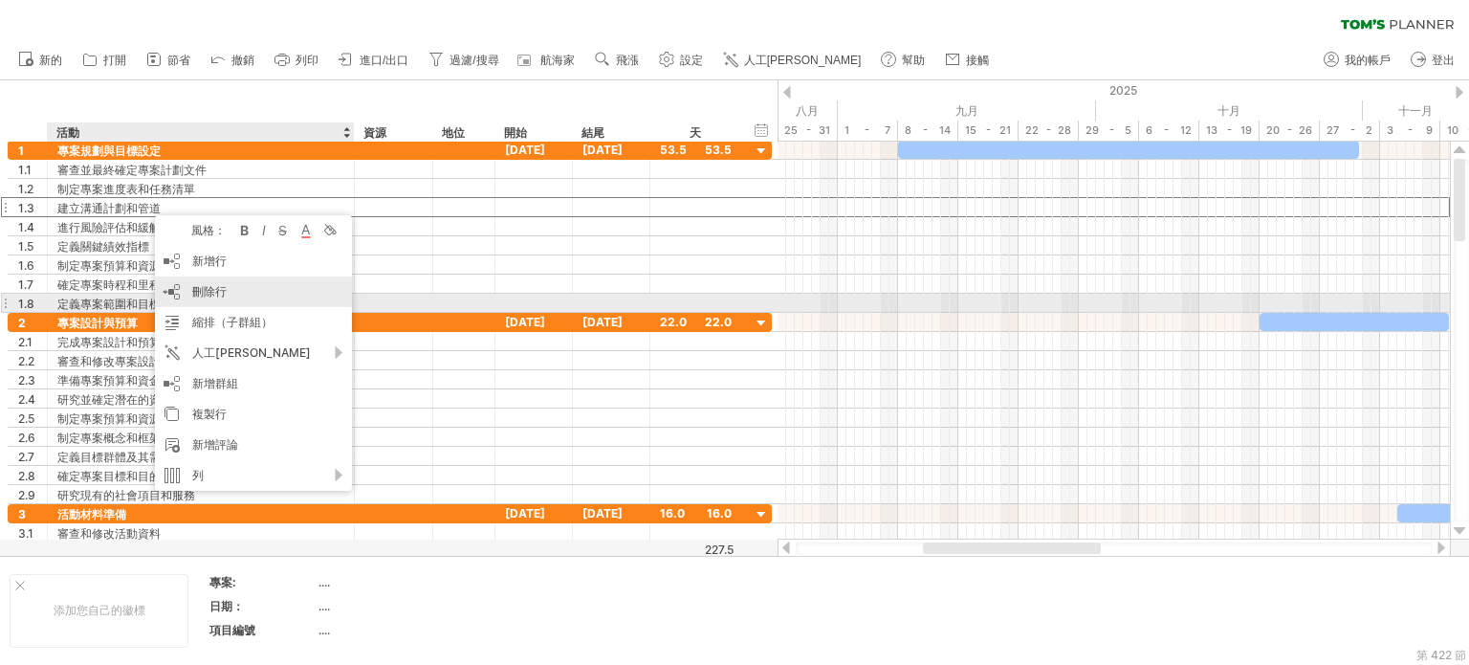
click at [217, 294] on font "刪除行" at bounding box center [209, 291] width 34 height 14
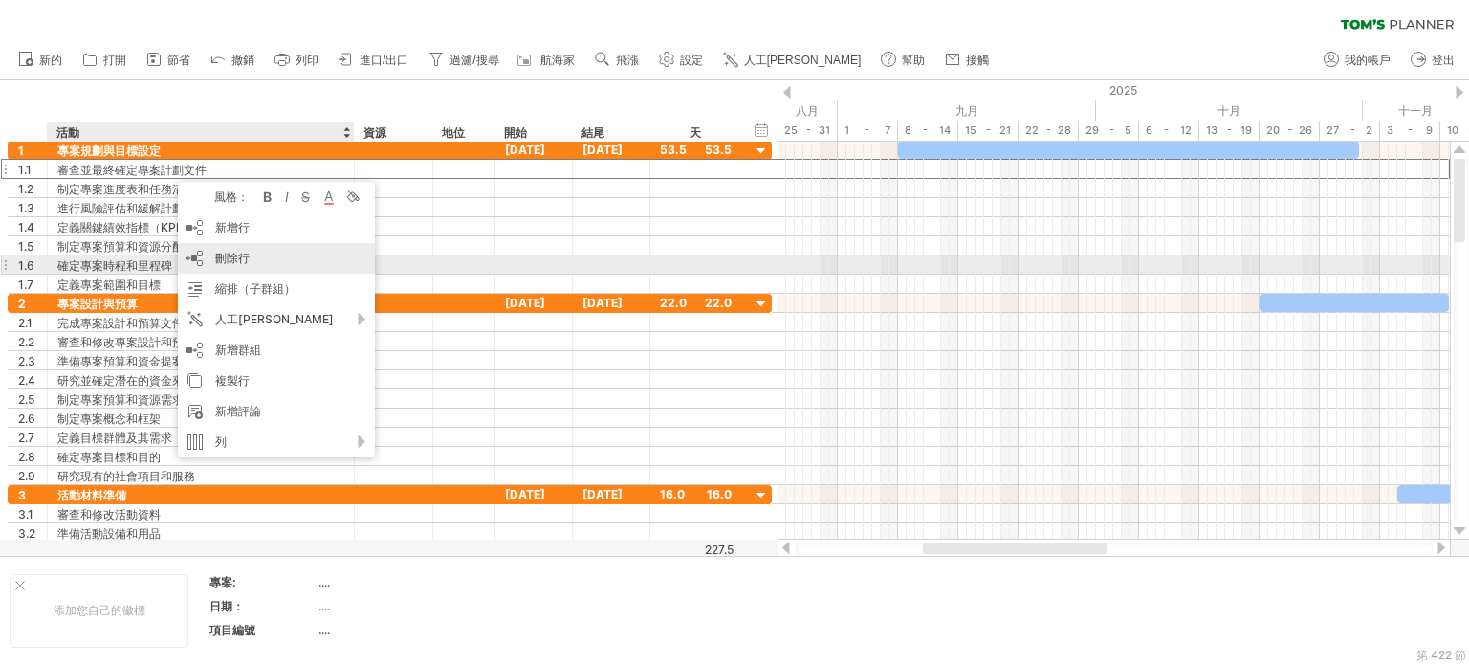
click at [245, 262] on font "刪除行" at bounding box center [232, 258] width 34 height 14
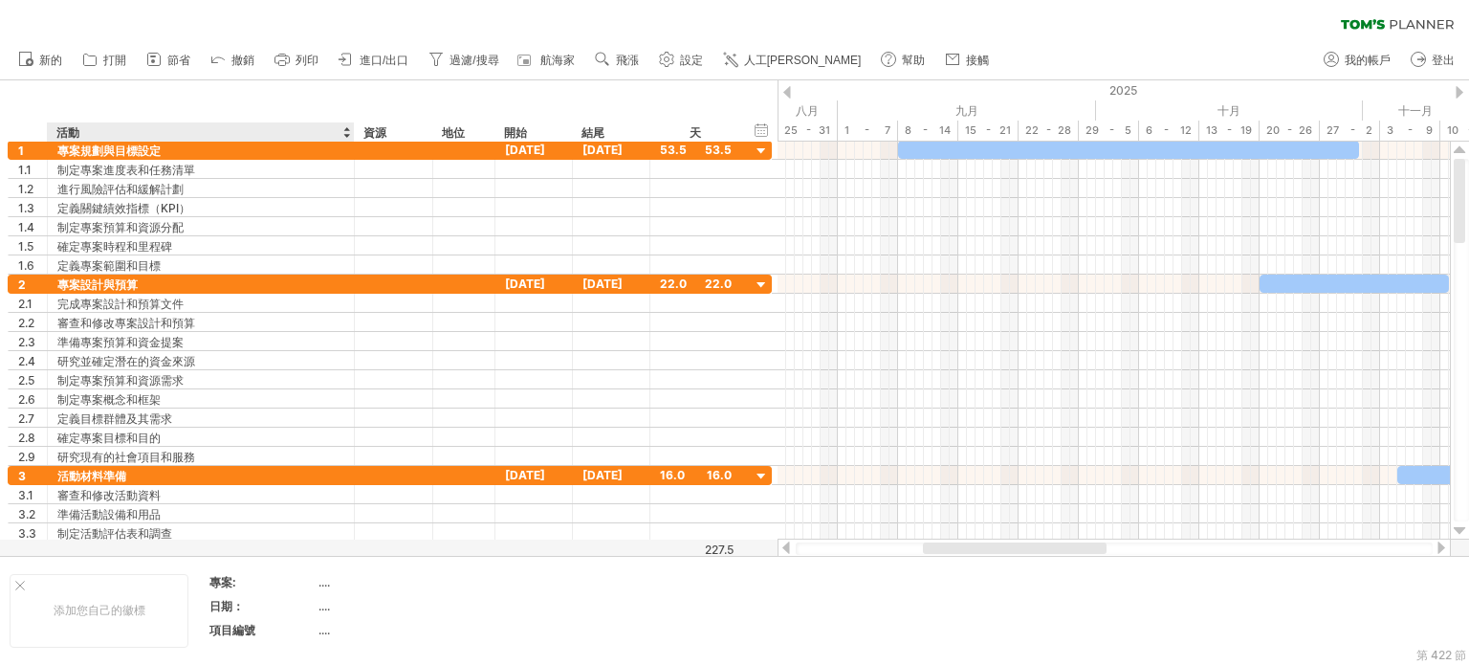
click at [98, 131] on div "活動" at bounding box center [199, 131] width 287 height 19
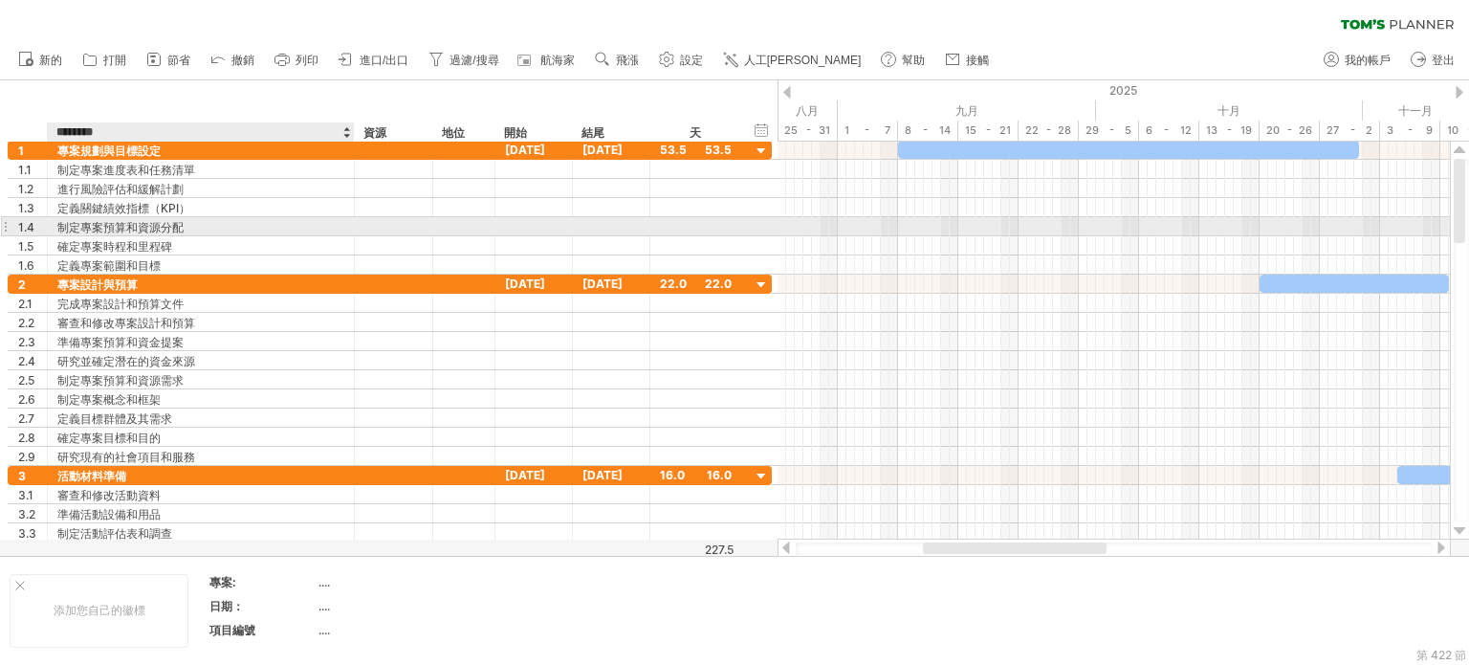
click at [274, 230] on div "制定專案預算和資源分配" at bounding box center [200, 226] width 287 height 18
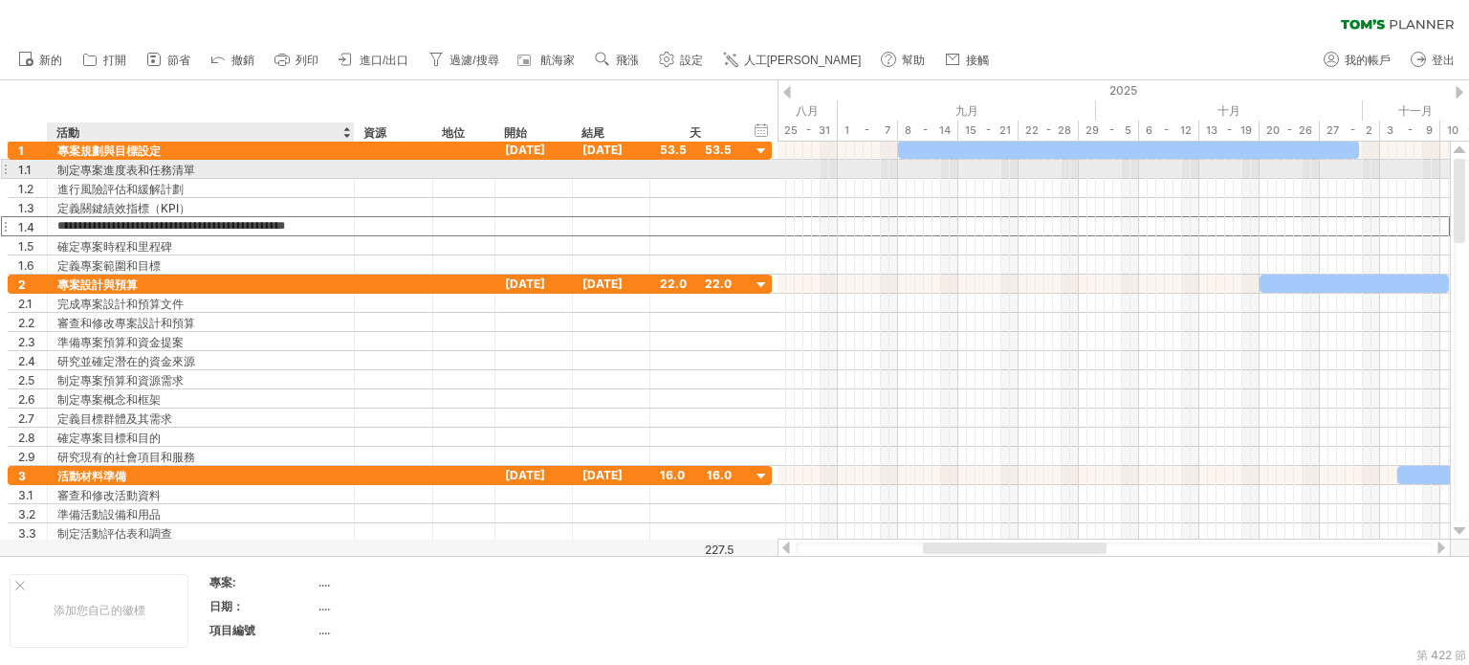
click at [197, 166] on div "制定專案進度表和任務清單" at bounding box center [200, 169] width 287 height 18
type input "*"
type input "**********"
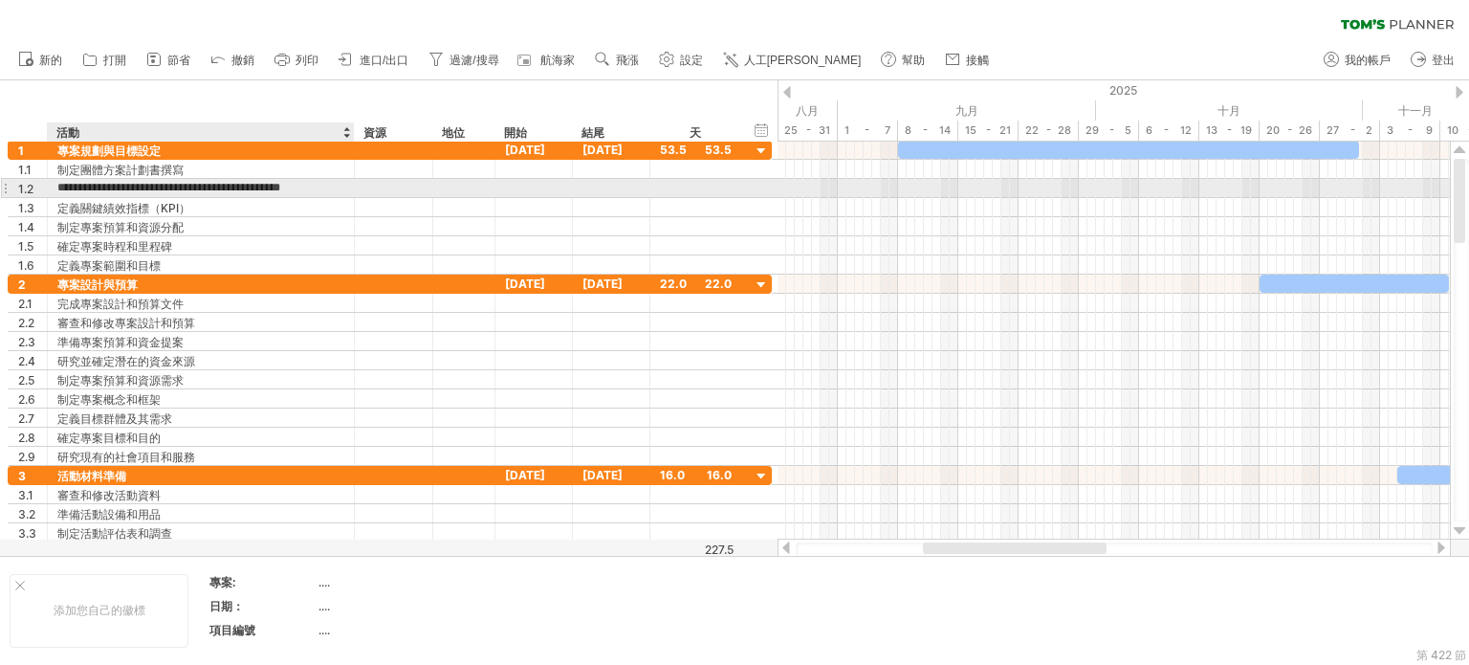
click at [336, 186] on input "**********" at bounding box center [200, 188] width 287 height 18
type input "*"
type input "*********"
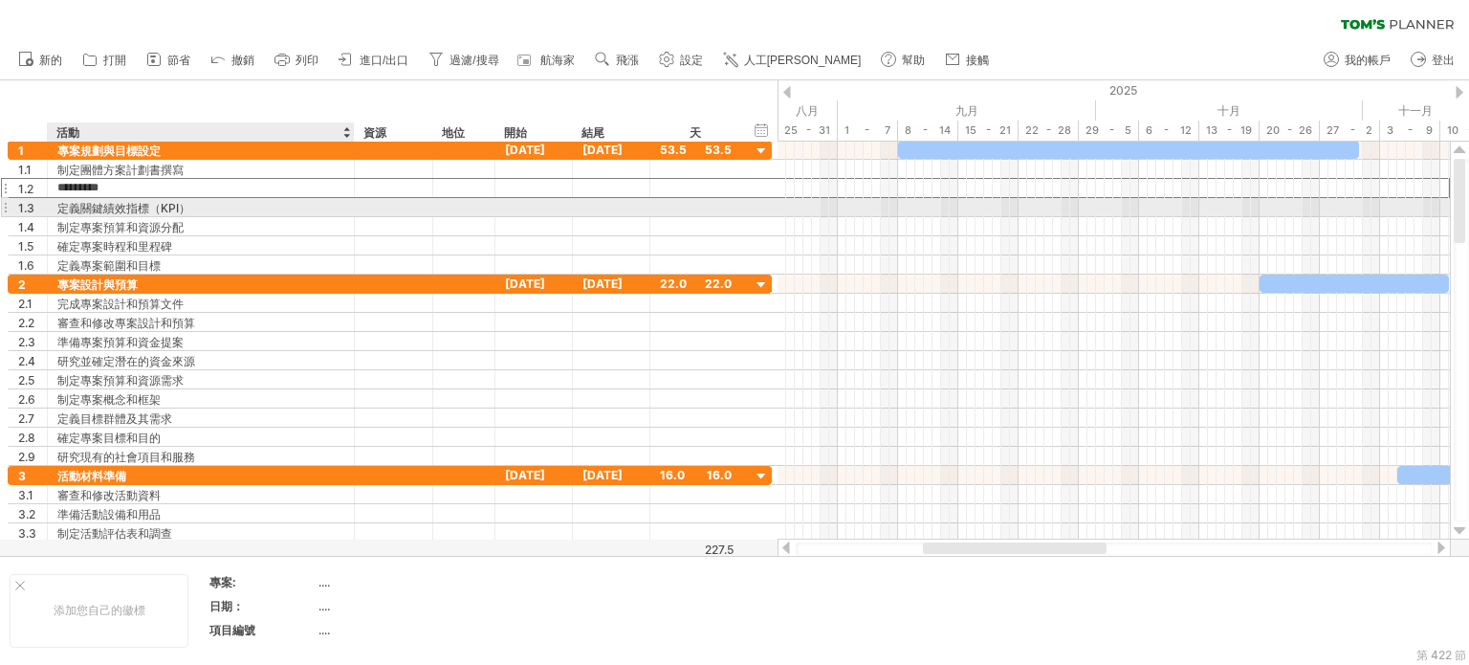
click at [198, 209] on div "定義關鍵績效指標（KPI）" at bounding box center [200, 207] width 287 height 18
click at [300, 206] on input "**********" at bounding box center [200, 207] width 287 height 18
type input "*"
type input "**"
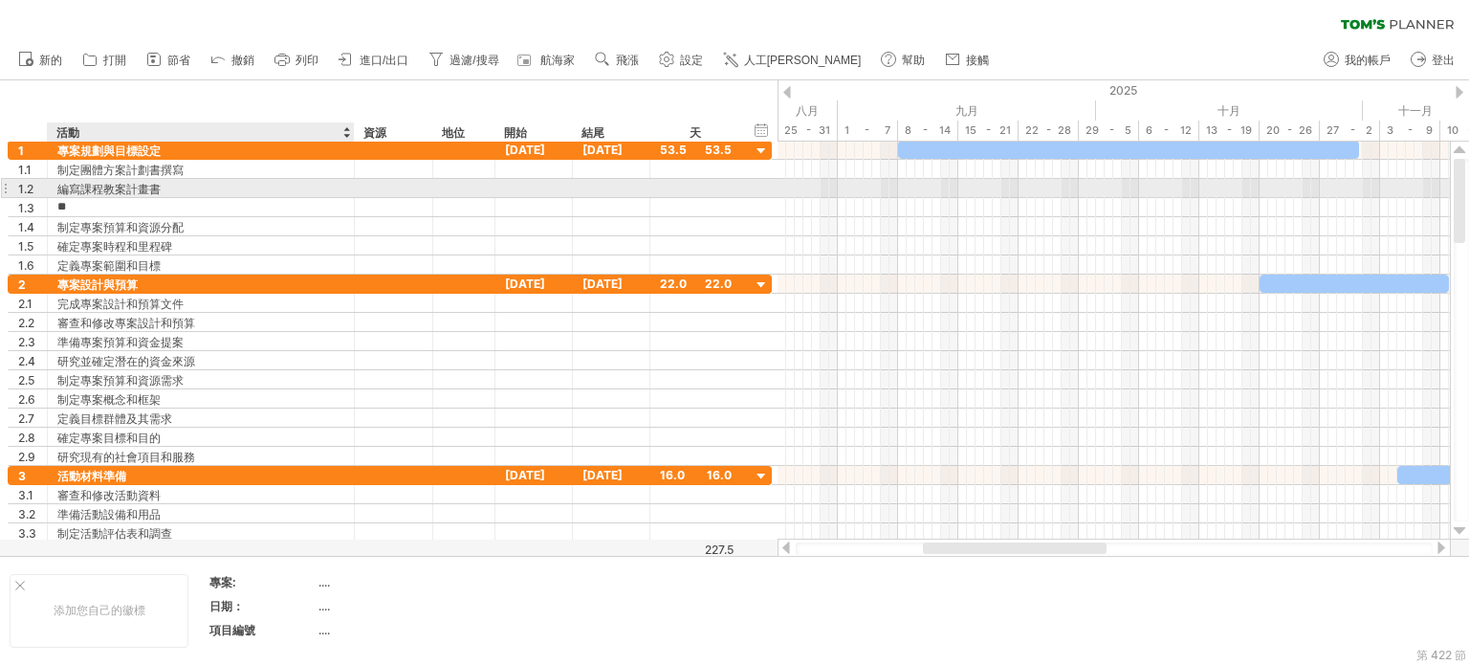
click at [66, 186] on font "編寫課程教案計畫書" at bounding box center [108, 189] width 103 height 14
click at [69, 189] on font "編寫課程教案計畫書" at bounding box center [108, 189] width 103 height 14
click at [70, 190] on font "編寫課程教案計畫書" at bounding box center [108, 189] width 103 height 14
click at [71, 187] on font "編寫課程教案計畫書" at bounding box center [108, 189] width 103 height 14
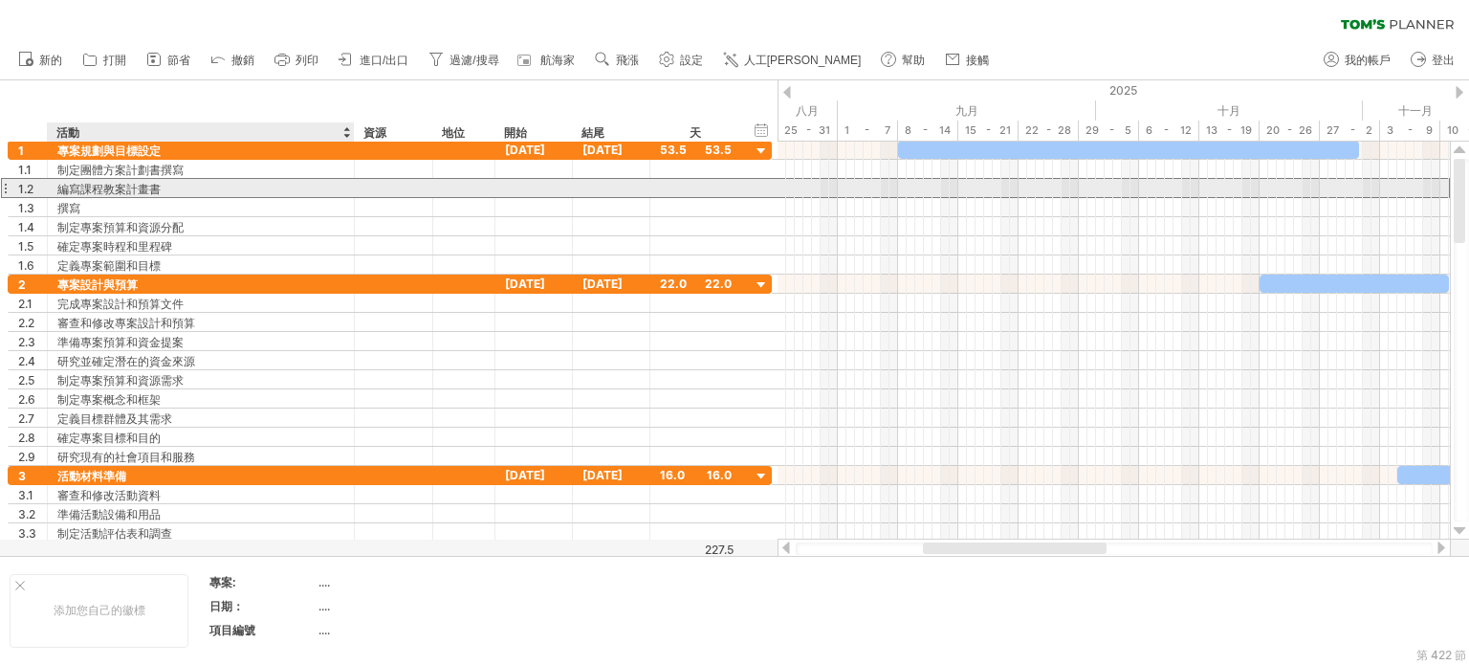
click at [71, 187] on font "編寫課程教案計畫書" at bounding box center [108, 189] width 103 height 14
click at [172, 184] on div "編寫課程教案計畫書" at bounding box center [200, 188] width 287 height 18
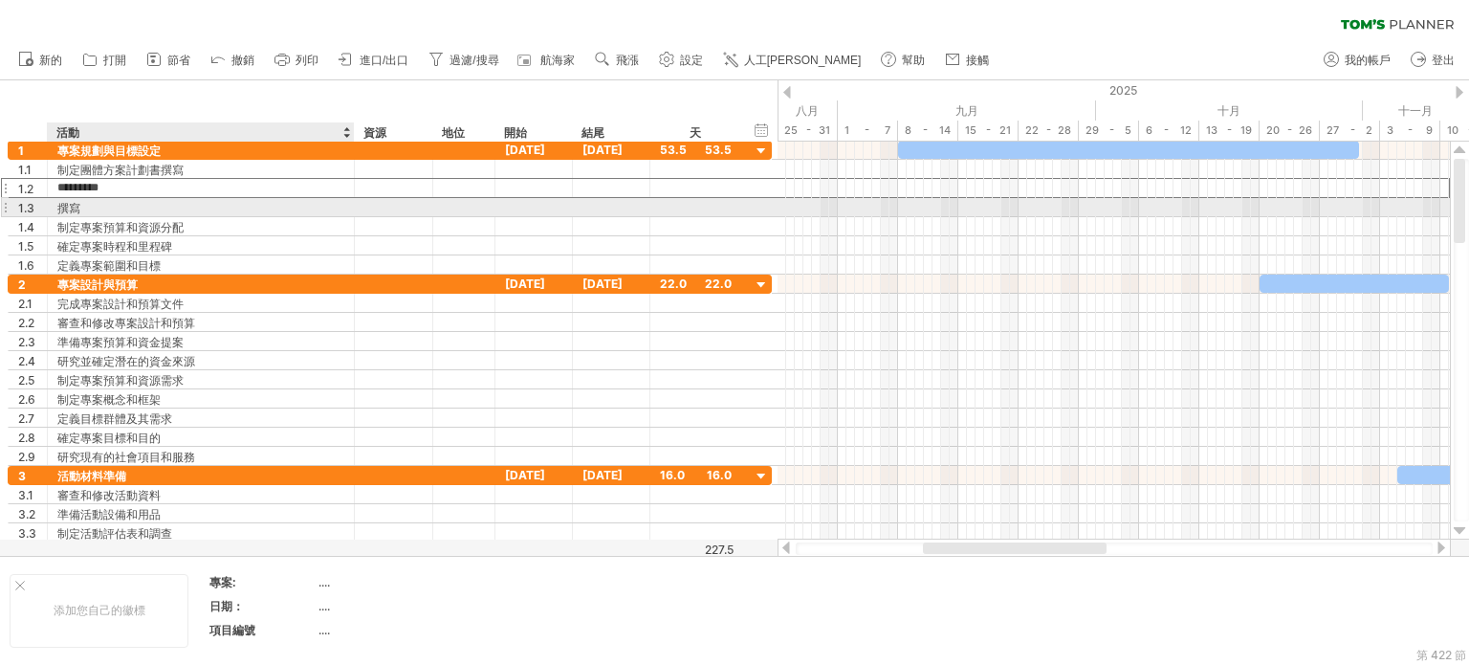
click at [85, 207] on div "撰寫" at bounding box center [200, 207] width 287 height 18
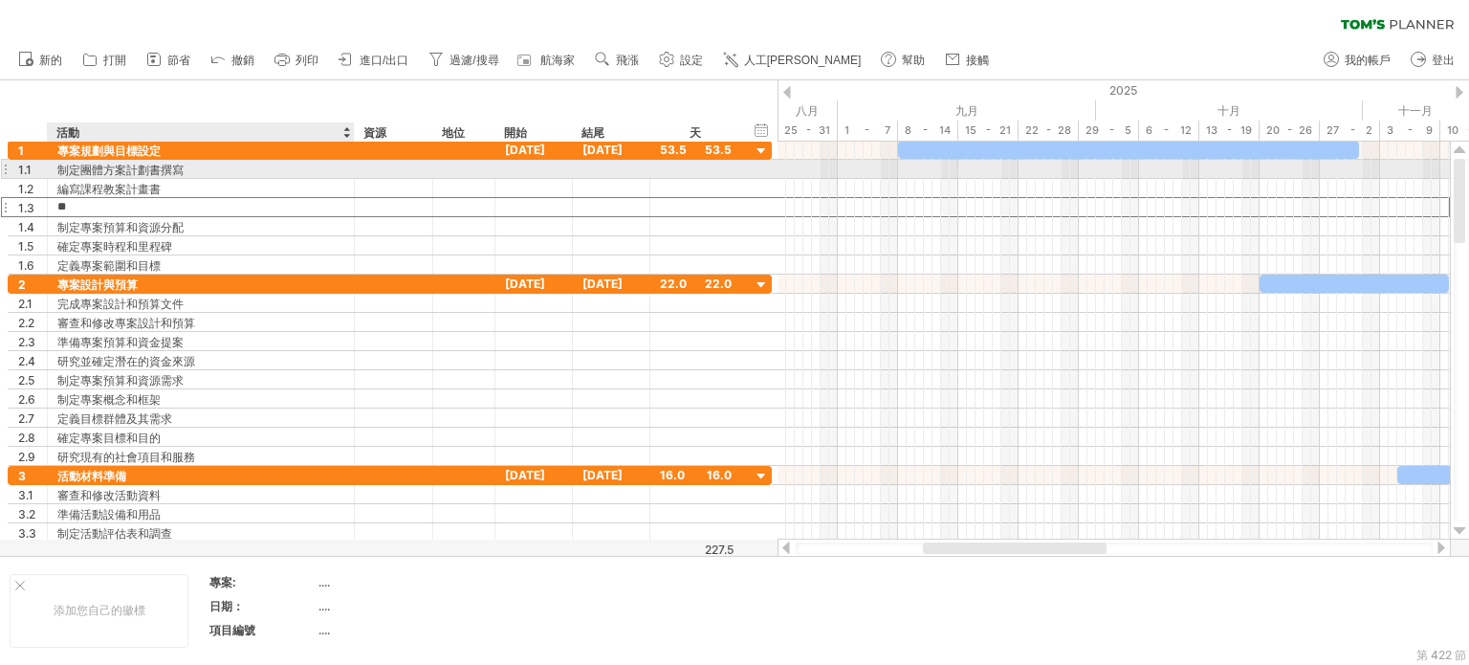
click at [202, 164] on div "制定團體方案計劃書撰寫" at bounding box center [200, 169] width 287 height 18
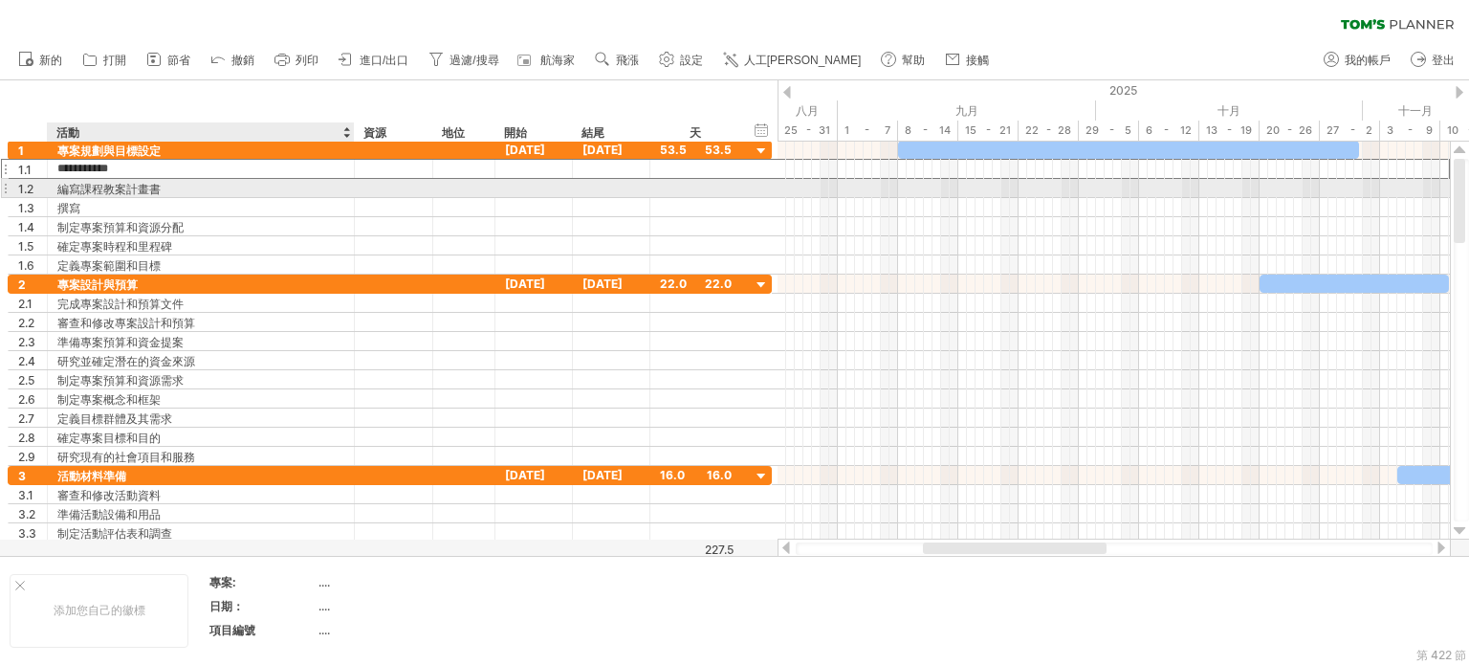
click at [76, 181] on font "編寫課程教案計畫書" at bounding box center [108, 188] width 103 height 14
click at [82, 188] on font "編寫課程教案計畫書" at bounding box center [108, 189] width 103 height 14
click at [82, 190] on font "編寫課程教案計畫書" at bounding box center [108, 189] width 103 height 14
click at [76, 189] on font "編寫課程教案計畫書" at bounding box center [108, 189] width 103 height 14
click at [153, 184] on font "編寫課程教案計畫書" at bounding box center [108, 189] width 103 height 14
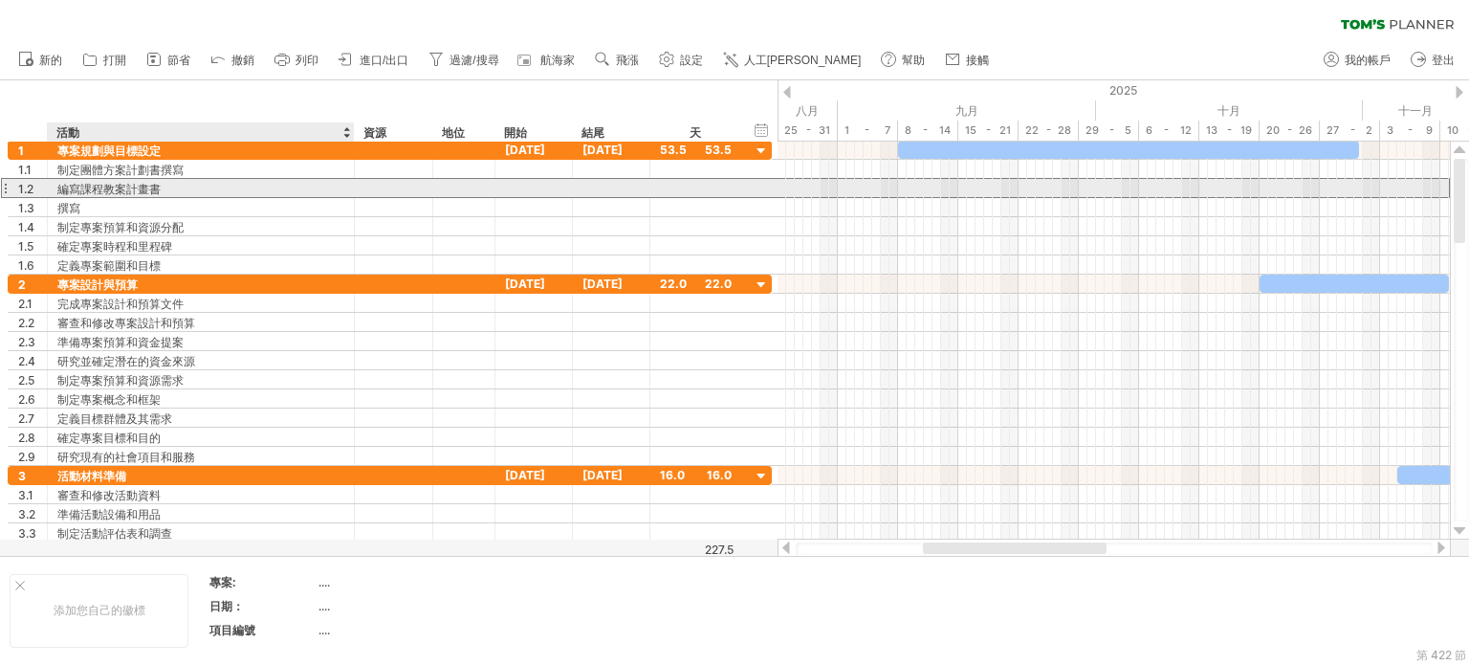
click at [153, 184] on font "編寫課程教案計畫書" at bounding box center [108, 189] width 103 height 14
click at [151, 184] on font "編寫課程教案計畫書" at bounding box center [108, 189] width 103 height 14
click at [256, 183] on div "編寫課程教案計畫書" at bounding box center [200, 188] width 287 height 18
click at [256, 183] on input "*********" at bounding box center [200, 188] width 287 height 18
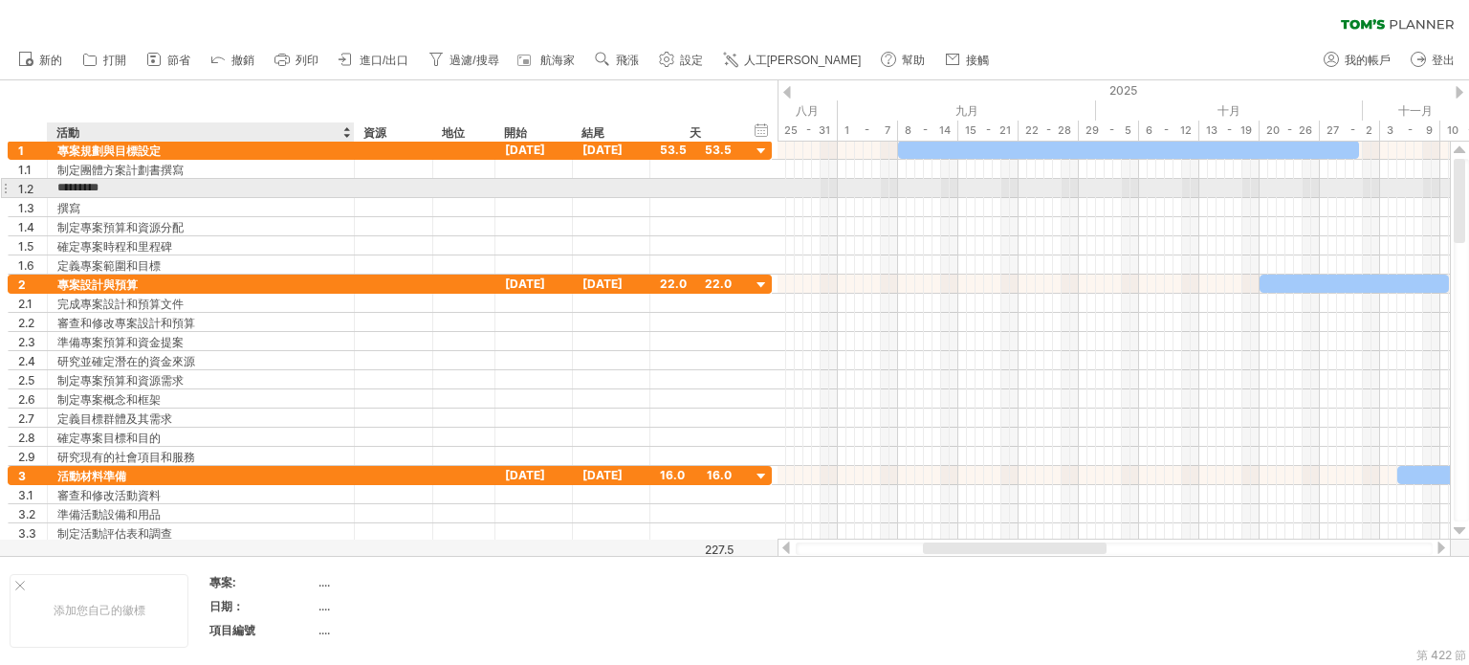
click at [78, 189] on input "*********" at bounding box center [200, 188] width 287 height 18
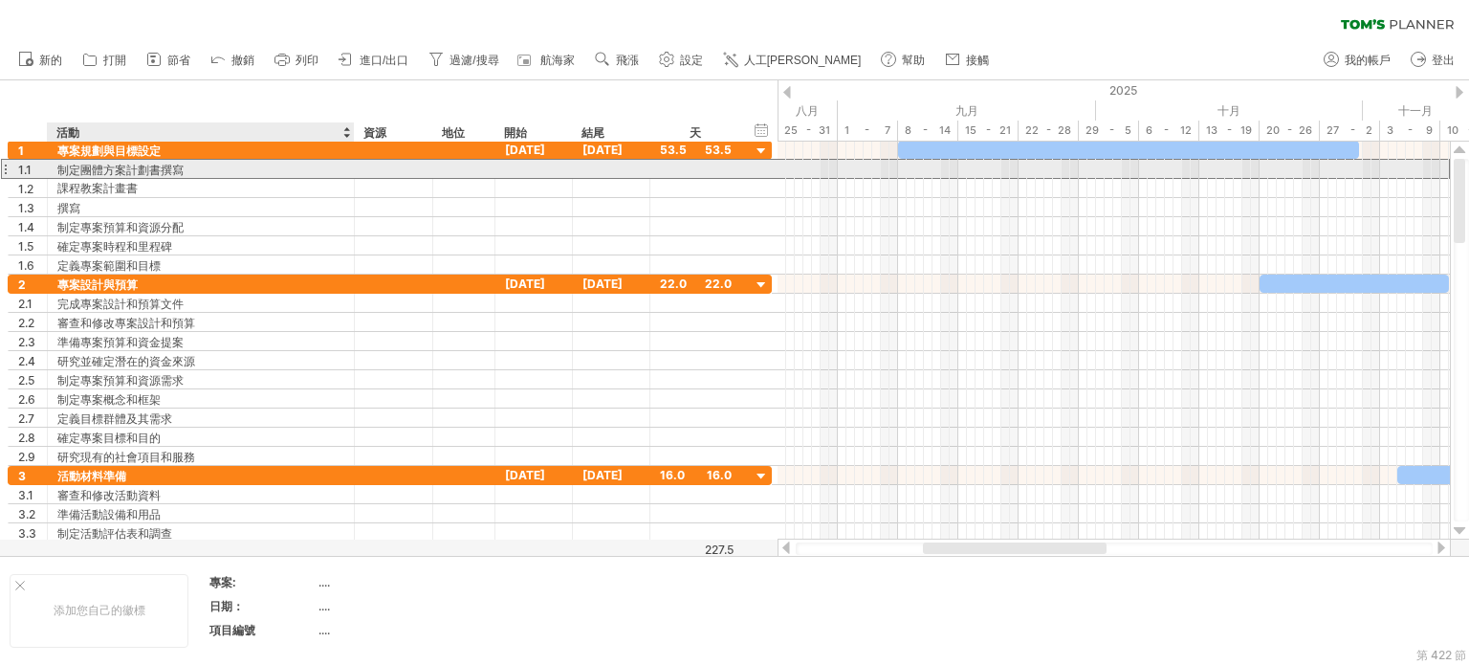
click at [167, 176] on font "制定團體方案計劃書撰寫" at bounding box center [120, 170] width 126 height 14
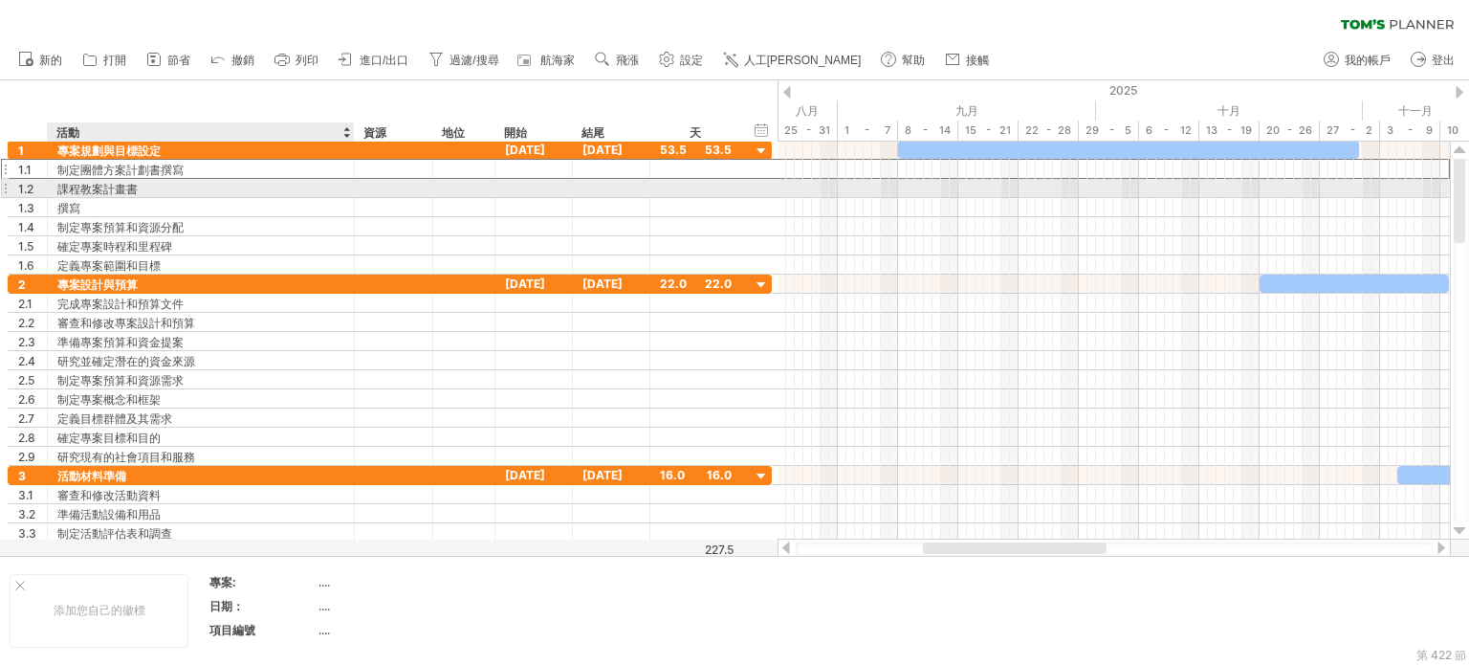
click at [178, 190] on div "課程教案計畫書" at bounding box center [200, 188] width 287 height 18
type input "*********"
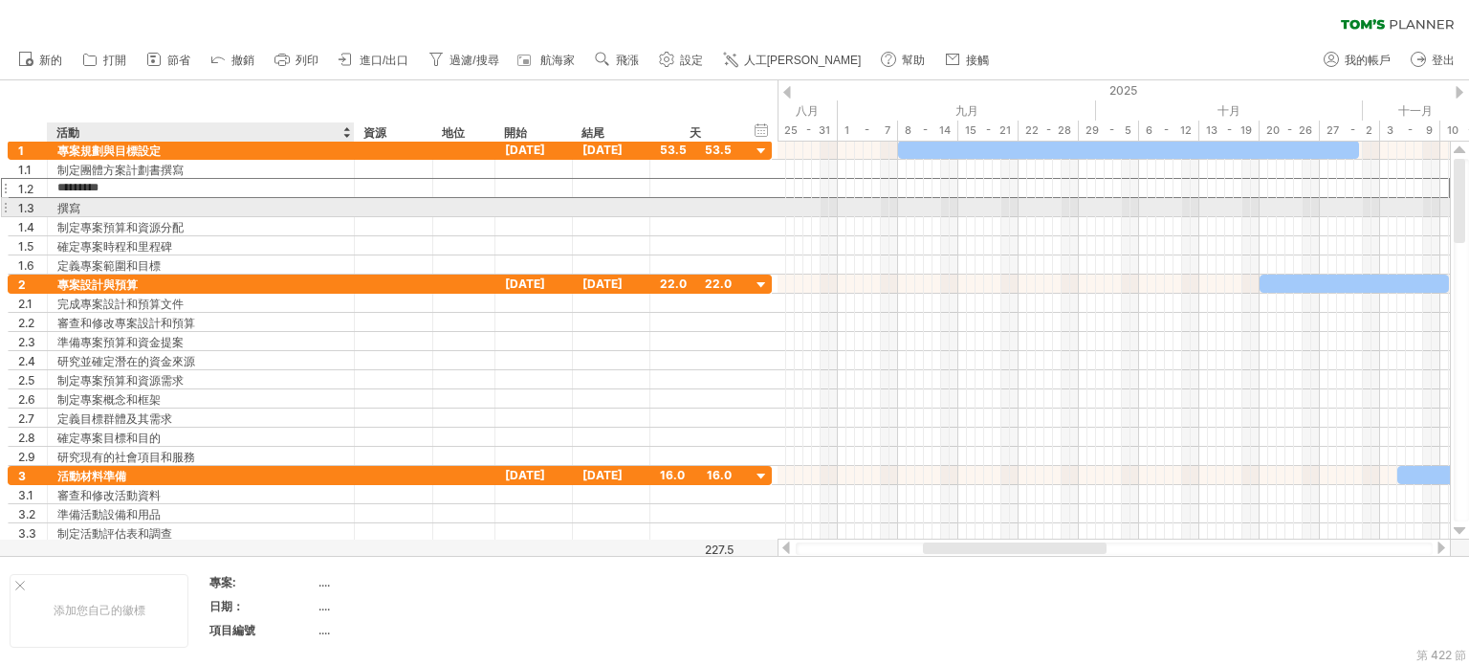
click at [111, 201] on div "撰寫" at bounding box center [200, 207] width 287 height 18
type input "*"
type input "**********"
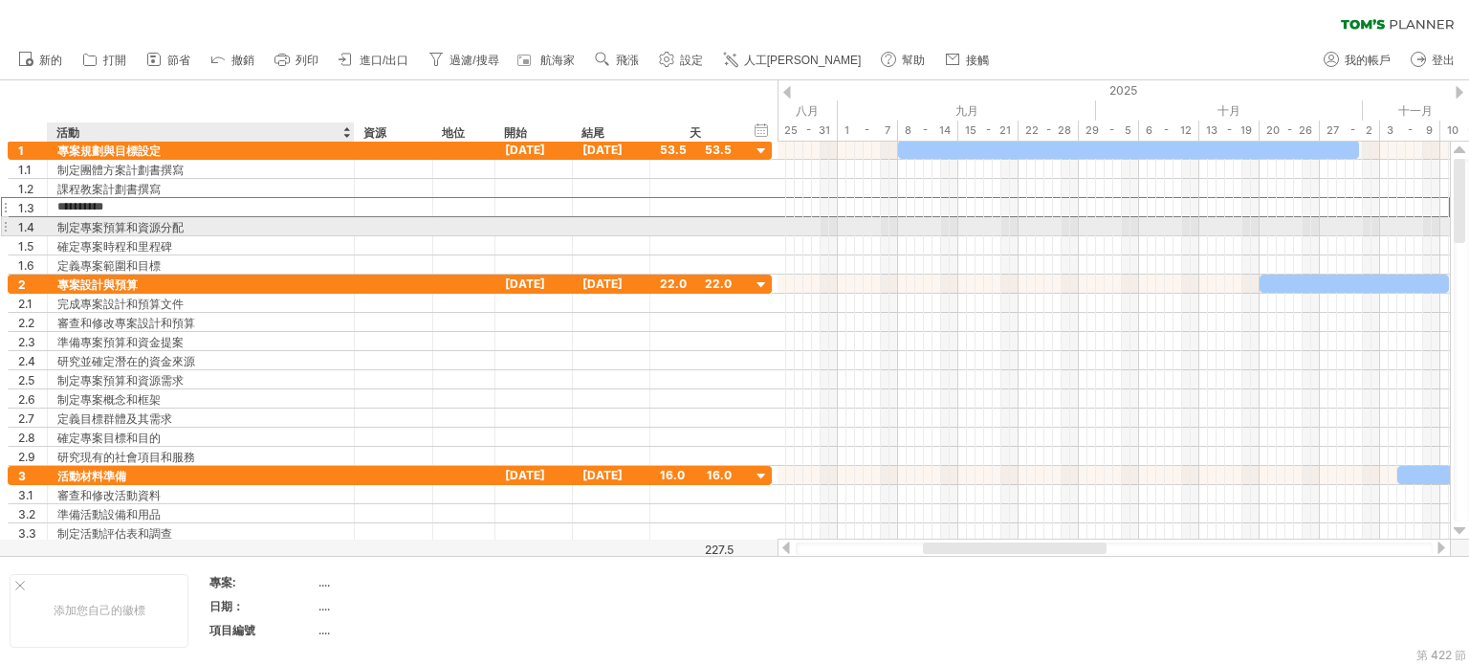
click at [198, 226] on div "制定專案預算和資源分配" at bounding box center [200, 226] width 287 height 18
click at [338, 221] on input "**********" at bounding box center [200, 226] width 287 height 18
type input "*"
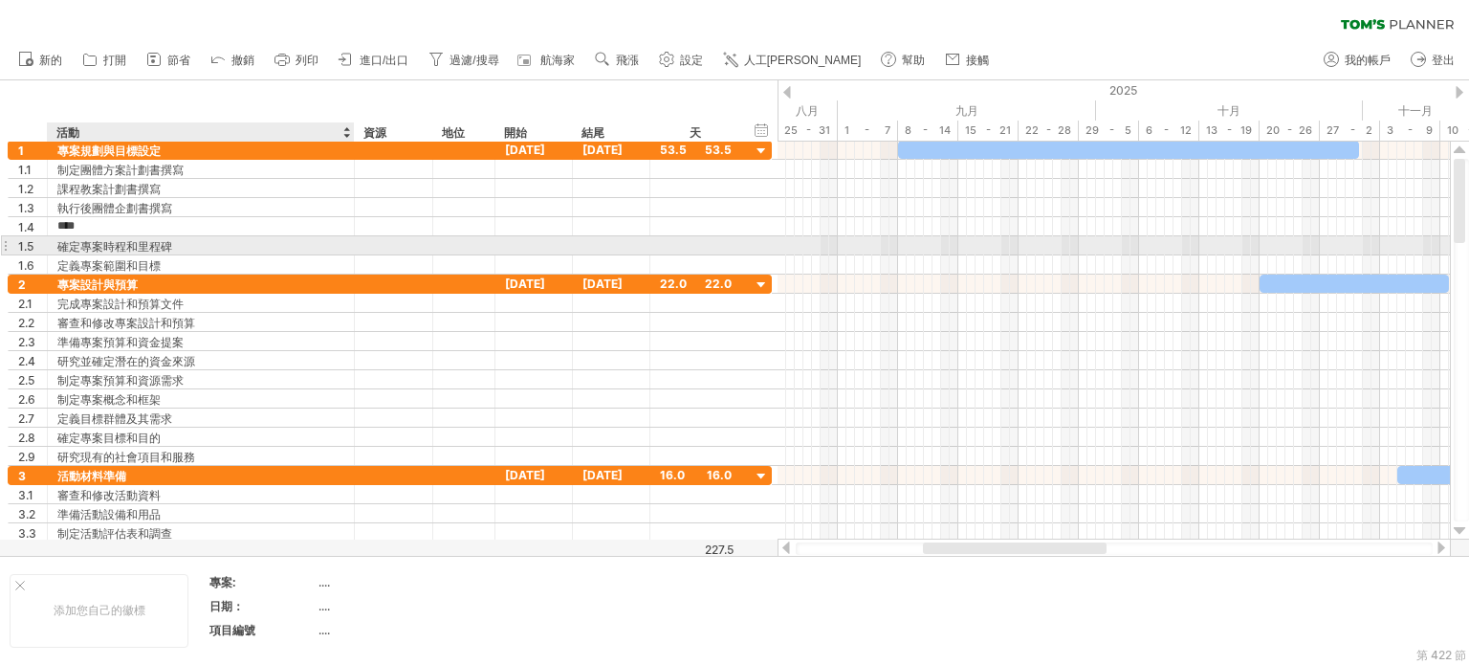
click at [149, 250] on font "確定專案時程和里程碑" at bounding box center [114, 246] width 115 height 14
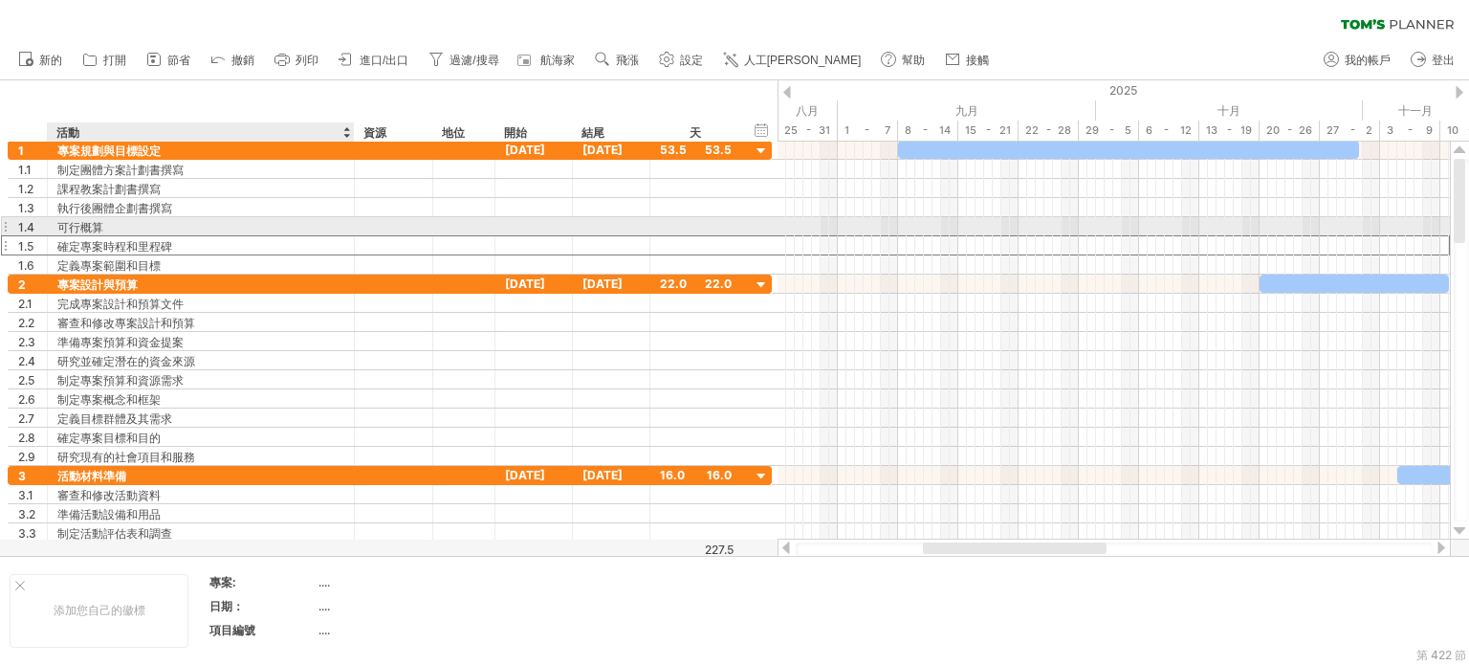
click at [77, 228] on font "可行概算" at bounding box center [80, 227] width 46 height 14
click at [88, 223] on font "可行概算" at bounding box center [80, 227] width 46 height 14
click at [81, 229] on font "可行概算" at bounding box center [80, 227] width 46 height 14
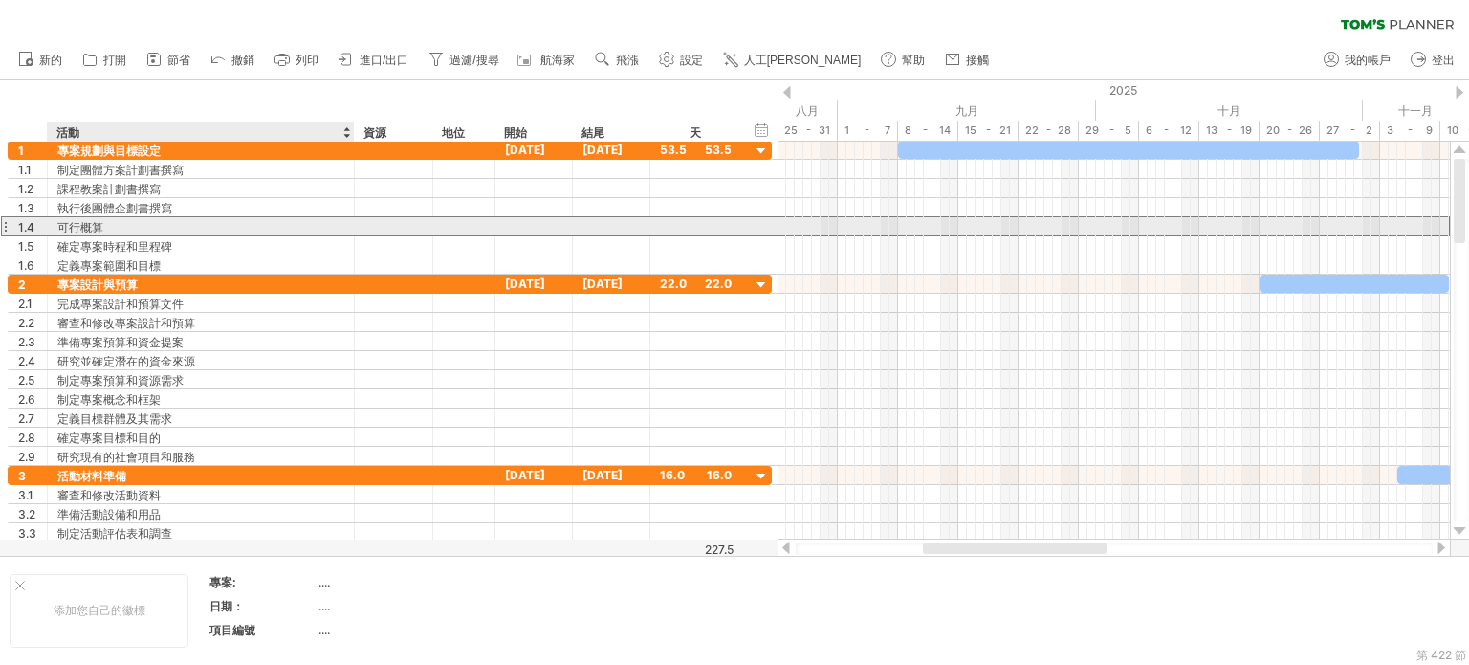
click at [73, 227] on font "可行概算" at bounding box center [80, 227] width 46 height 14
click at [106, 221] on div "可行概算" at bounding box center [200, 226] width 287 height 18
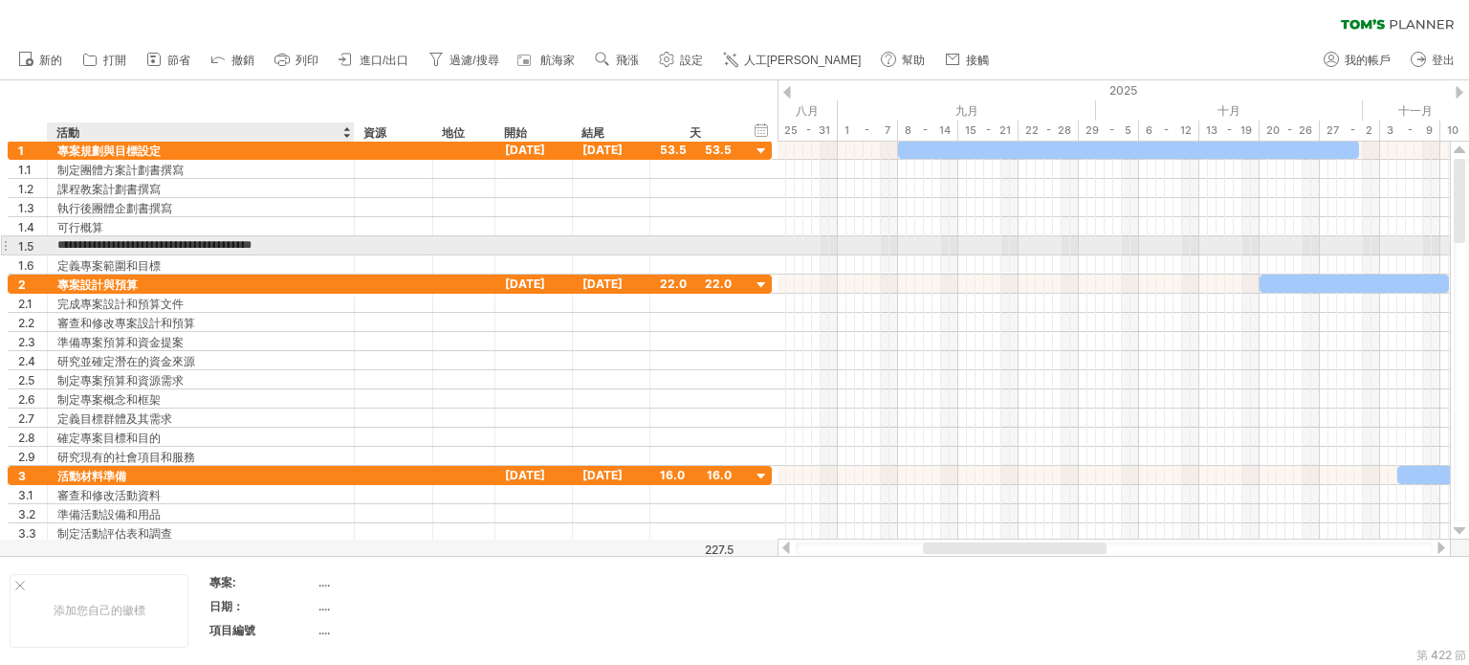
click at [126, 237] on input "**********" at bounding box center [200, 245] width 287 height 18
click at [297, 240] on input "**********" at bounding box center [200, 245] width 287 height 18
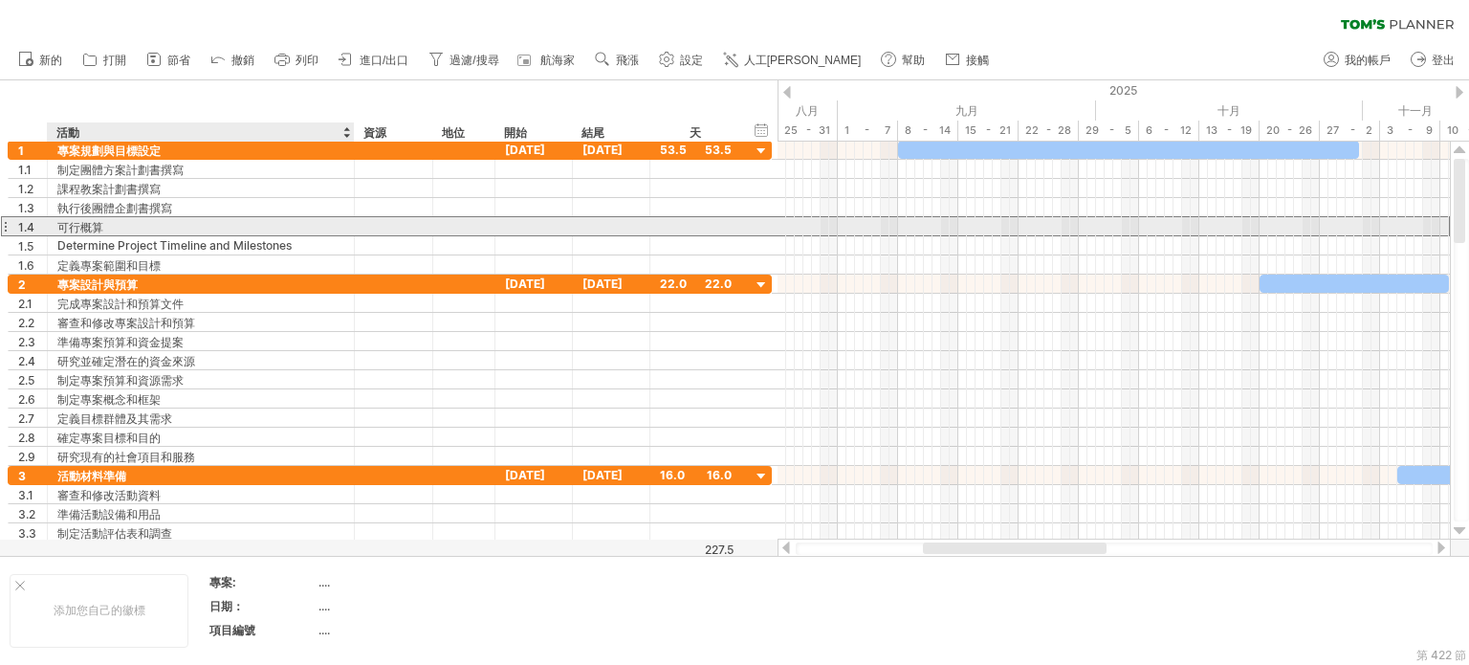
click at [115, 219] on div "可行概算" at bounding box center [200, 226] width 287 height 18
click at [115, 219] on font "教案根本概算" at bounding box center [91, 226] width 69 height 14
click at [115, 220] on font "教案根本概算" at bounding box center [91, 227] width 69 height 14
click at [119, 227] on font "教案根本概算" at bounding box center [91, 227] width 69 height 14
click at [134, 221] on div "教案根本概算" at bounding box center [200, 226] width 287 height 18
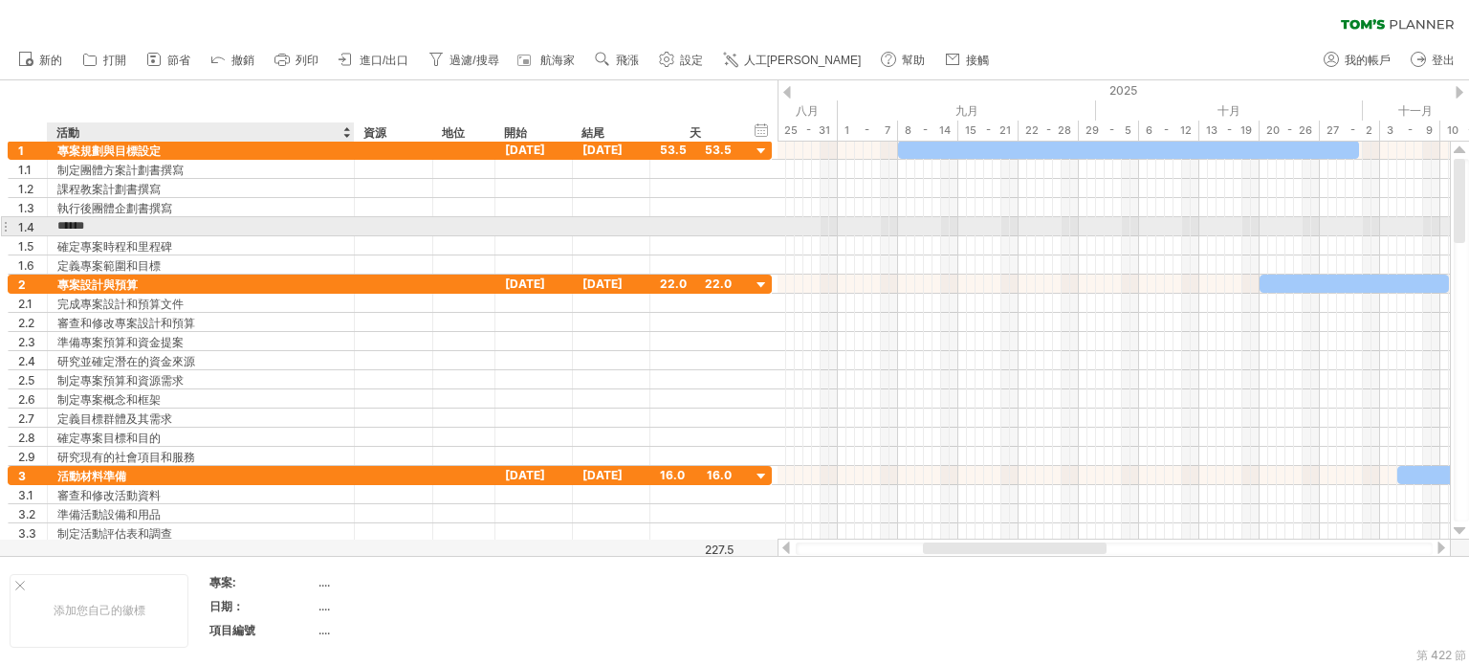
click at [142, 225] on input "******" at bounding box center [200, 226] width 287 height 18
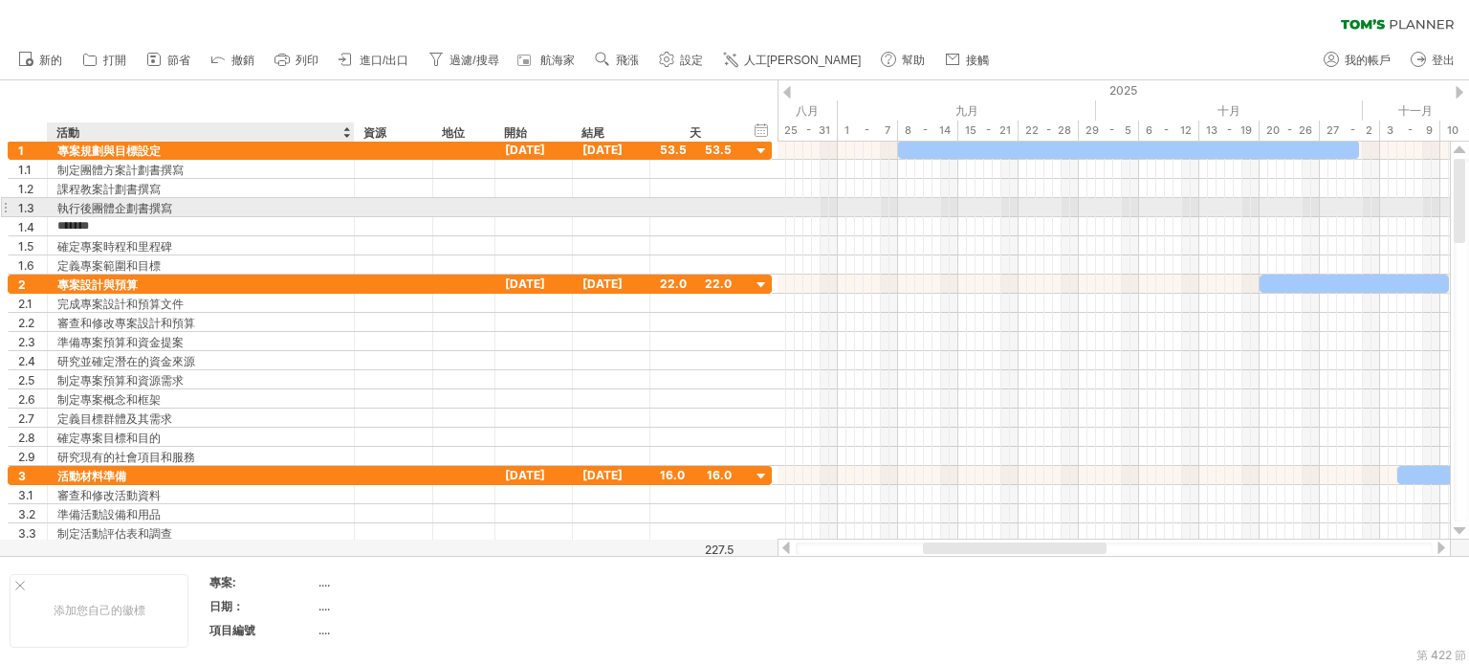
type input "******"
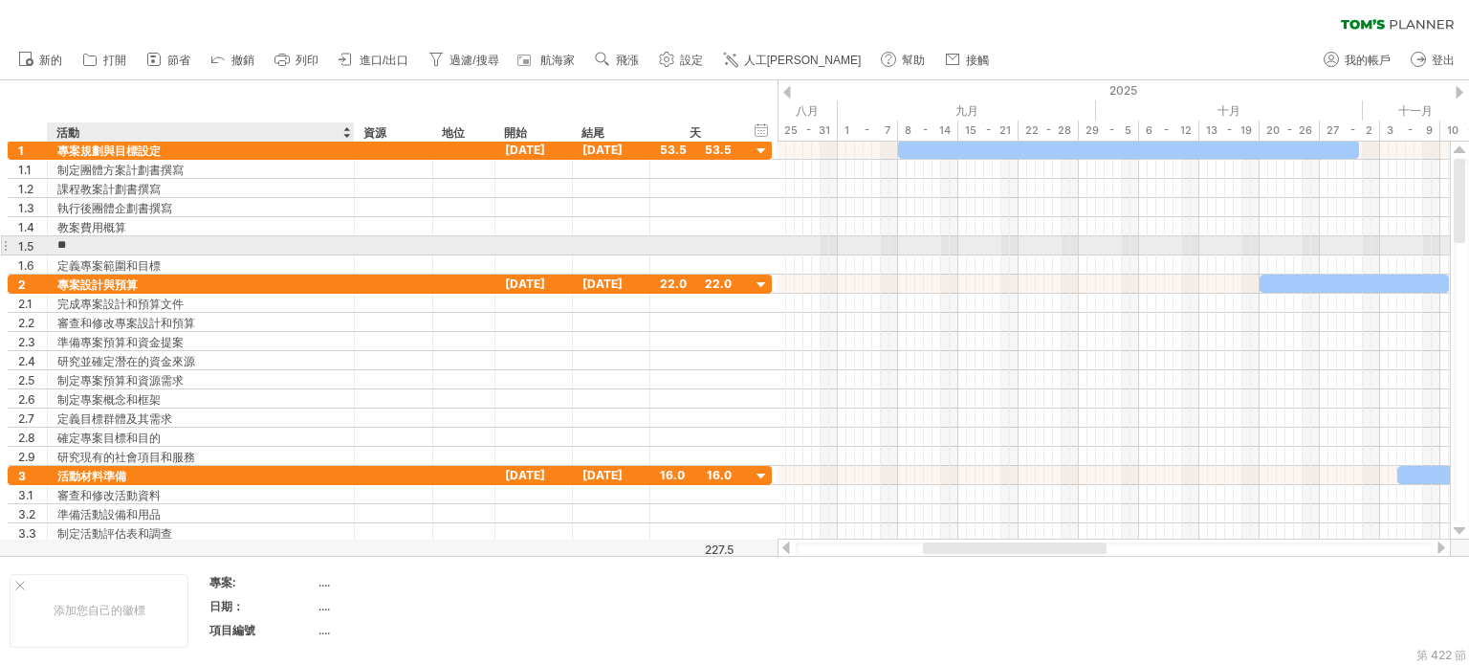
type input "*"
type input "**********"
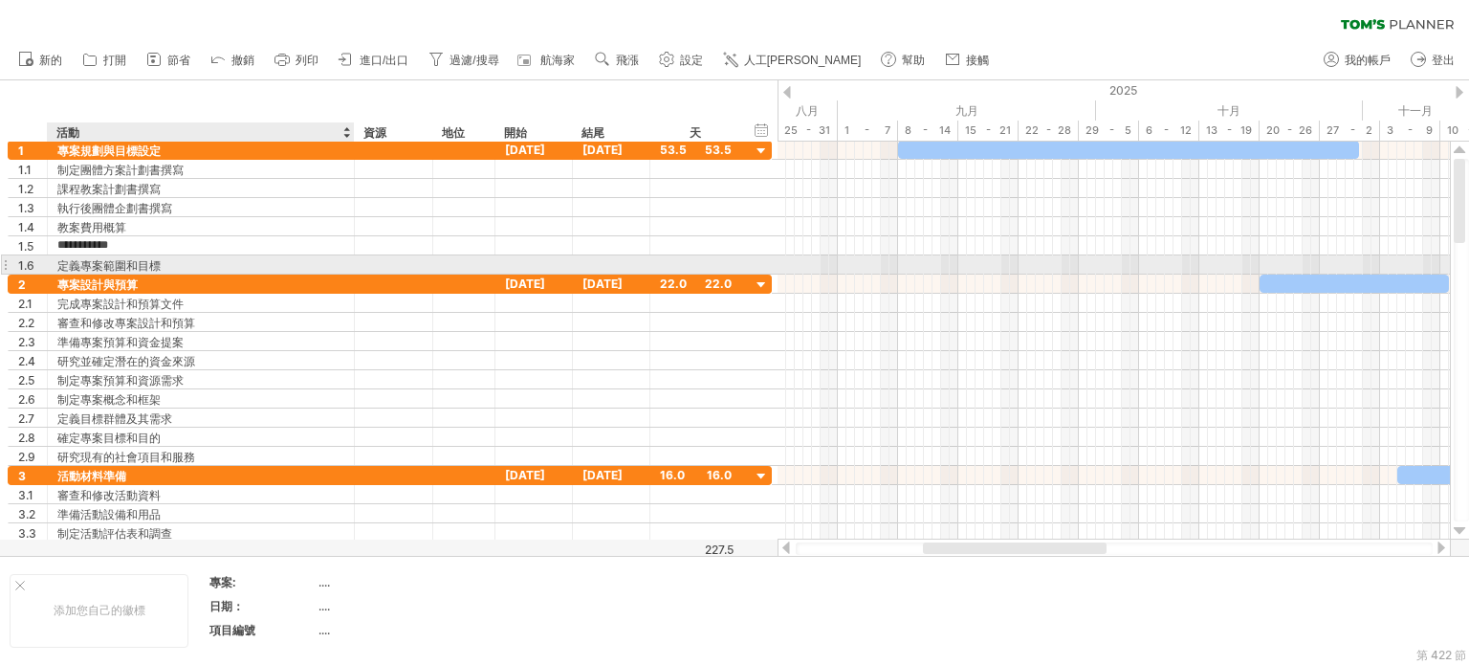
click at [182, 267] on div "定義專案範圍和目標" at bounding box center [200, 264] width 287 height 18
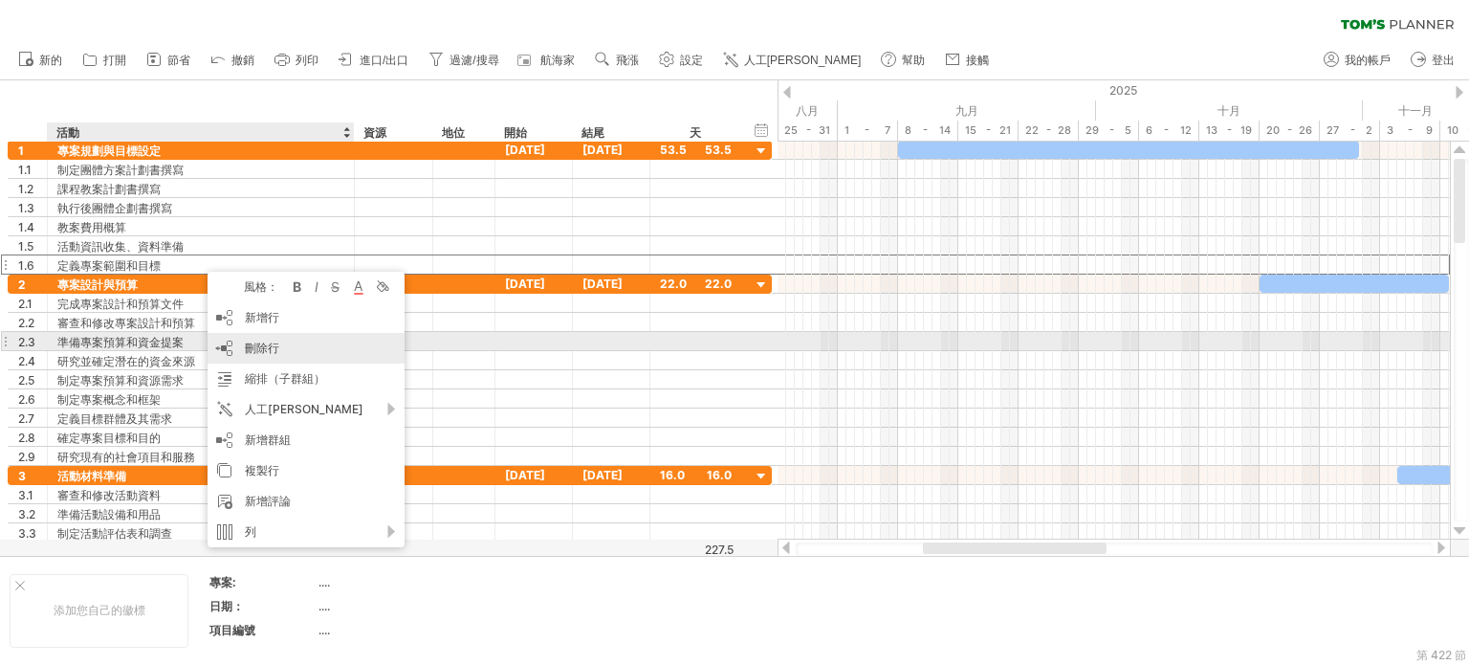
click at [245, 347] on font "刪除行" at bounding box center [262, 347] width 34 height 14
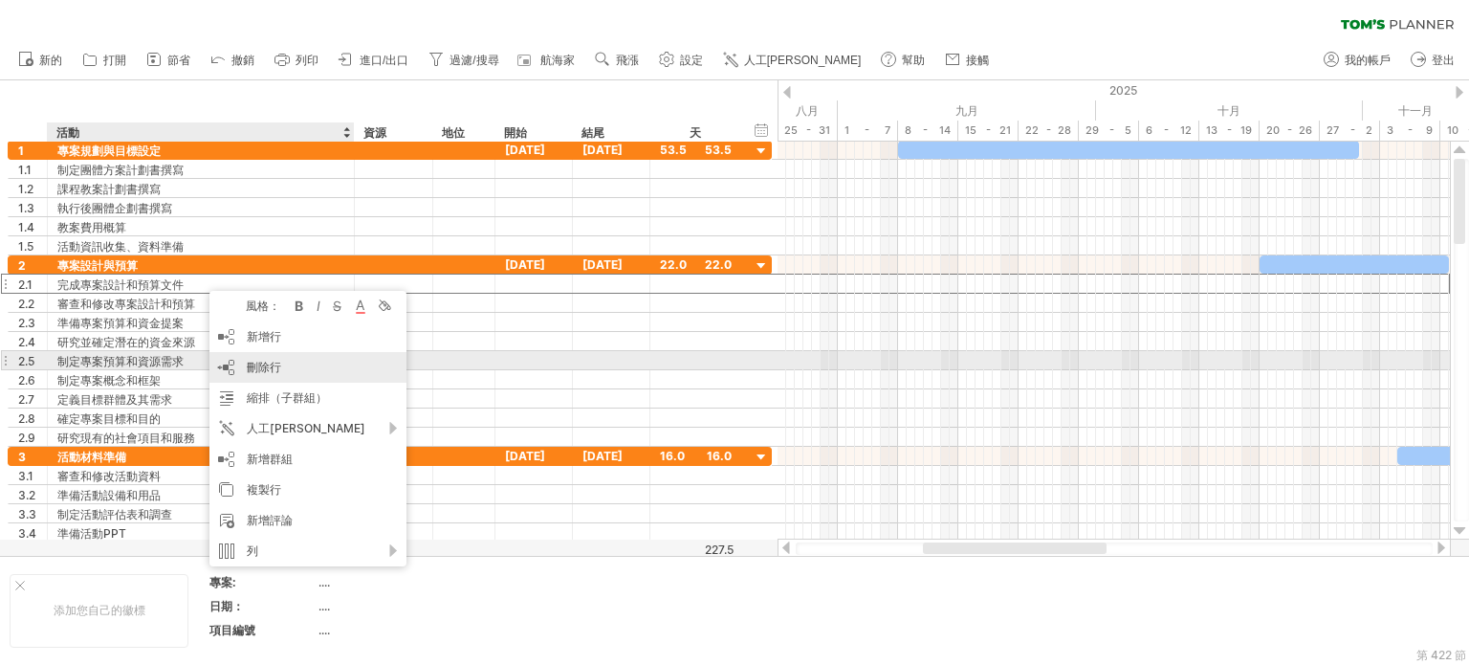
click at [282, 365] on div "刪除行 刪除選取的行" at bounding box center [307, 367] width 197 height 31
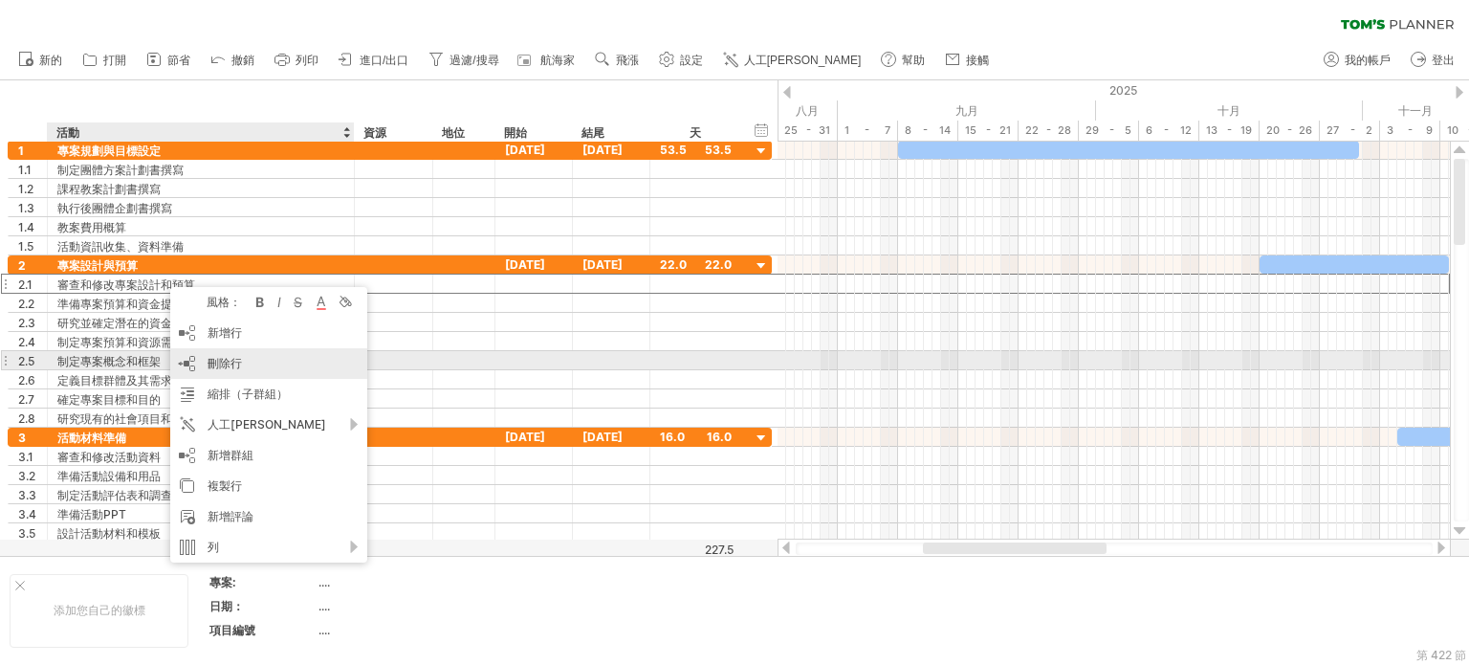
click at [216, 360] on font "刪除行" at bounding box center [224, 363] width 34 height 14
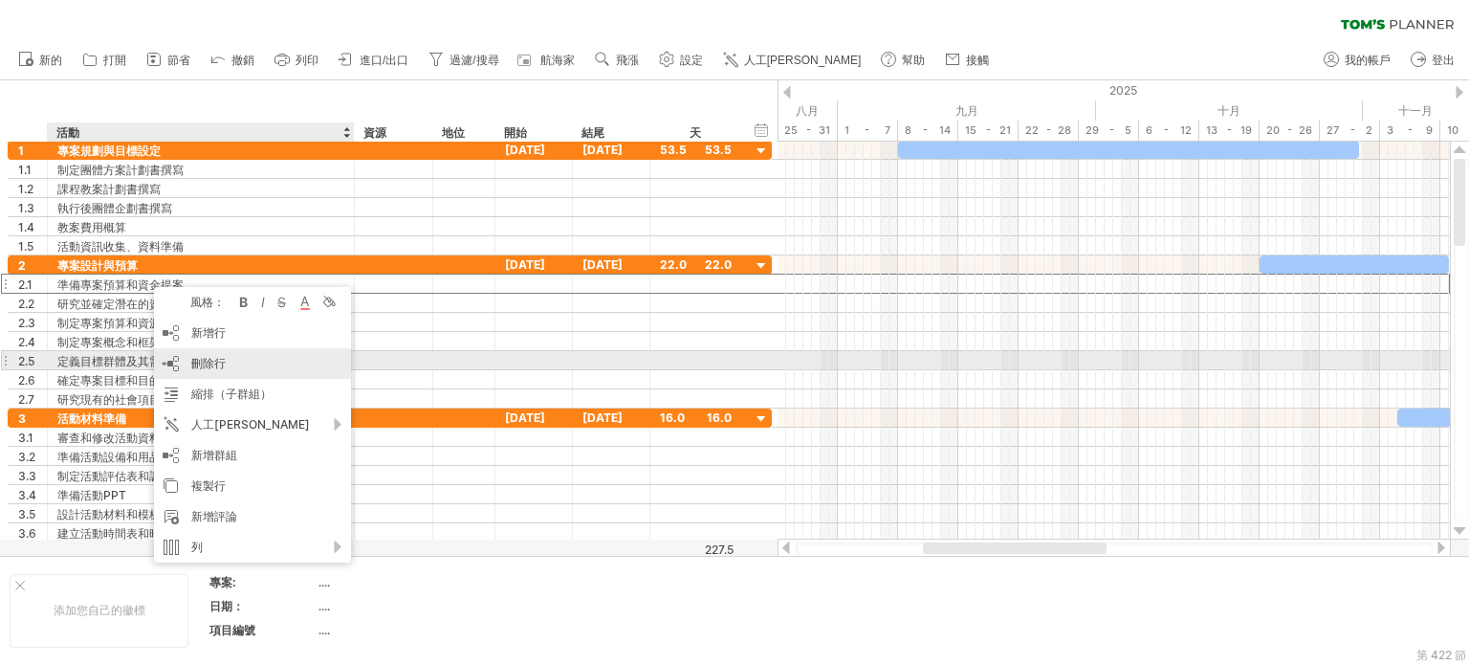
click at [199, 360] on font "刪除行" at bounding box center [208, 363] width 34 height 14
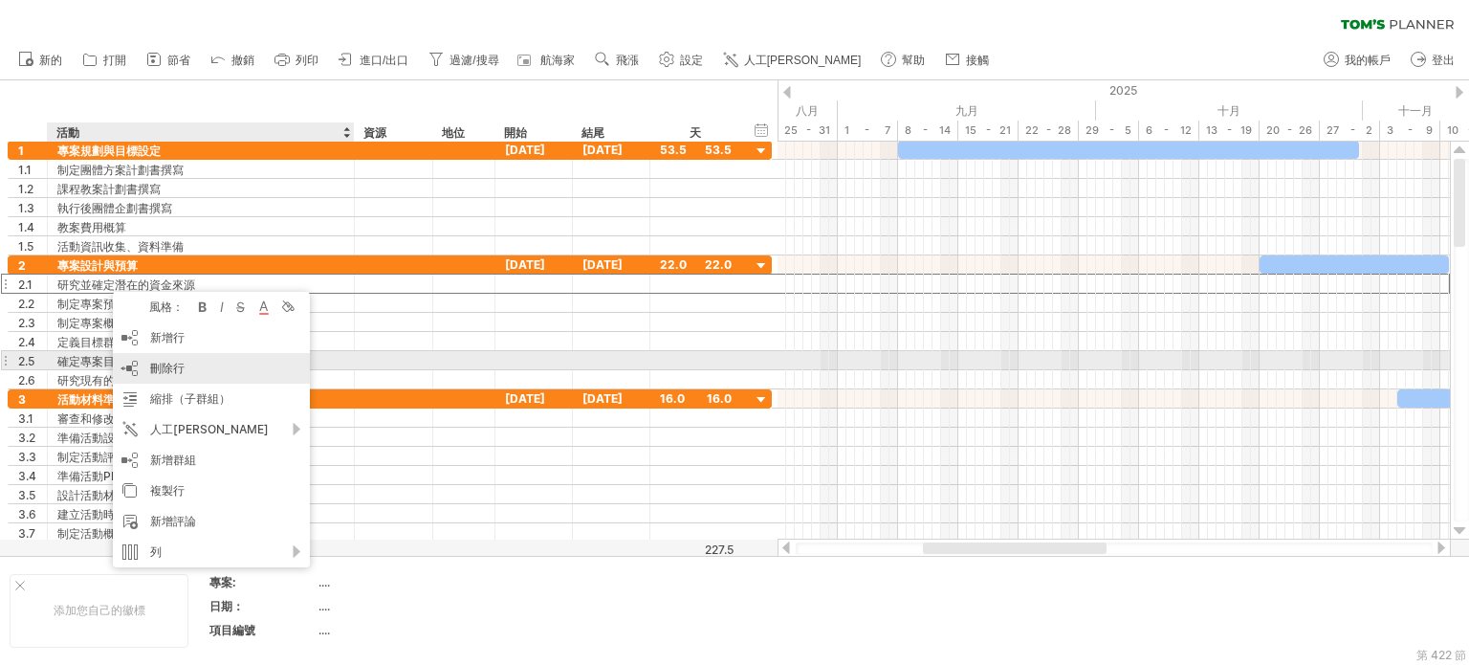
click at [172, 367] on font "刪除行" at bounding box center [167, 367] width 34 height 14
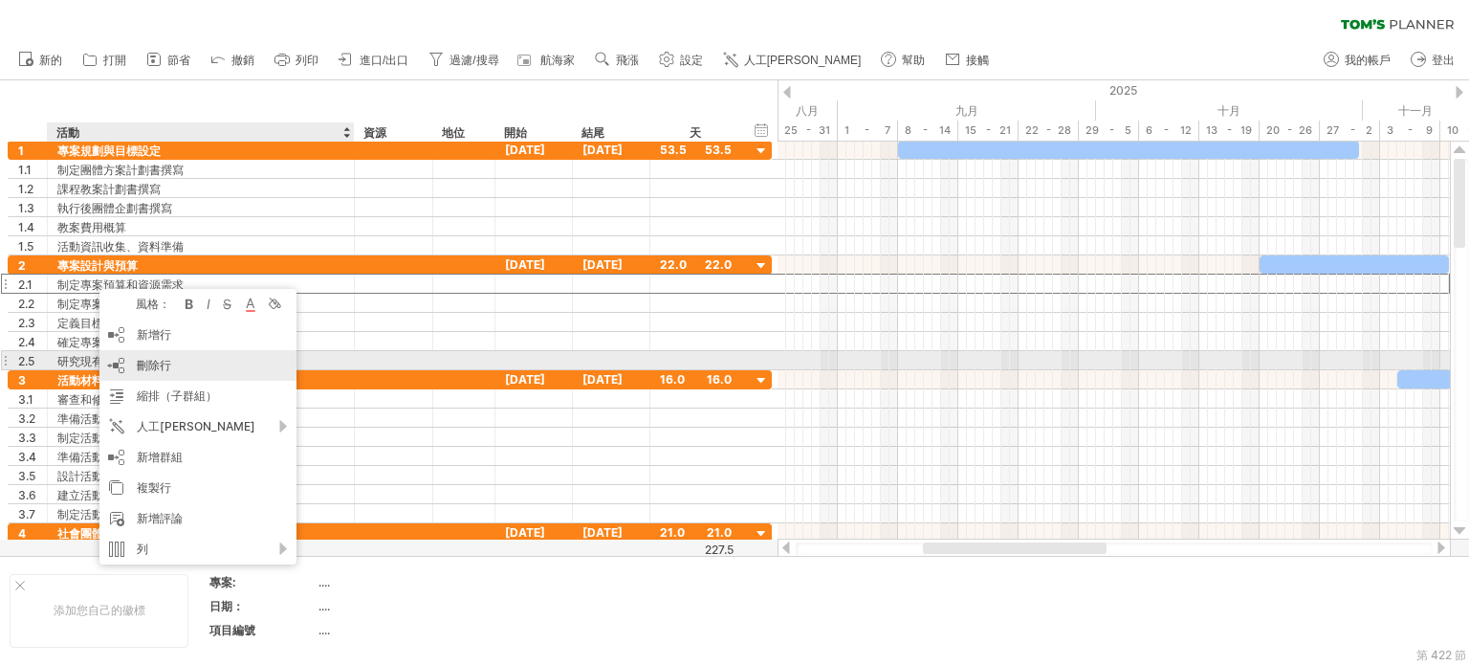
click at [138, 362] on font "刪除行" at bounding box center [154, 365] width 34 height 14
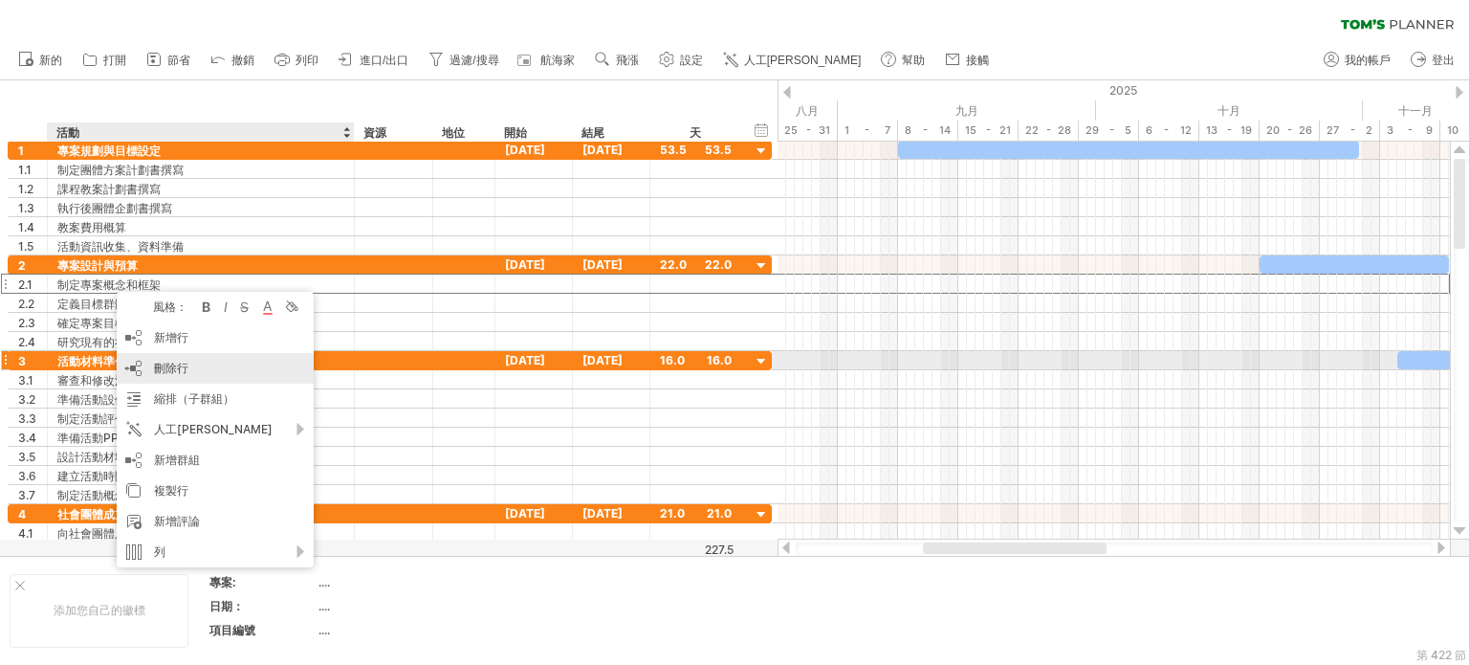
click at [151, 367] on div "刪除行 刪除選取的行" at bounding box center [215, 368] width 197 height 31
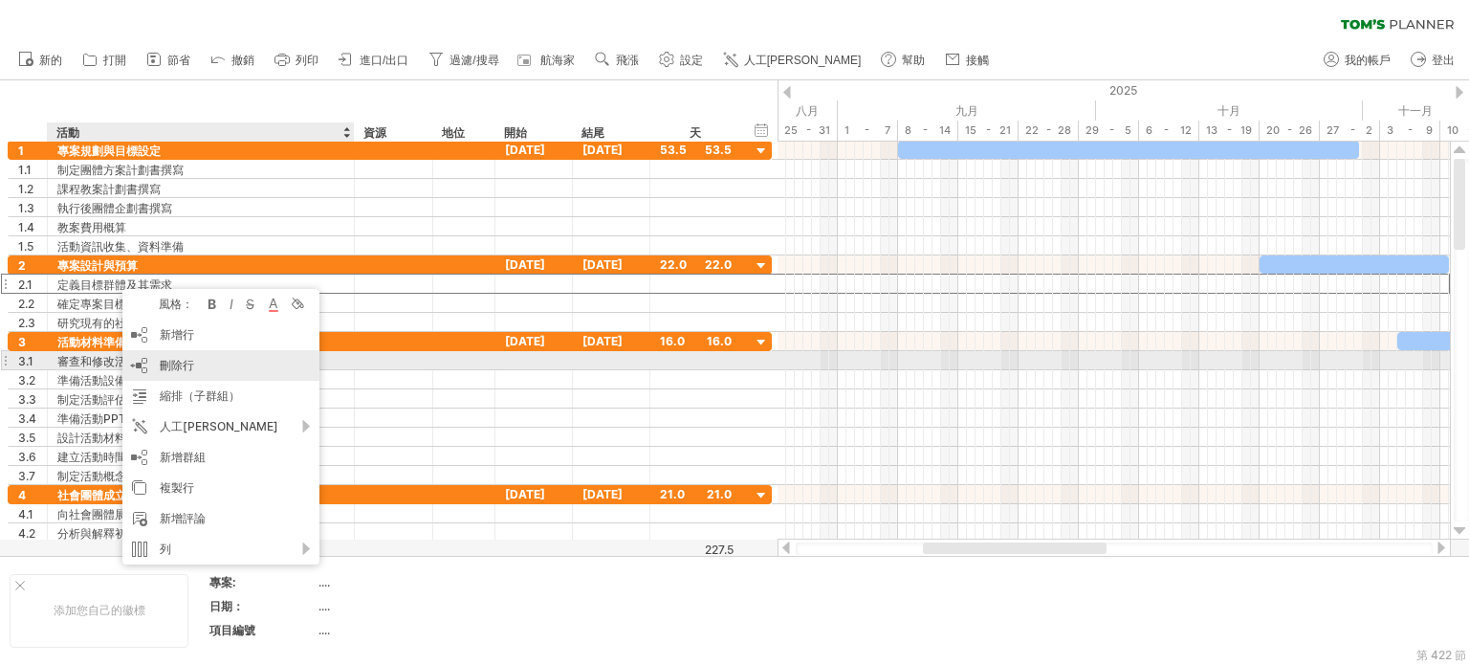
click at [162, 366] on font "刪除行" at bounding box center [177, 365] width 34 height 14
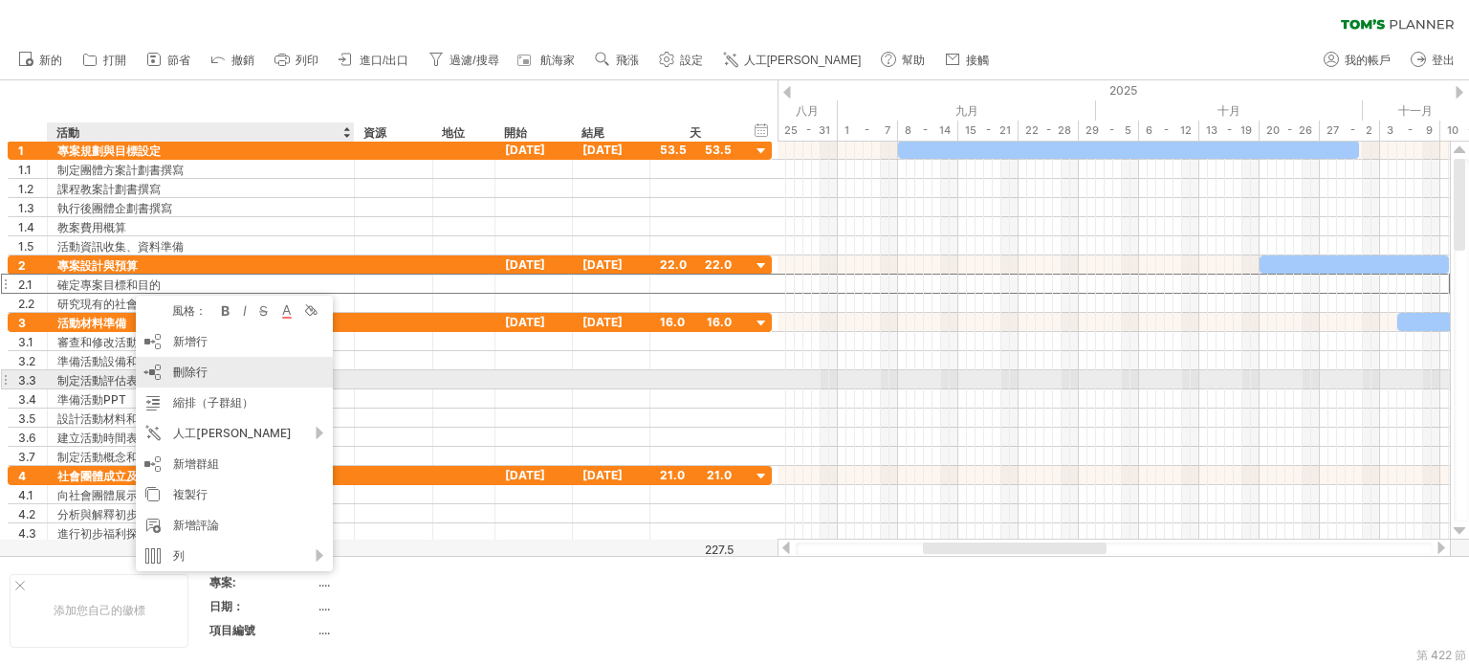
click at [184, 374] on font "刪除行" at bounding box center [190, 371] width 34 height 14
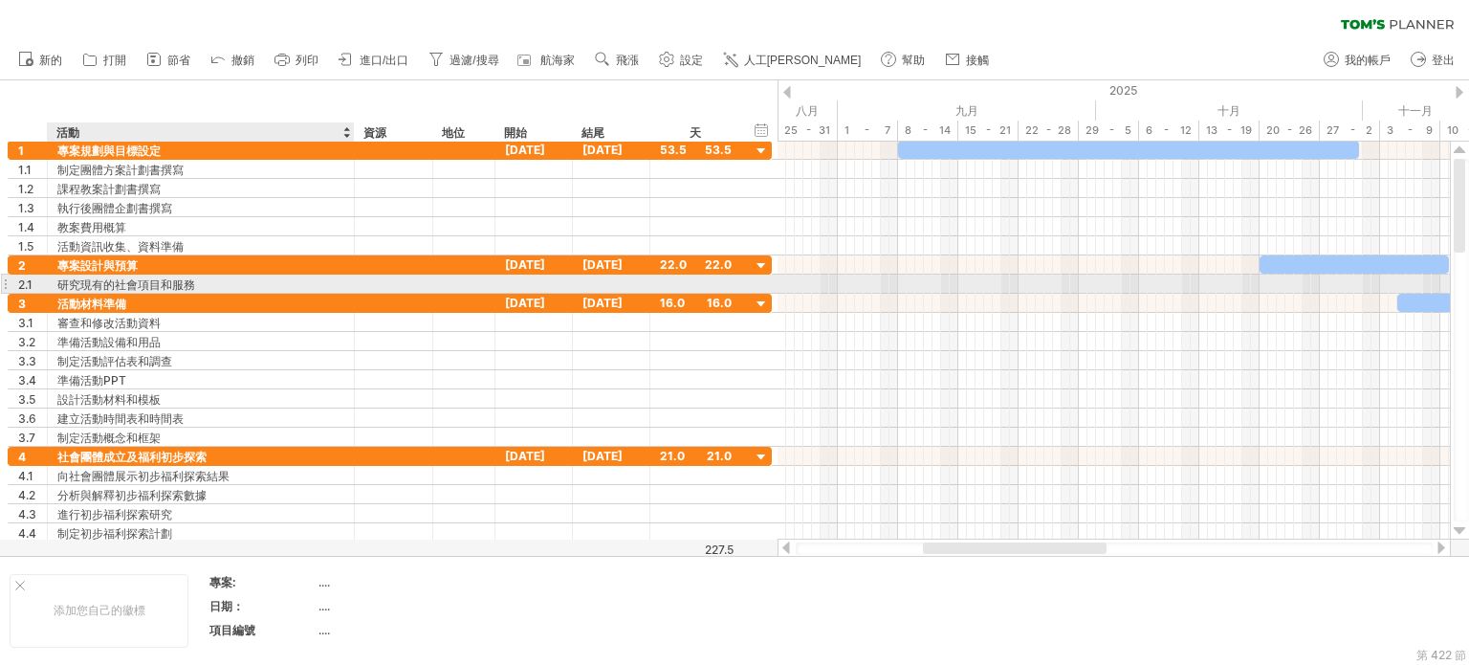
click at [245, 279] on div "研究現有的社會項目和服務" at bounding box center [200, 283] width 287 height 18
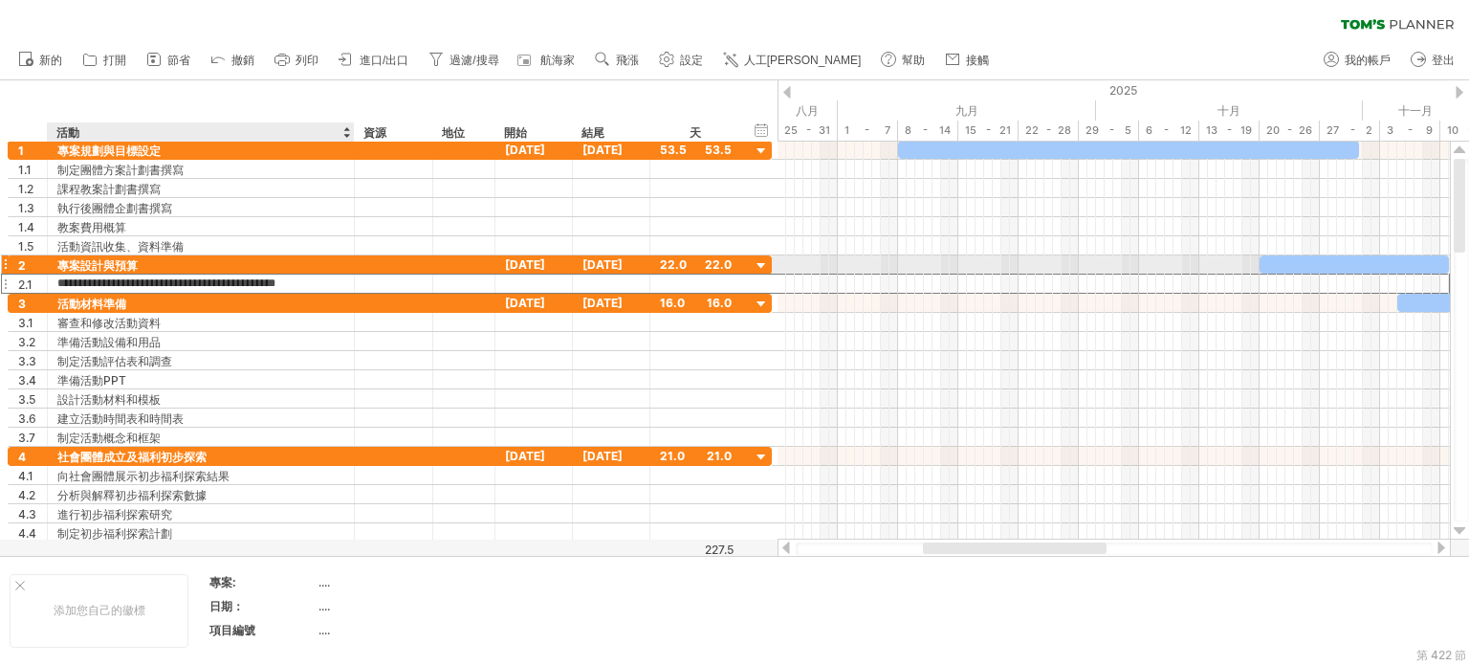
click at [326, 274] on input "**********" at bounding box center [200, 283] width 287 height 18
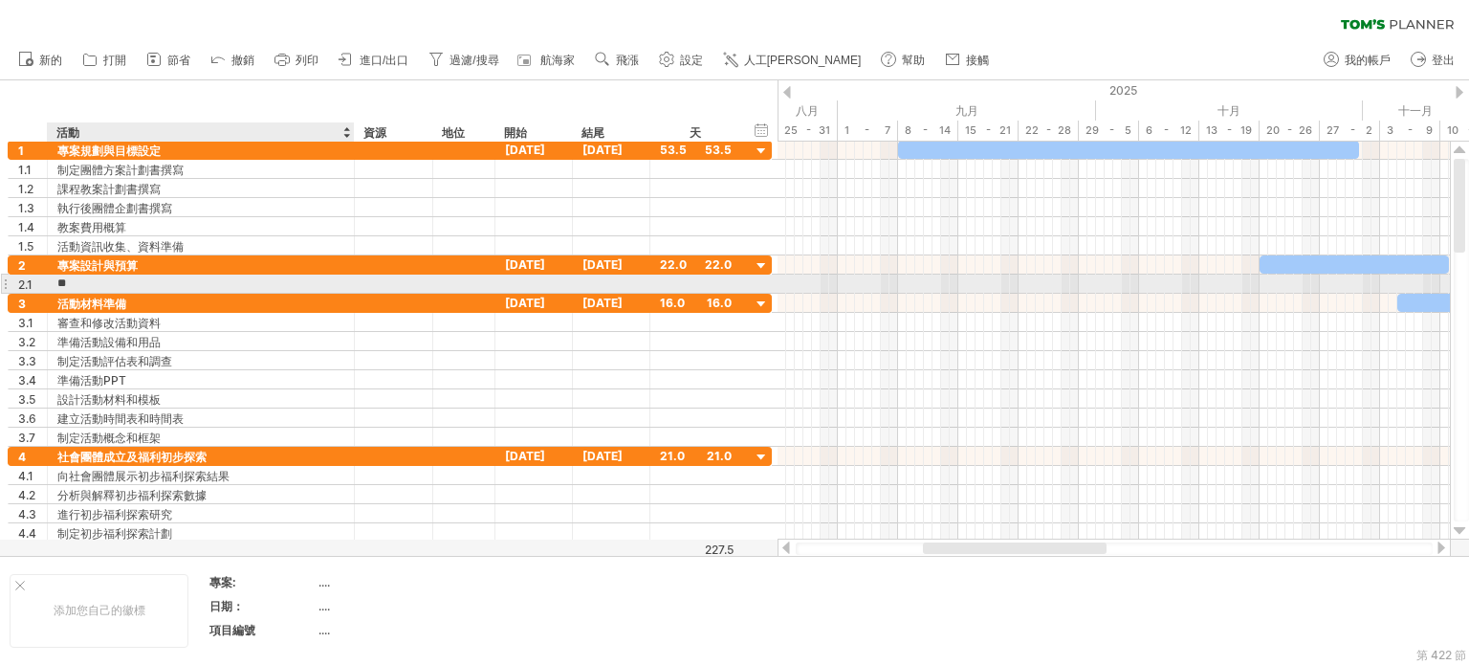
type input "*"
type input "**********"
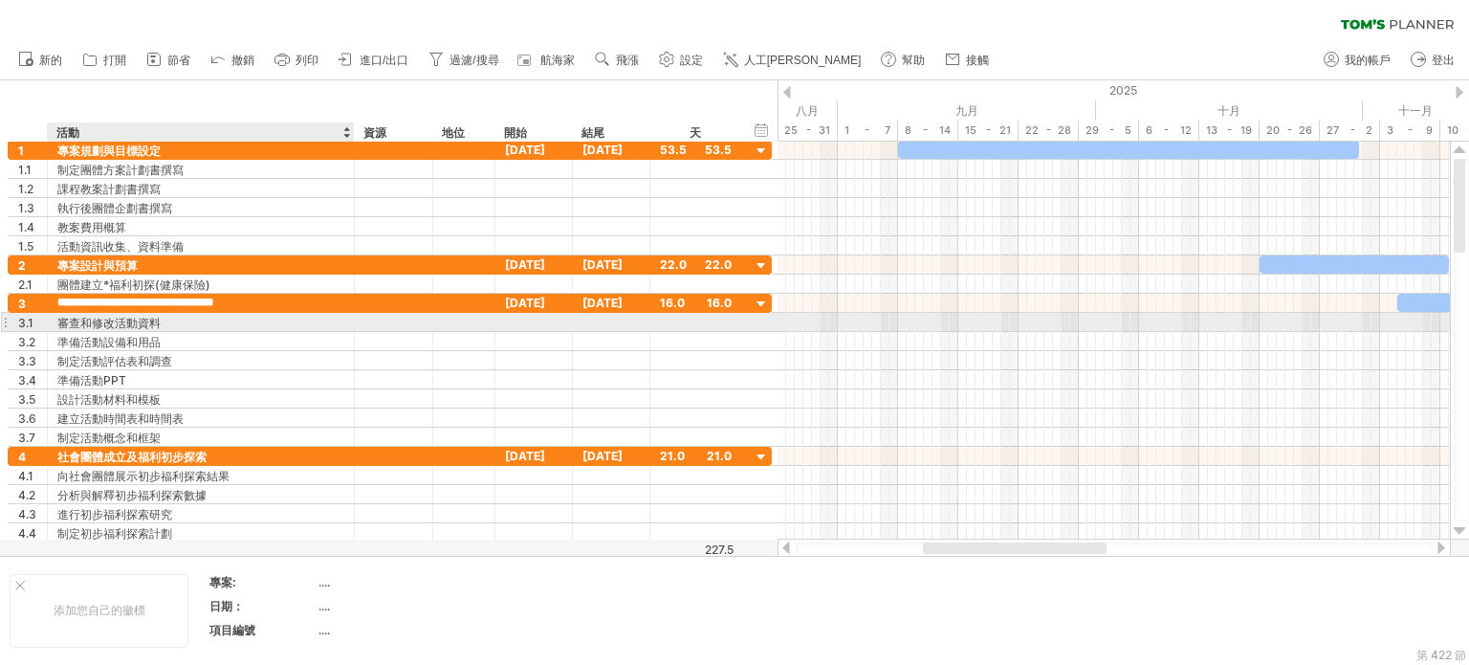
click at [184, 320] on div "審查和修改活動資料" at bounding box center [200, 322] width 287 height 18
click at [268, 319] on input "**********" at bounding box center [200, 322] width 287 height 18
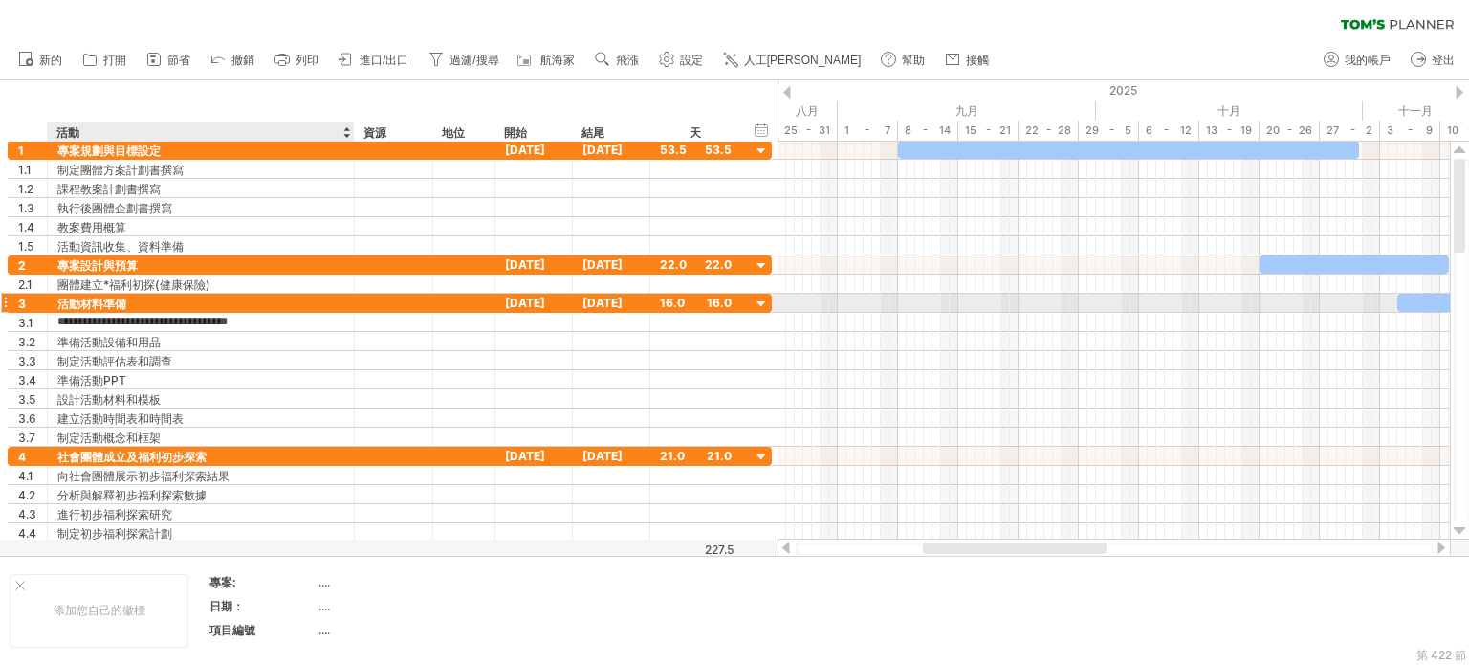
click at [95, 301] on font "活動材料準備" at bounding box center [91, 303] width 69 height 14
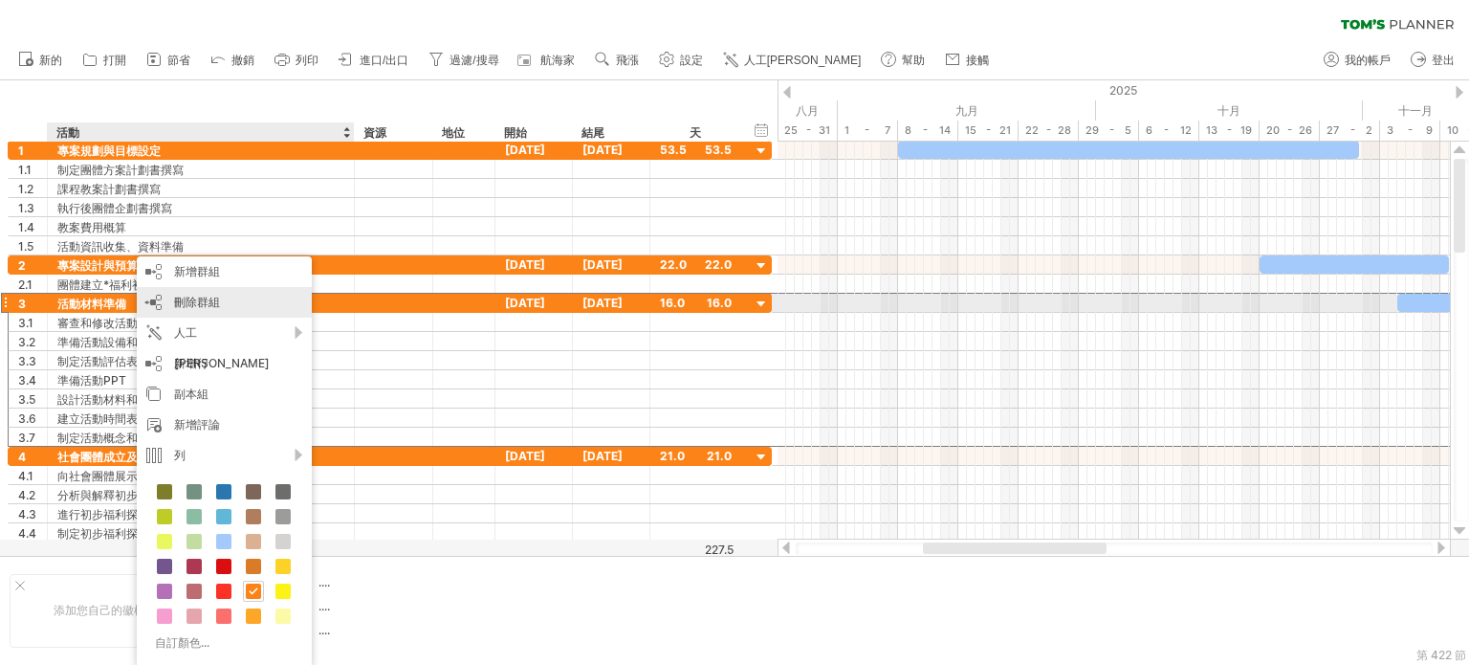
click at [237, 295] on div "刪除群組 刪除選定的群組" at bounding box center [224, 302] width 175 height 31
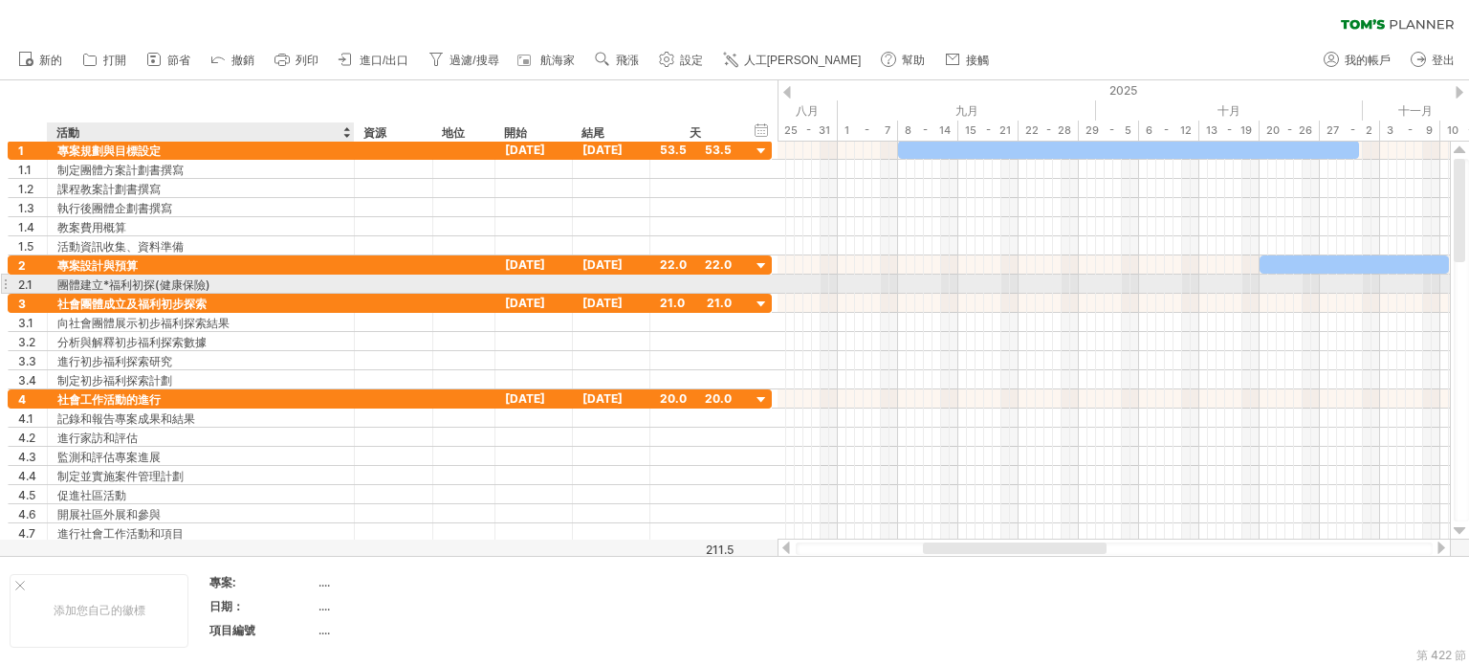
click at [234, 279] on div "團體建立*福利初探(健康保險)" at bounding box center [200, 283] width 287 height 18
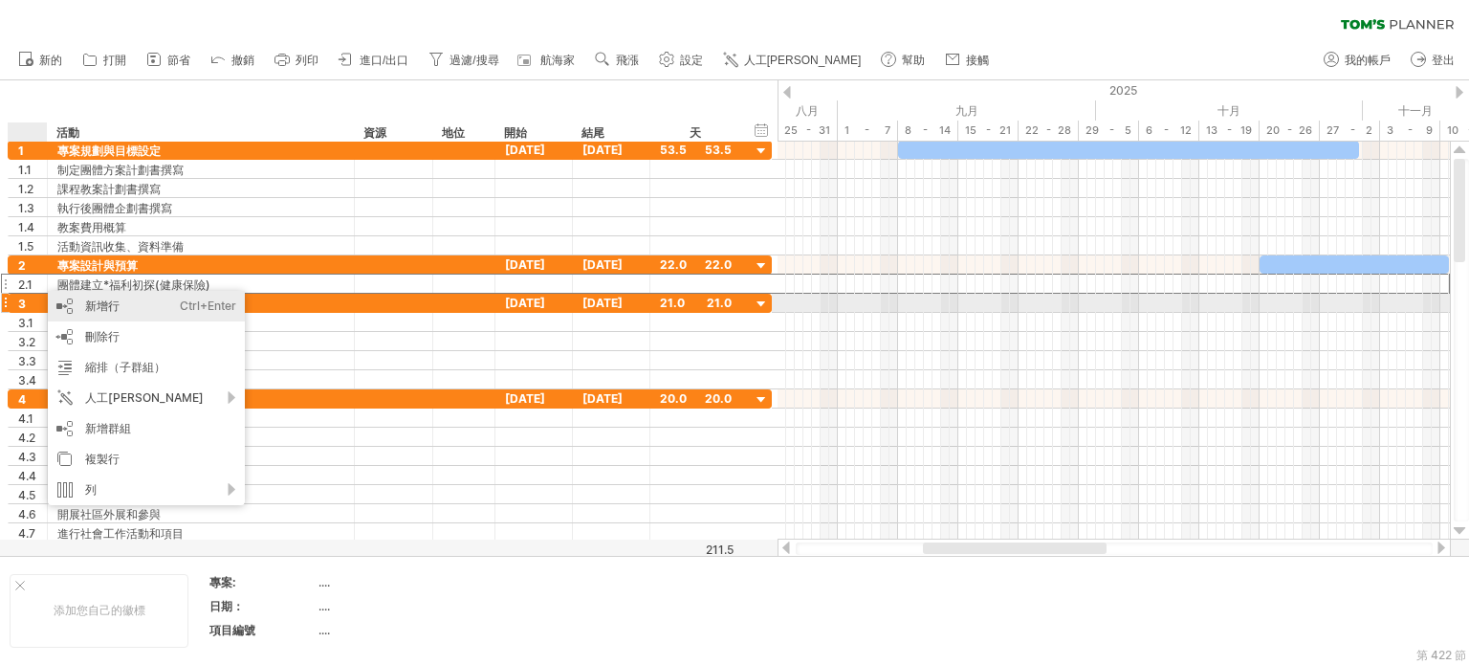
click at [92, 302] on font "新增行" at bounding box center [102, 305] width 34 height 14
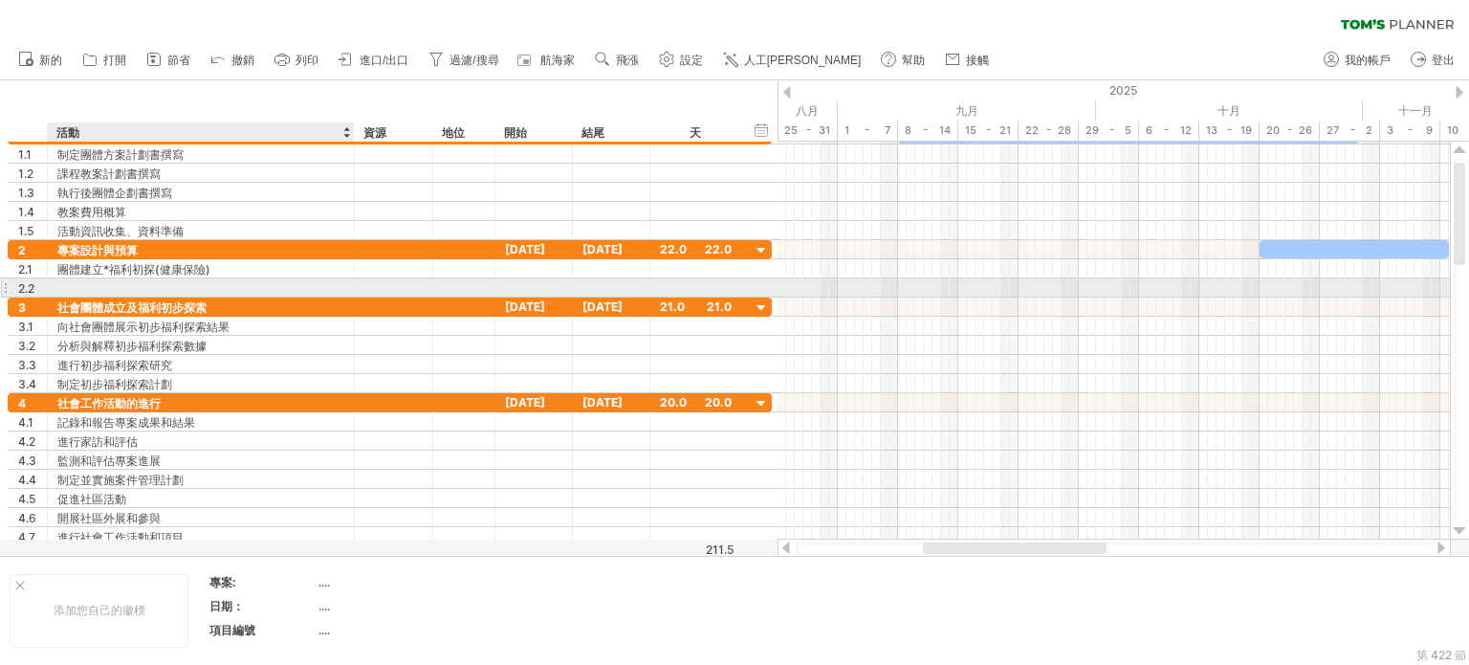
click at [68, 282] on div at bounding box center [200, 287] width 287 height 18
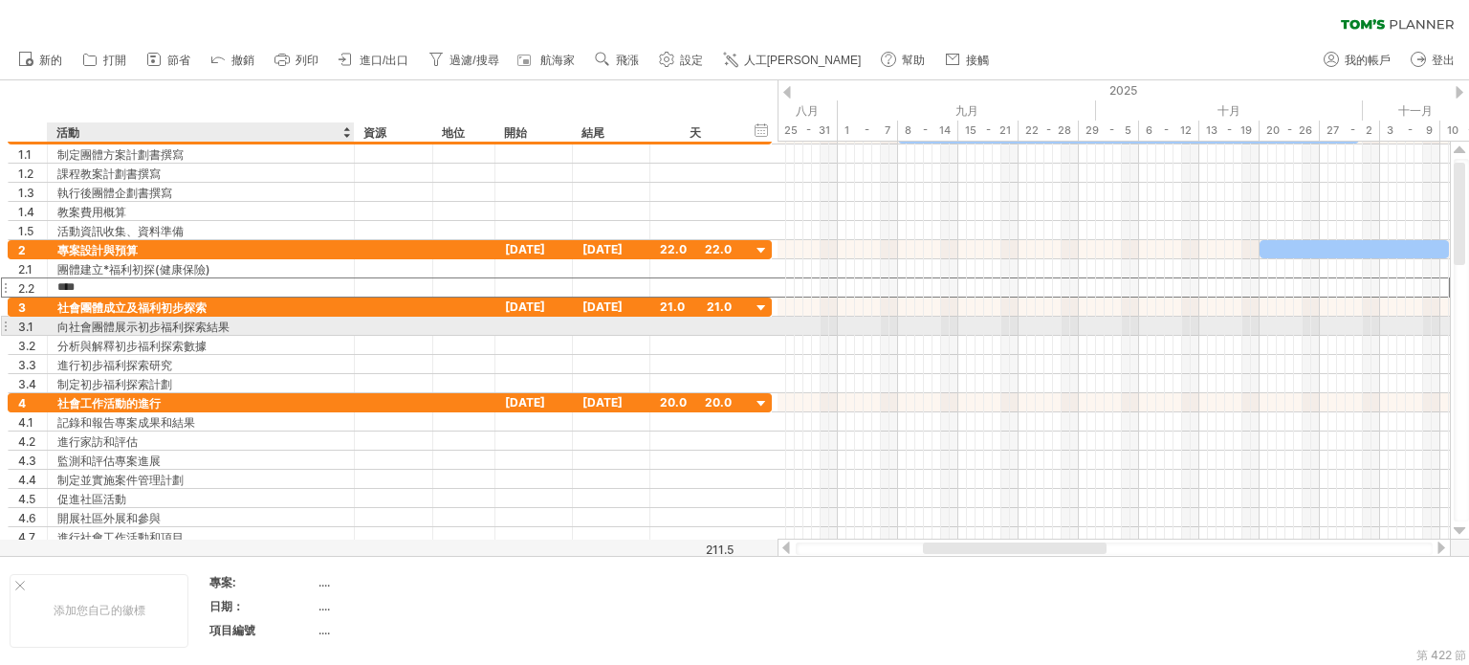
type input "*****"
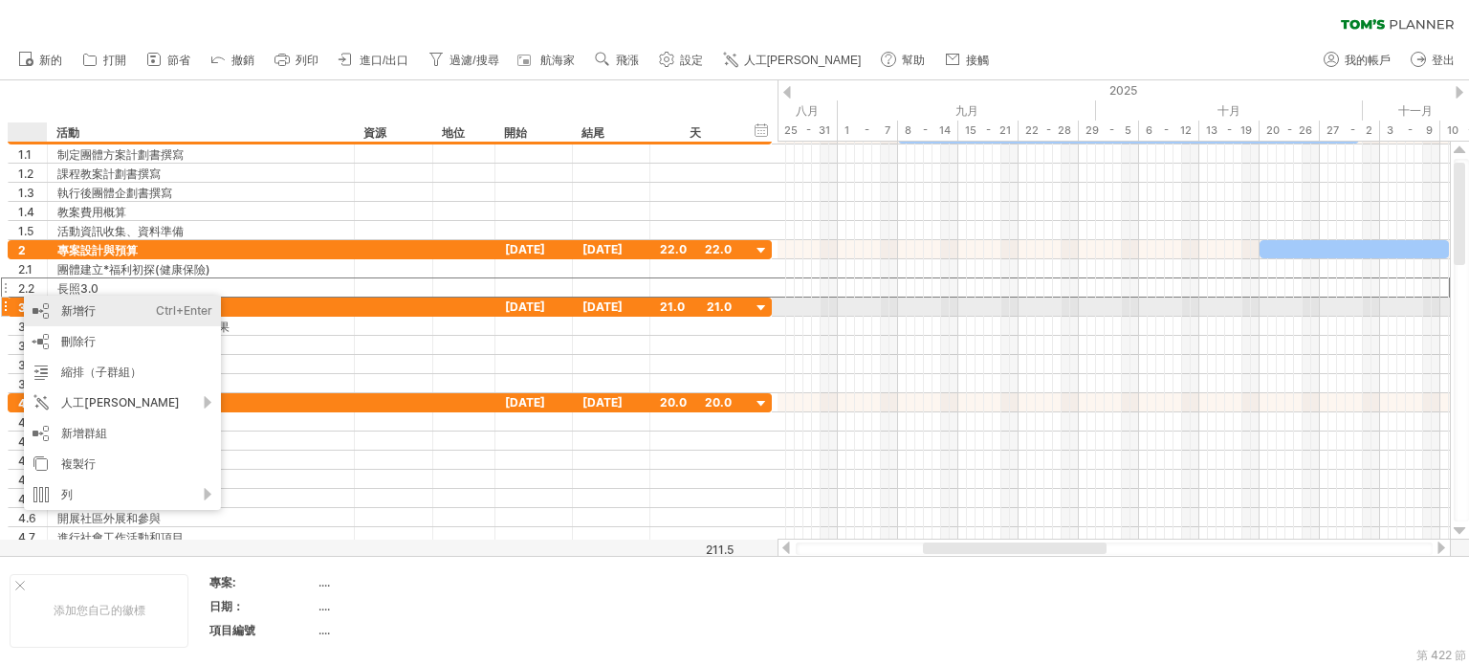
click at [69, 306] on font "新增行" at bounding box center [78, 310] width 34 height 14
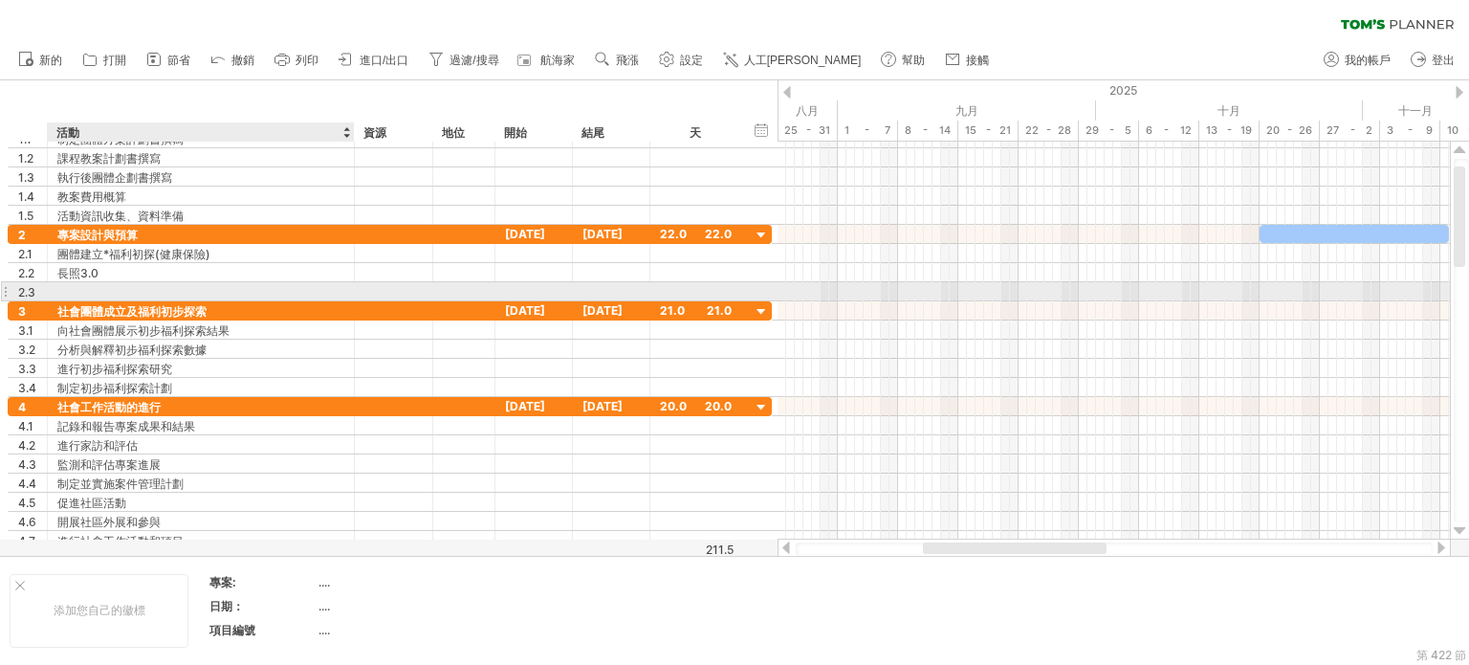
click at [96, 287] on div at bounding box center [200, 291] width 287 height 18
type input "**********"
click at [153, 290] on font "我的福利津貼*消費樹" at bounding box center [111, 292] width 109 height 14
click at [152, 290] on font "我的福利津貼*消費樹" at bounding box center [111, 292] width 109 height 14
click at [150, 290] on font "我的福利津貼*消費樹" at bounding box center [111, 292] width 109 height 14
